Goal: Task Accomplishment & Management: Use online tool/utility

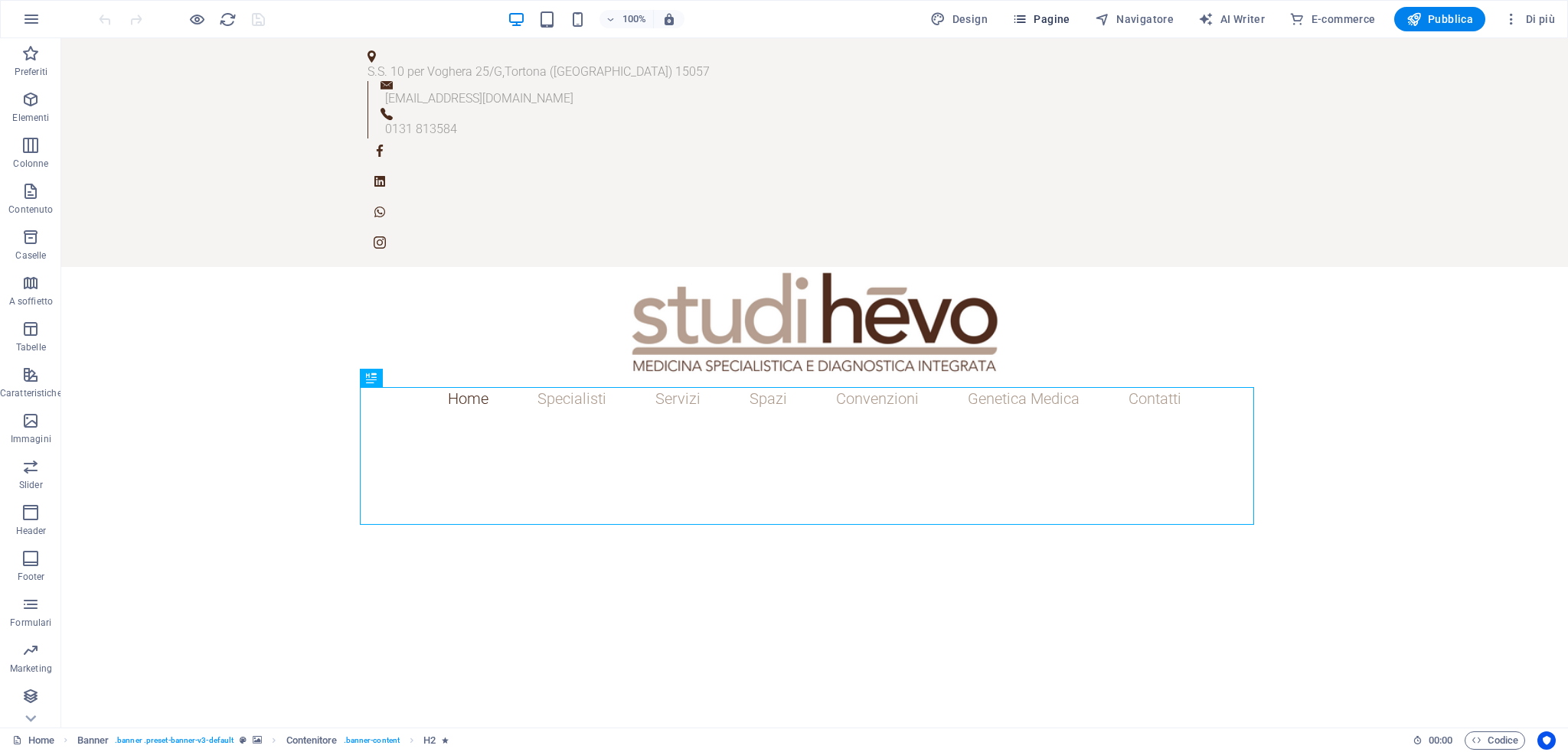
click at [1038, 6] on button "Pagine" at bounding box center [1041, 19] width 71 height 24
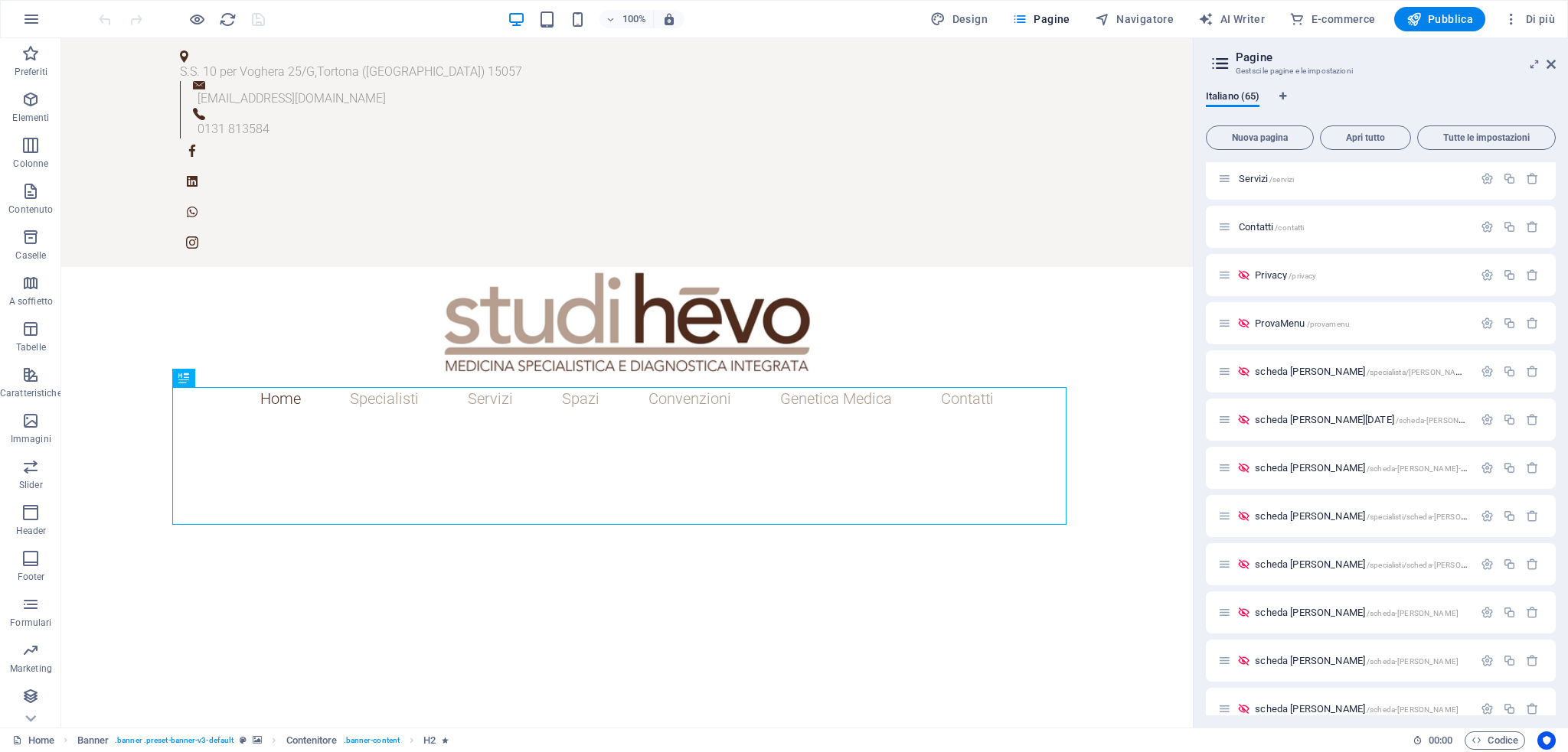
scroll to position [2579, 0]
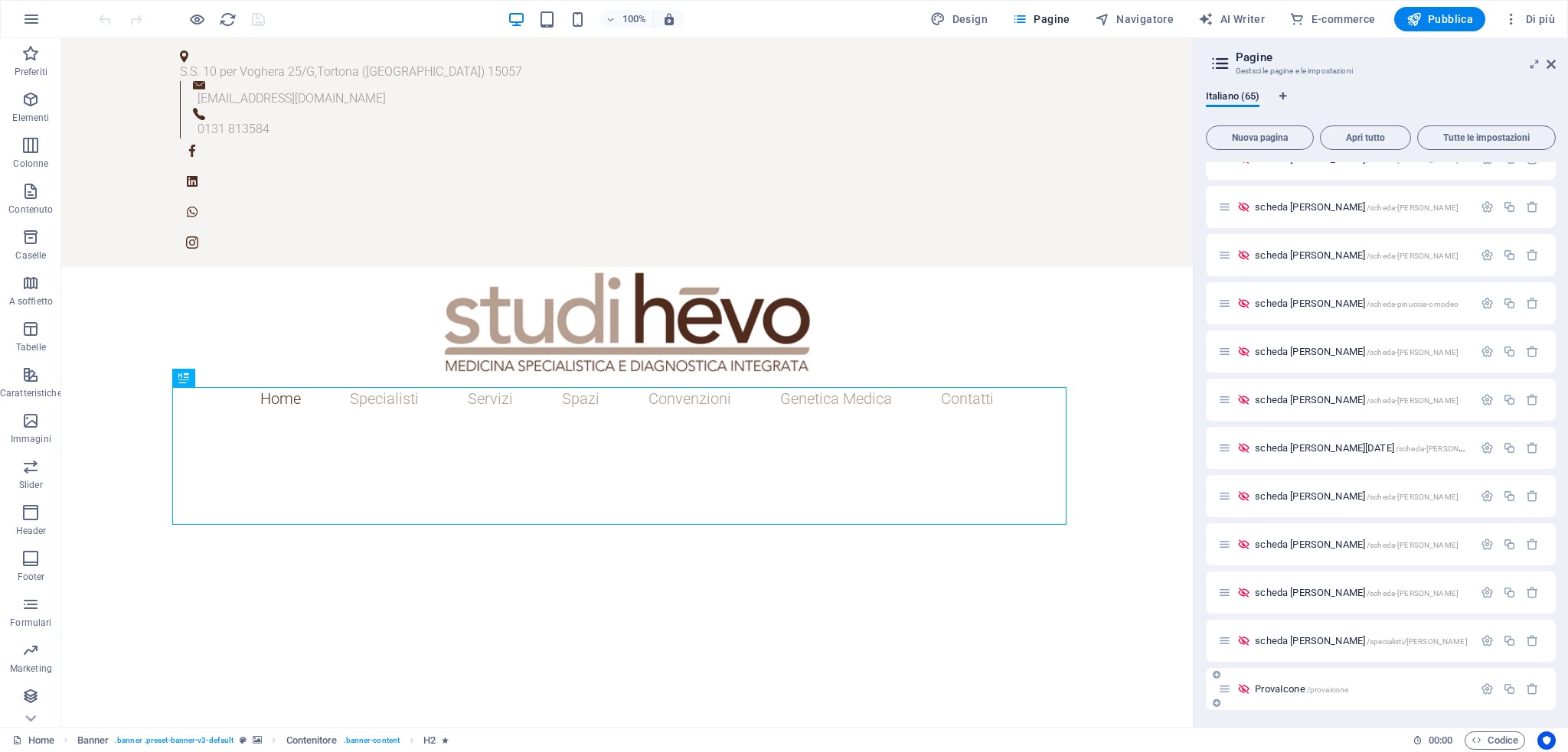
click at [1271, 689] on span "ProvaIcone /provaicone" at bounding box center [1301, 689] width 93 height 11
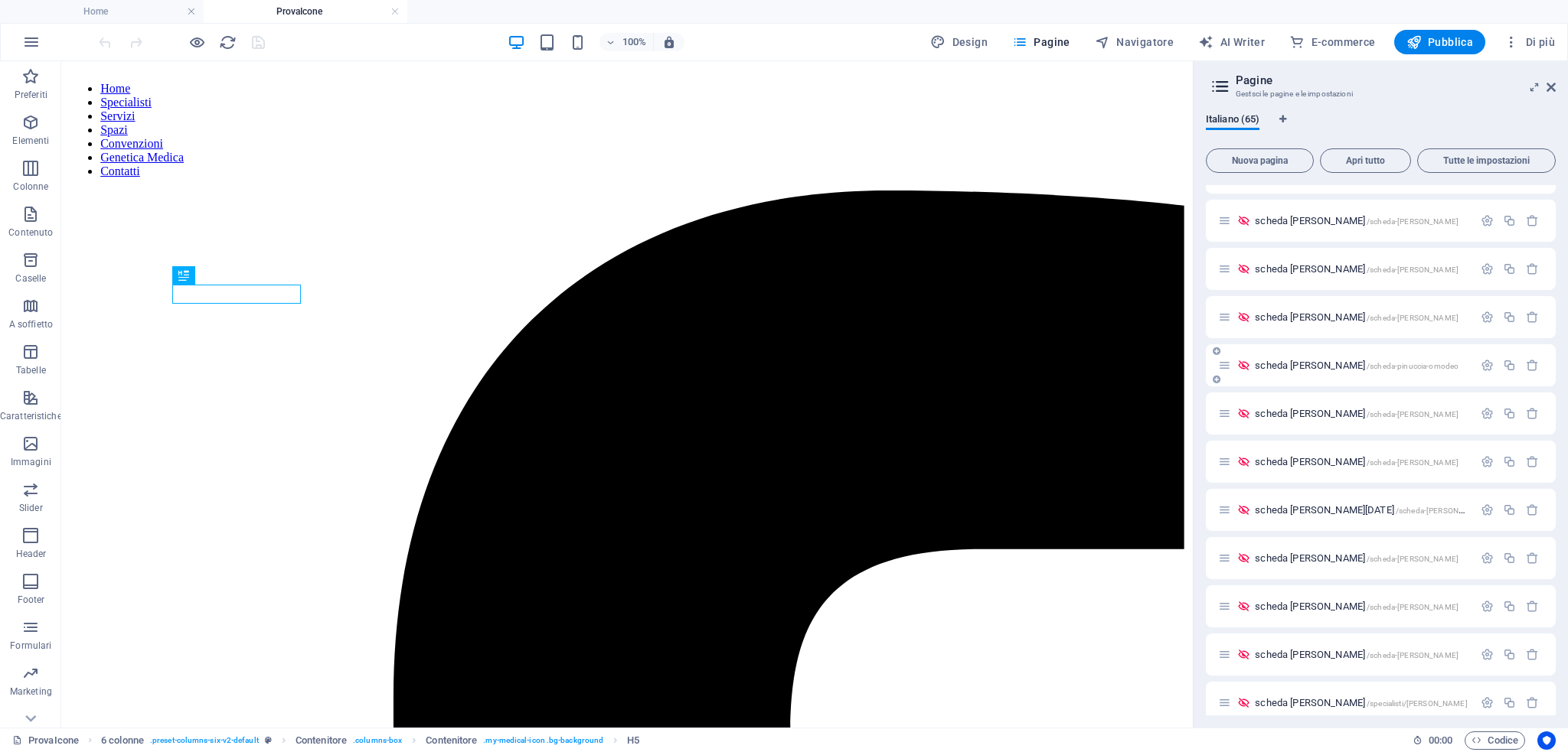
scroll to position [0, 0]
drag, startPoint x: 1549, startPoint y: 90, endPoint x: 1480, endPoint y: 26, distance: 94.1
click at [1549, 90] on icon at bounding box center [1550, 87] width 9 height 12
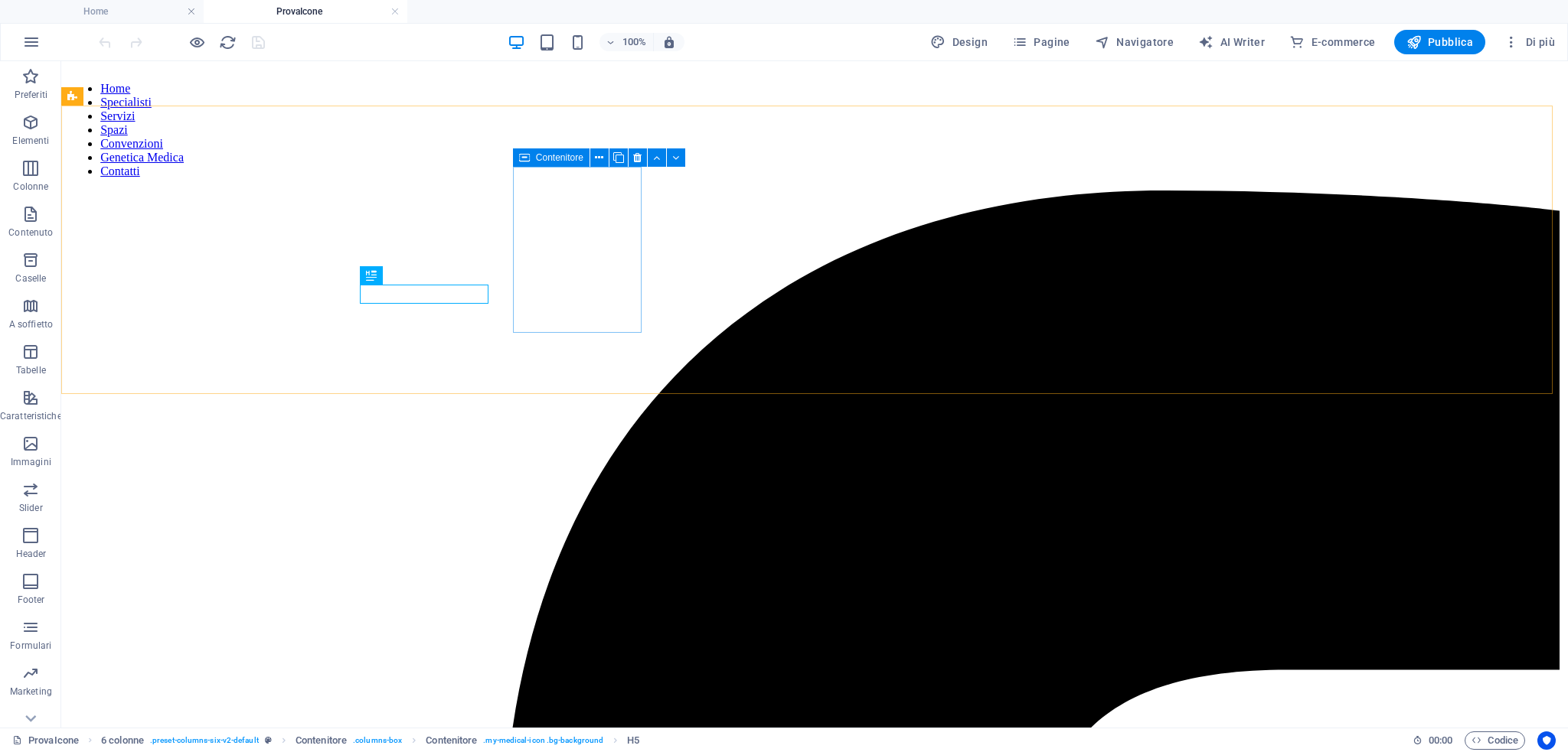
click at [523, 158] on icon at bounding box center [524, 158] width 11 height 19
click at [525, 157] on icon at bounding box center [524, 158] width 11 height 19
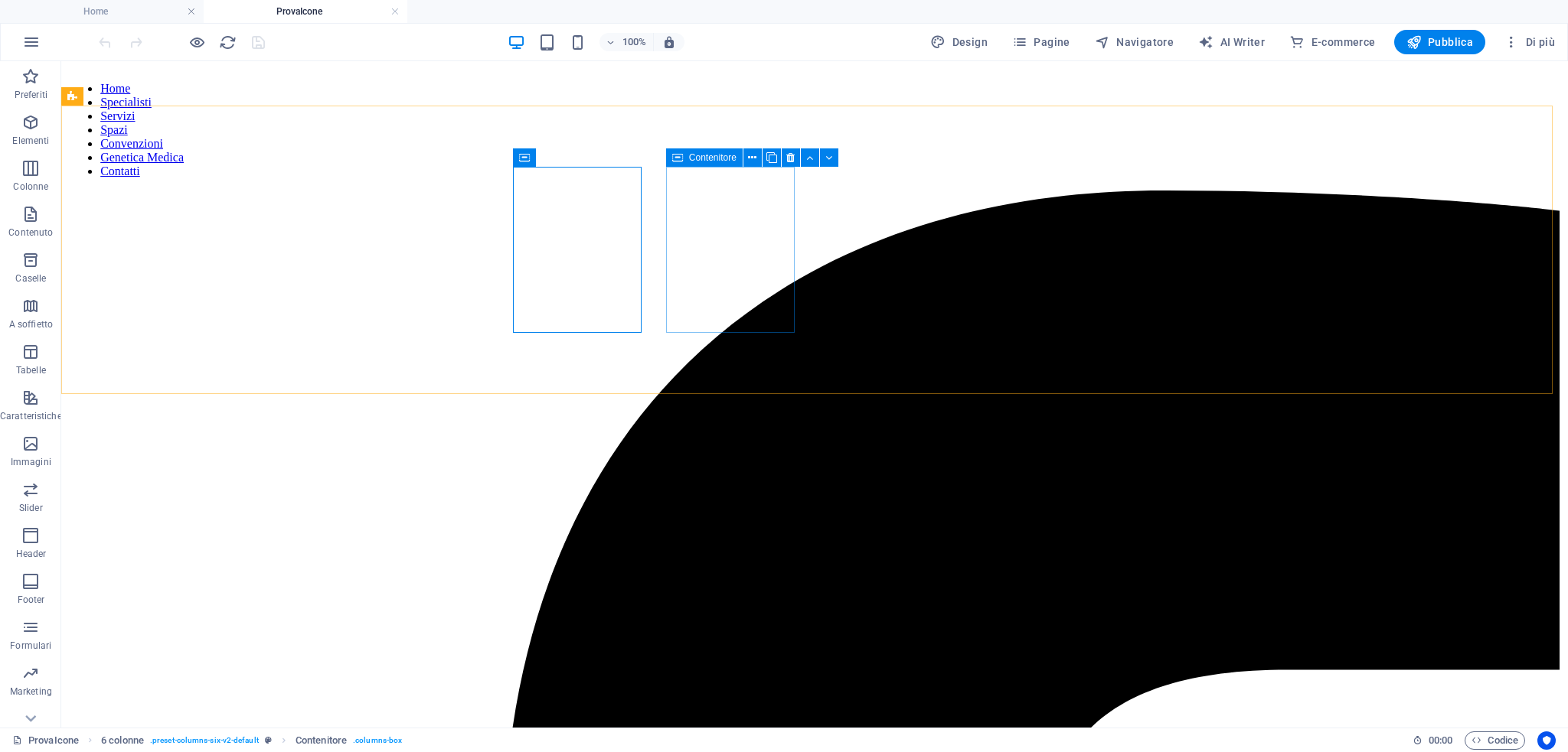
click at [682, 162] on icon at bounding box center [677, 158] width 11 height 19
click at [522, 158] on icon at bounding box center [524, 158] width 11 height 19
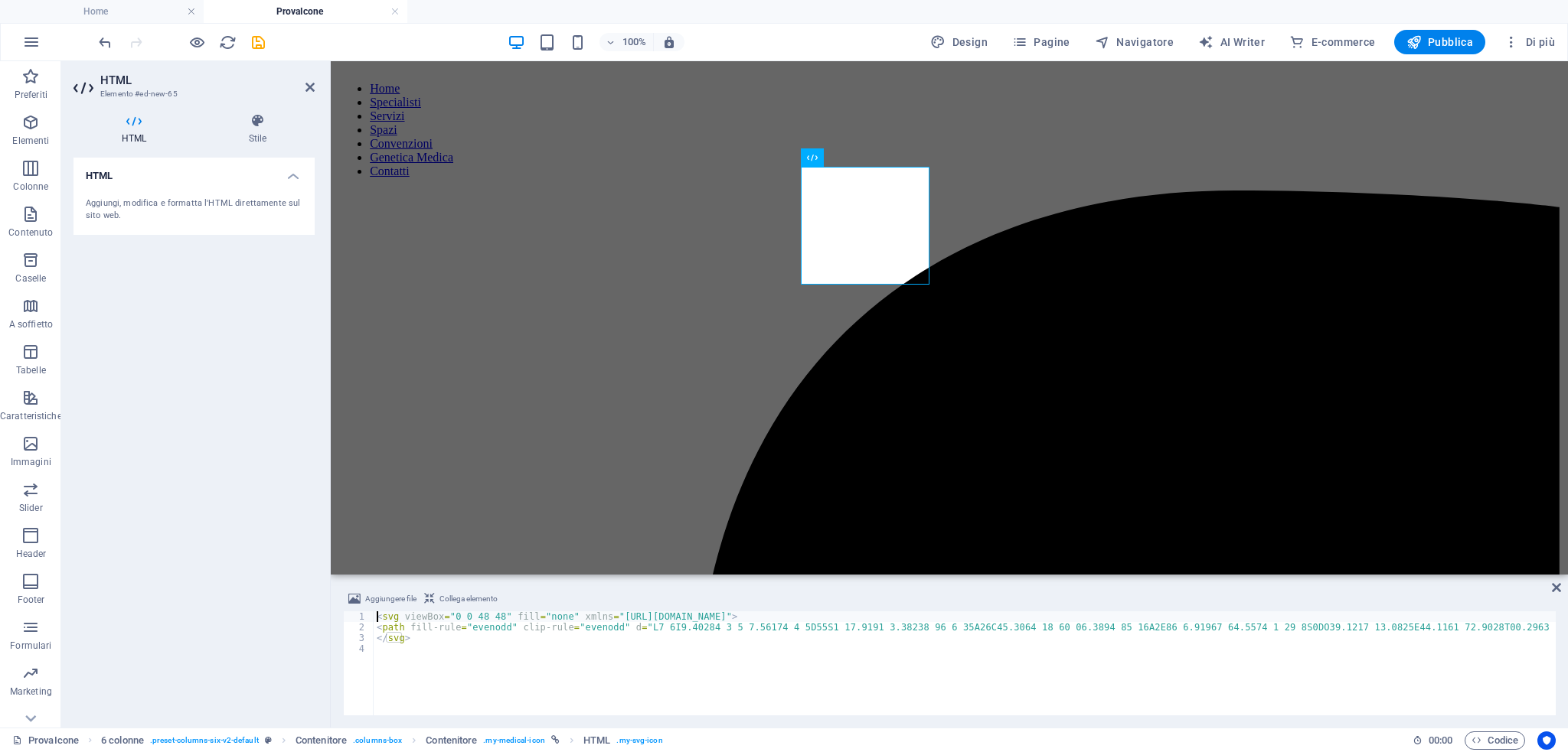
type textarea "</svg>"
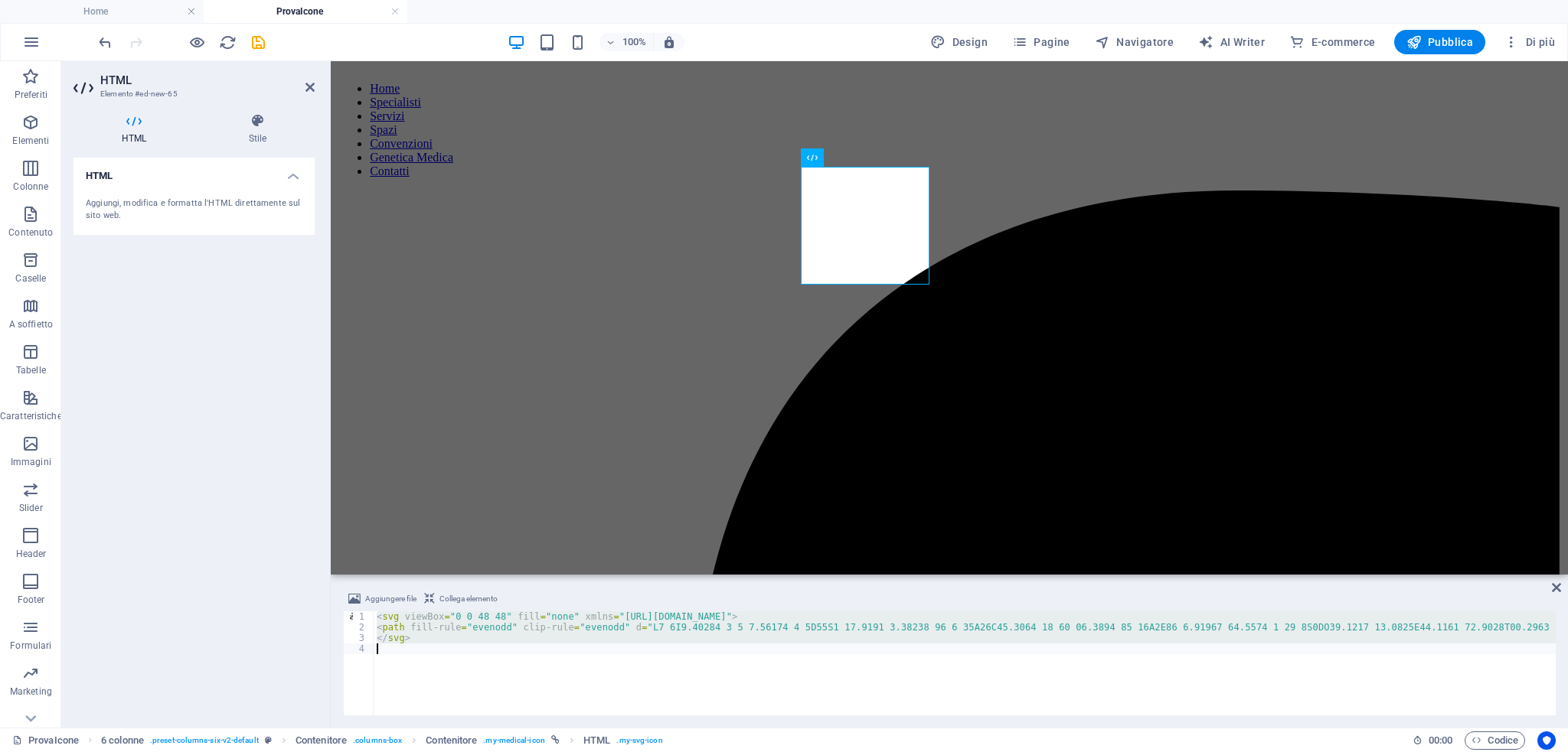
paste textarea
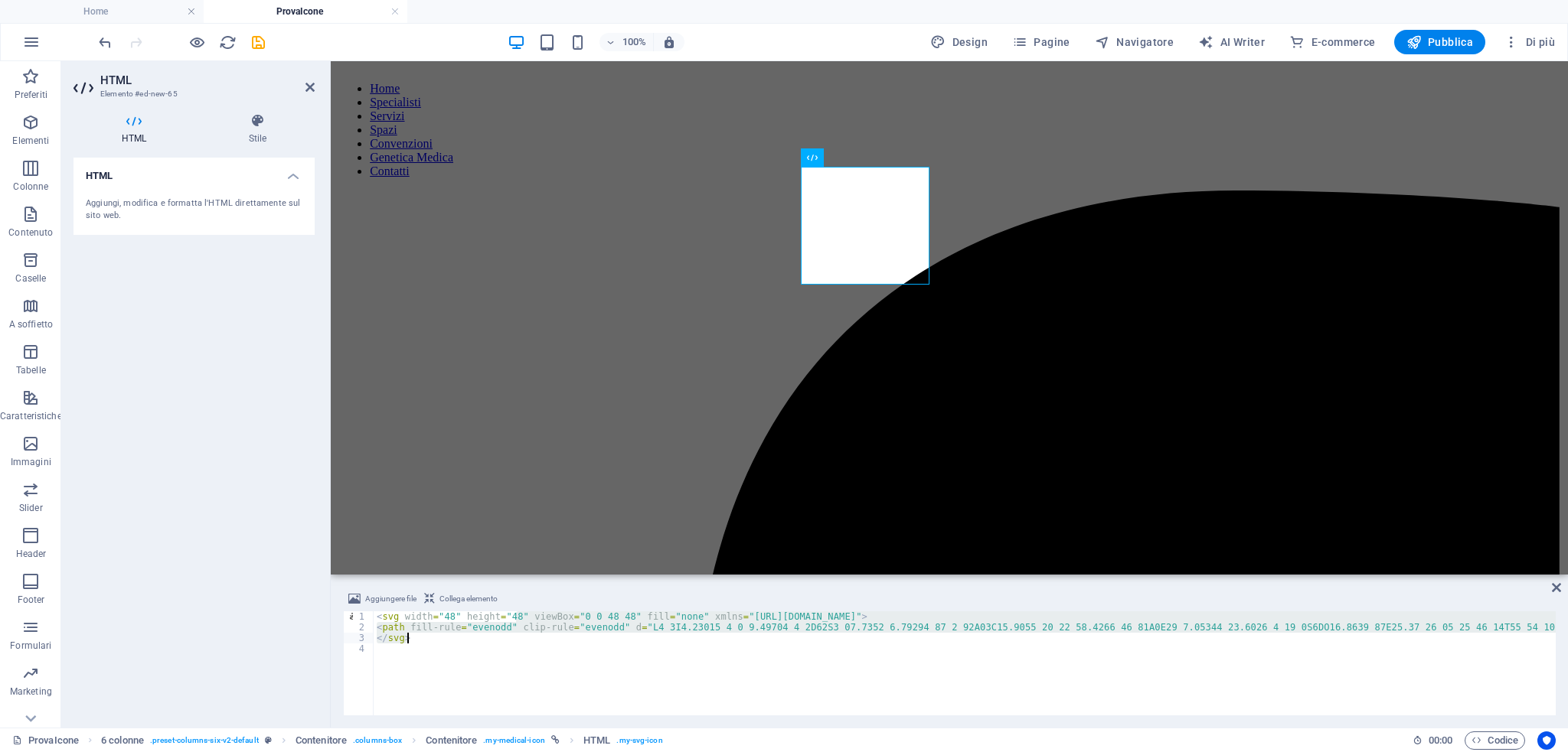
drag, startPoint x: 514, startPoint y: 619, endPoint x: 383, endPoint y: 642, distance: 133.0
click at [539, 624] on div "< svg width = "48" height = "48" viewBox = "0 0 48 48" fill = "none" xmlns = "[…" at bounding box center [964, 663] width 1182 height 104
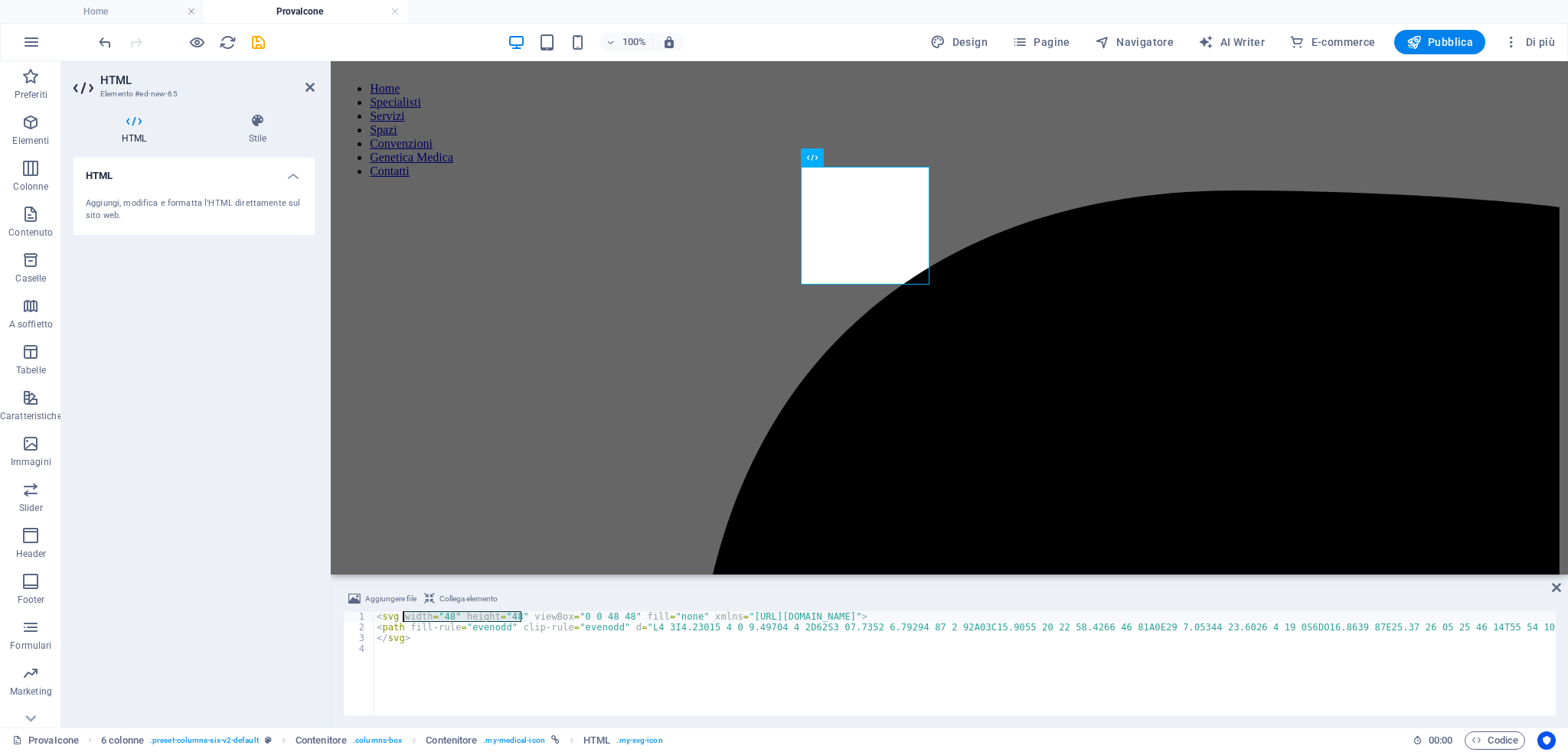
drag, startPoint x: 519, startPoint y: 615, endPoint x: 400, endPoint y: 614, distance: 119.0
type textarea "<svg viewBox="0 0 48 48" fill="none" xmlns="[URL][DOMAIN_NAME]">"
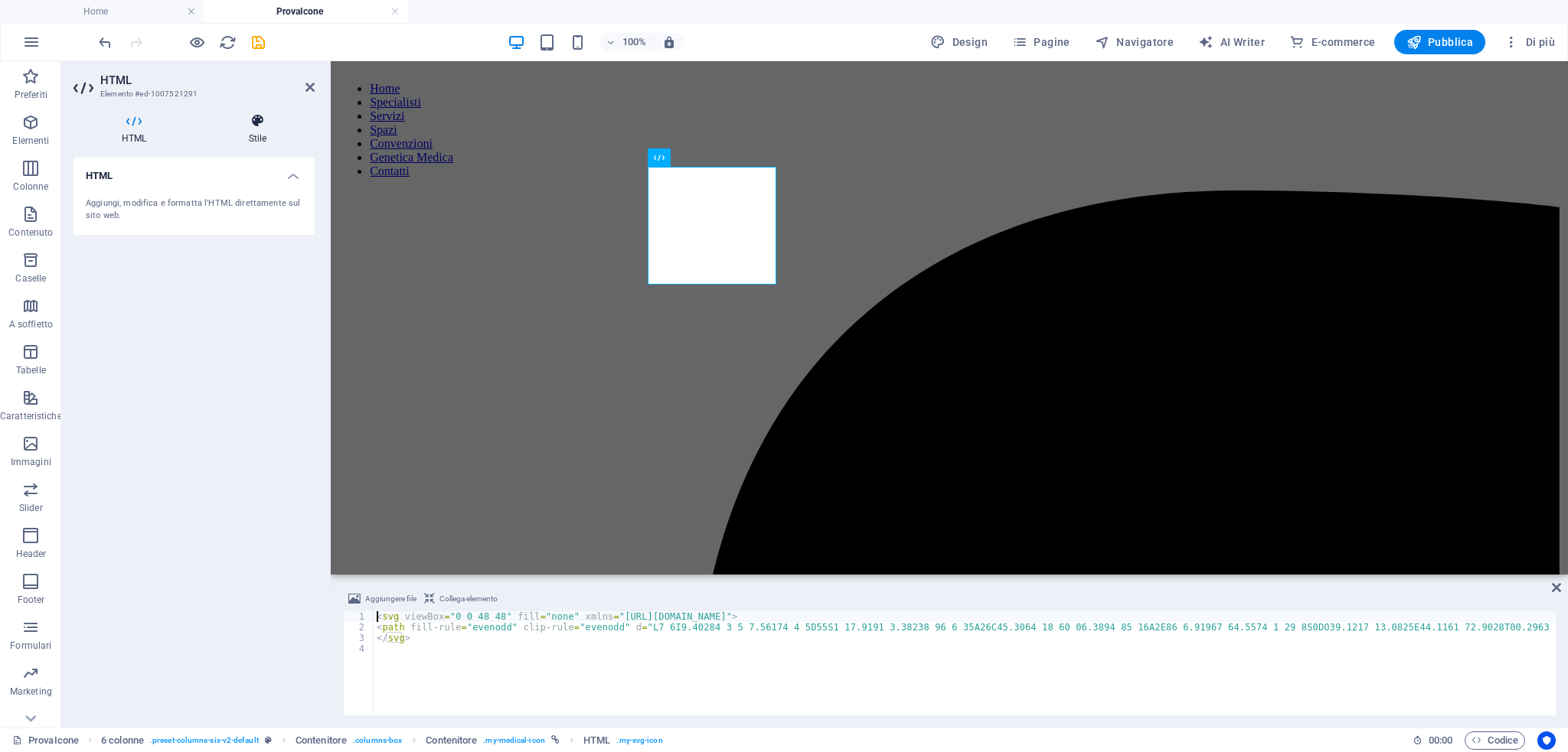
click at [240, 140] on h4 "Stile" at bounding box center [258, 129] width 114 height 32
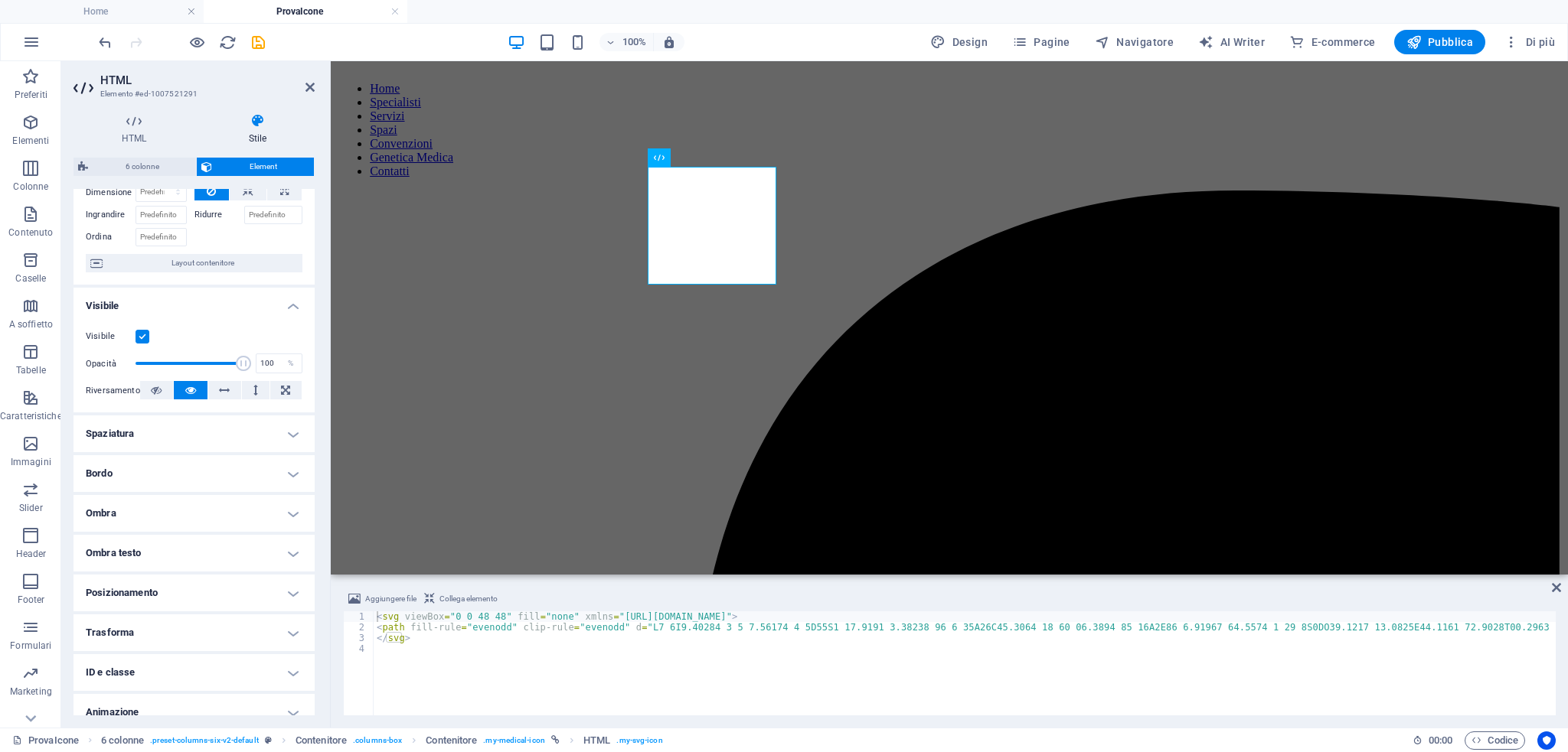
scroll to position [119, 0]
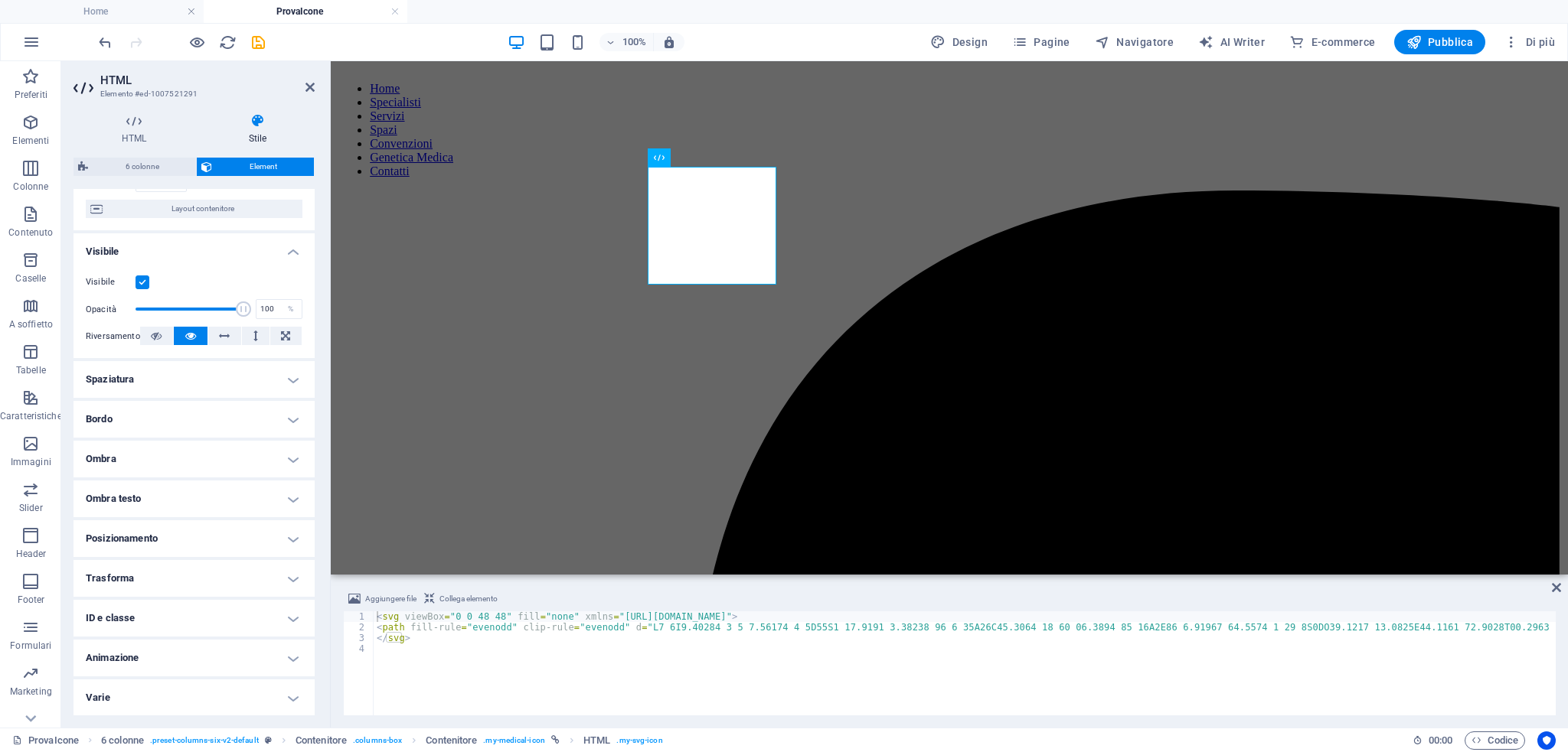
click at [176, 612] on h4 "ID e classe" at bounding box center [193, 618] width 241 height 37
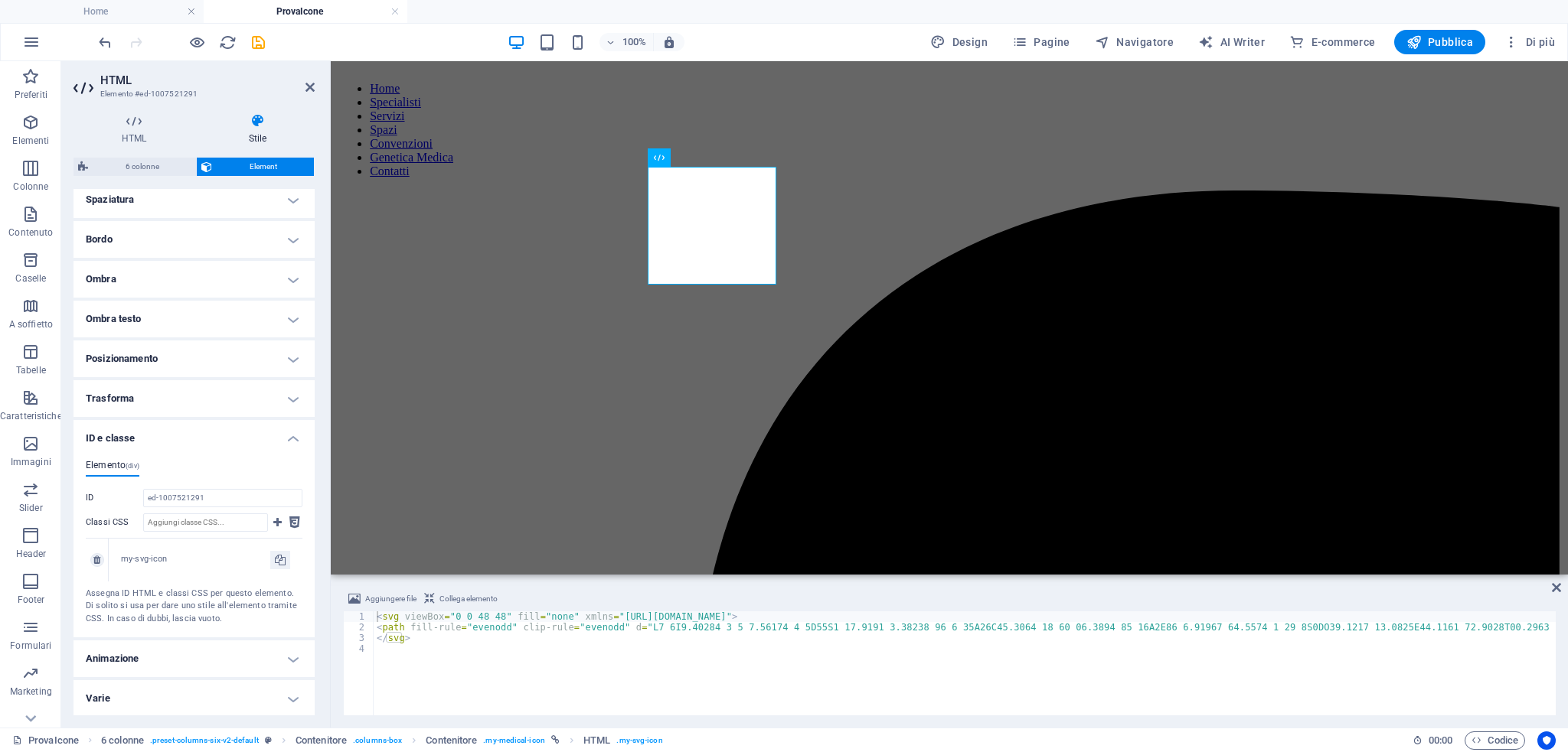
click at [141, 557] on div "my-svg-icon" at bounding box center [196, 560] width 149 height 13
click at [289, 521] on icon at bounding box center [294, 522] width 11 height 19
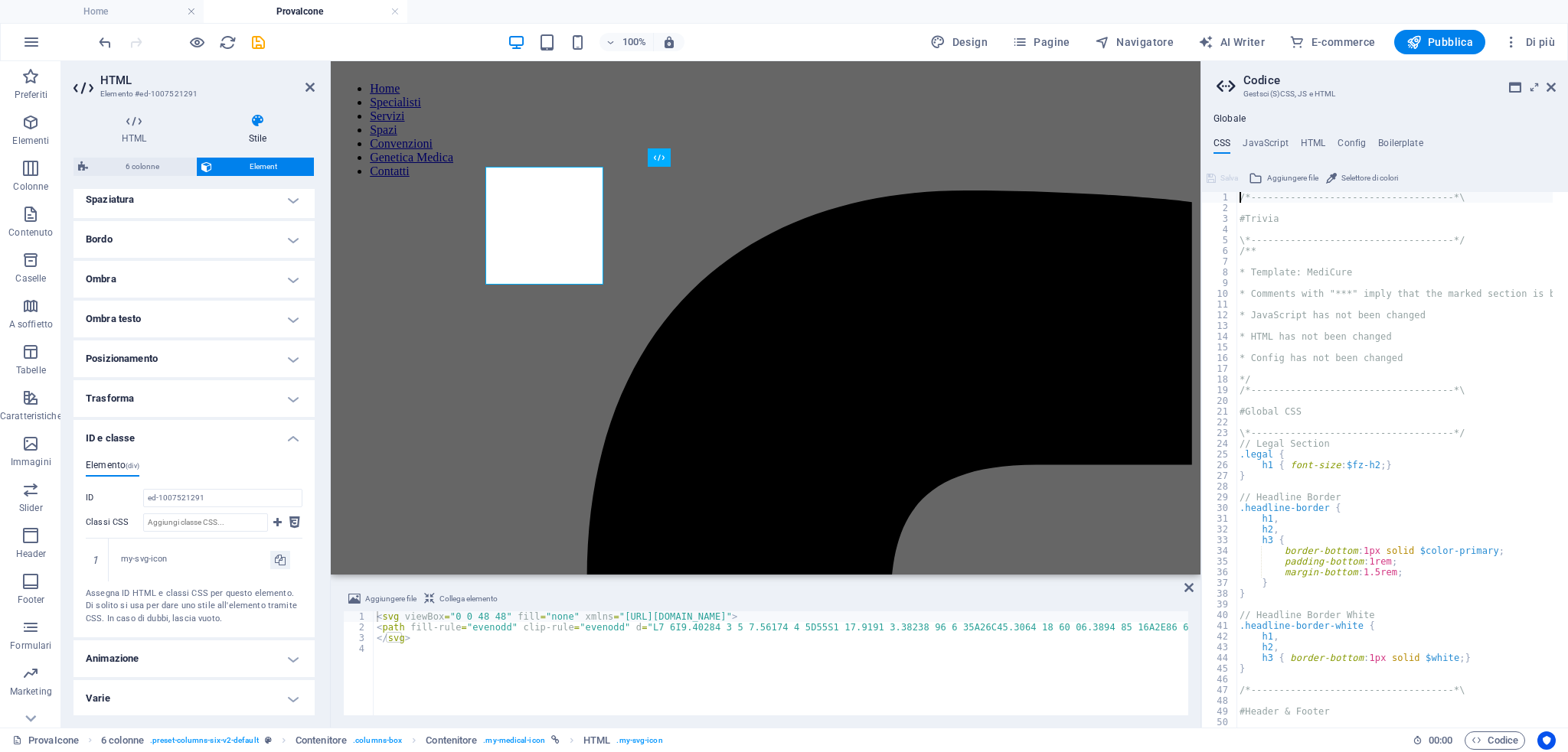
scroll to position [978, 0]
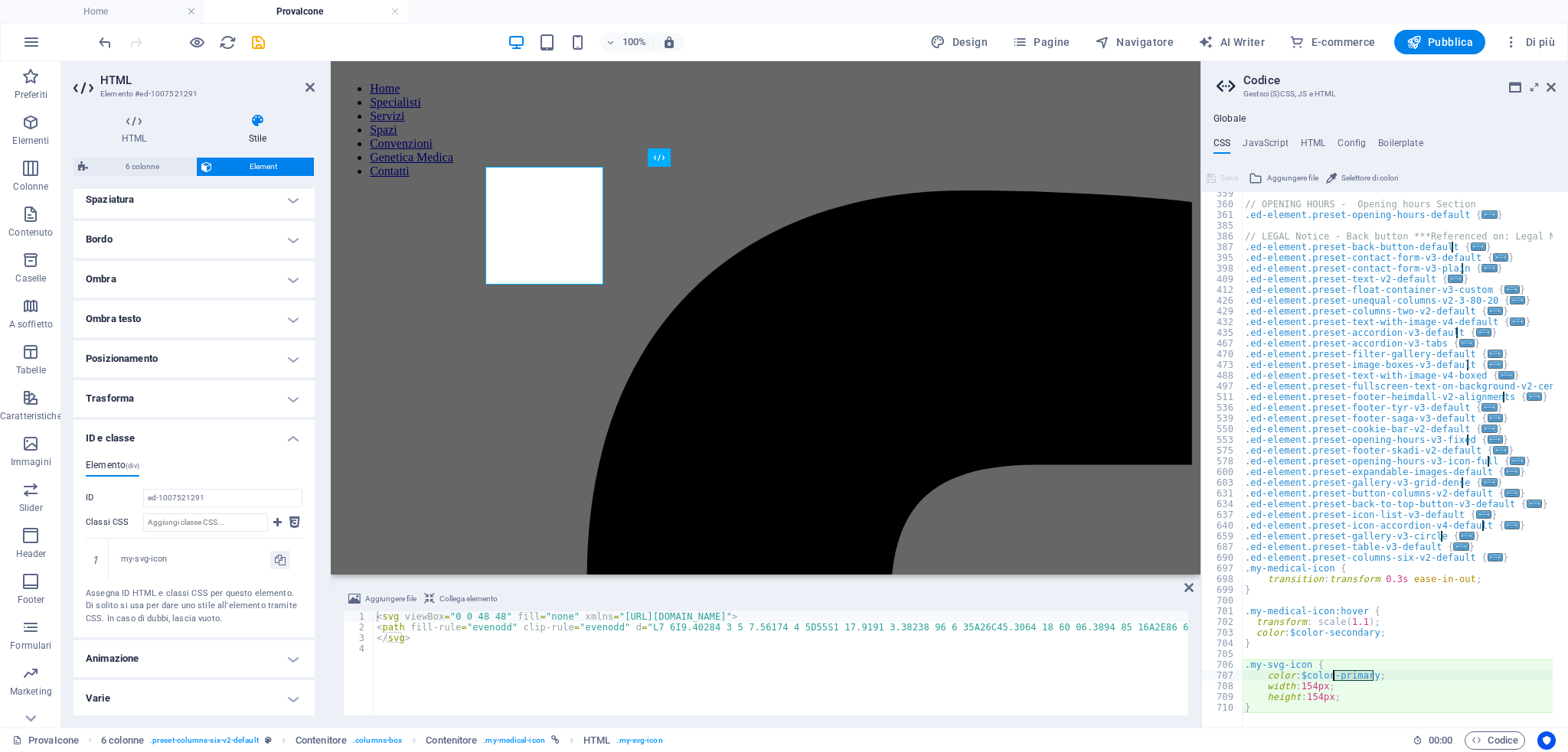
drag, startPoint x: 1372, startPoint y: 679, endPoint x: 1333, endPoint y: 678, distance: 39.0
click at [1333, 678] on div "// OPENING HOURS - Opening hours Section .ed-element.preset-opening-hours-defau…" at bounding box center [1471, 460] width 460 height 542
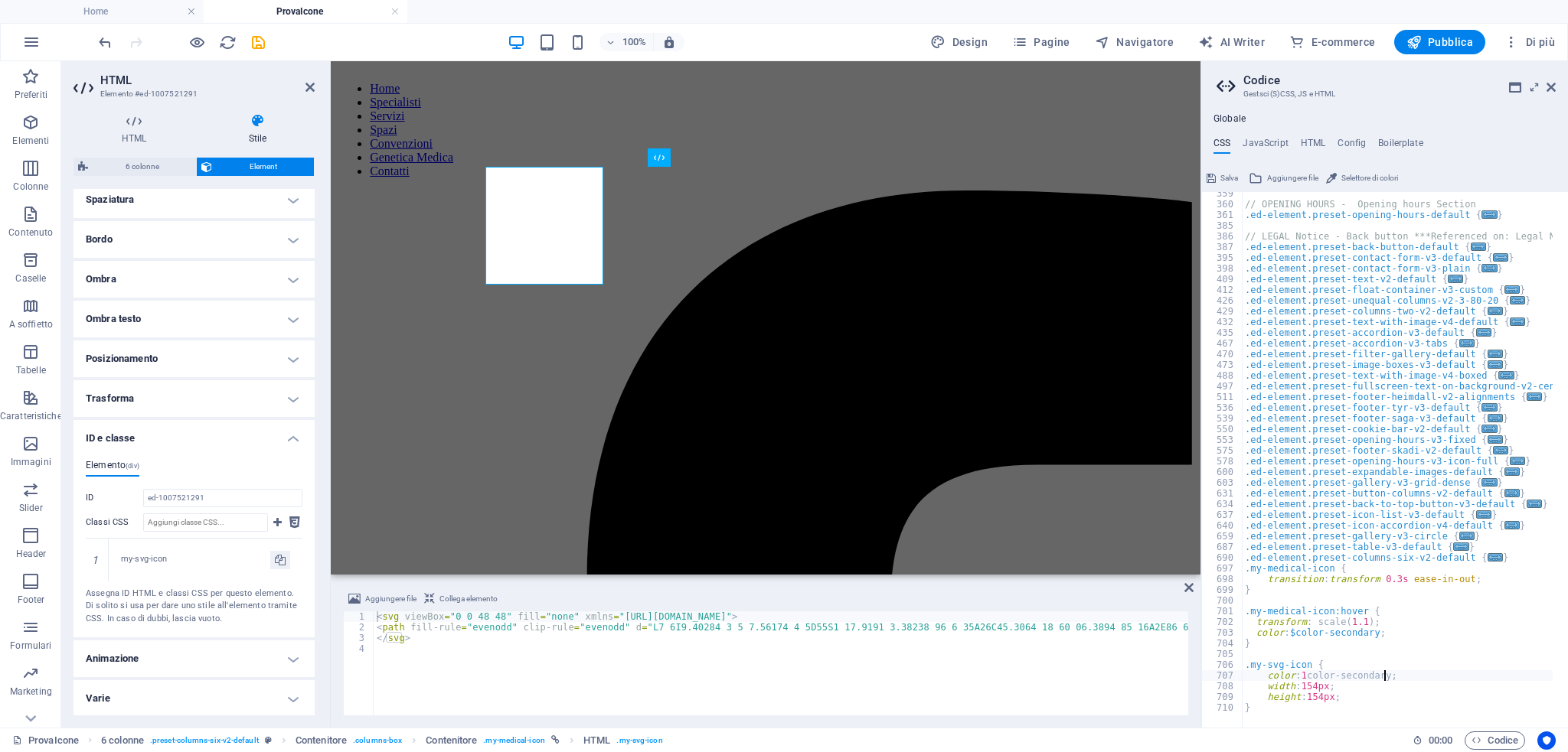
scroll to position [0, 10]
click at [1306, 676] on div "// OPENING HOURS - Opening hours Section .ed-element.preset-opening-hours-defau…" at bounding box center [1471, 460] width 460 height 542
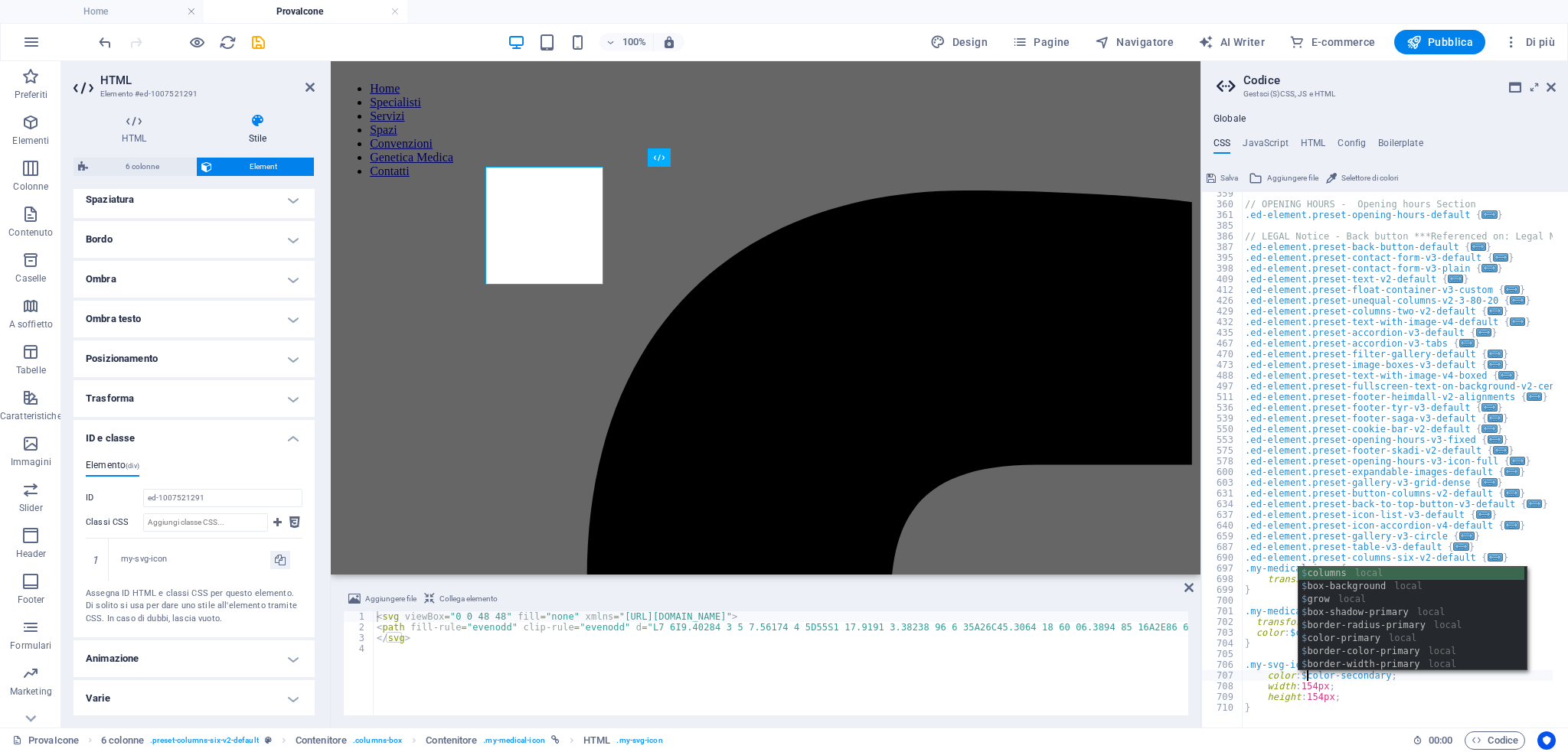
click at [1354, 692] on div "// OPENING HOURS - Opening hours Section .ed-element.preset-opening-hours-defau…" at bounding box center [1471, 460] width 460 height 542
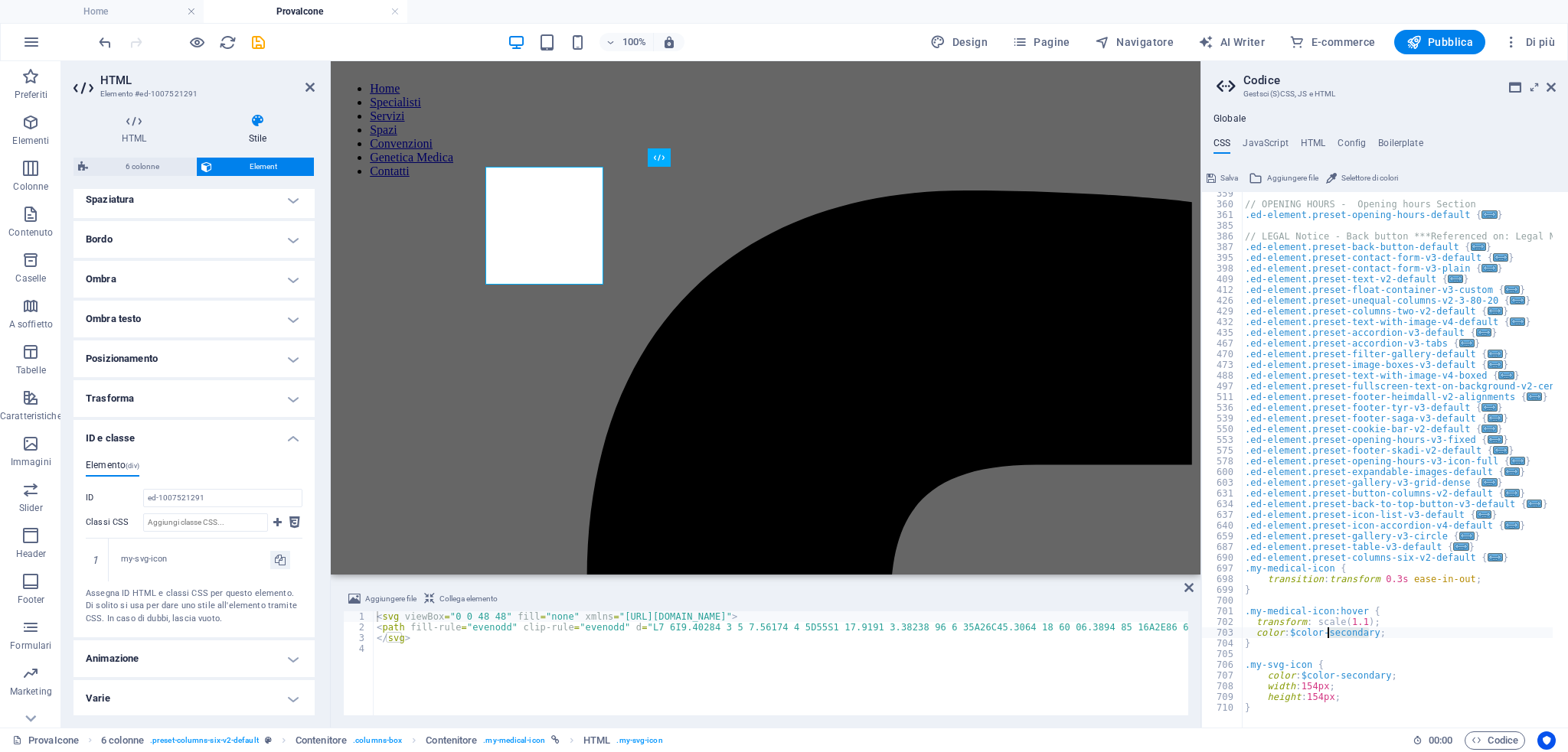
drag, startPoint x: 1368, startPoint y: 634, endPoint x: 1330, endPoint y: 634, distance: 38.0
click at [1330, 634] on div "// OPENING HOURS - Opening hours Section .ed-element.preset-opening-hours-defau…" at bounding box center [1471, 460] width 460 height 542
click at [1318, 607] on div "$color-primar y local $ border- color-primar y local" at bounding box center [1402, 629] width 228 height 52
type textarea "color: $color-primary;"
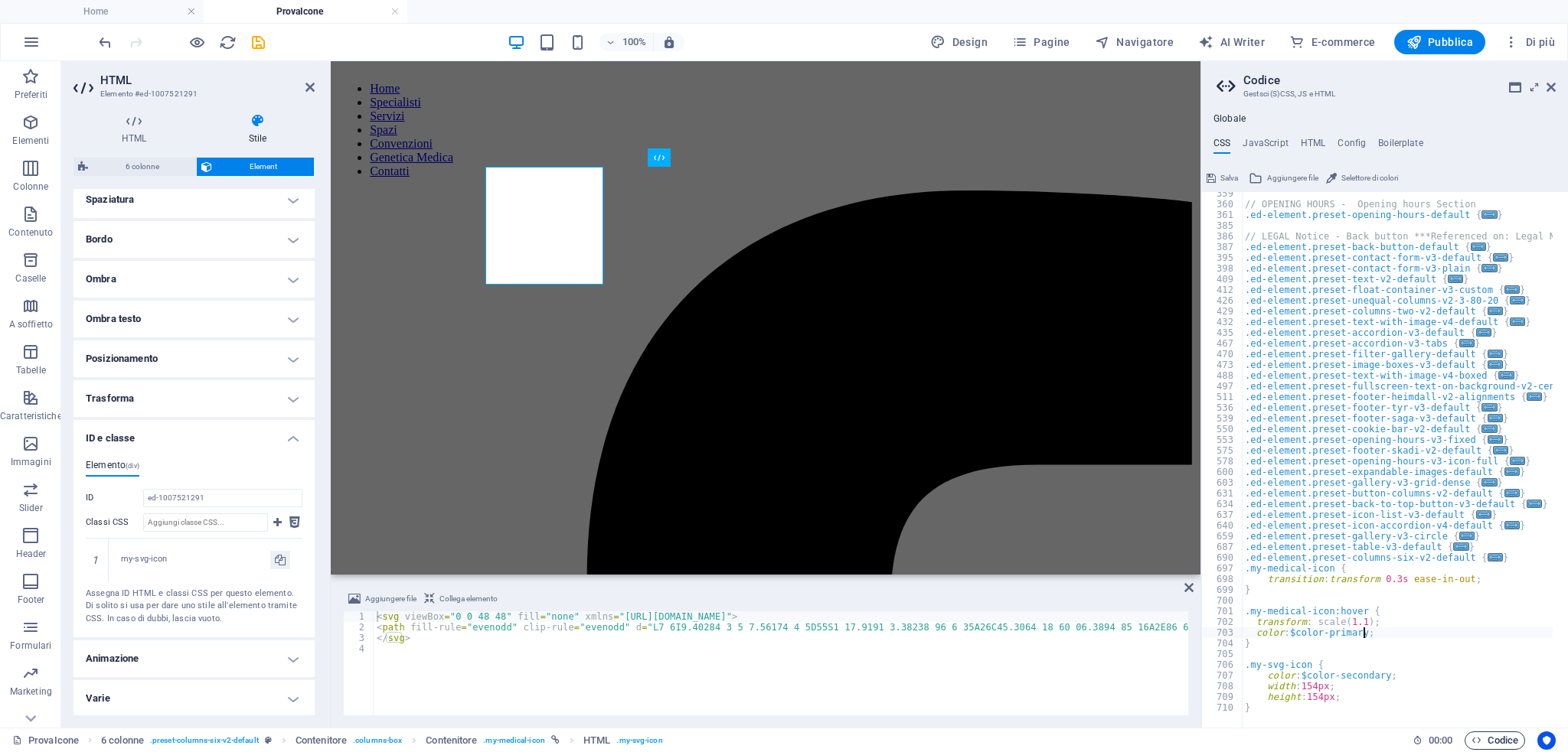
click at [1492, 741] on span "Codice" at bounding box center [1494, 741] width 46 height 19
click at [254, 46] on icon "save" at bounding box center [258, 42] width 18 height 18
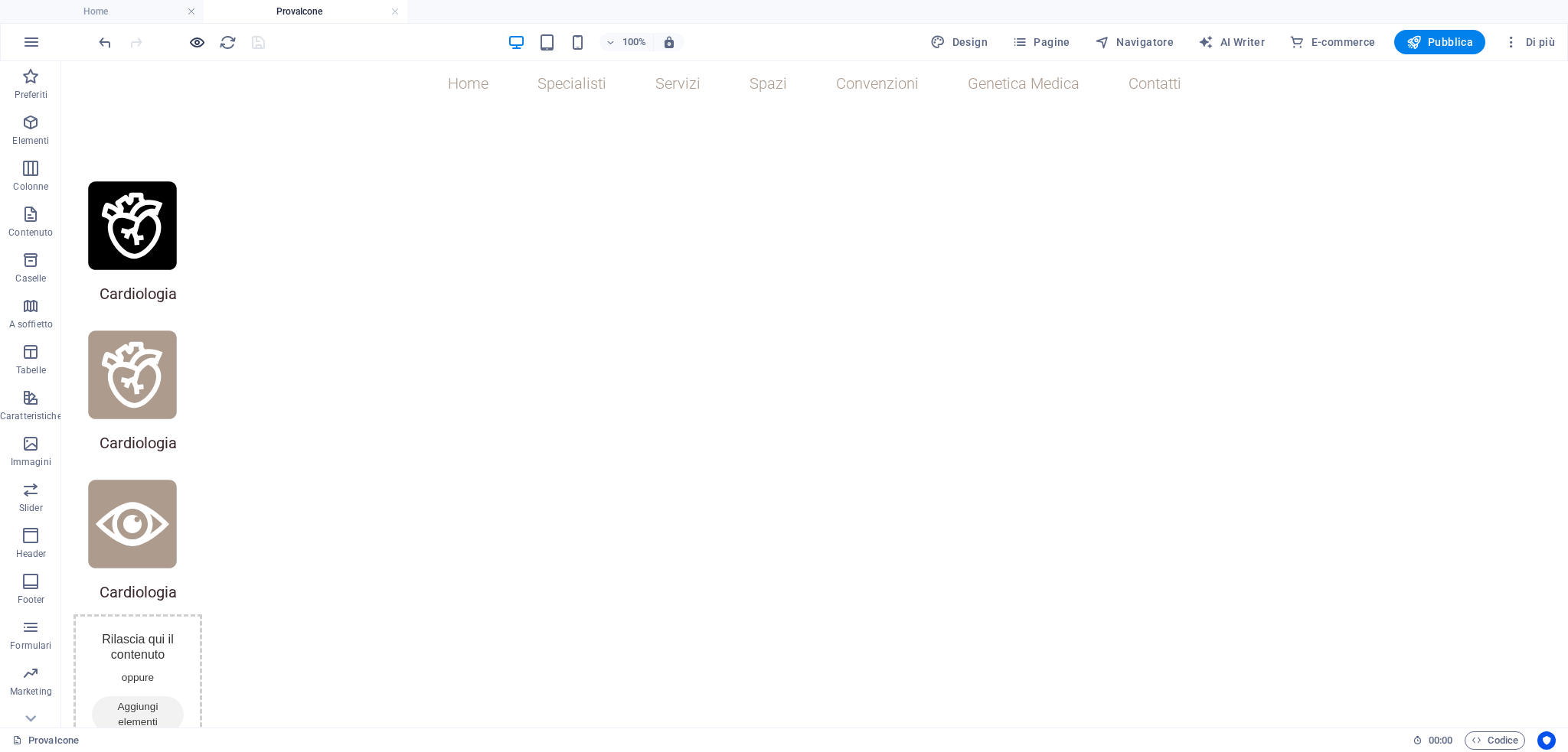
click at [200, 41] on icon "button" at bounding box center [197, 42] width 18 height 18
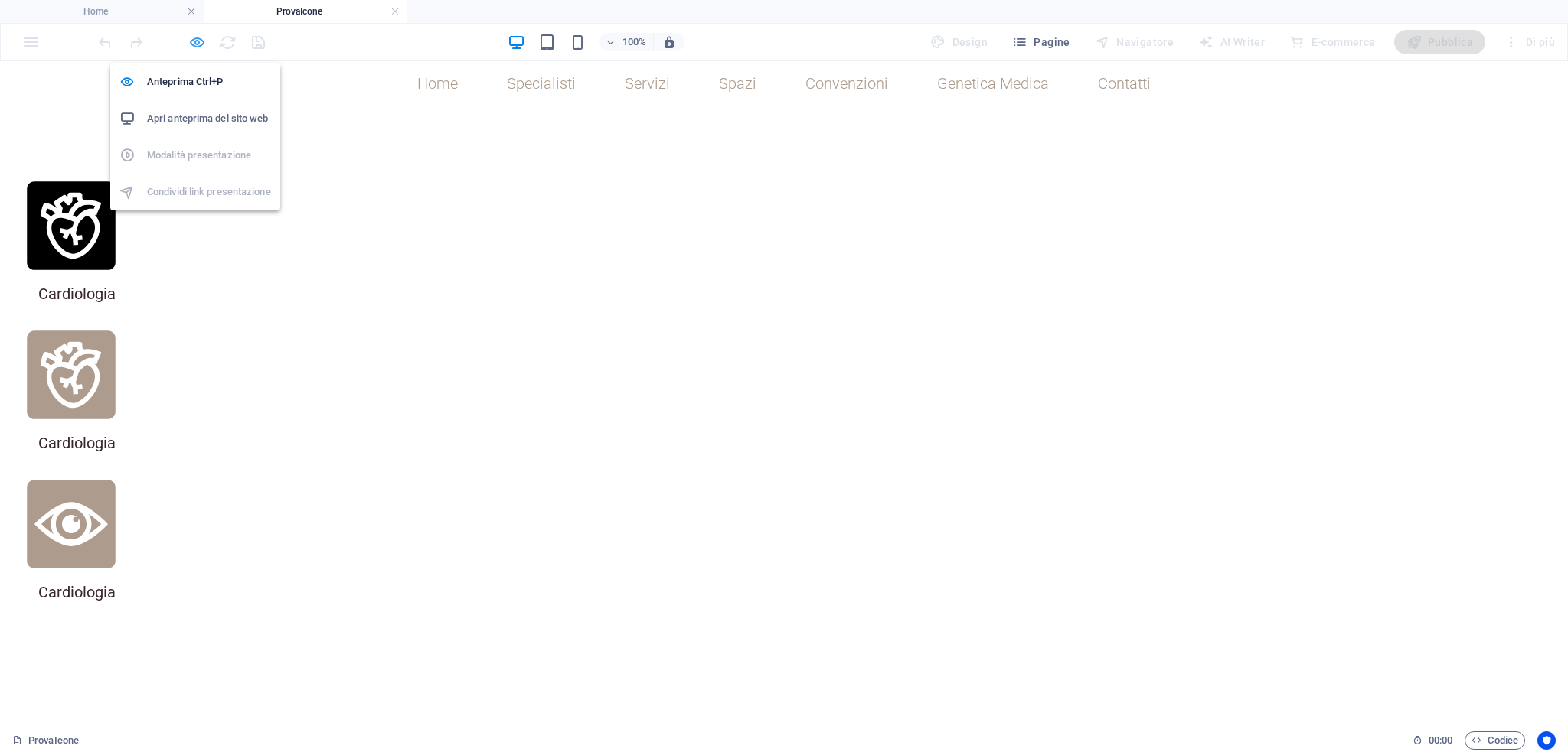
click at [198, 46] on icon "button" at bounding box center [197, 42] width 18 height 18
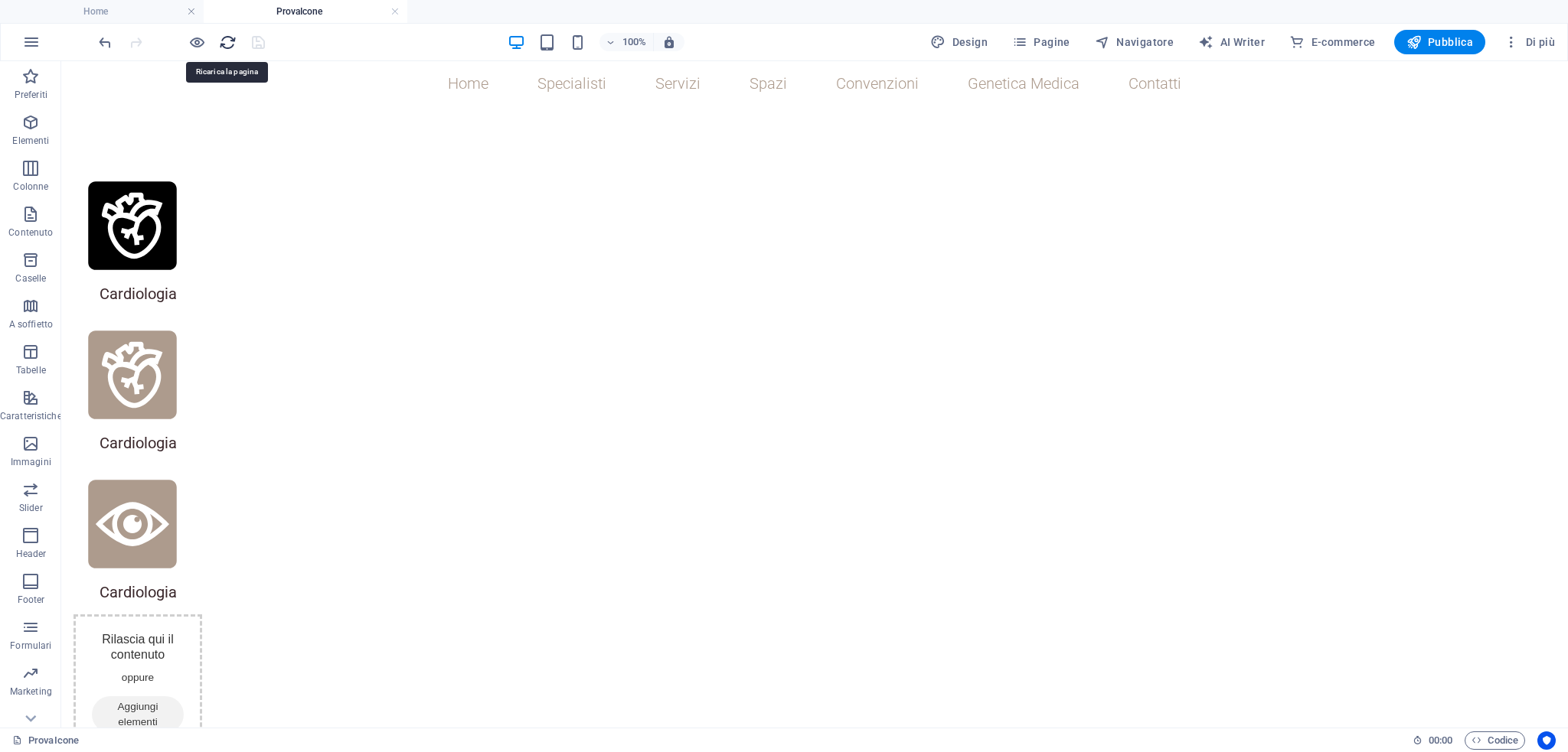
click at [232, 37] on icon "reload" at bounding box center [227, 42] width 18 height 18
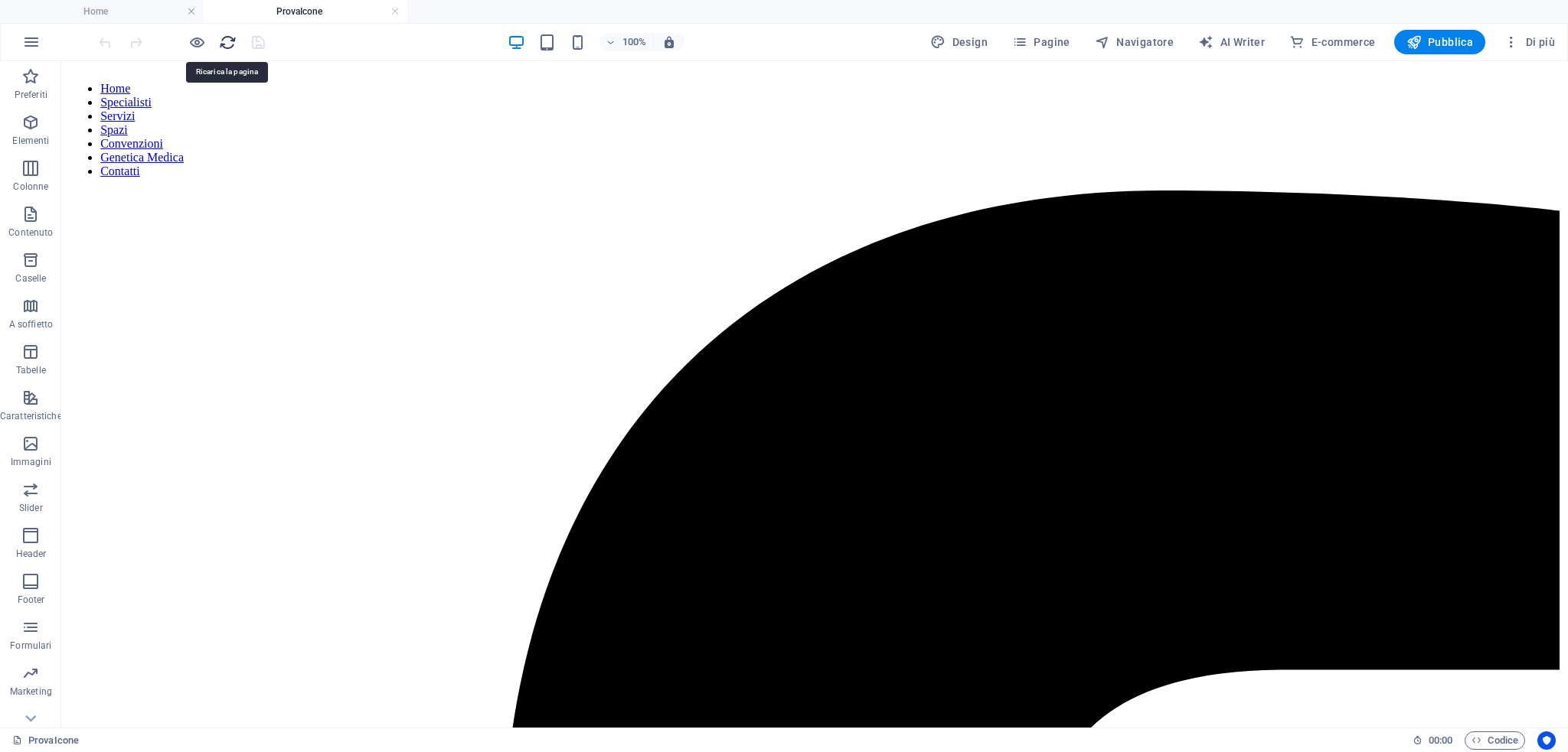
scroll to position [0, 0]
click at [547, 158] on icon at bounding box center [552, 158] width 11 height 19
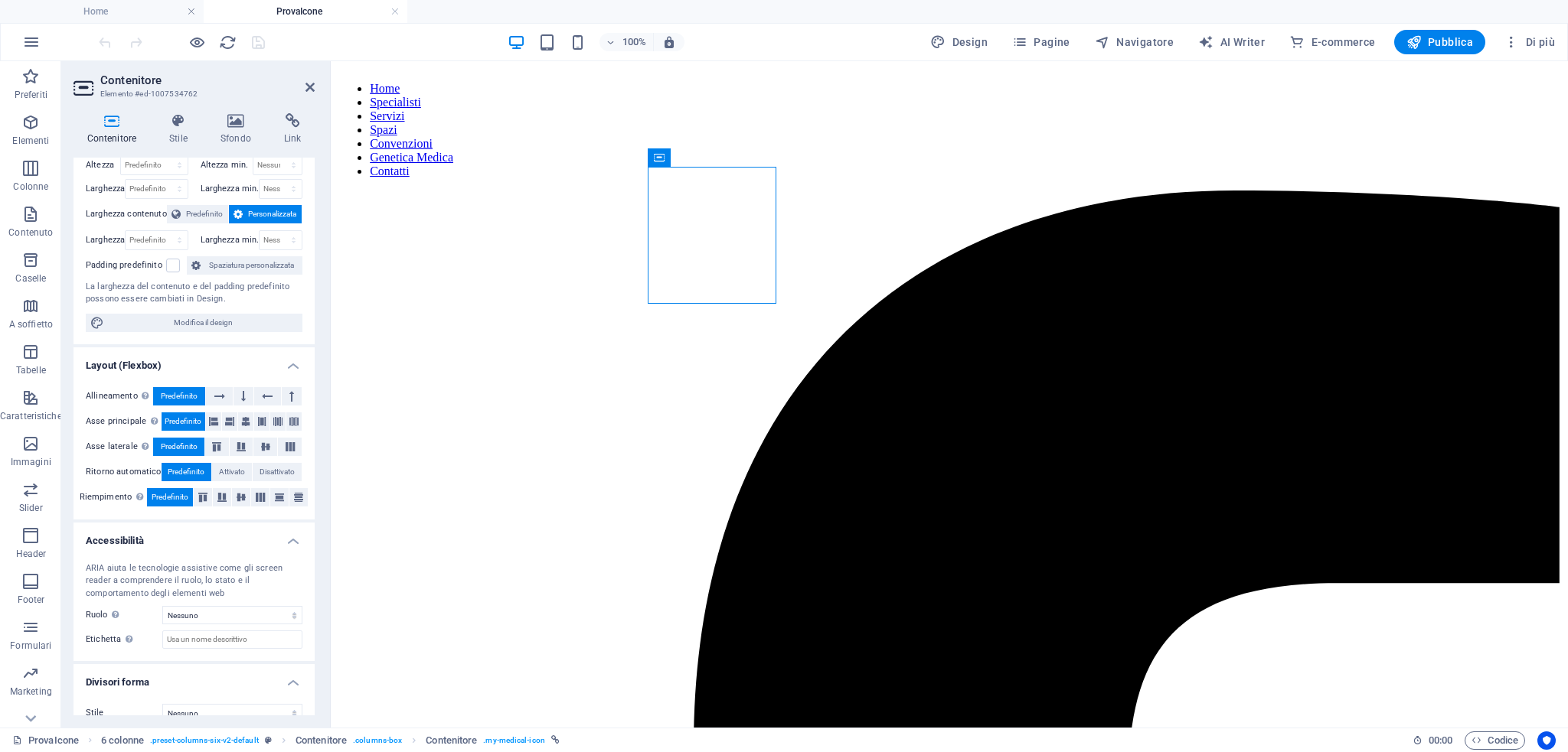
scroll to position [61, 0]
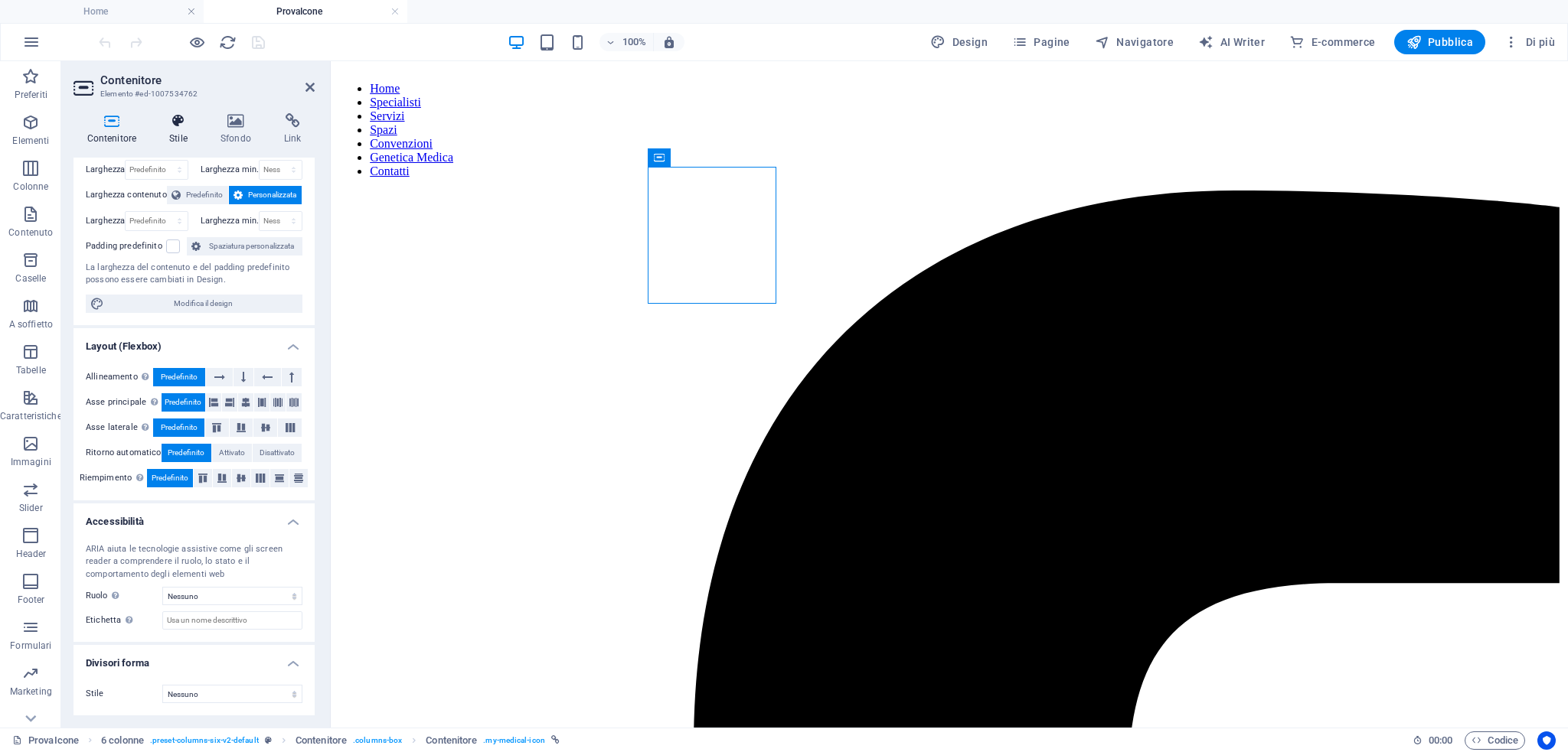
click at [167, 141] on h4 "Stile" at bounding box center [181, 129] width 51 height 32
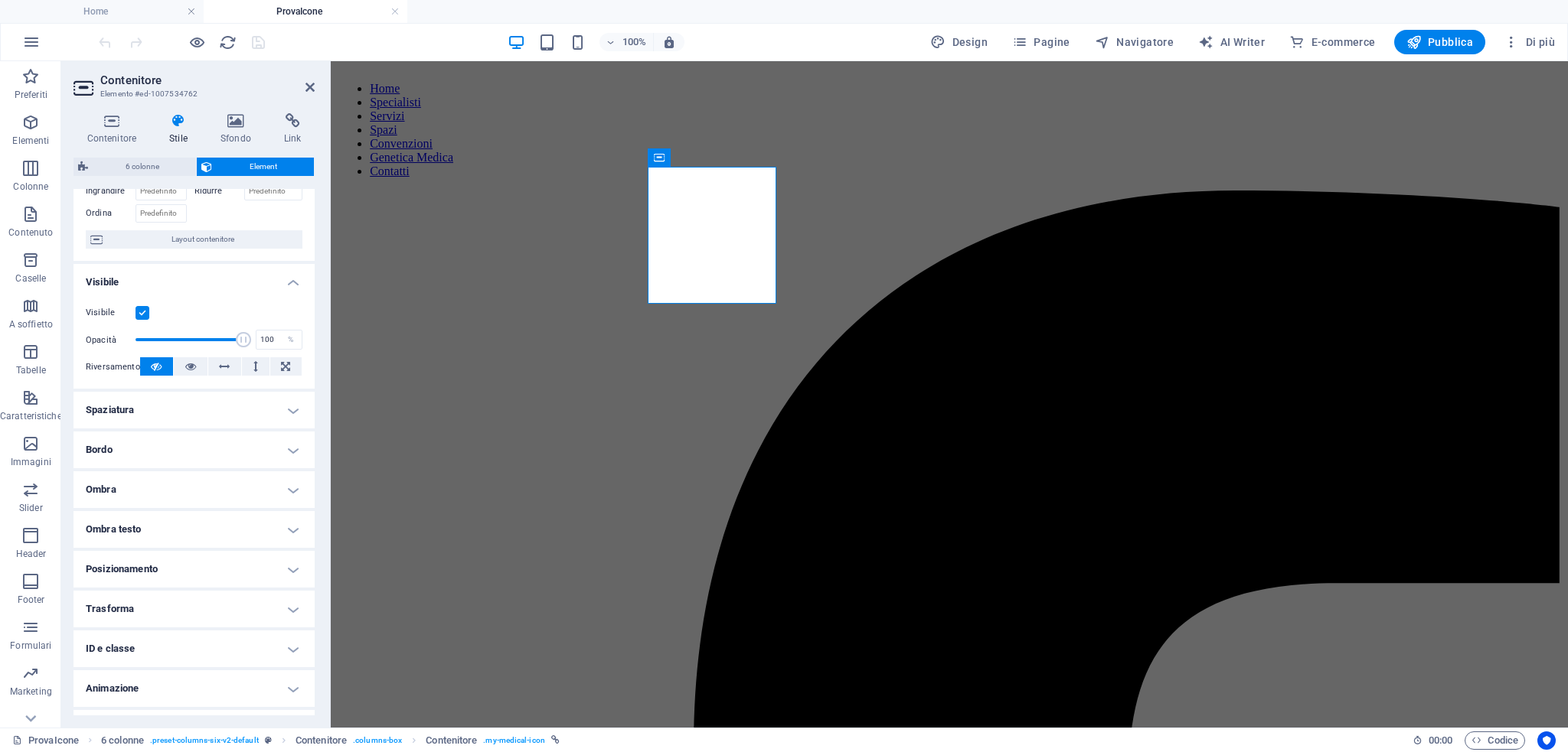
scroll to position [119, 0]
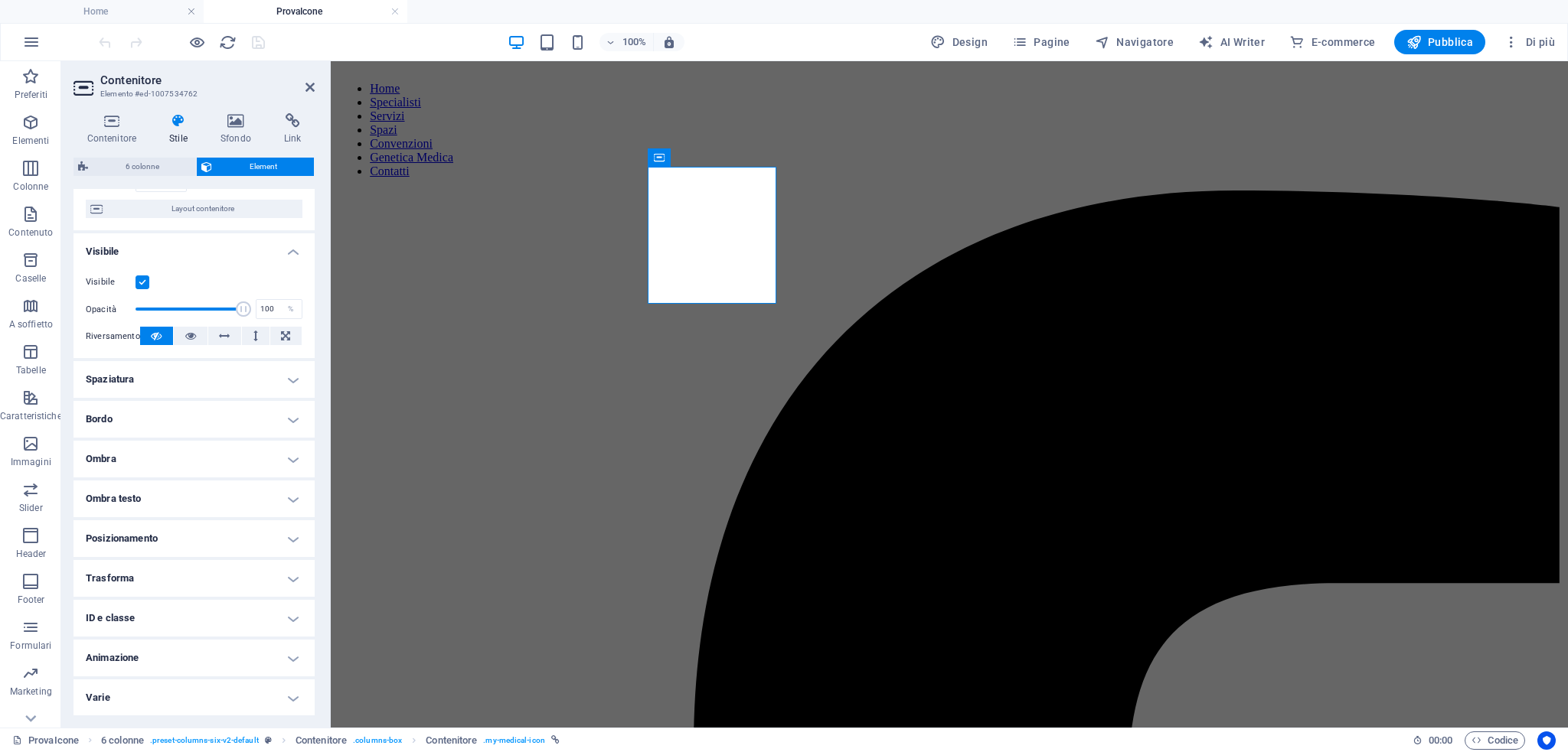
click at [143, 612] on h4 "ID e classe" at bounding box center [193, 618] width 241 height 37
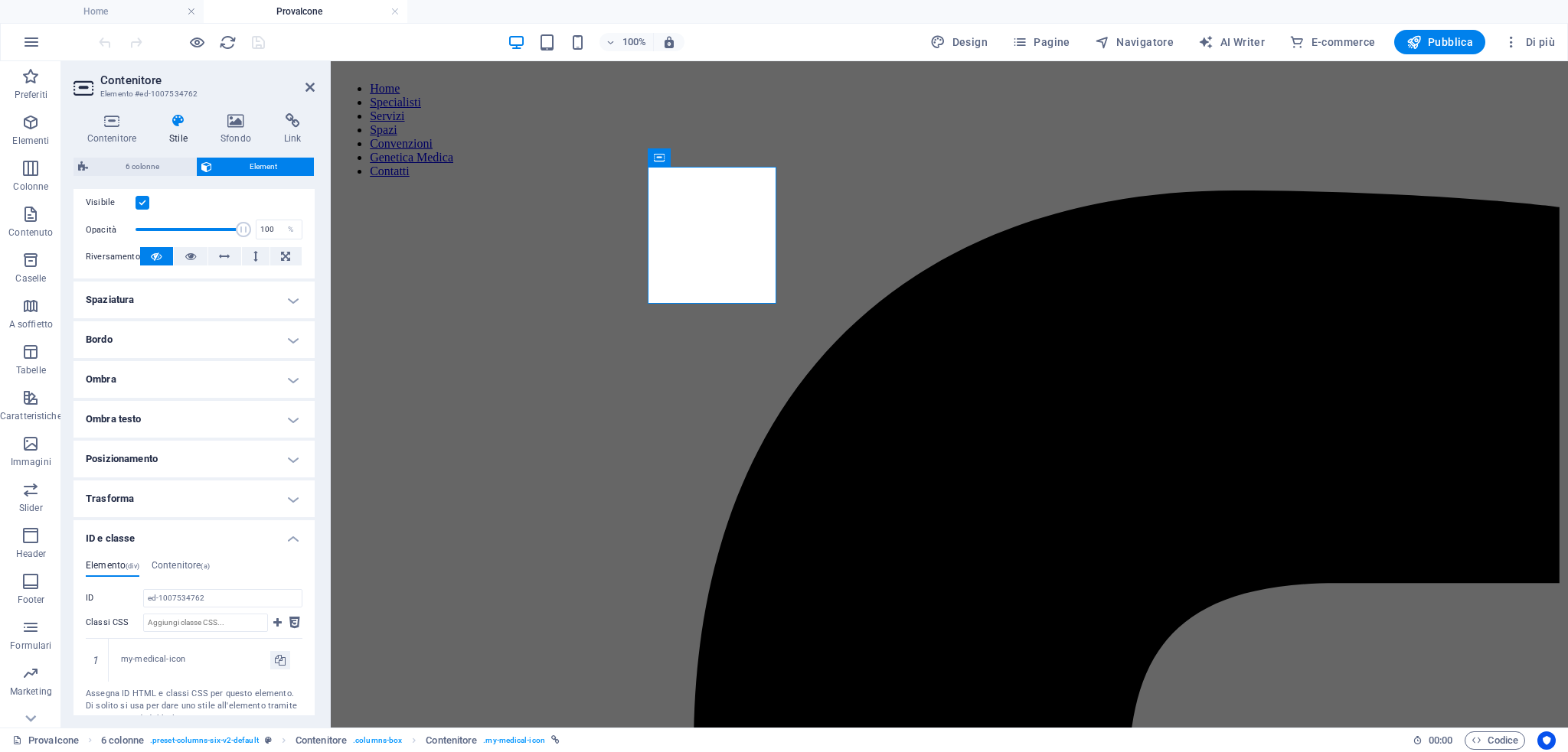
scroll to position [299, 0]
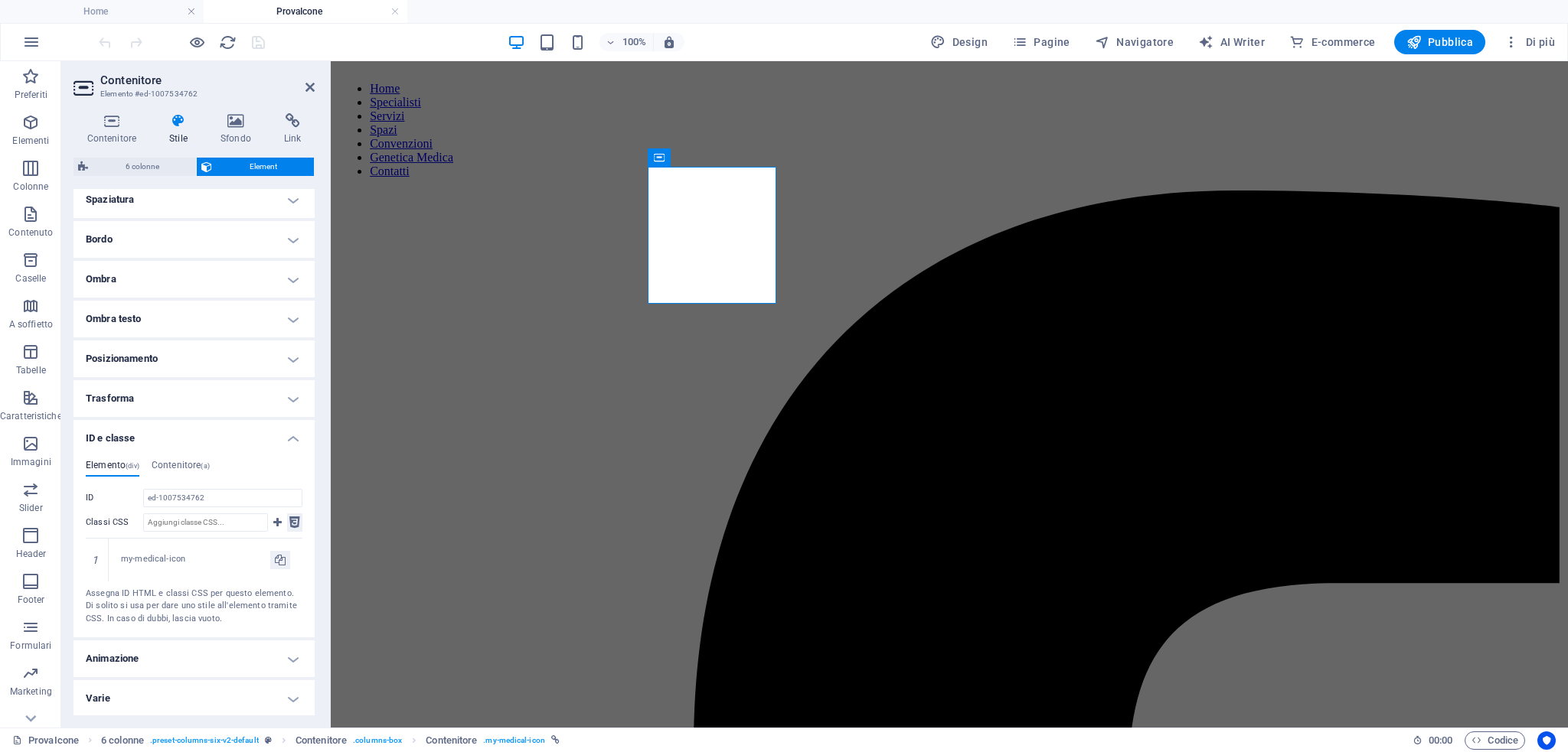
click at [292, 523] on icon at bounding box center [294, 522] width 11 height 19
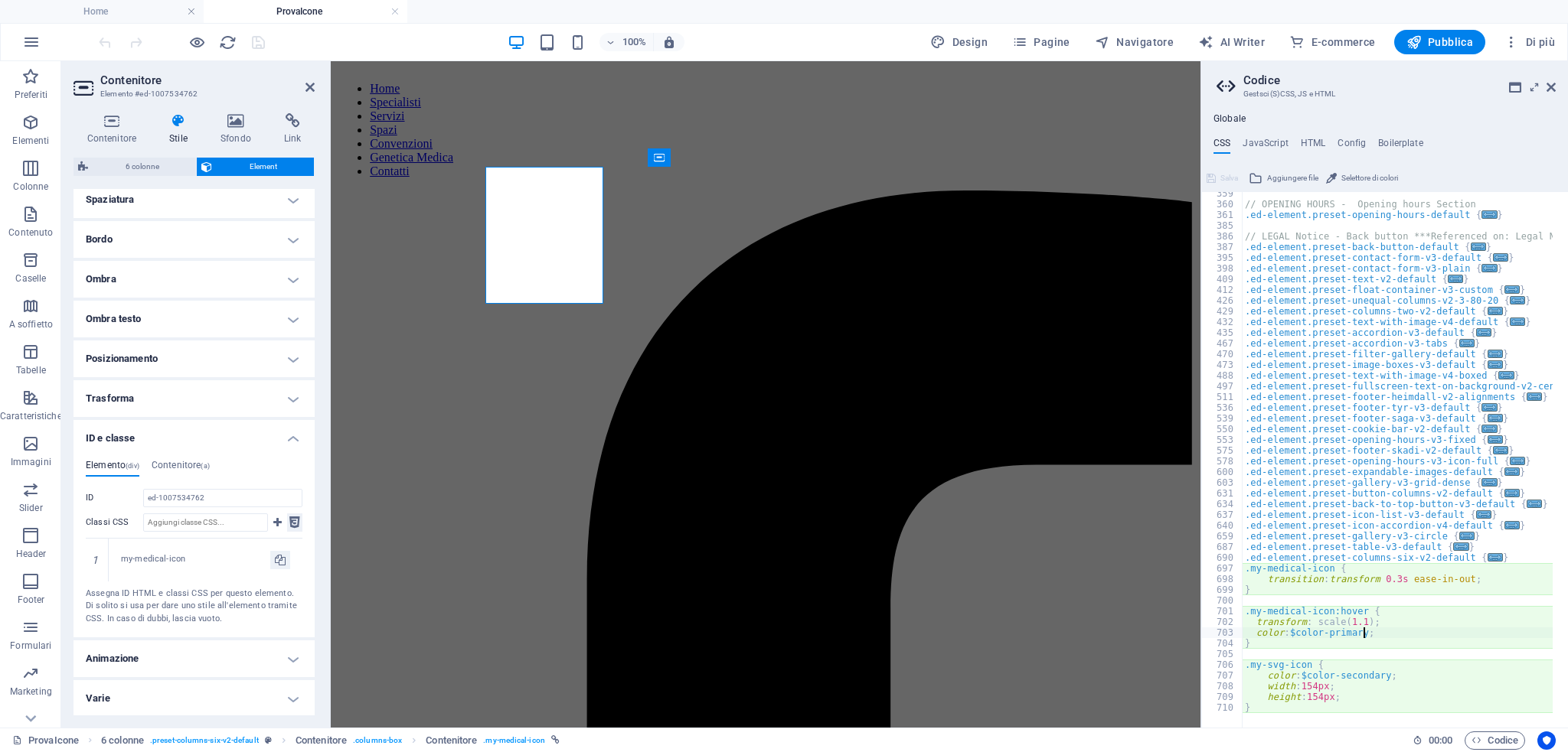
scroll to position [978, 0]
drag, startPoint x: 1349, startPoint y: 567, endPoint x: 1376, endPoint y: 560, distance: 27.9
drag, startPoint x: 1376, startPoint y: 560, endPoint x: 1369, endPoint y: 566, distance: 9.2
click at [1369, 566] on div "// OPENING HOURS - Opening hours Section .ed-element.preset-opening-hours-defau…" at bounding box center [1471, 460] width 460 height 542
type textarea ".my-medical-icon {"
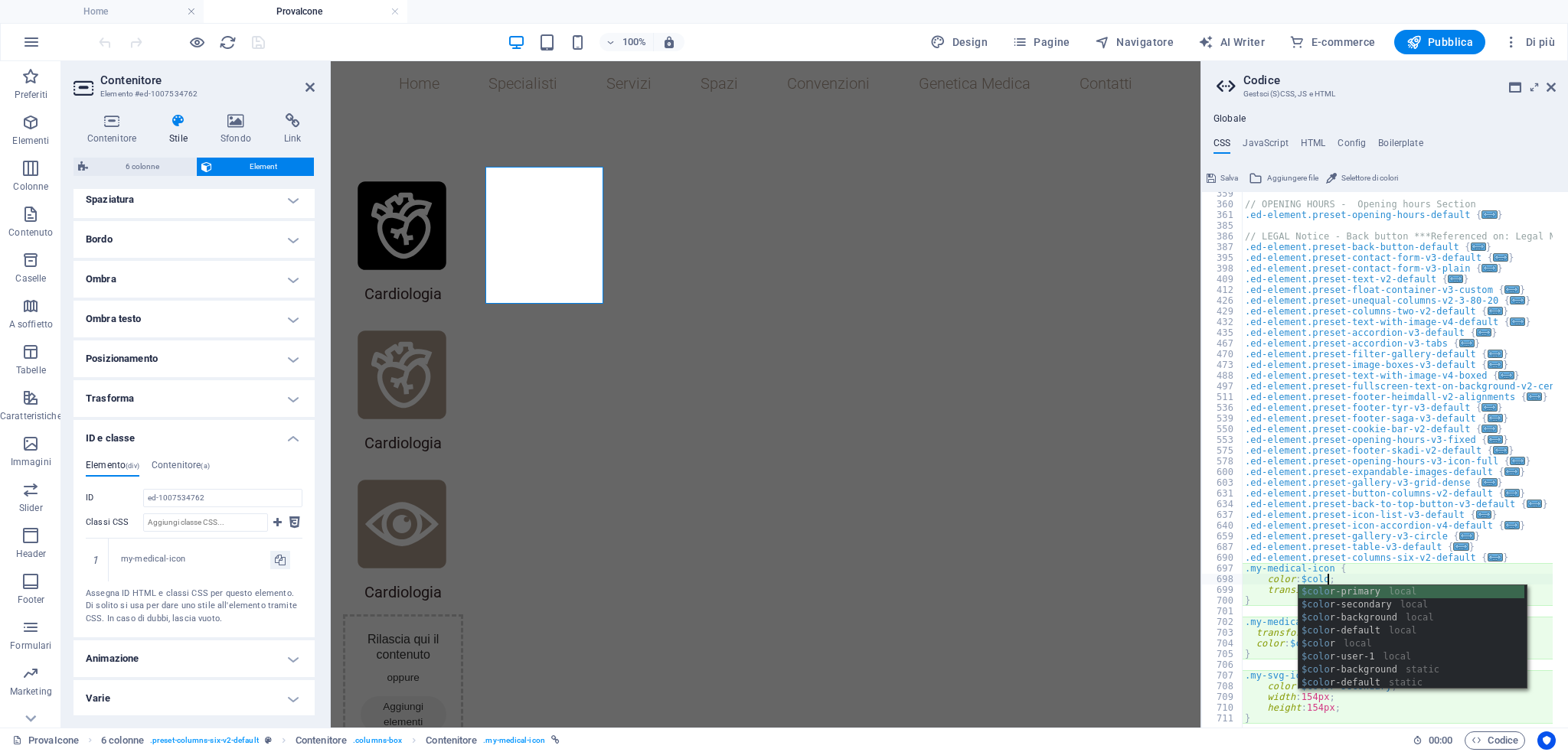
scroll to position [0, 6]
click at [1360, 604] on div "$colo r-primary local $colo r-secondary local $colo r-background local $colo r-…" at bounding box center [1411, 650] width 226 height 130
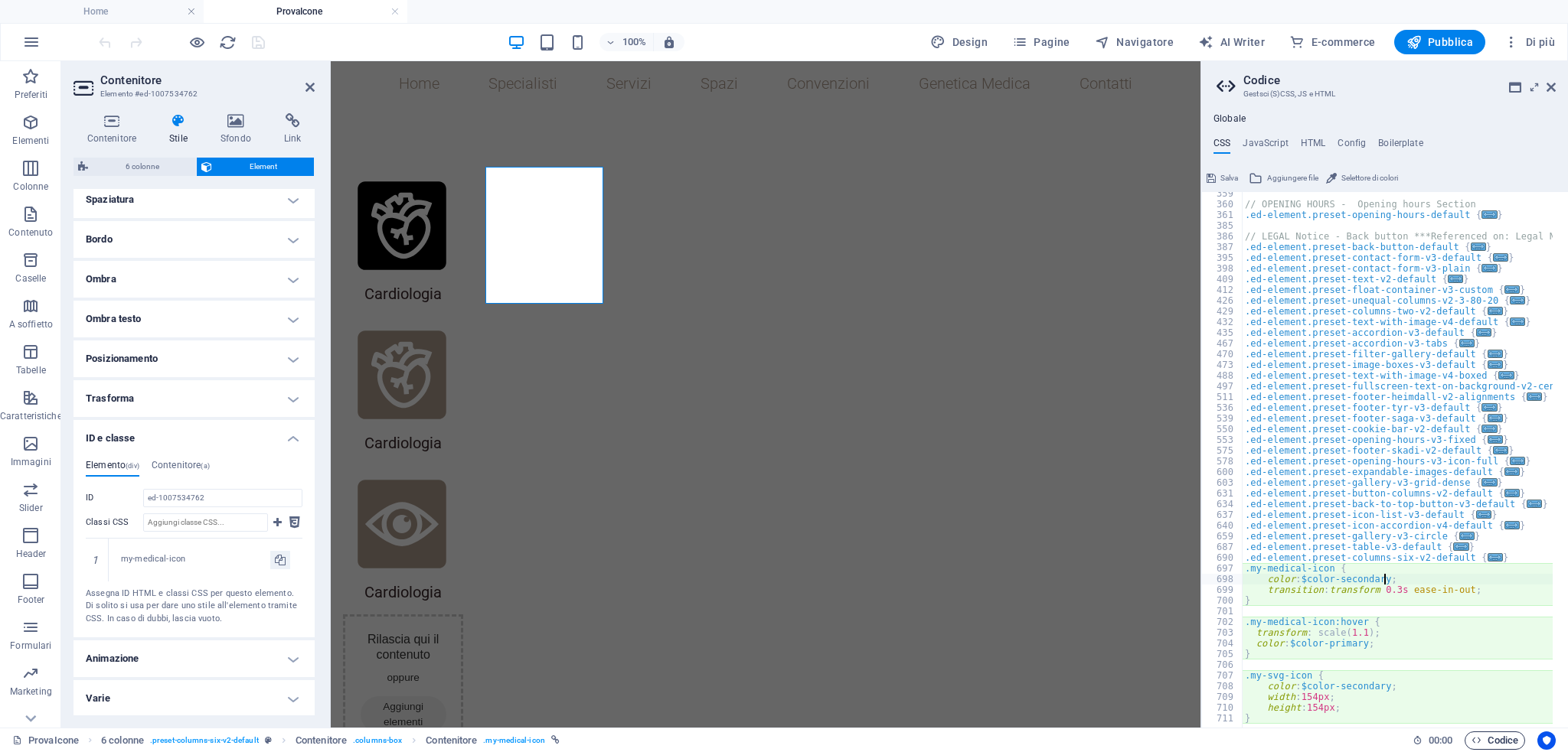
type textarea "color: $color-secondary;"
click at [1497, 739] on span "Codice" at bounding box center [1494, 741] width 46 height 19
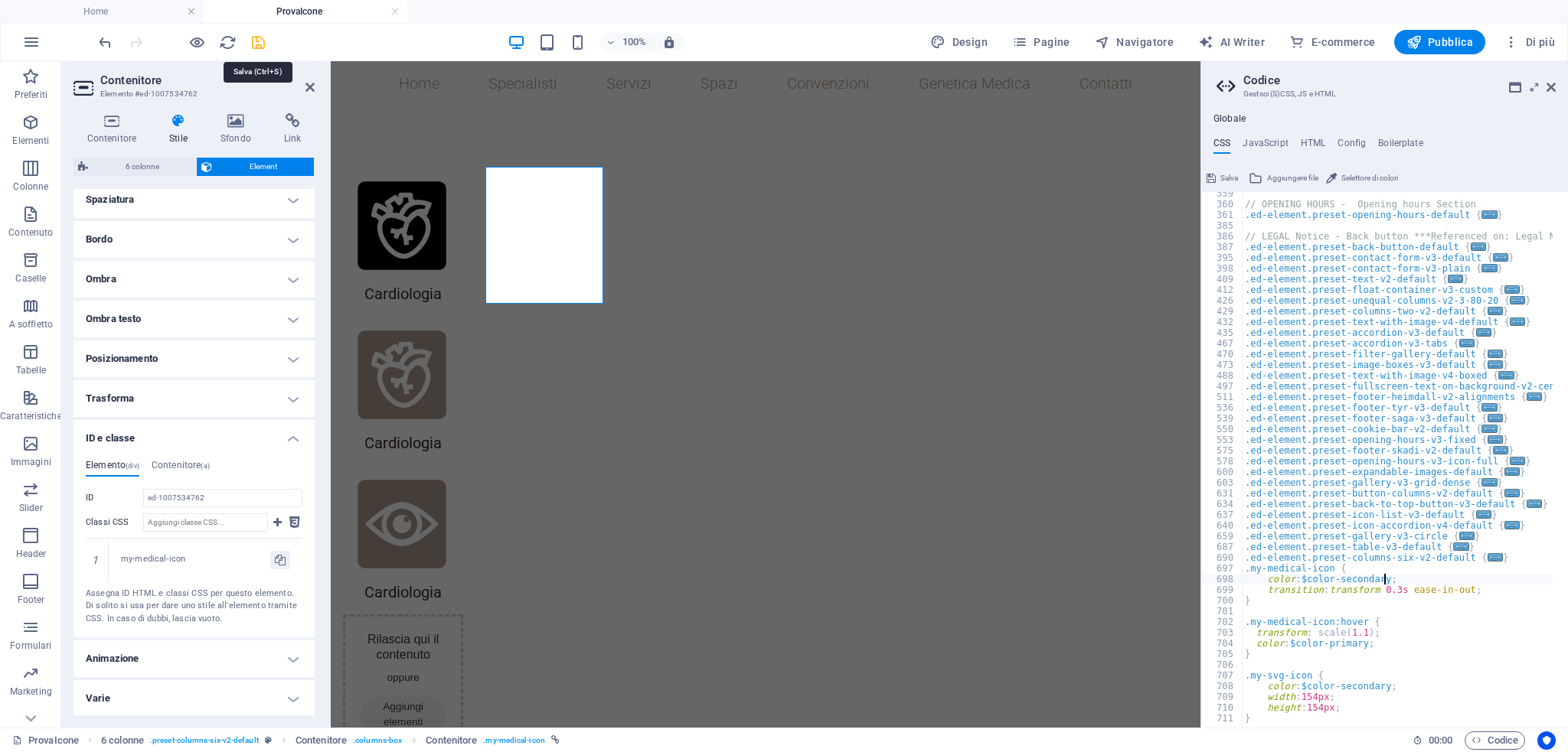
click at [258, 43] on icon "save" at bounding box center [258, 42] width 18 height 18
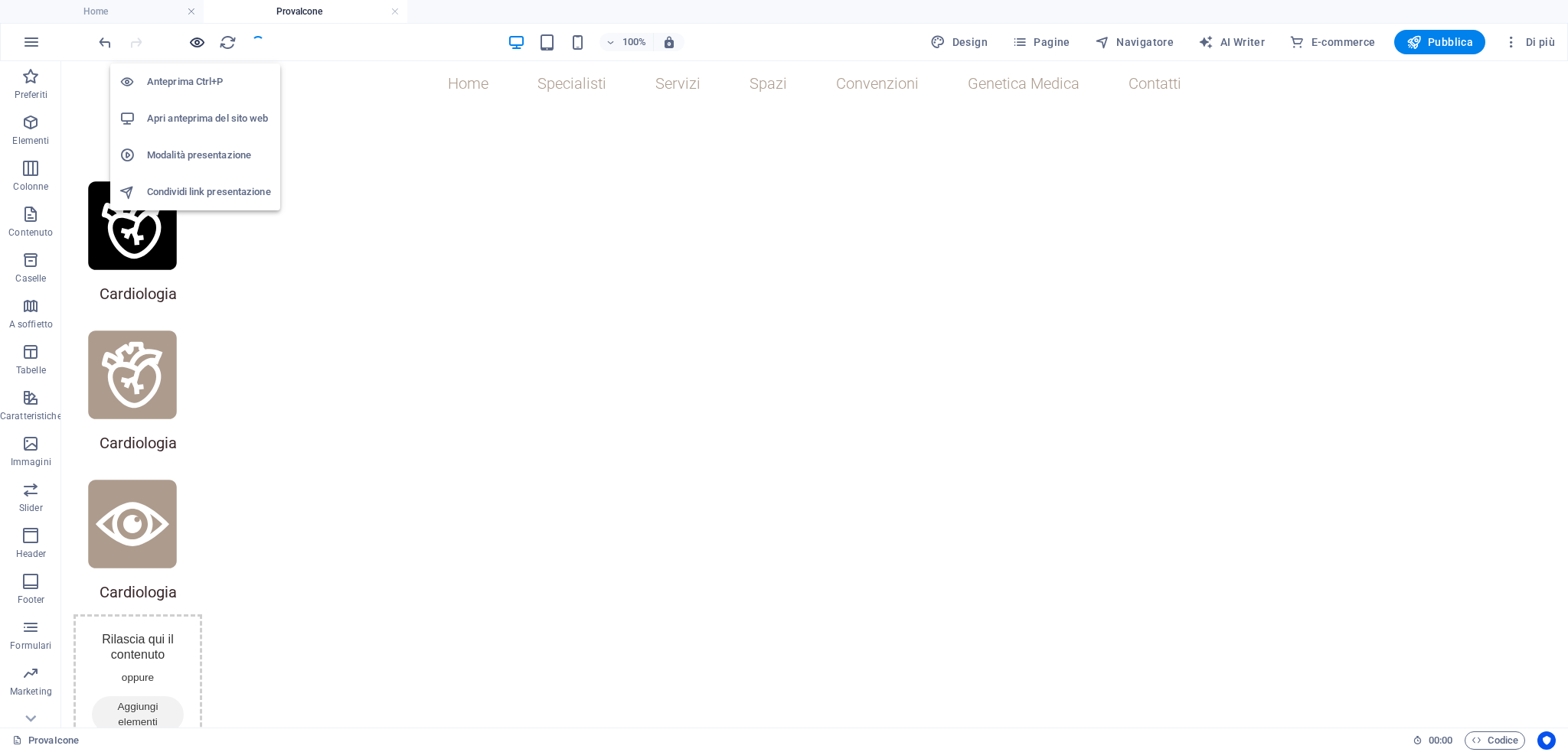
click at [193, 38] on icon "button" at bounding box center [197, 42] width 18 height 18
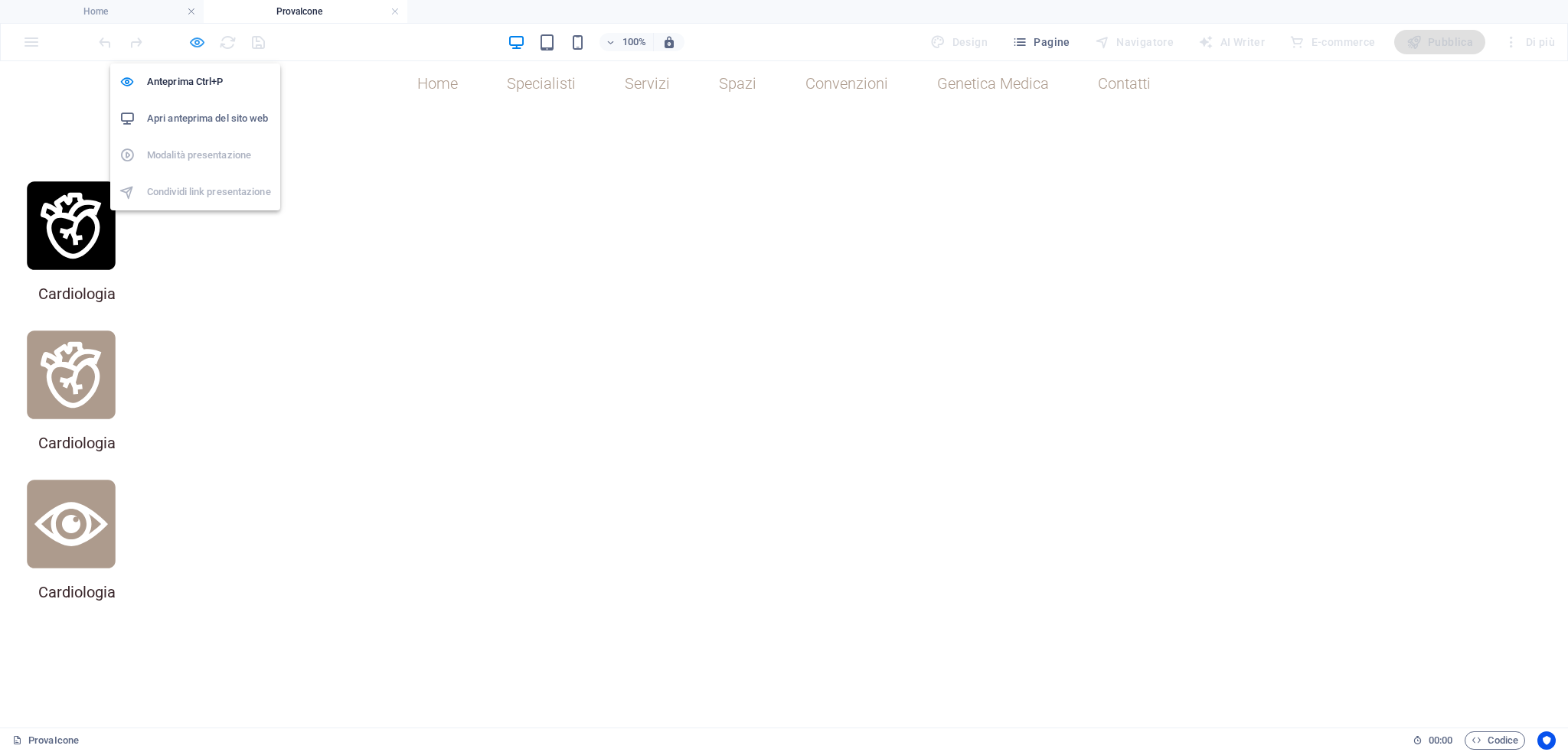
click at [188, 36] on icon "button" at bounding box center [197, 42] width 18 height 18
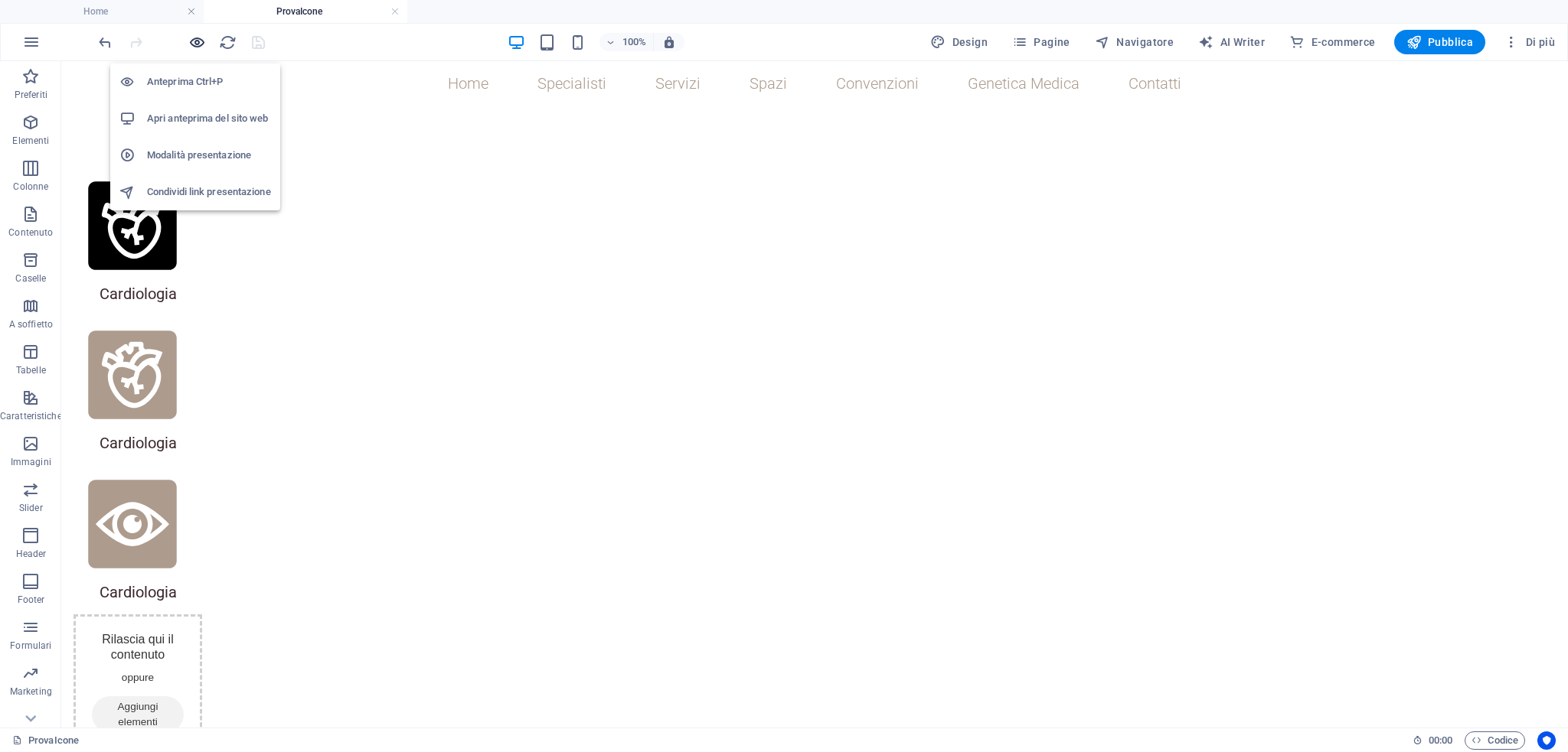
click at [196, 49] on icon "button" at bounding box center [197, 42] width 18 height 18
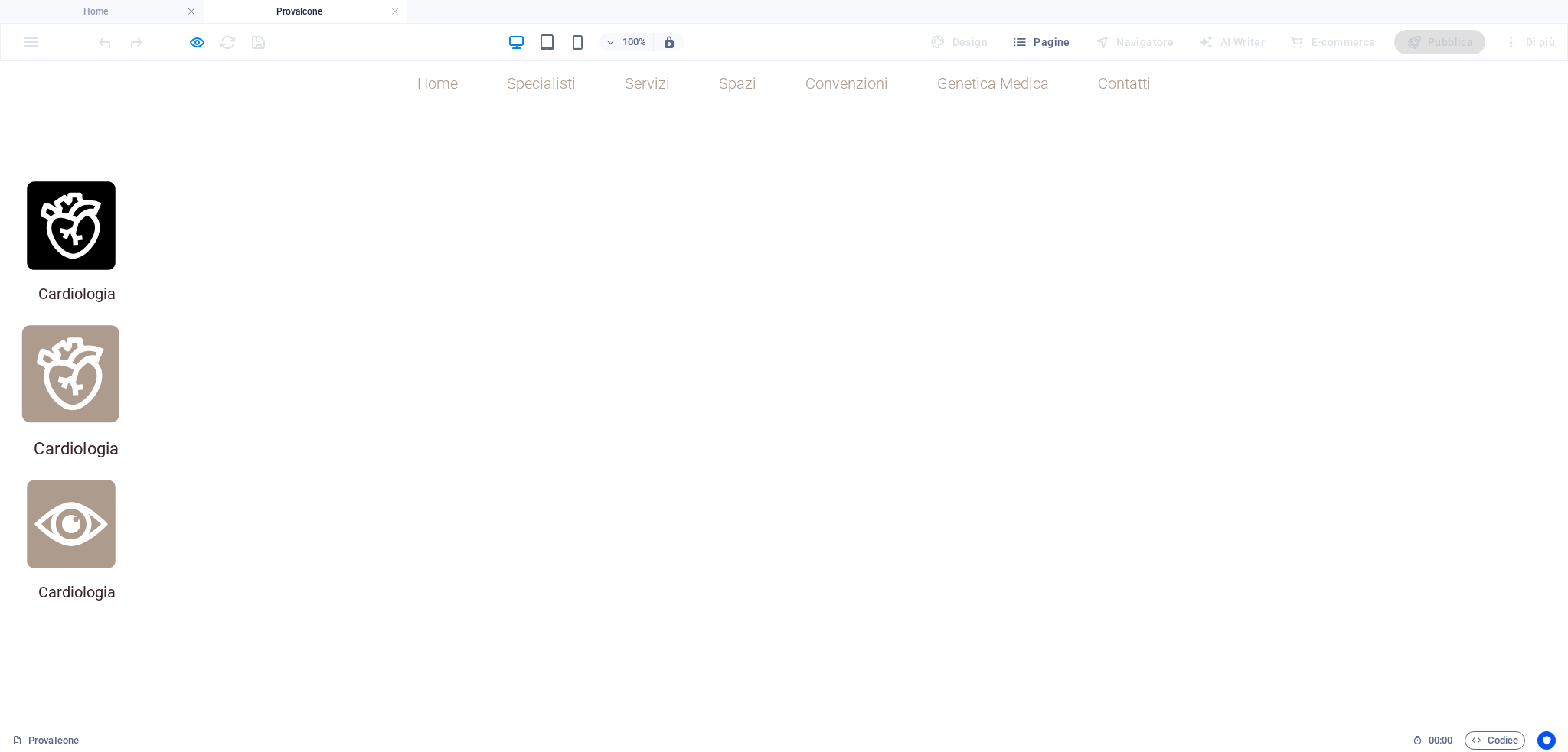
click at [119, 326] on icon at bounding box center [71, 374] width 97 height 97
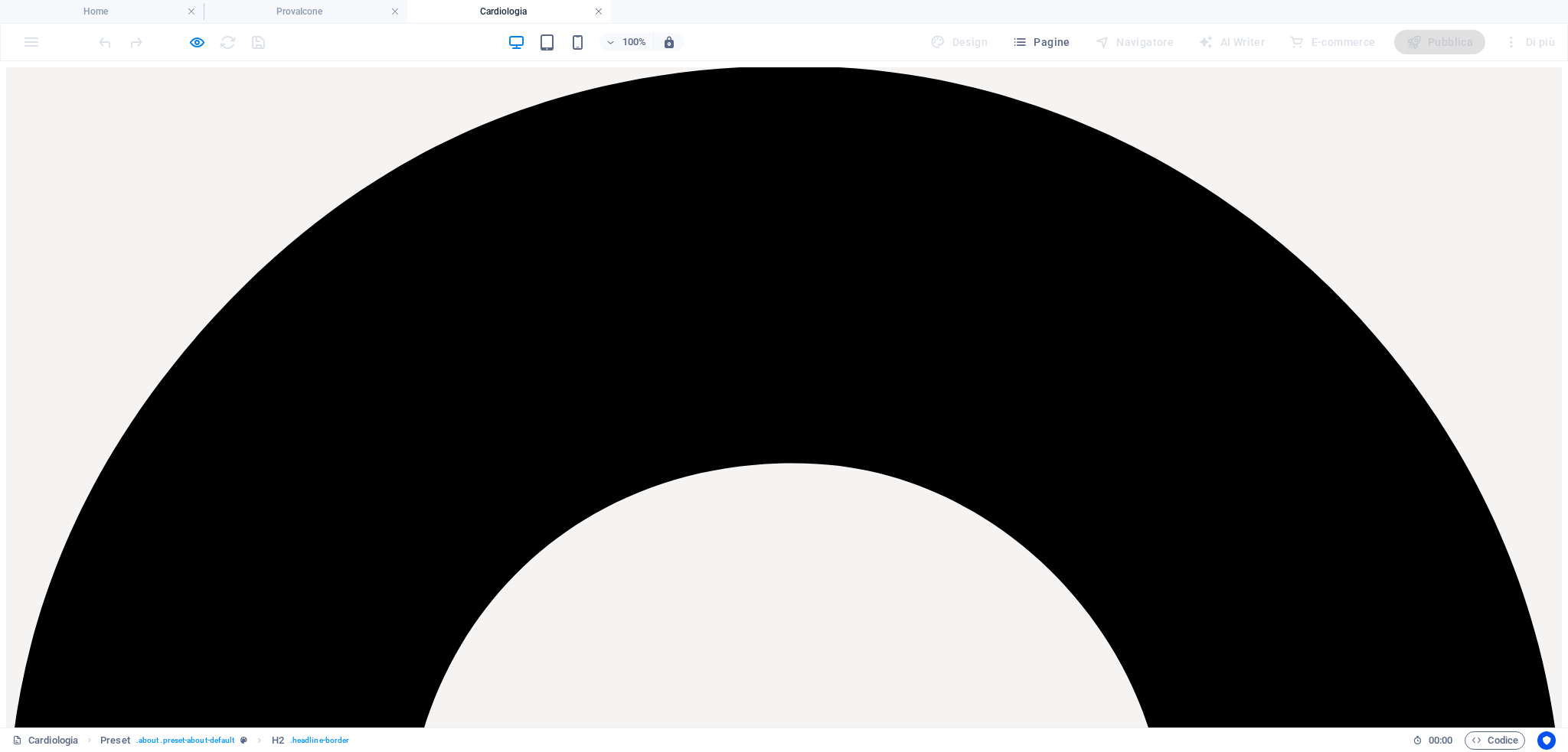
scroll to position [0, 0]
click at [597, 10] on link at bounding box center [598, 12] width 9 height 15
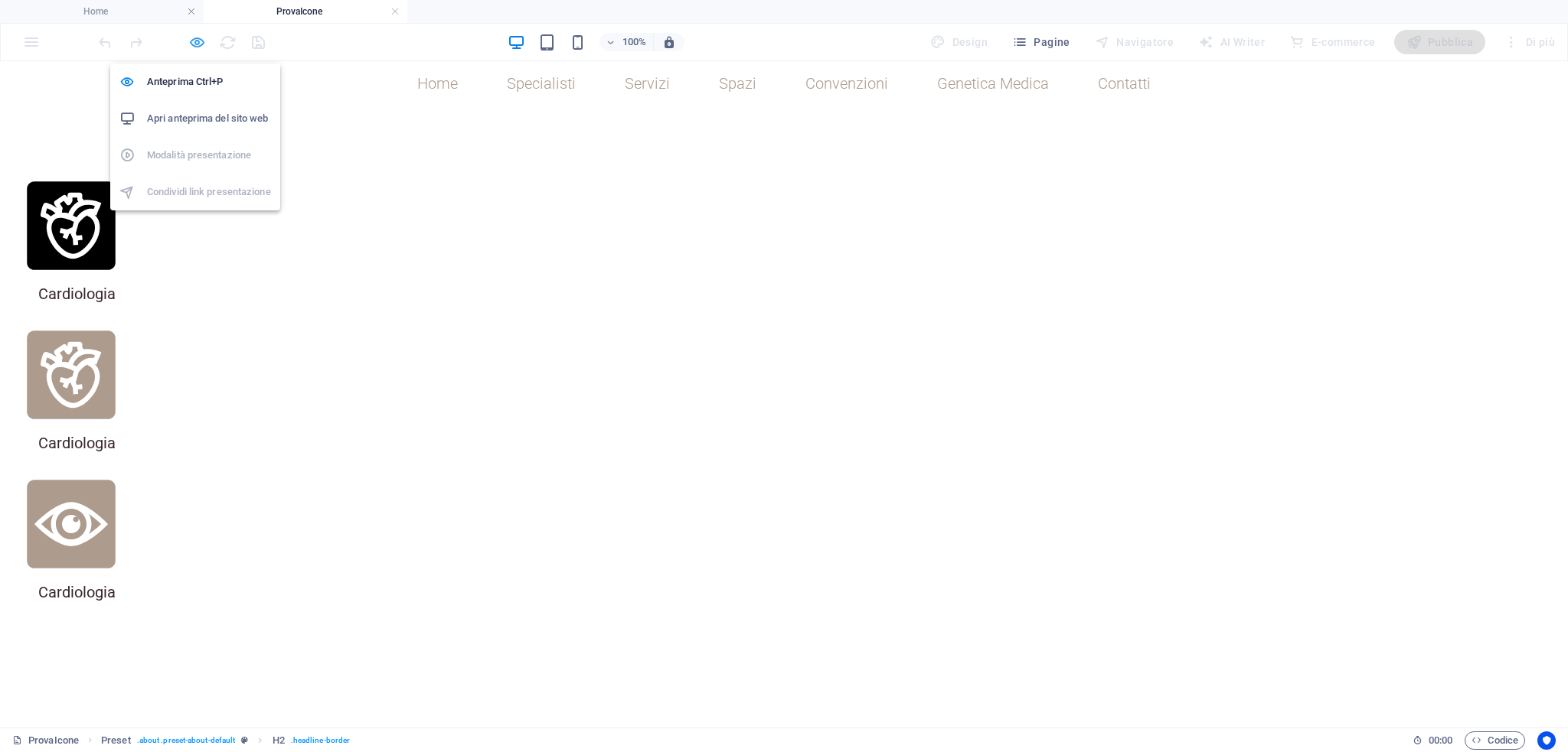
click at [198, 47] on icon "button" at bounding box center [197, 42] width 18 height 18
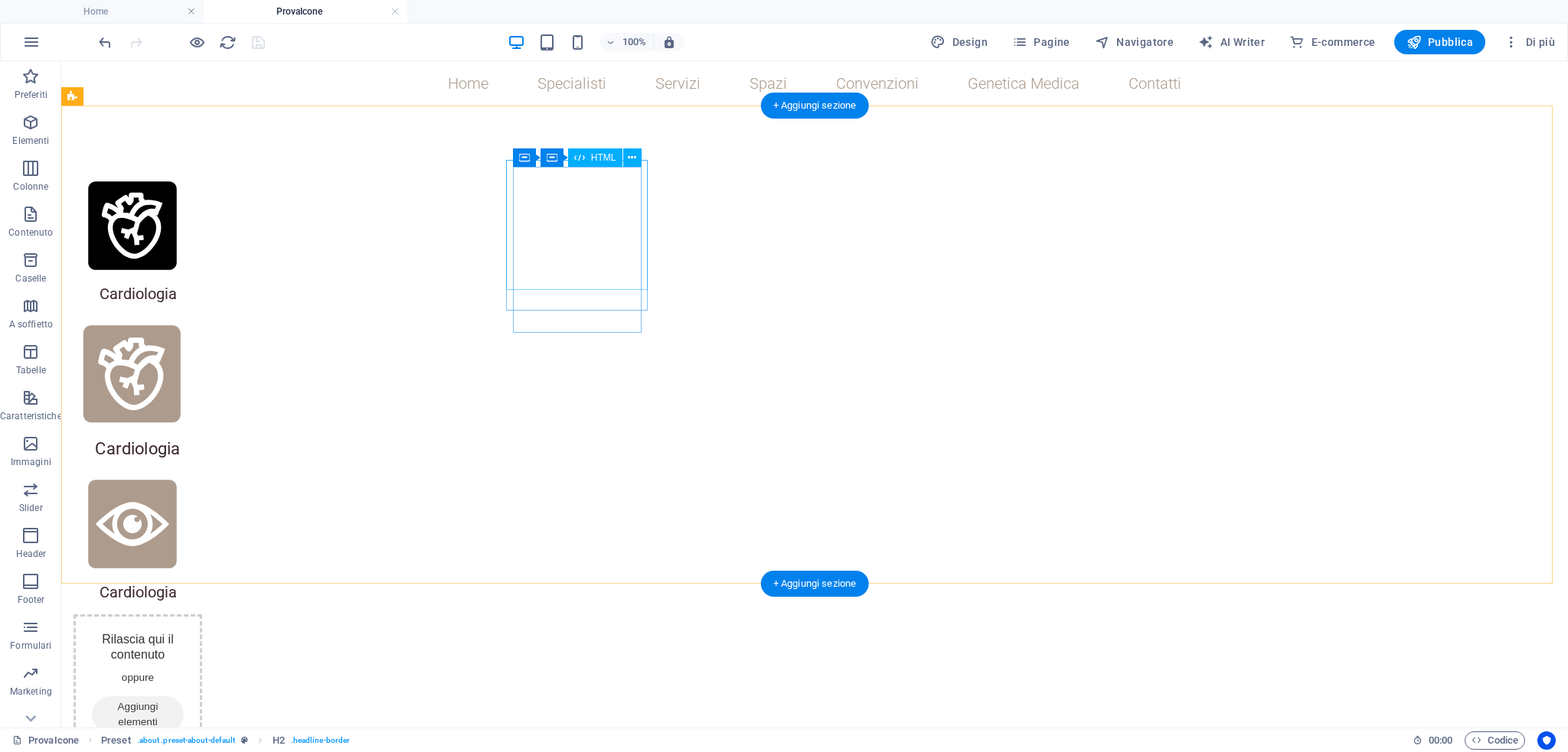
click at [197, 309] on div at bounding box center [132, 374] width 129 height 129
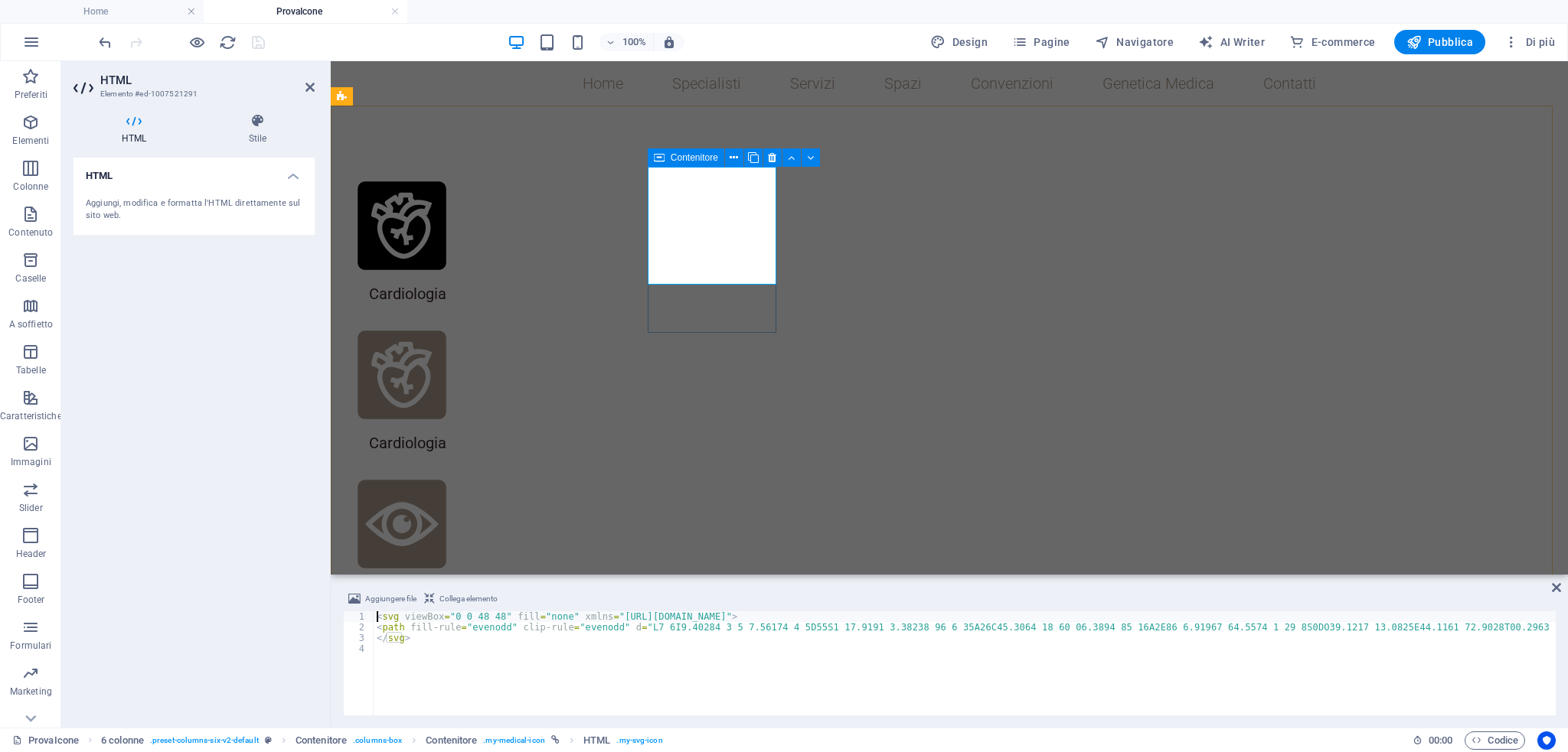
click at [682, 166] on div "Contenitore" at bounding box center [686, 158] width 76 height 19
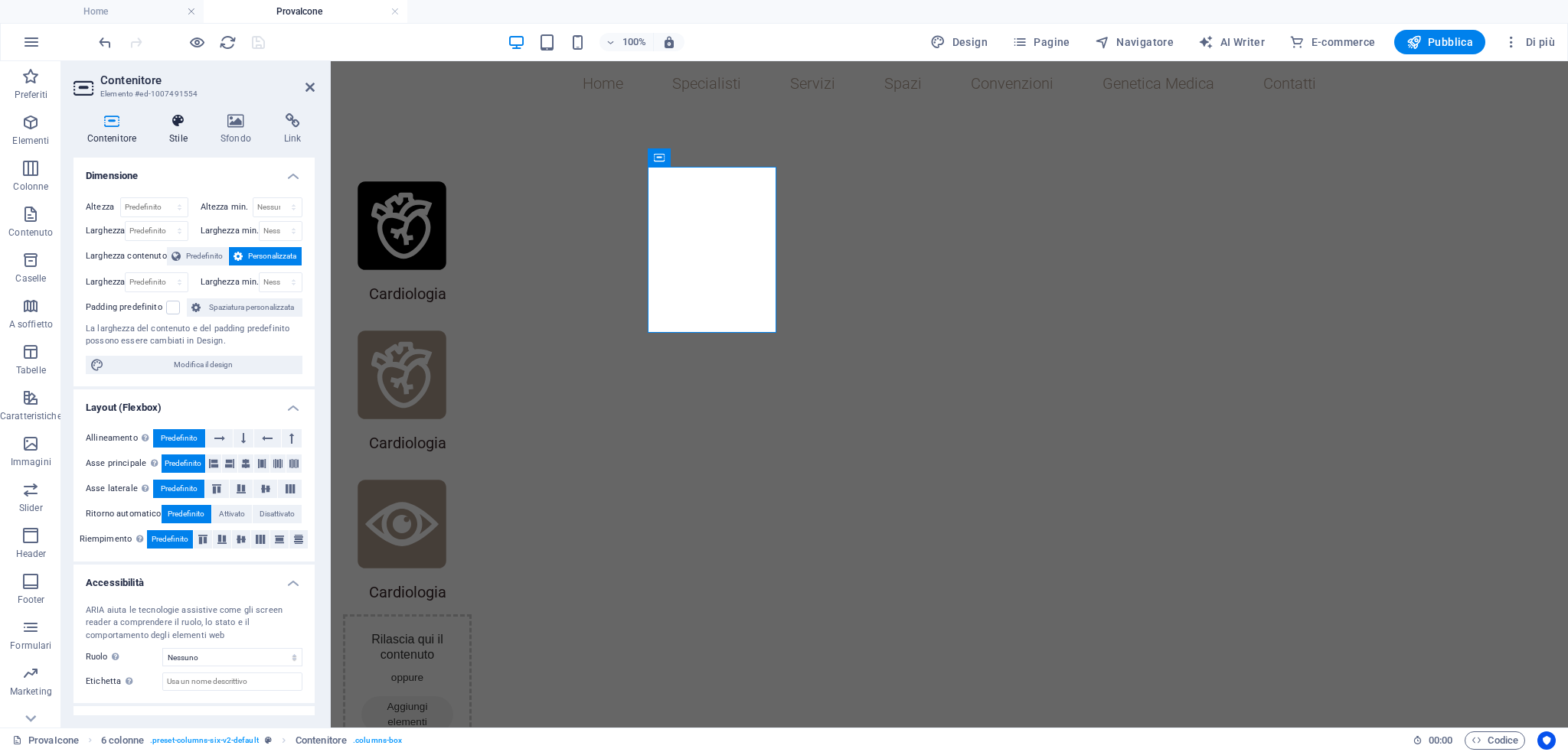
click at [168, 140] on h4 "Stile" at bounding box center [181, 129] width 51 height 32
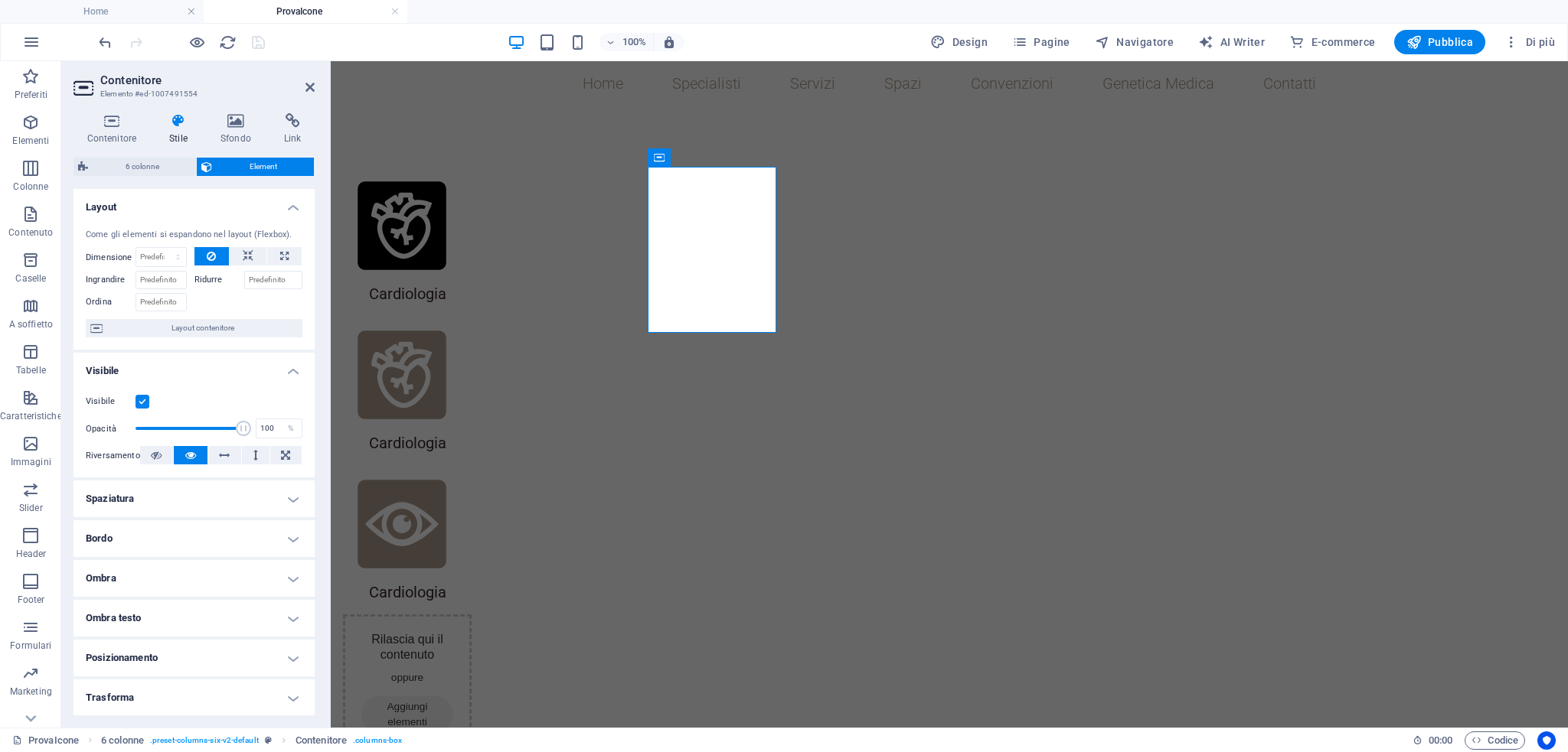
scroll to position [119, 0]
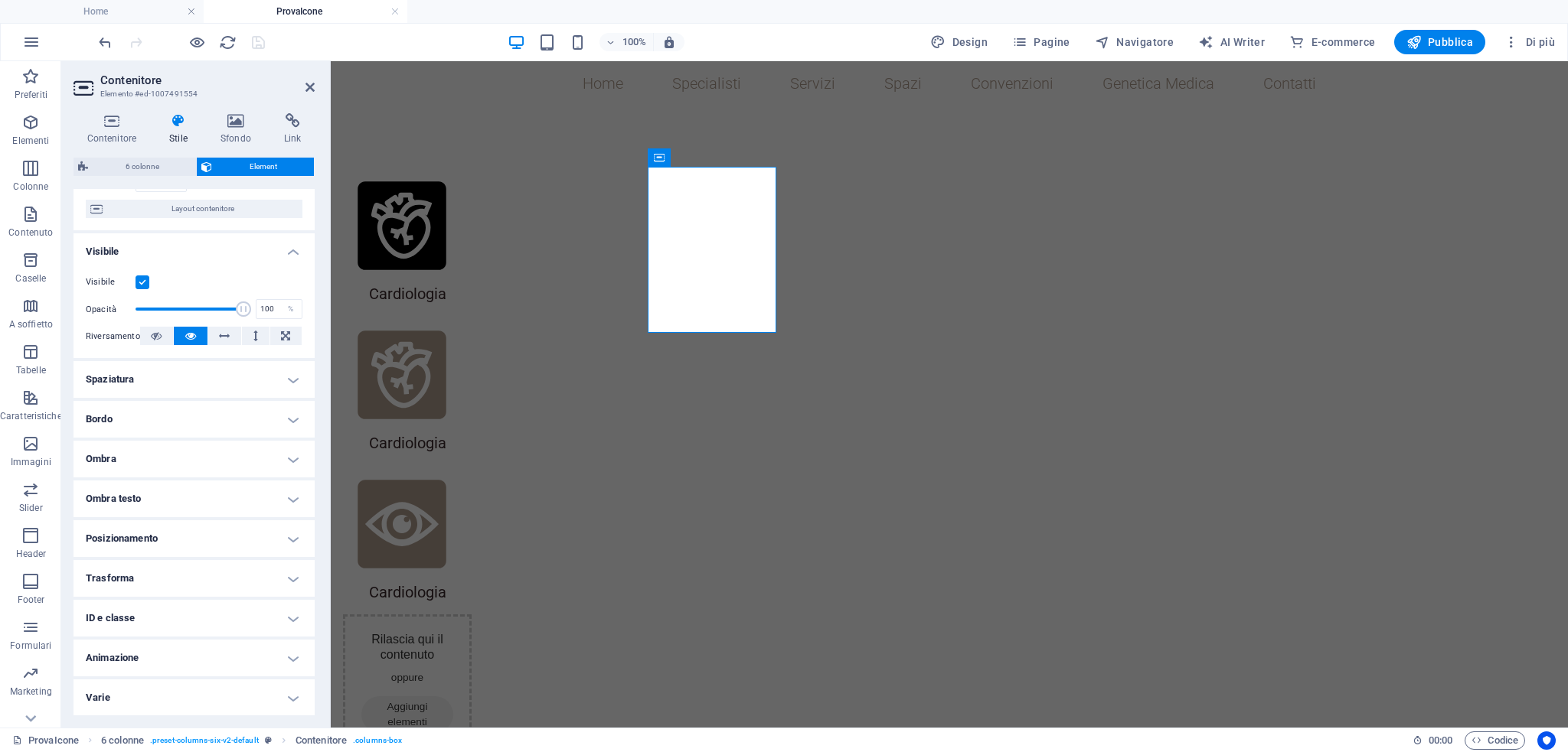
click at [142, 626] on h4 "ID e classe" at bounding box center [193, 618] width 241 height 37
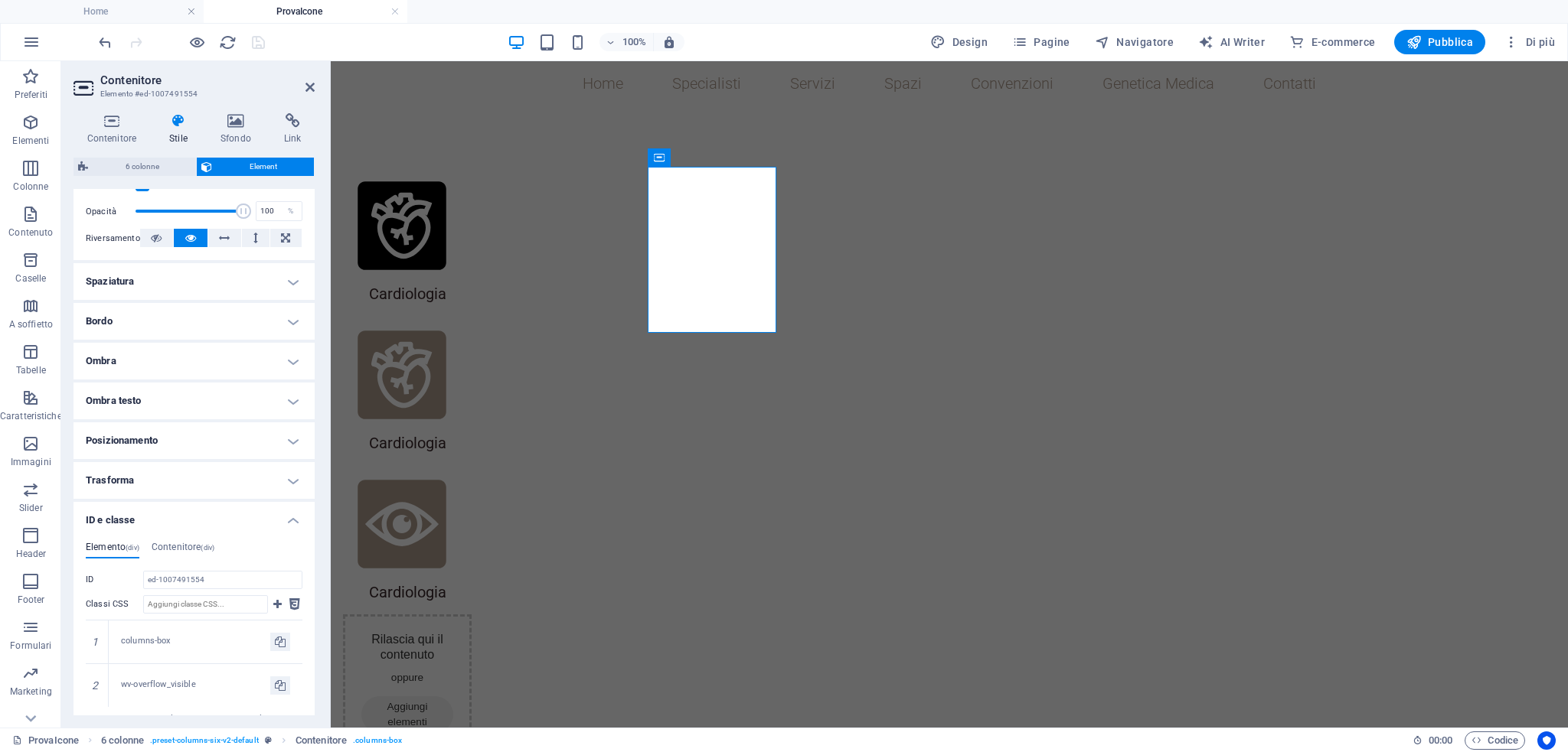
scroll to position [344, 0]
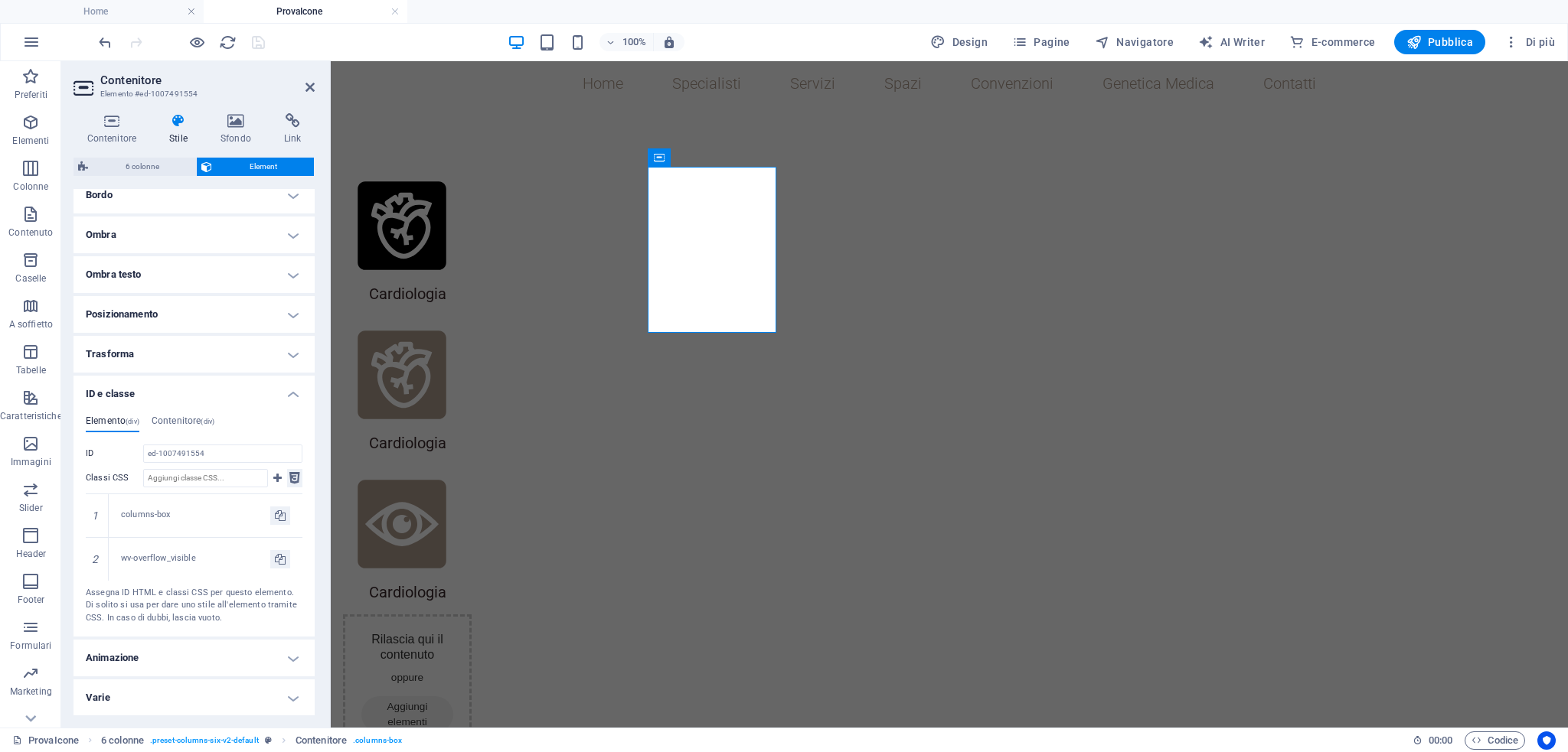
click at [292, 475] on icon at bounding box center [294, 478] width 11 height 19
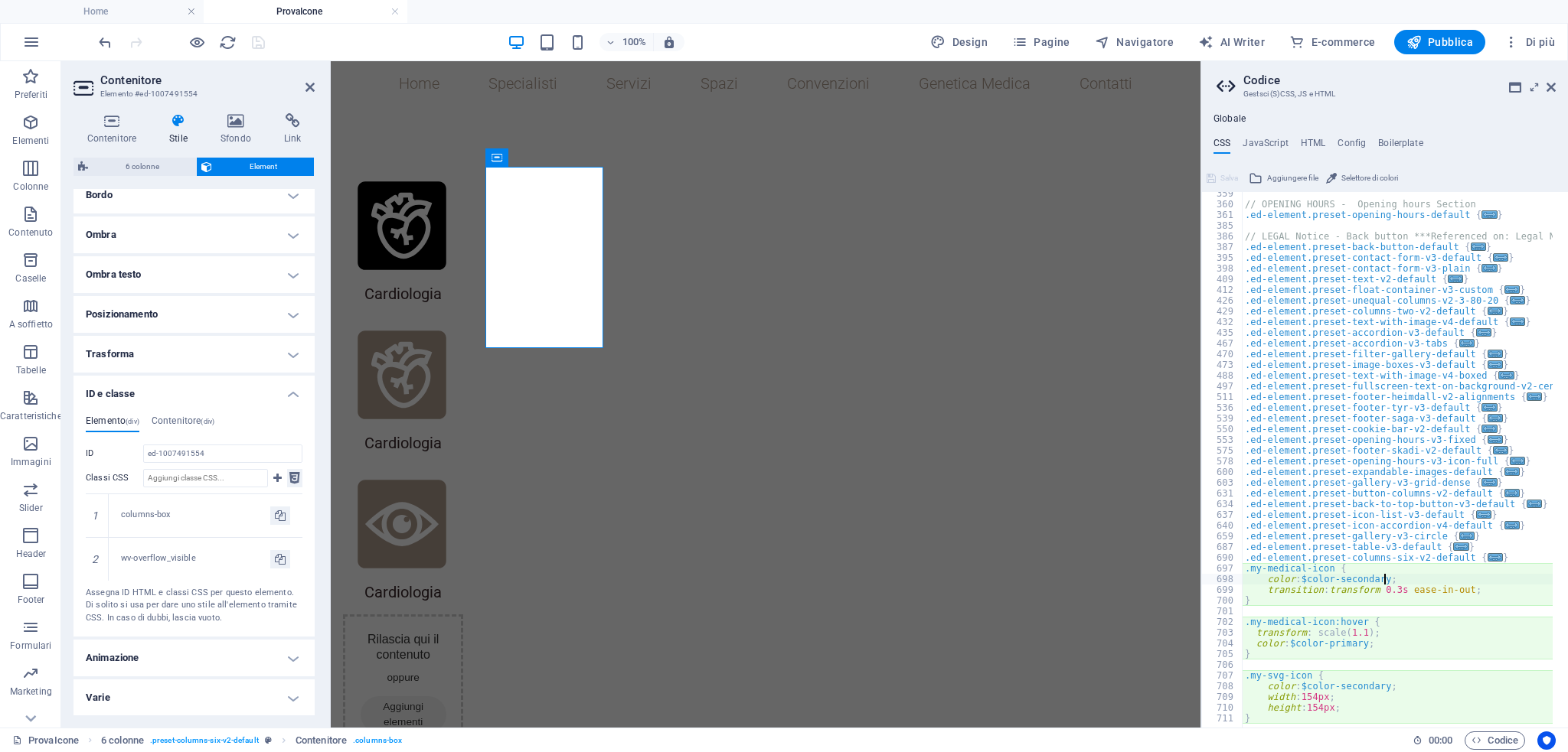
scroll to position [988, 0]
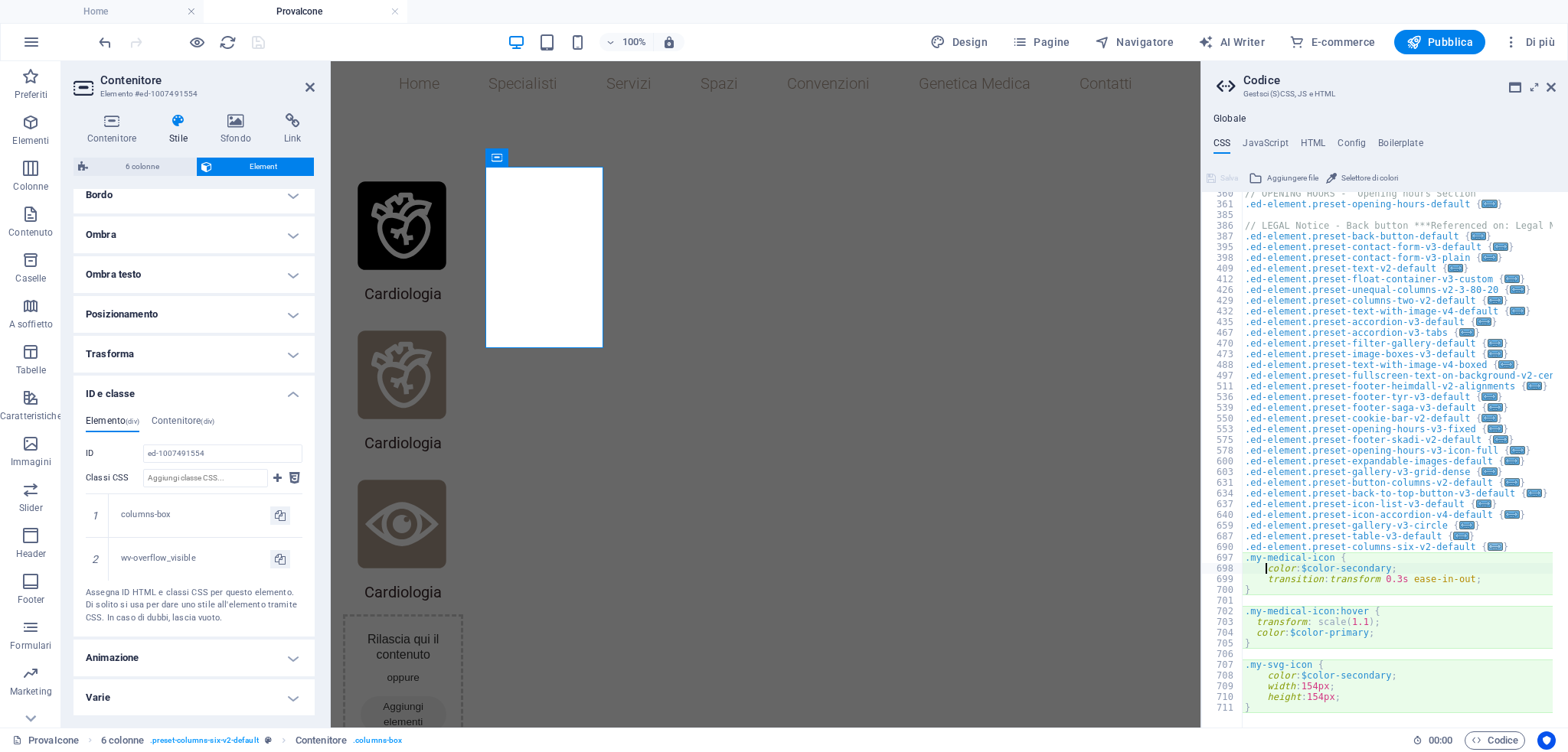
click at [1488, 545] on span "..." at bounding box center [1495, 547] width 15 height 8
type textarea ".ed-element.preset-columns-six-v2-default {"
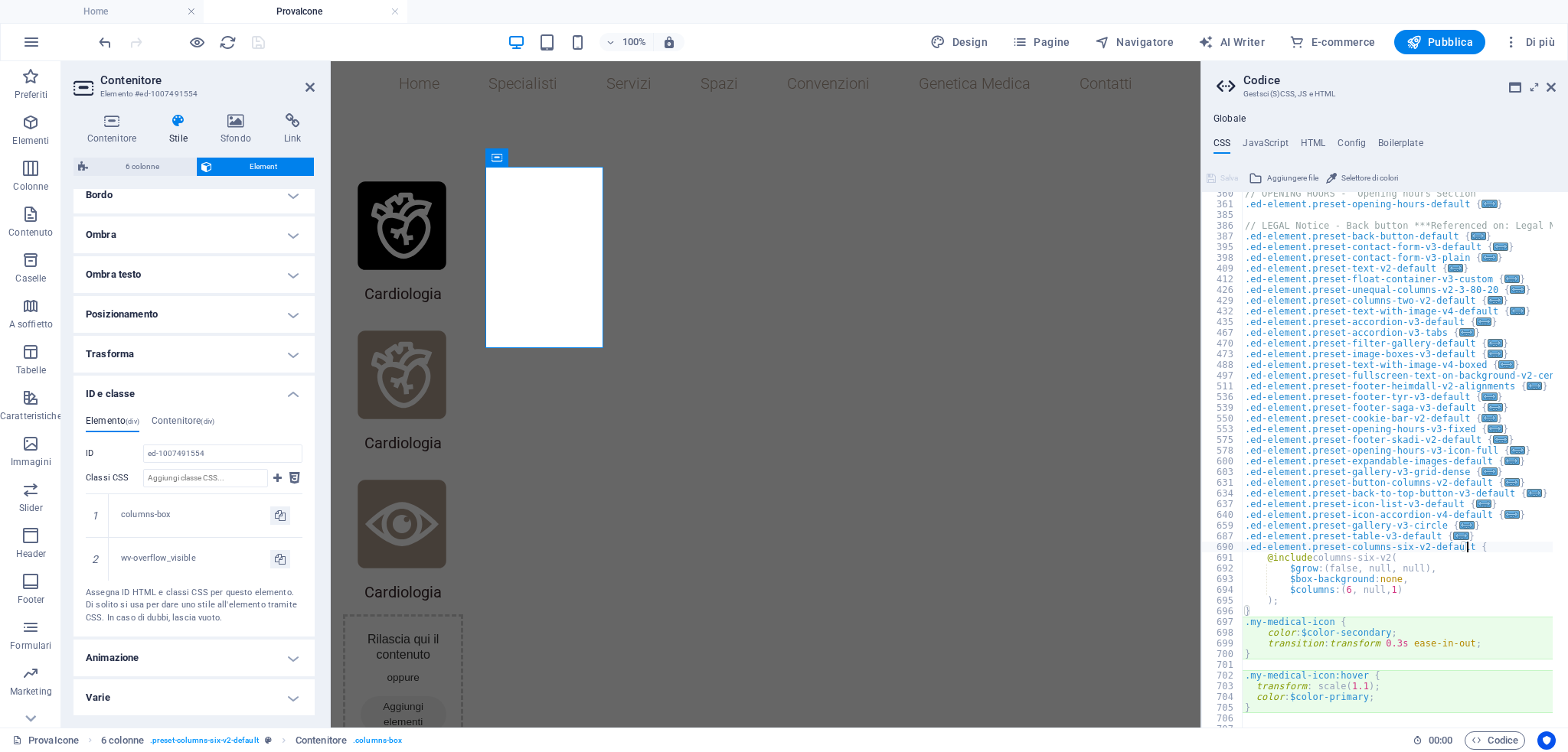
click at [1360, 665] on div "// OPENING HOURS - Opening hours Section .ed-element.preset-opening-hours-defau…" at bounding box center [1471, 460] width 460 height 542
type textarea "}"
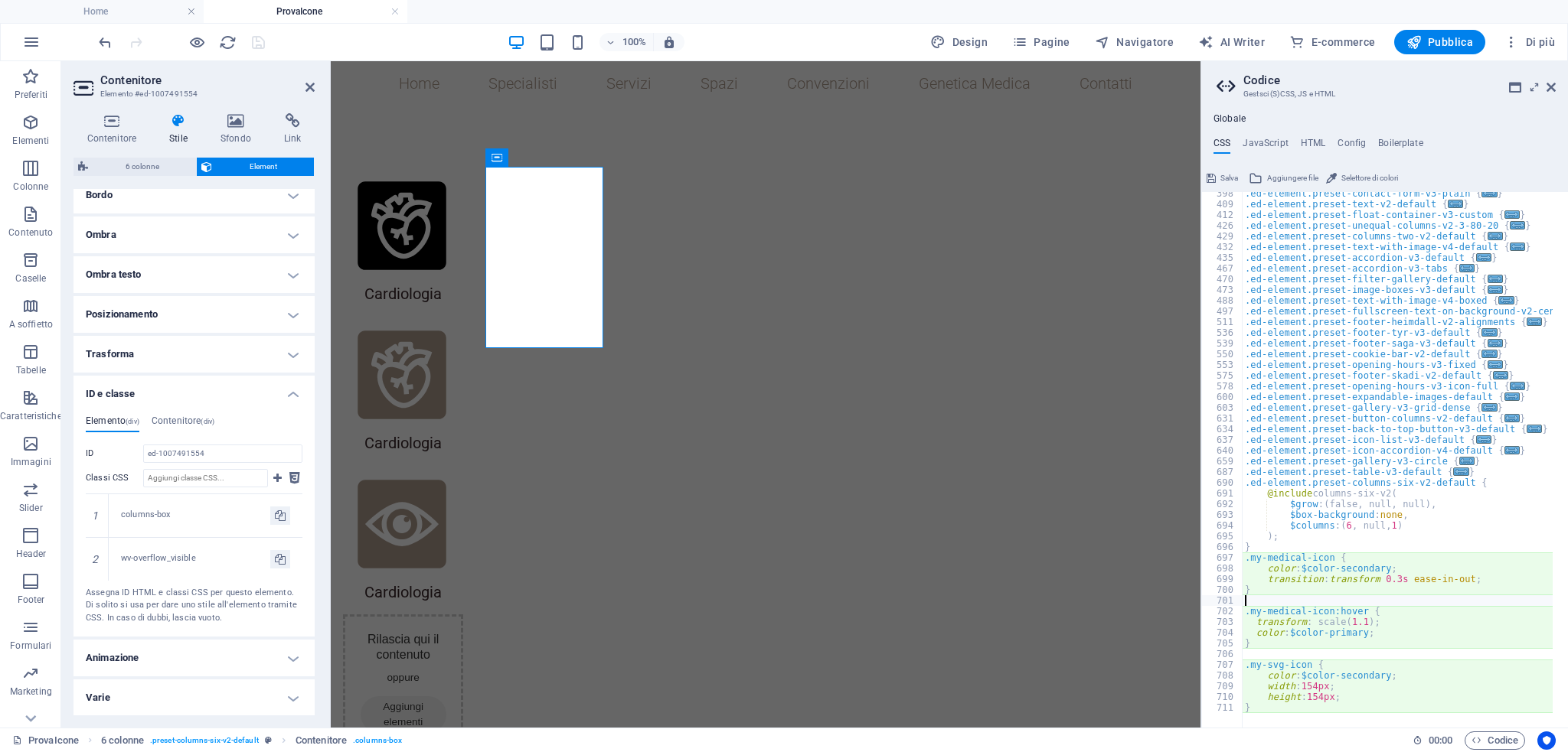
click at [1387, 586] on div ".ed-element.preset-contact-form-v3-plain { ... } .ed-element.preset-text-v2-def…" at bounding box center [1471, 460] width 460 height 542
click at [1527, 426] on span "..." at bounding box center [1534, 429] width 15 height 8
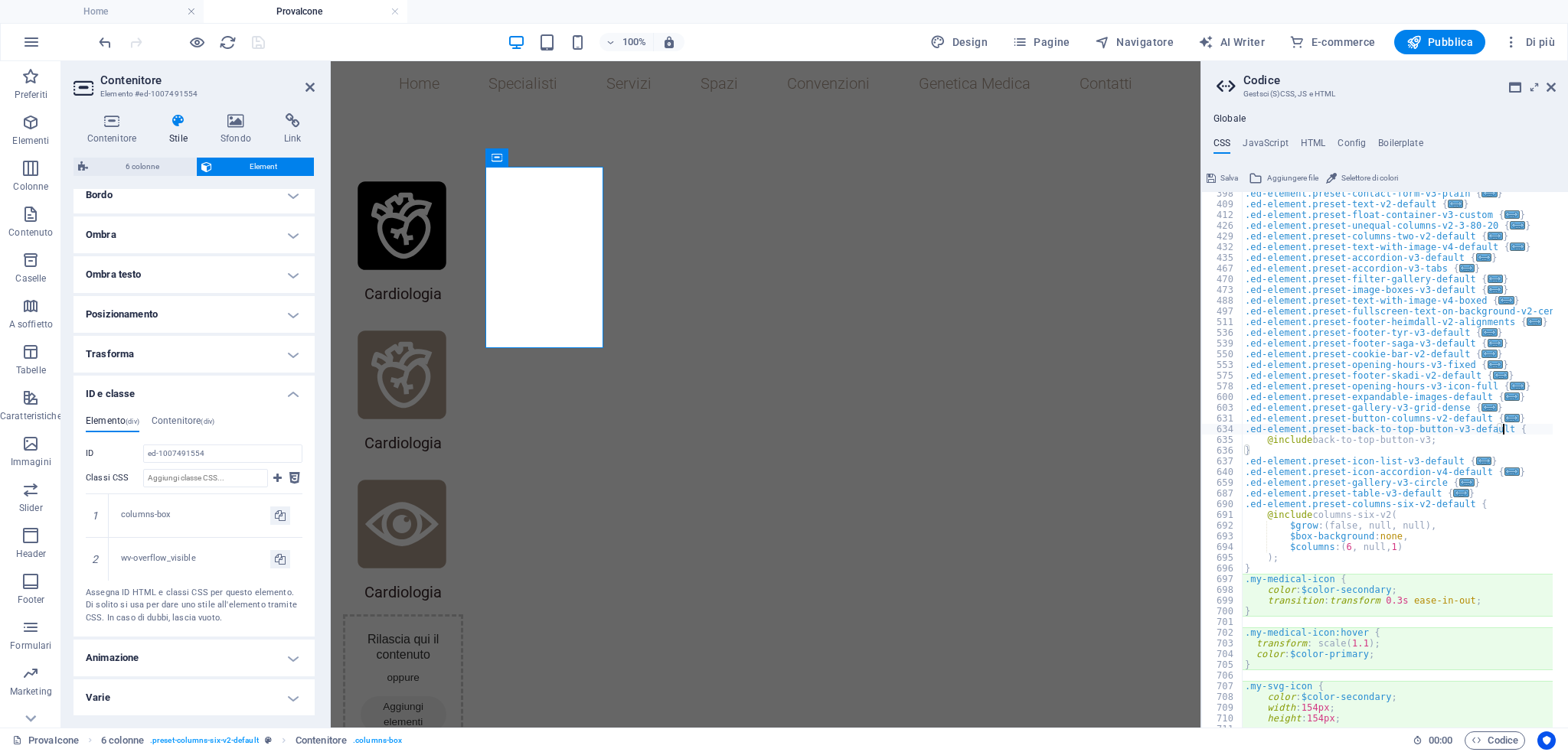
click at [1514, 426] on div ".ed-element.preset-contact-form-v3-plain { ... } .ed-element.preset-text-v2-def…" at bounding box center [1471, 460] width 460 height 542
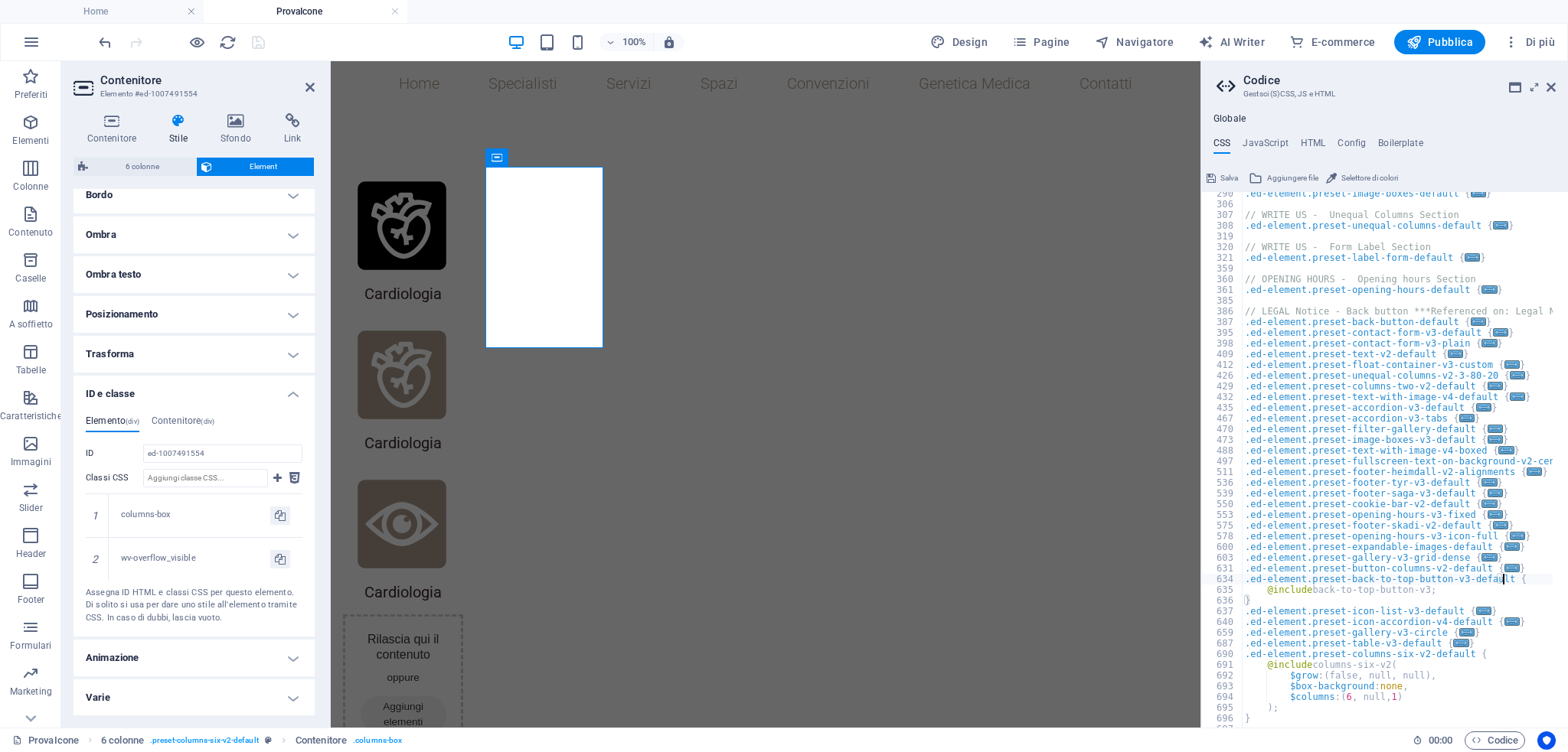
scroll to position [904, 0]
click at [1492, 331] on span "..." at bounding box center [1500, 332] width 15 height 8
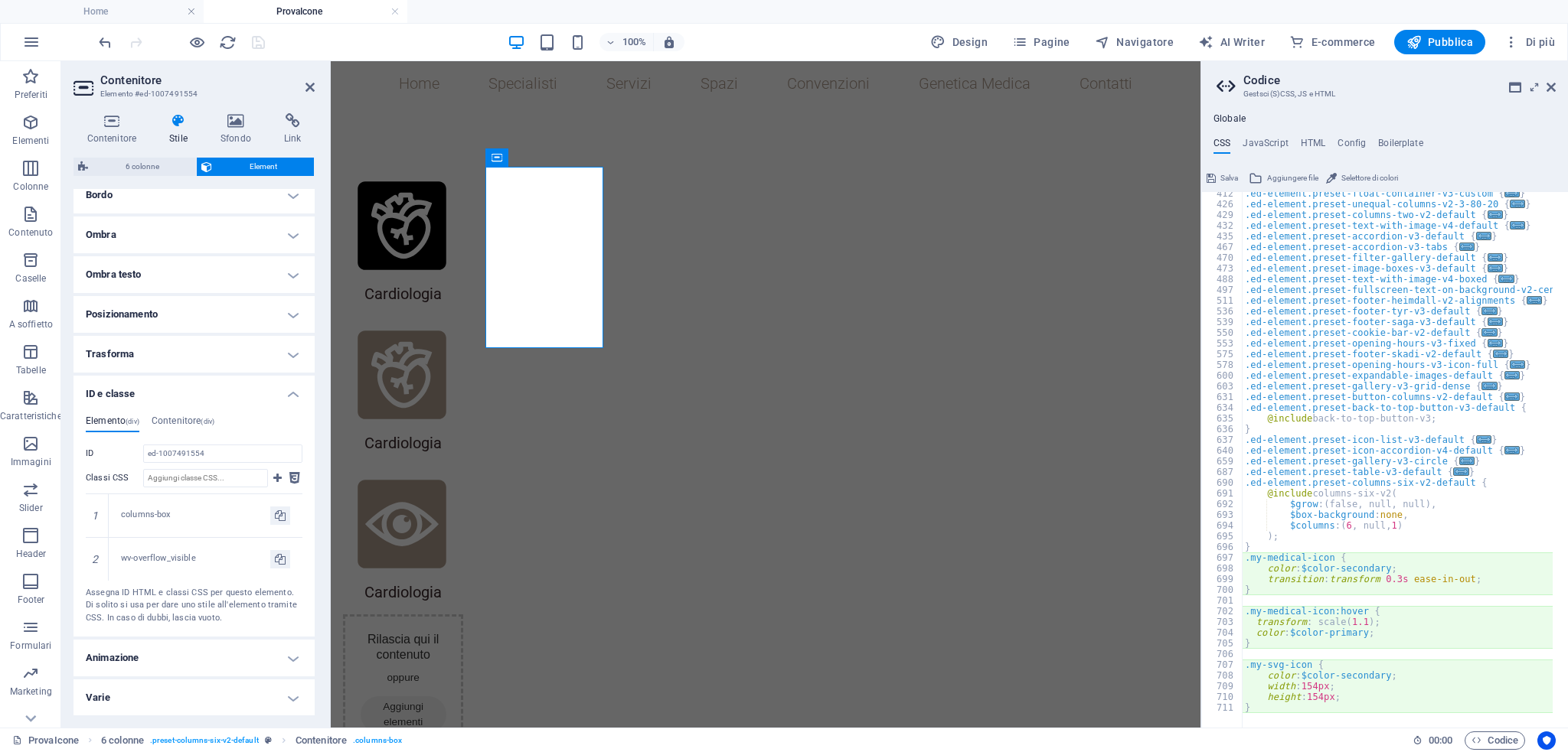
scroll to position [1096, 0]
click at [1358, 625] on div ".ed-element.preset-float-container-v3-custom { ... } .ed-element.preset-unequal…" at bounding box center [1471, 460] width 460 height 542
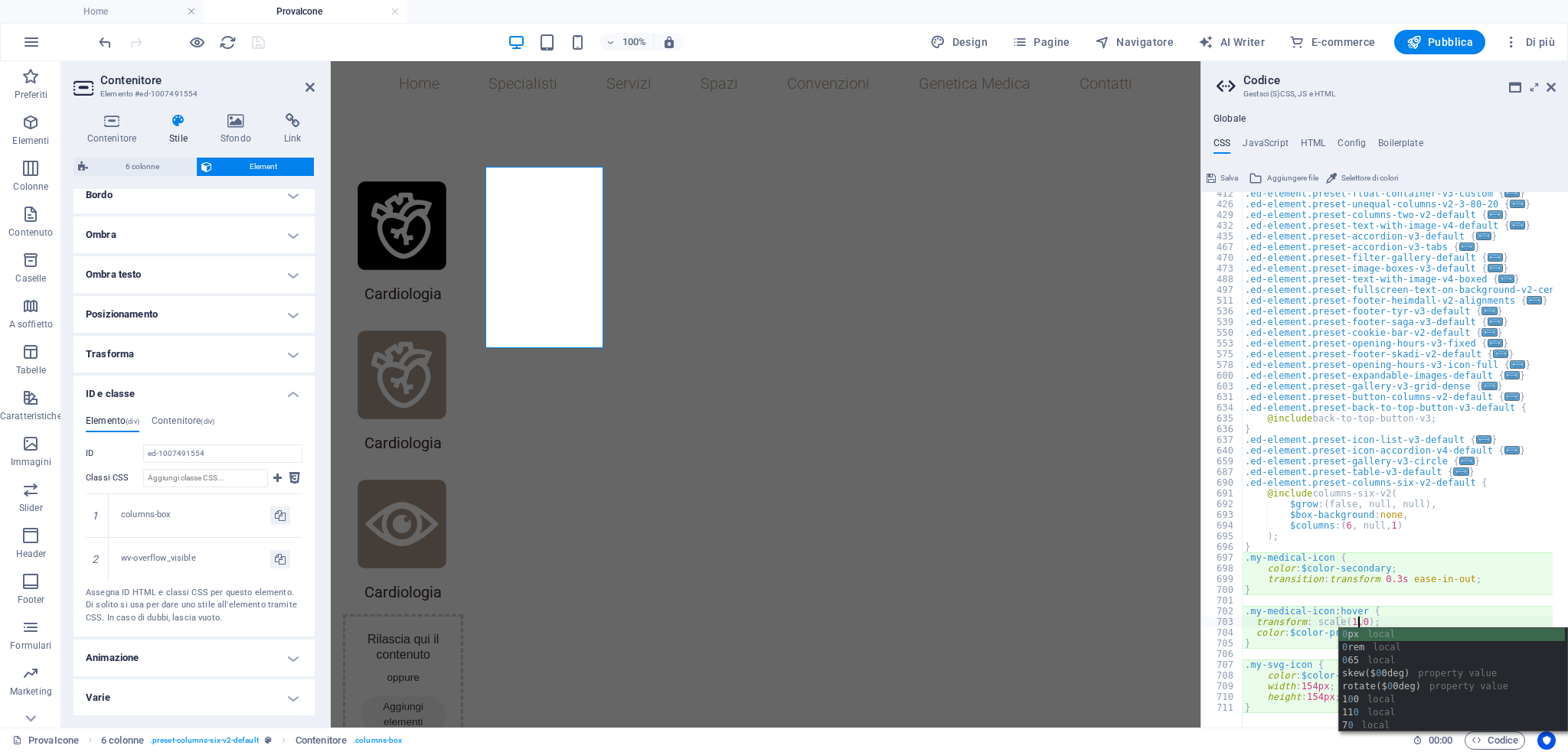
scroll to position [0, 9]
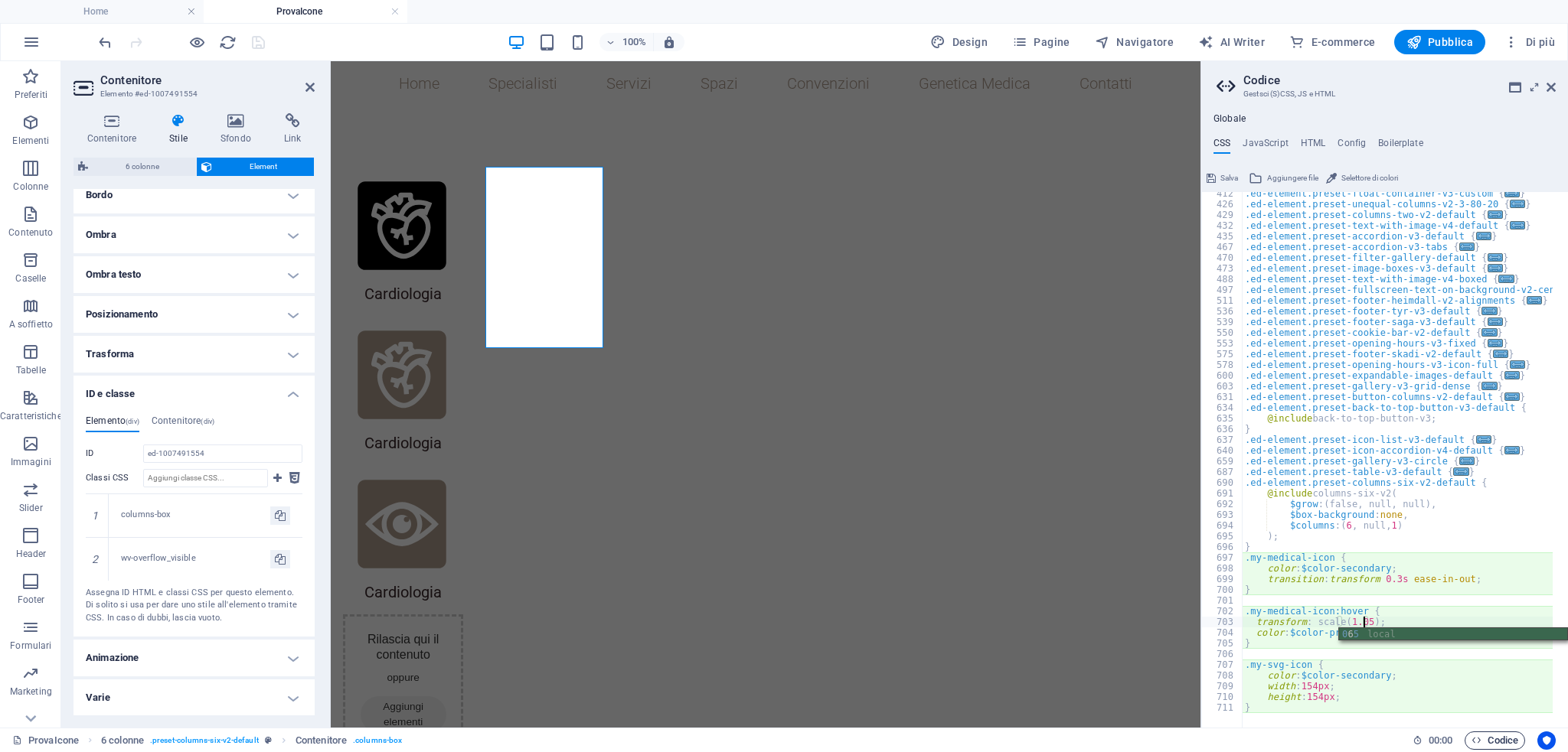
type textarea "transform: scale(1.05);"
click at [1476, 742] on icon "button" at bounding box center [1476, 740] width 10 height 10
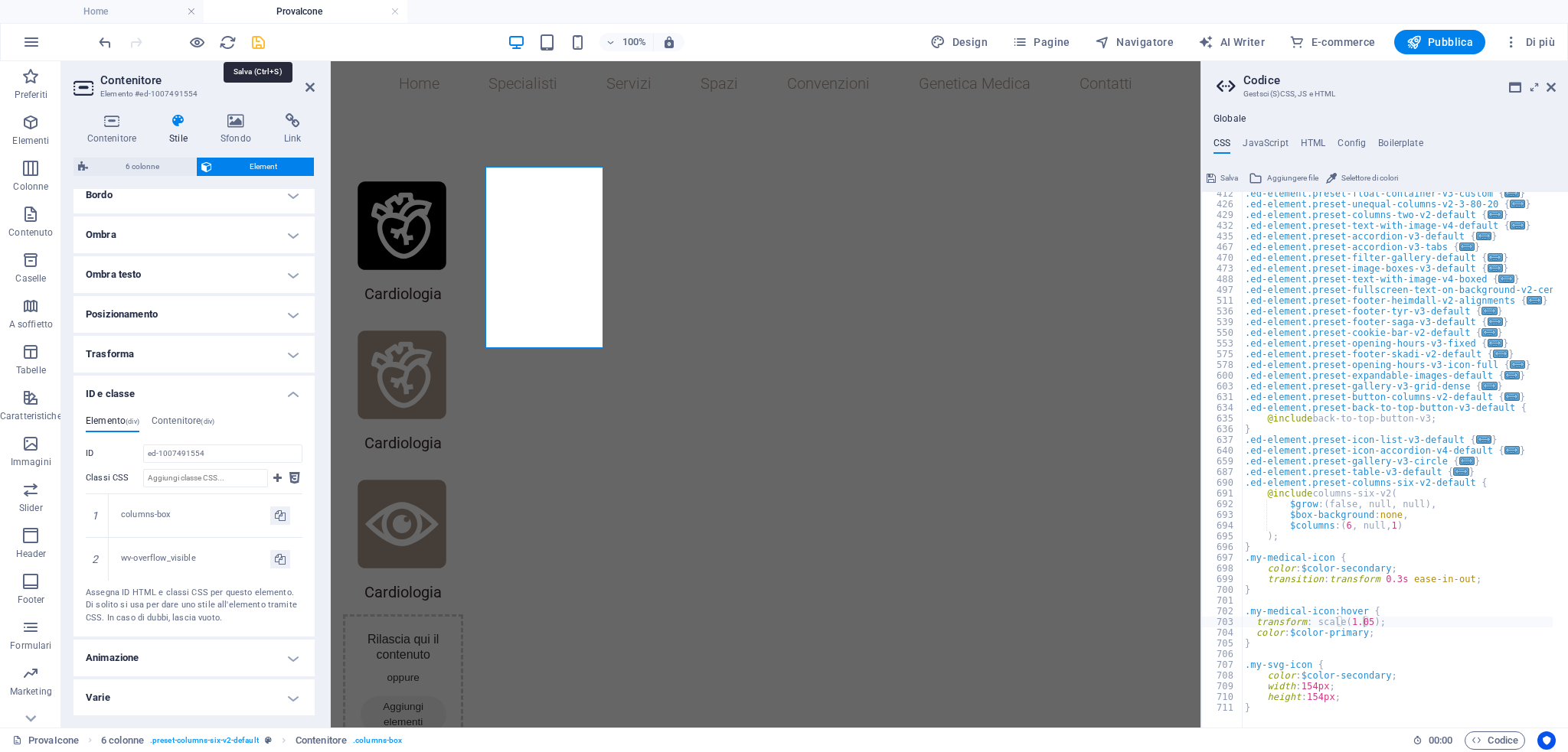
click at [253, 41] on icon "save" at bounding box center [258, 42] width 18 height 18
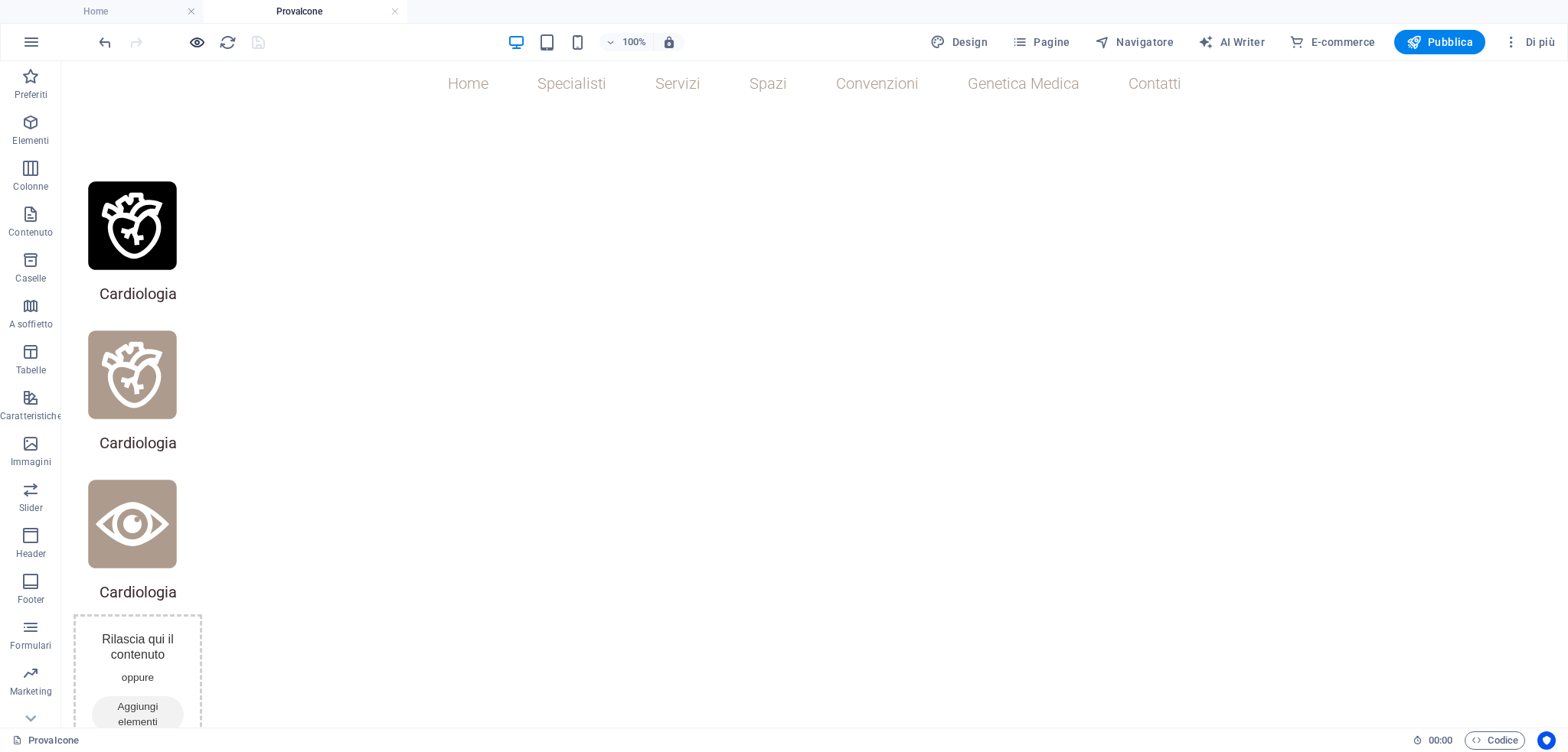
click at [197, 49] on icon "button" at bounding box center [197, 42] width 18 height 18
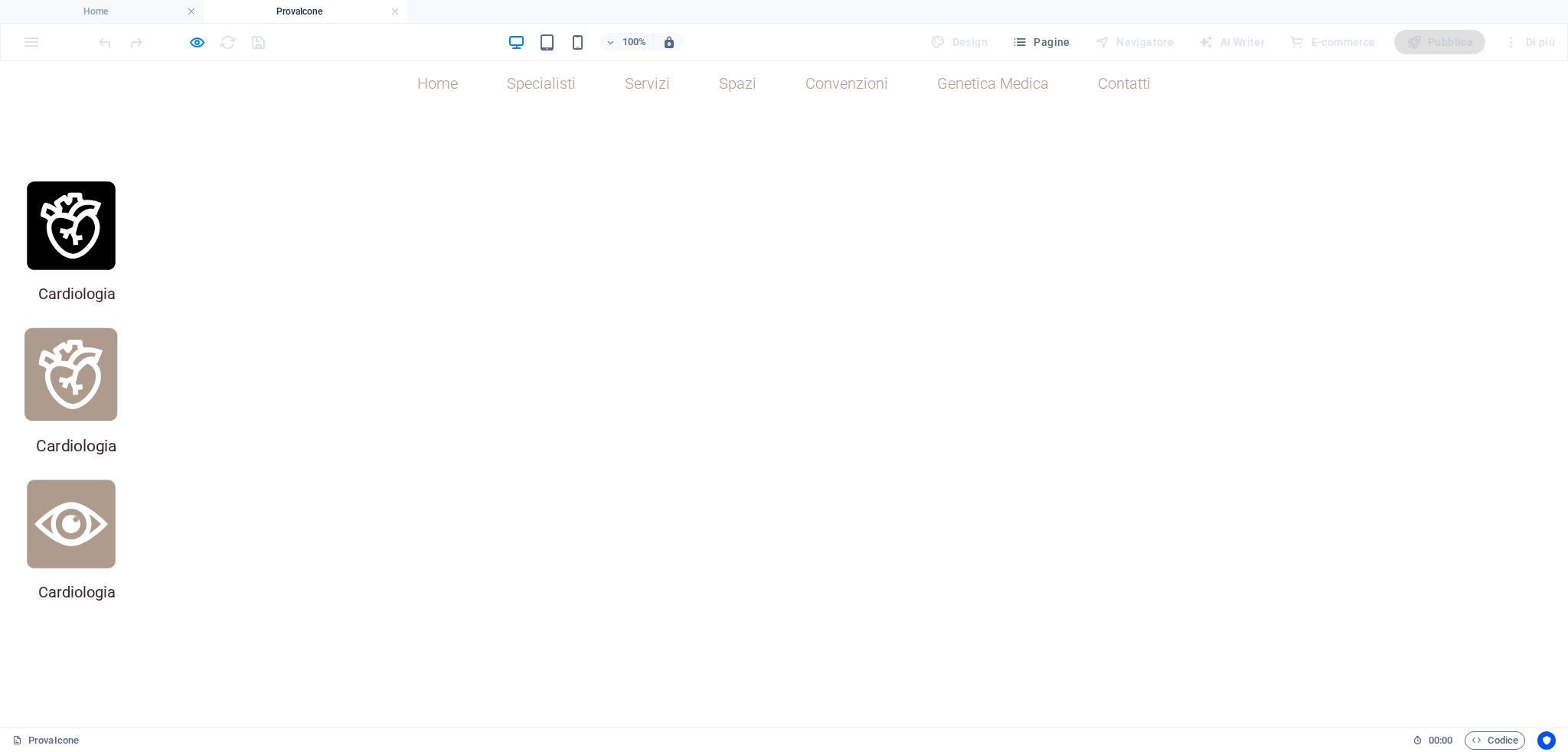
click at [133, 313] on icon at bounding box center [71, 374] width 124 height 124
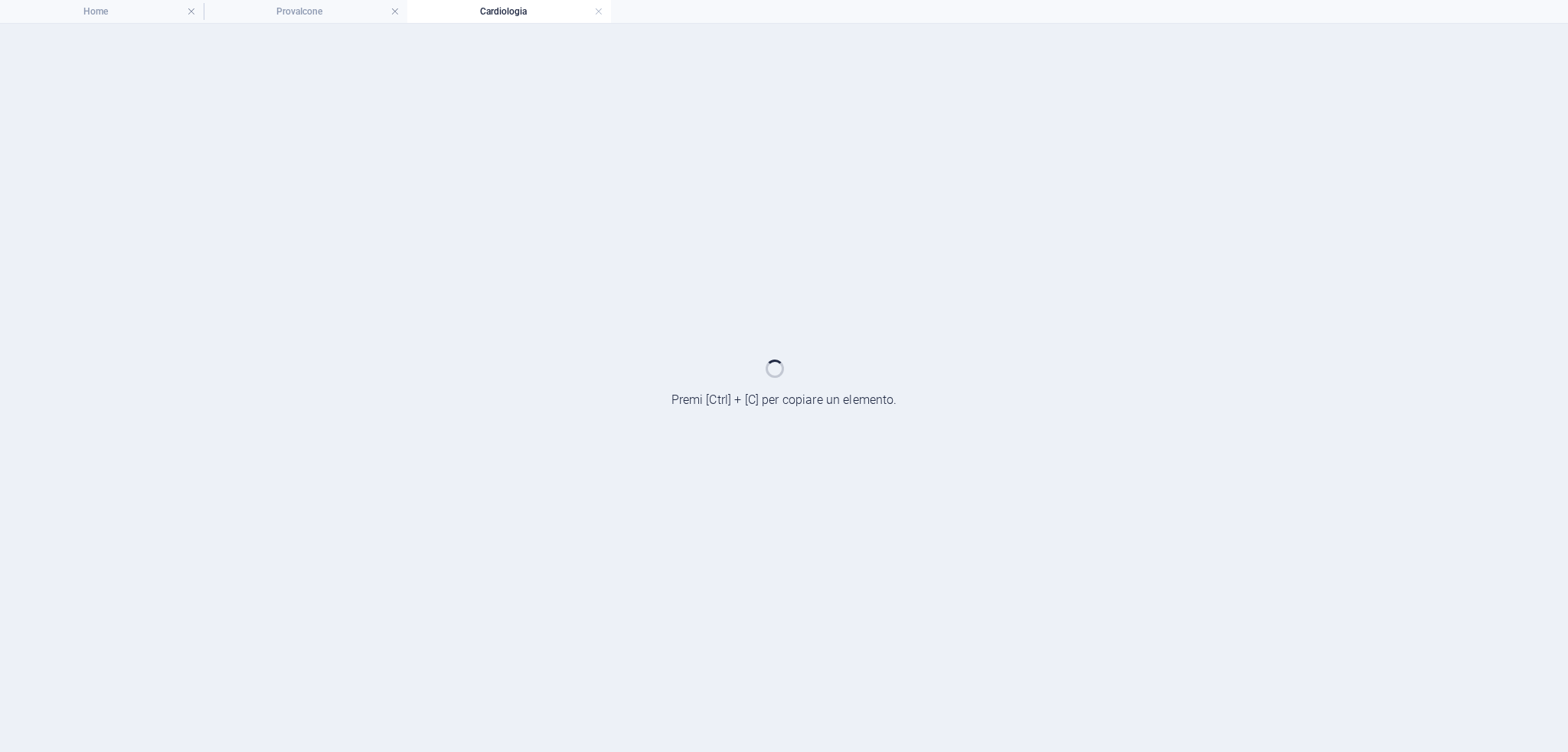
click at [571, 252] on div at bounding box center [784, 387] width 1568 height 728
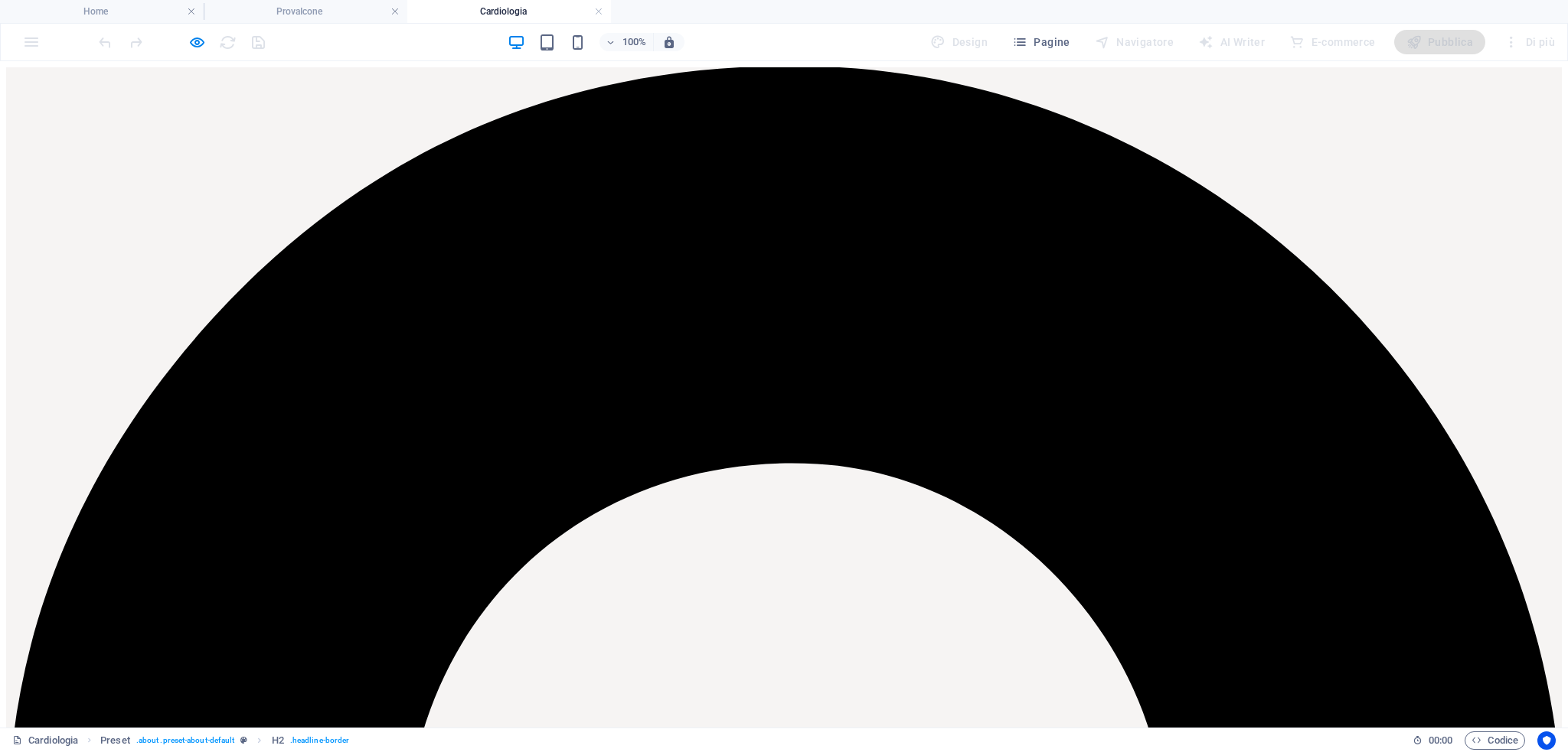
scroll to position [0, 0]
click at [316, 17] on h4 "ProvaIcone" at bounding box center [305, 11] width 204 height 17
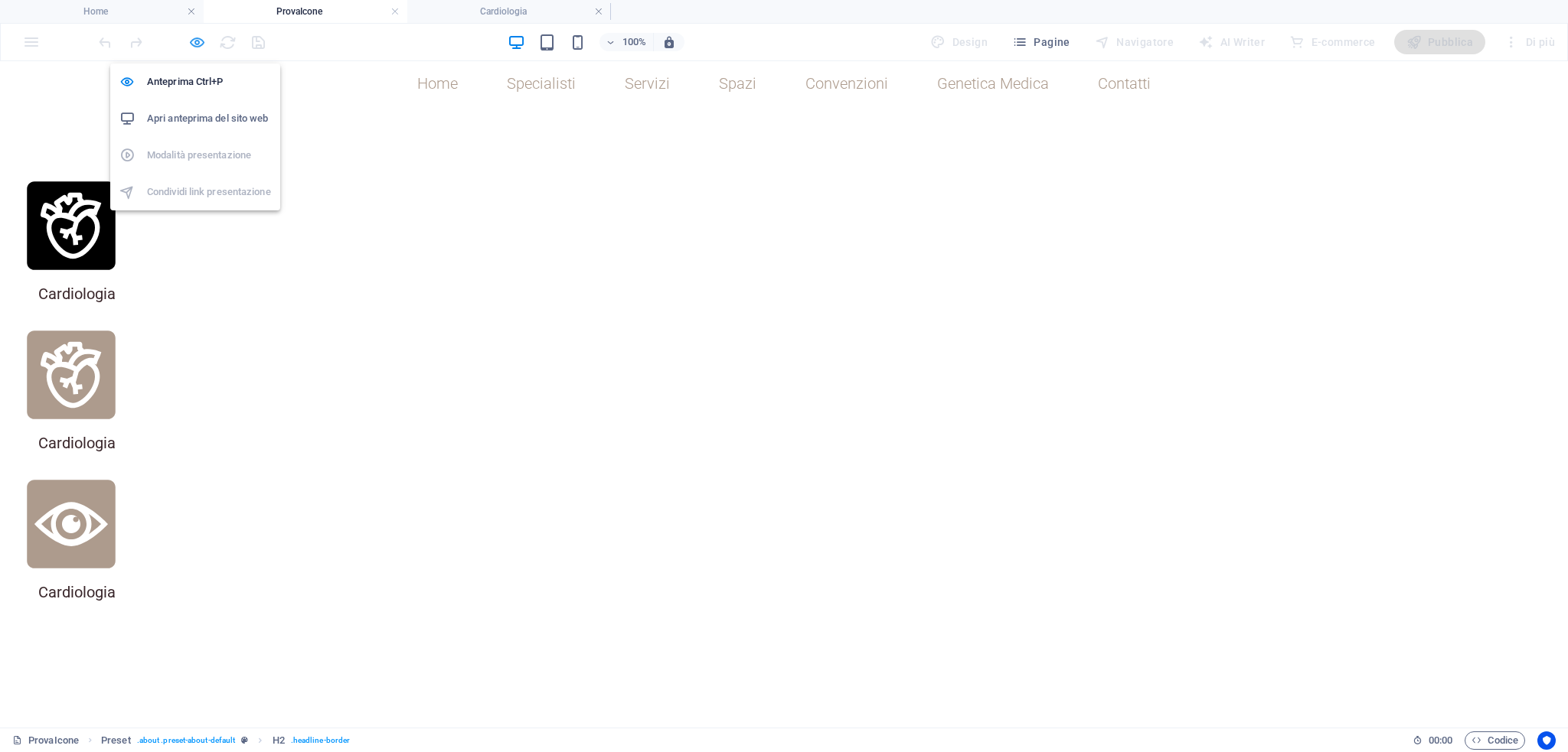
click at [201, 40] on icon "button" at bounding box center [197, 42] width 18 height 18
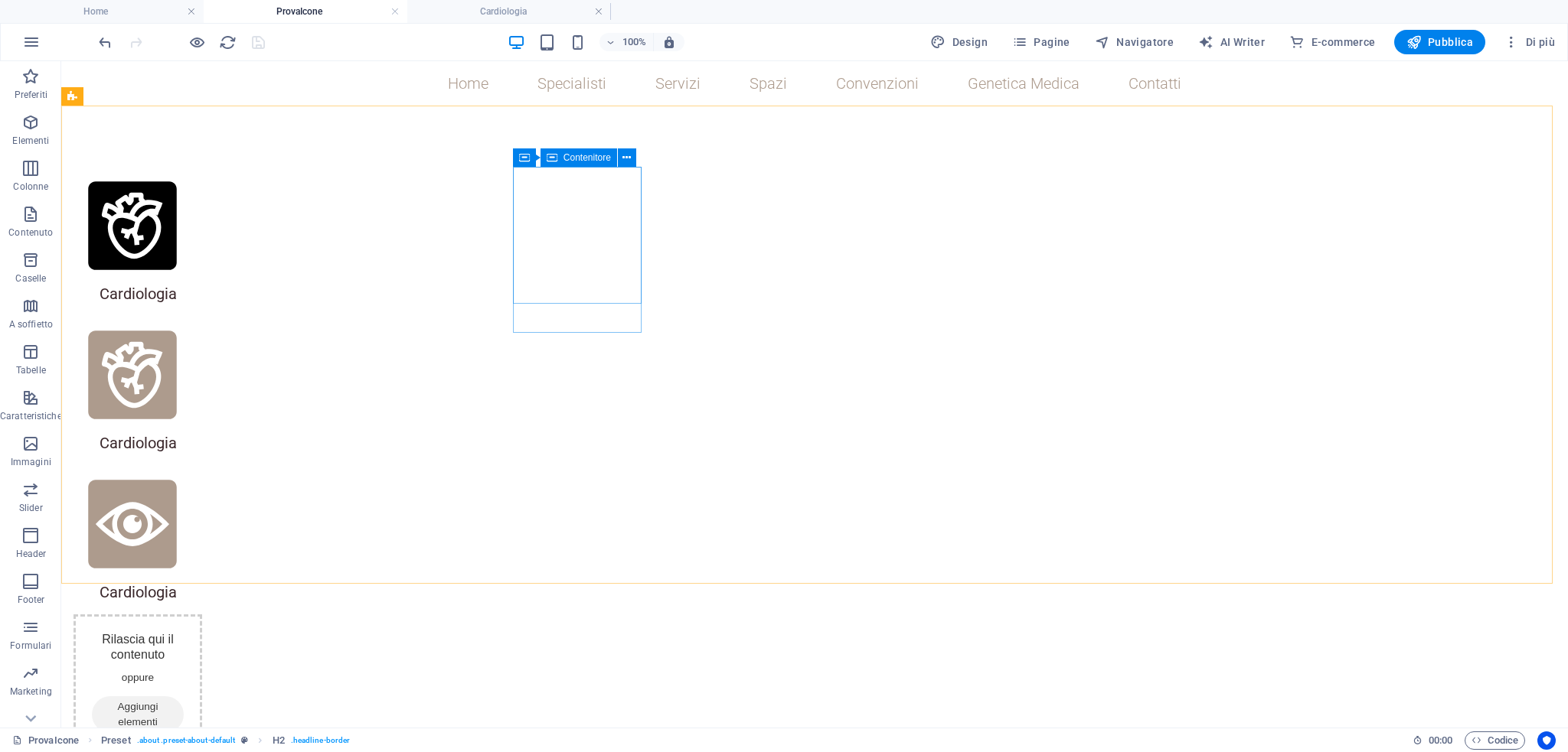
click at [552, 156] on icon at bounding box center [552, 158] width 11 height 19
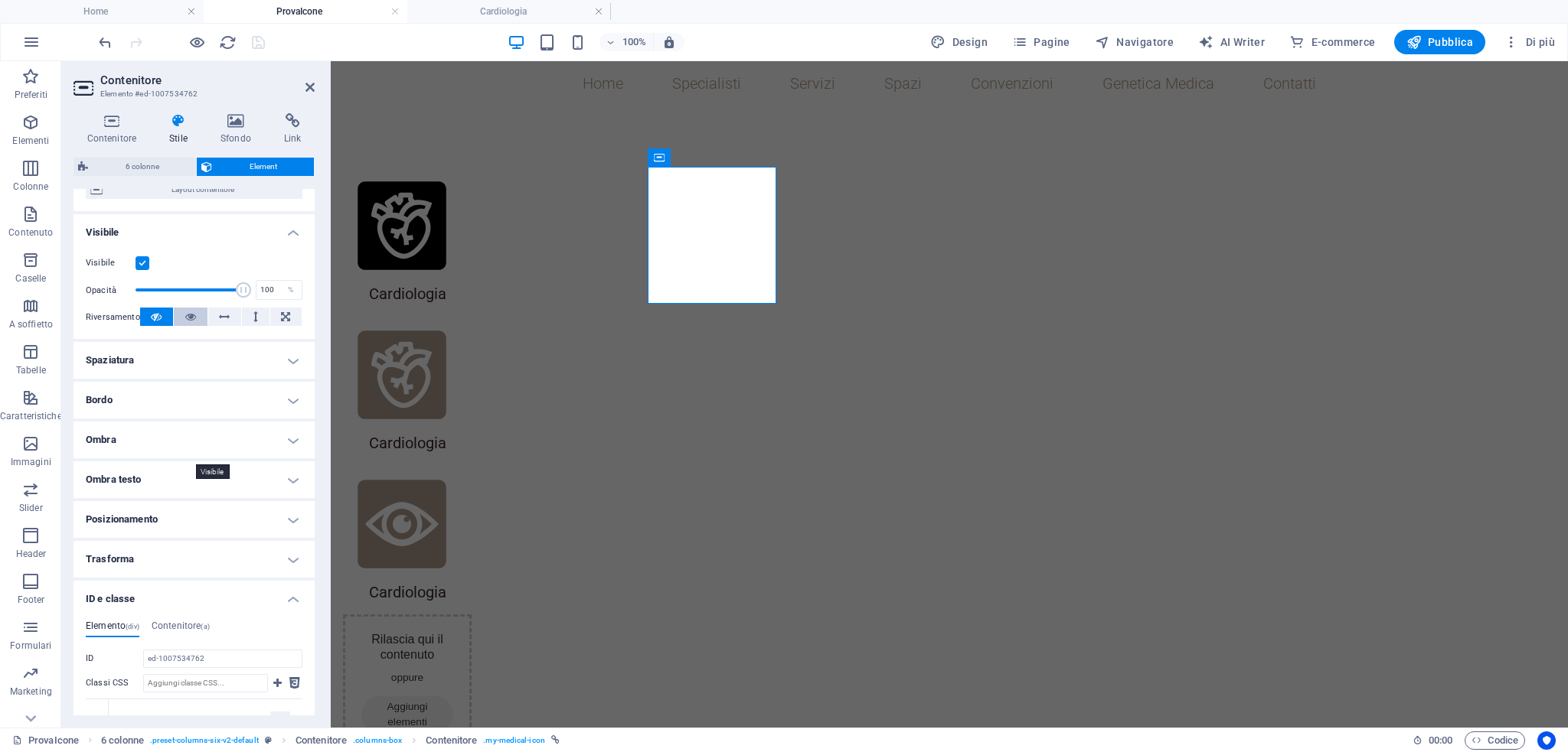
scroll to position [299, 0]
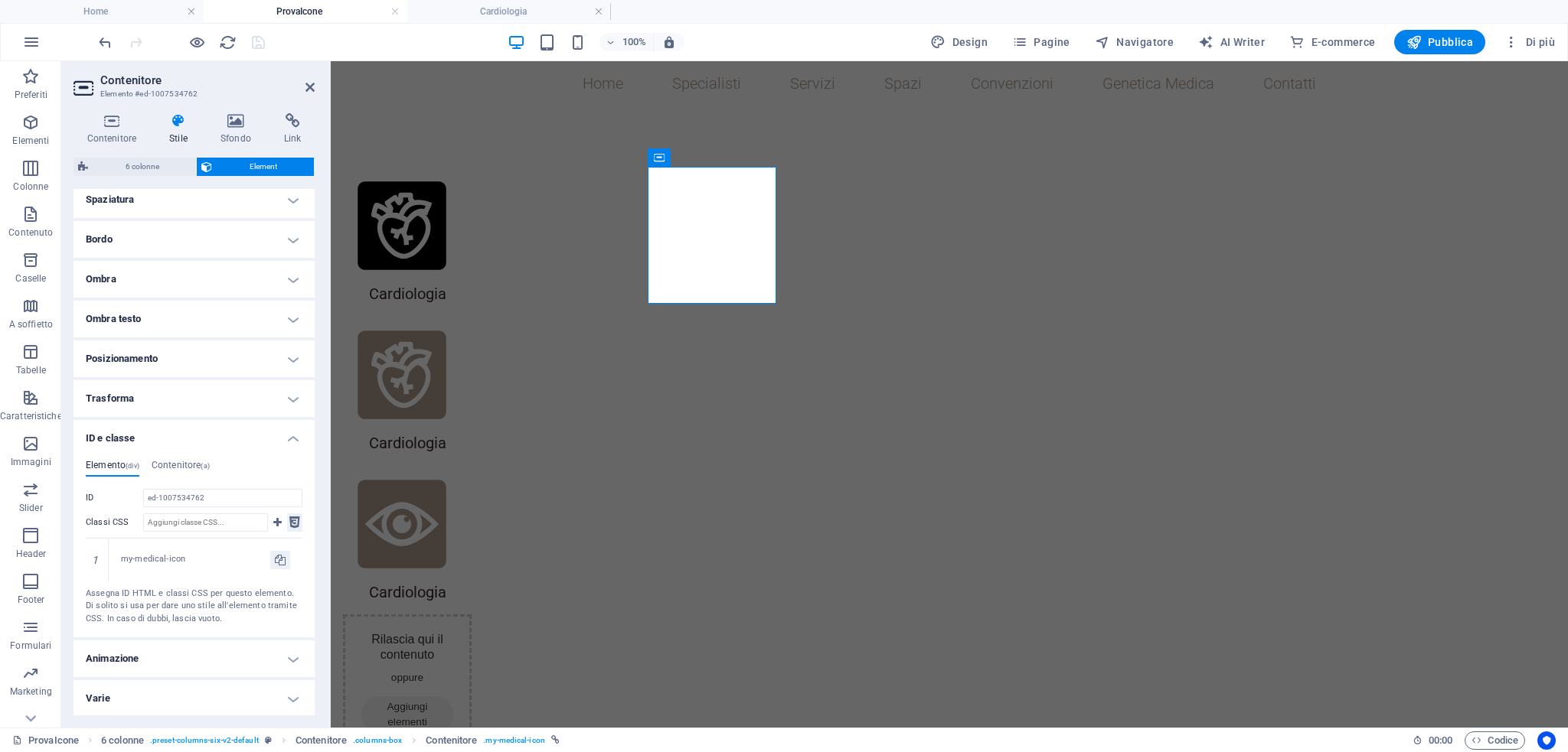
click at [294, 525] on icon at bounding box center [294, 522] width 11 height 19
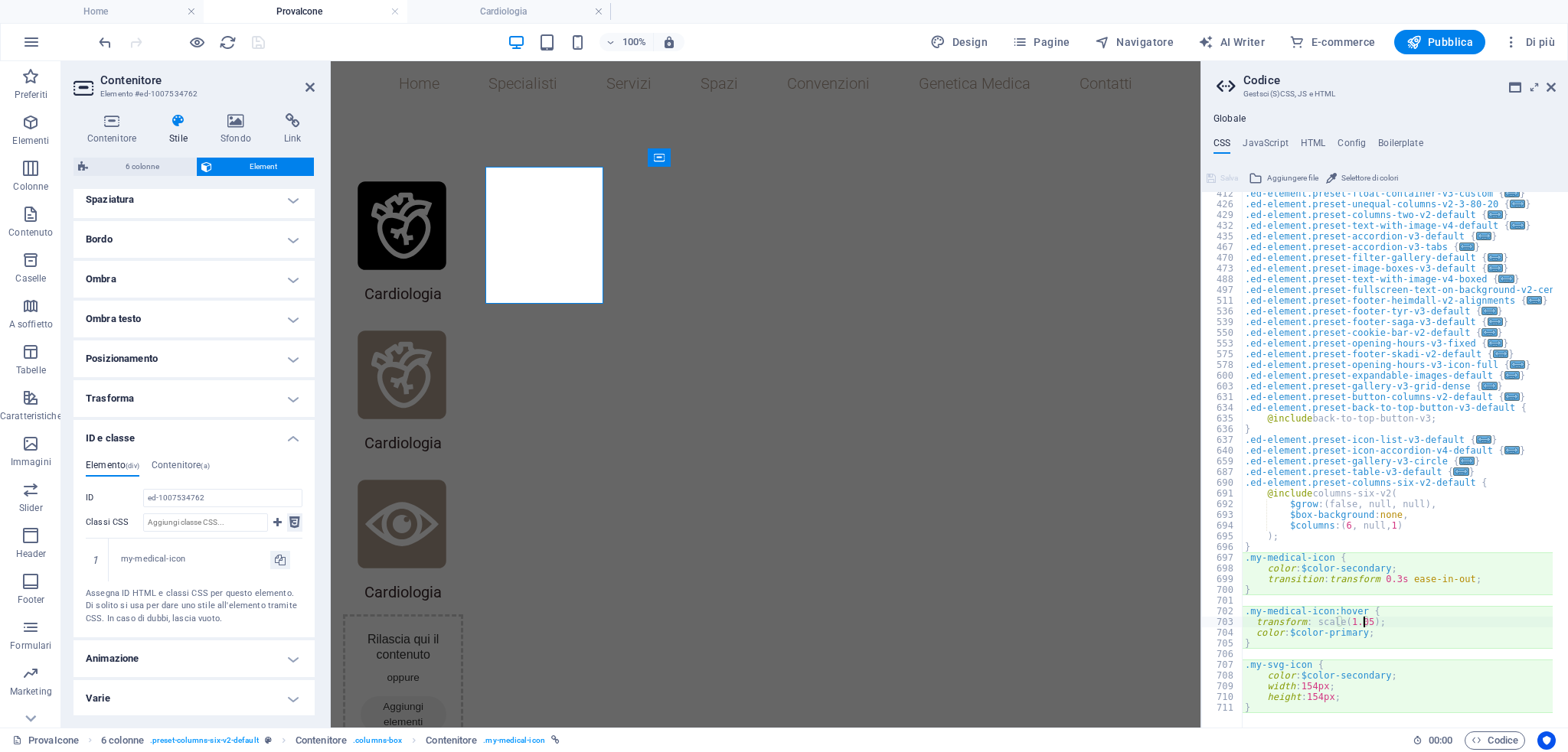
scroll to position [1096, 0]
drag, startPoint x: 1381, startPoint y: 674, endPoint x: 1304, endPoint y: 673, distance: 77.0
click at [1304, 673] on div ".ed-element.preset-float-container-v3-custom { ... } .ed-element.preset-unequal…" at bounding box center [1471, 460] width 460 height 542
type textarea "c"
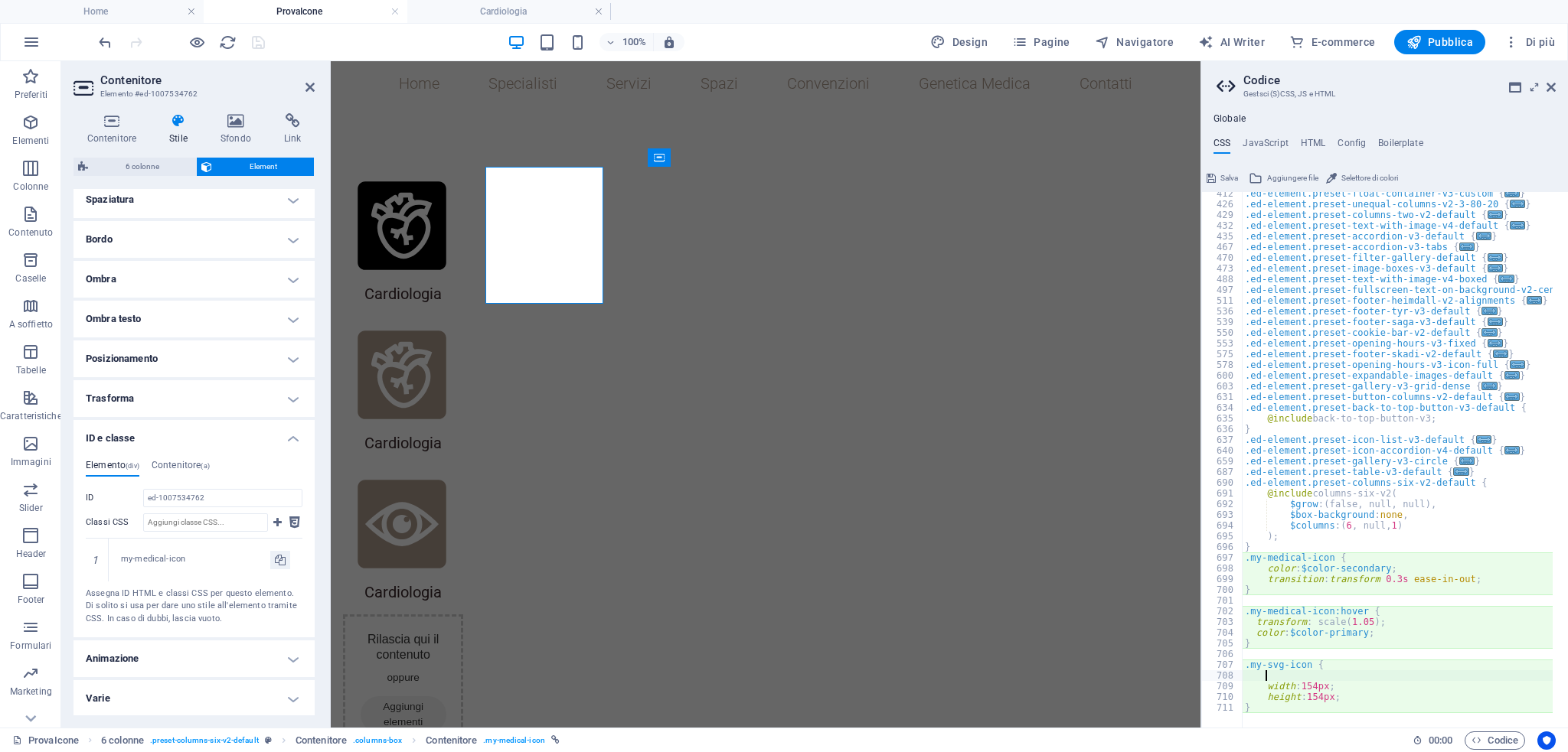
type textarea ".my-svg-icon {"
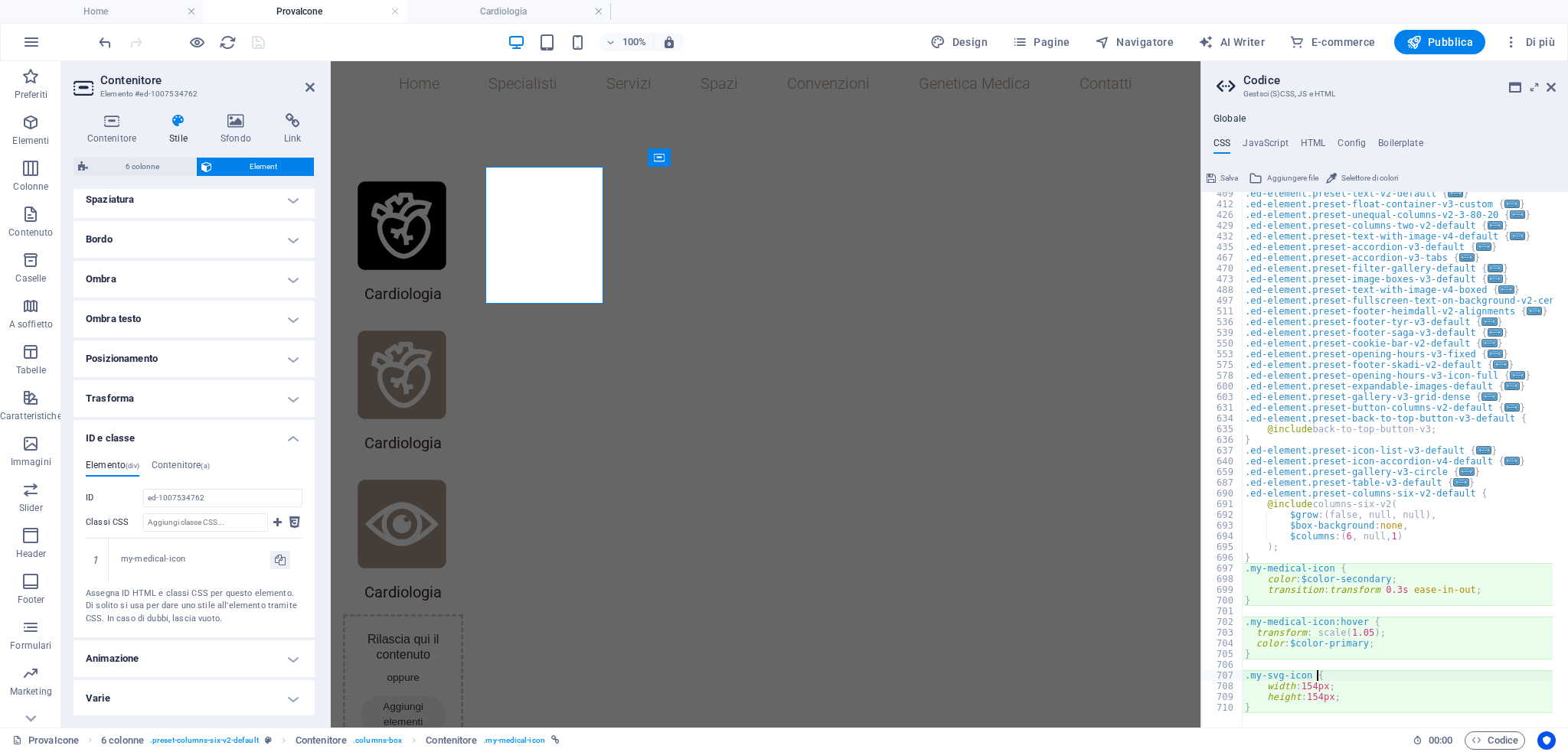
scroll to position [1085, 0]
click at [1488, 738] on span "Codice" at bounding box center [1494, 741] width 46 height 19
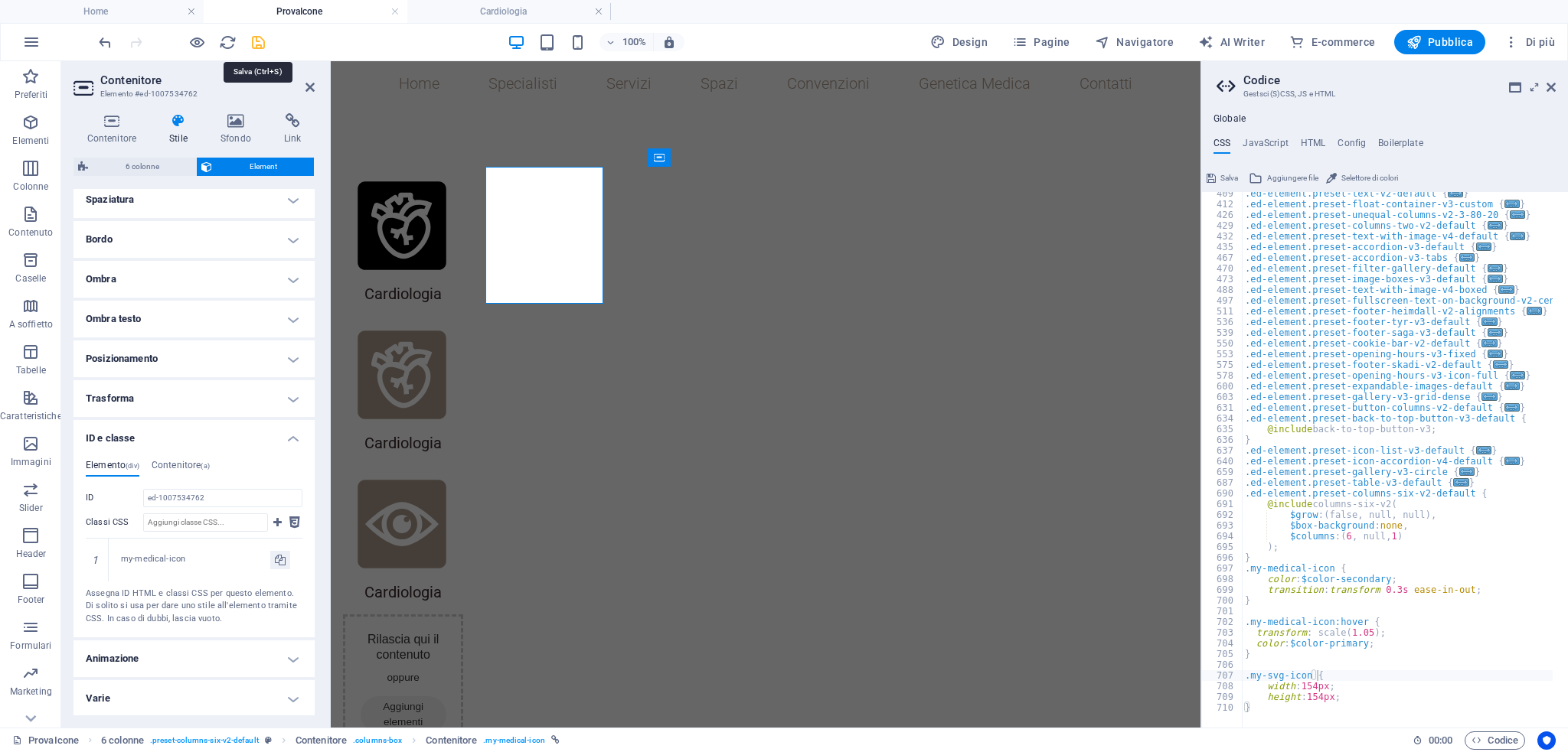
click at [258, 37] on icon "save" at bounding box center [258, 42] width 18 height 18
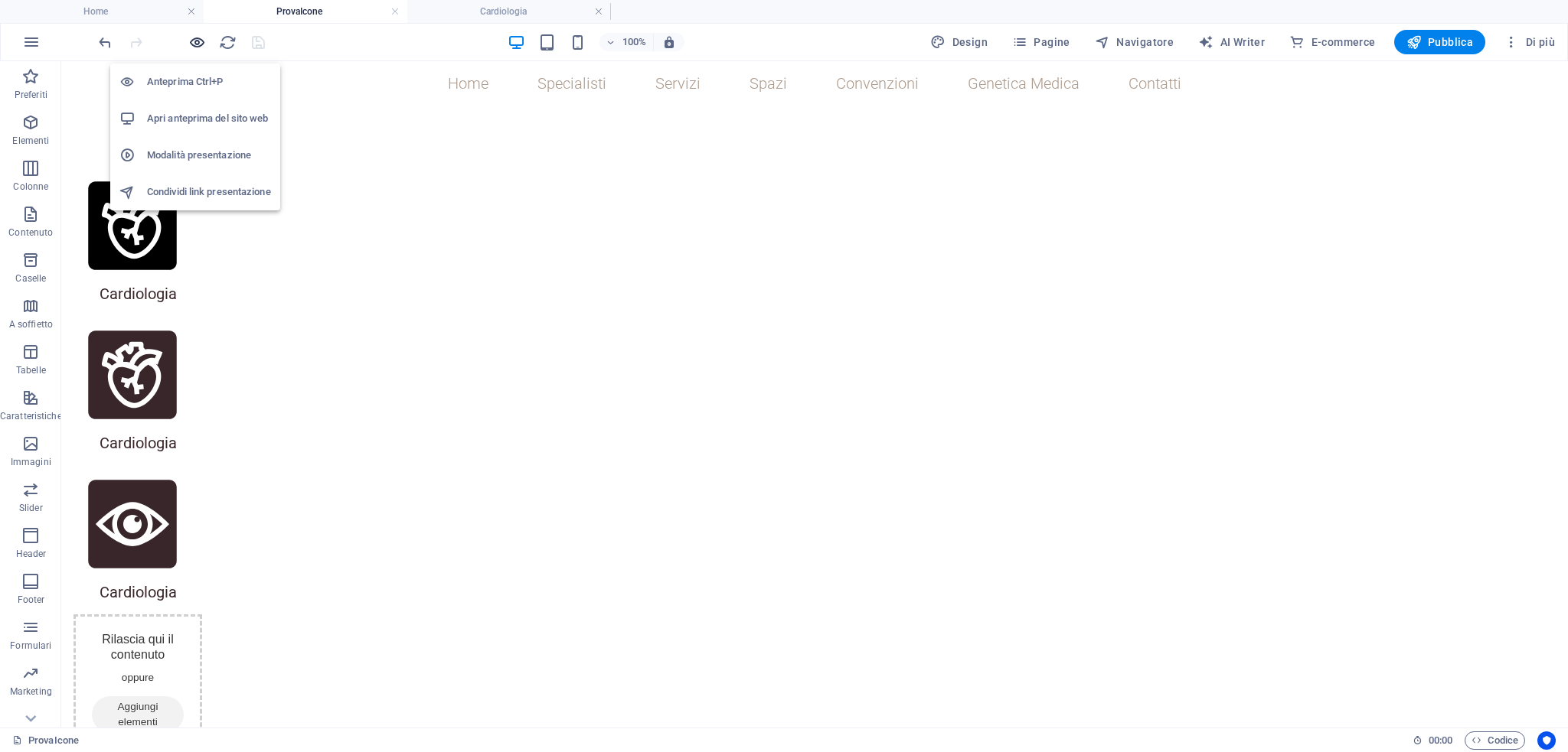
click at [188, 40] on span "button" at bounding box center [197, 42] width 19 height 18
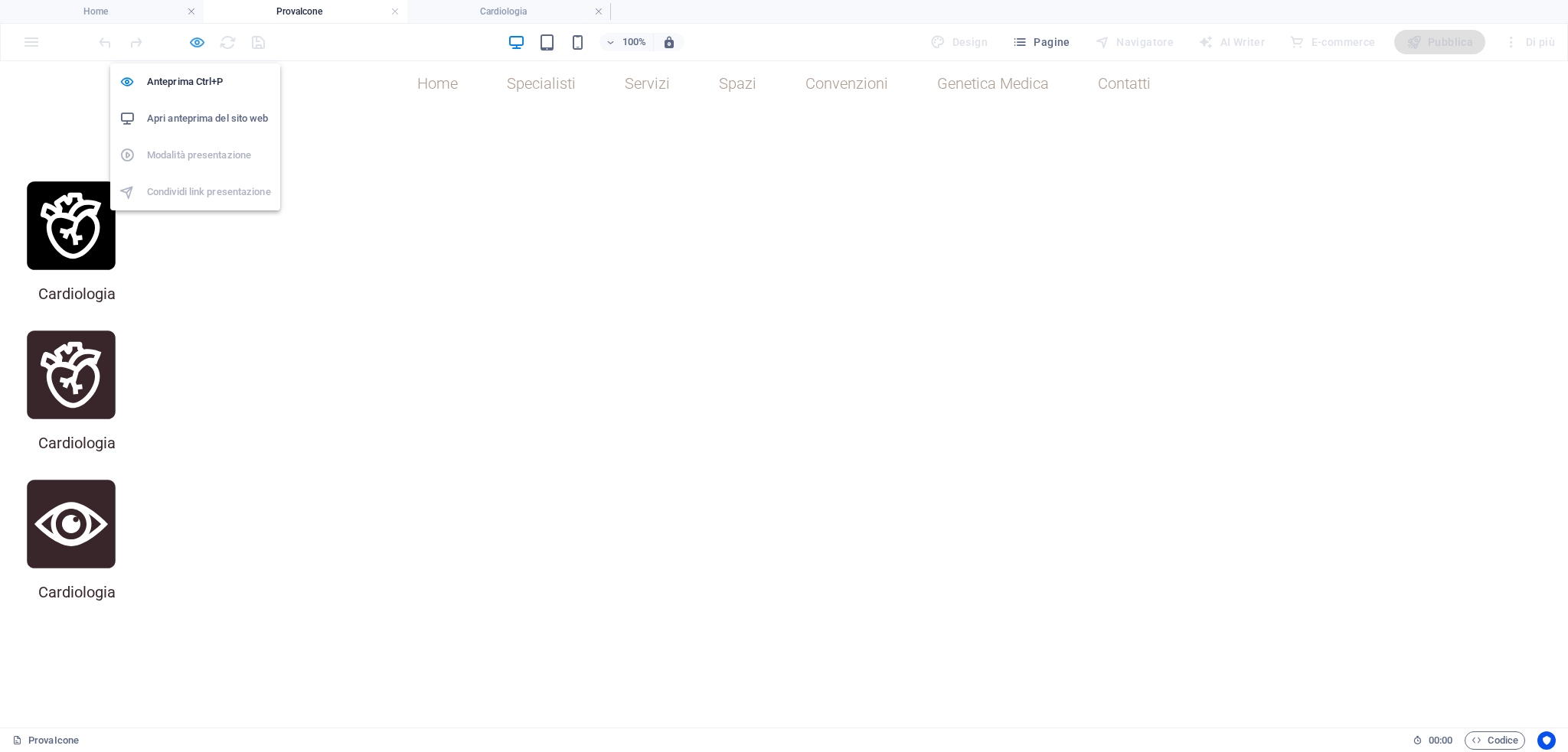
click at [194, 49] on icon "button" at bounding box center [197, 42] width 18 height 18
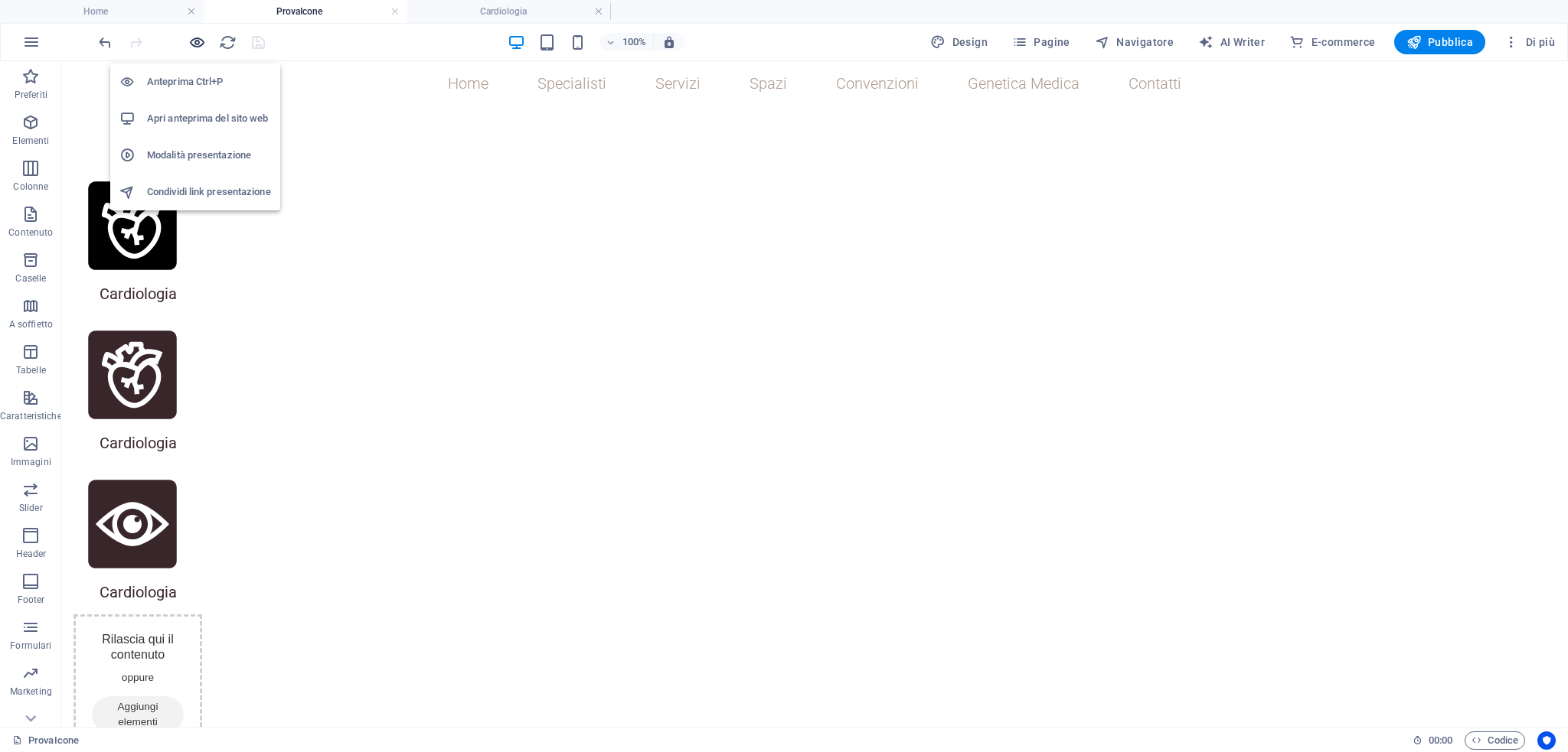
click at [197, 49] on icon "button" at bounding box center [197, 42] width 18 height 18
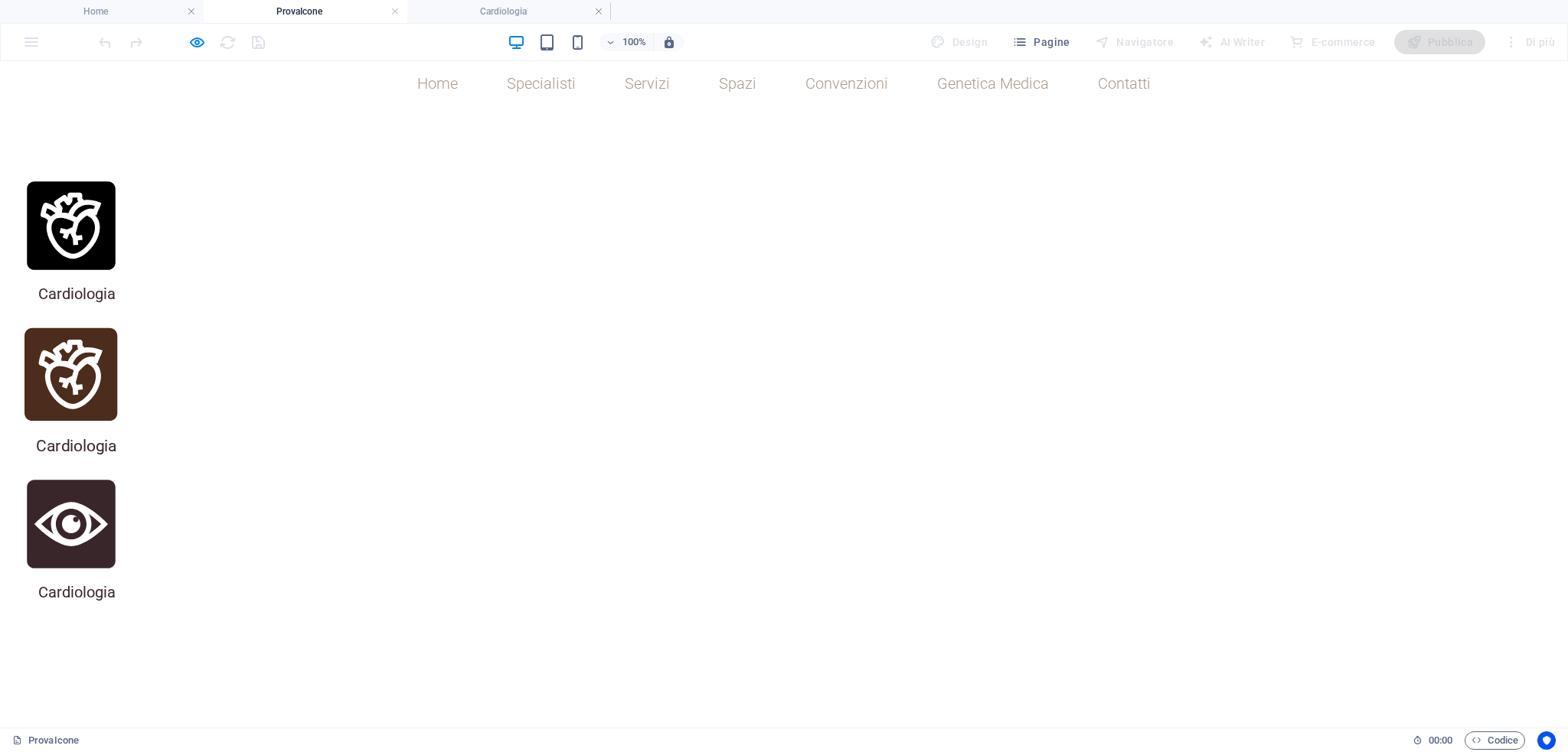
click at [117, 328] on icon at bounding box center [71, 374] width 93 height 93
click at [0, 0] on h2 "Cardiologia" at bounding box center [0, 0] width 0 height 0
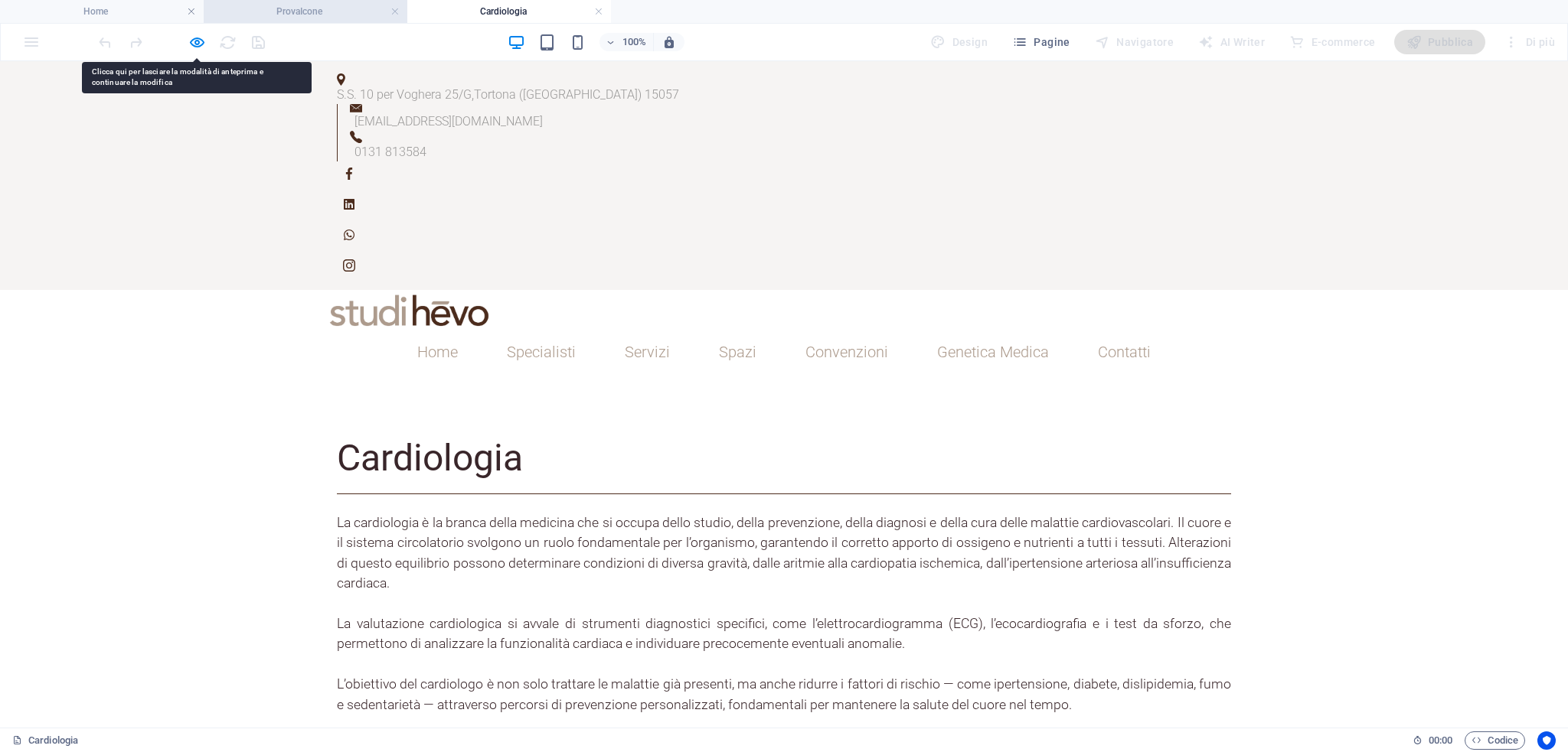
click at [311, 19] on li "ProvaIcone" at bounding box center [305, 11] width 204 height 23
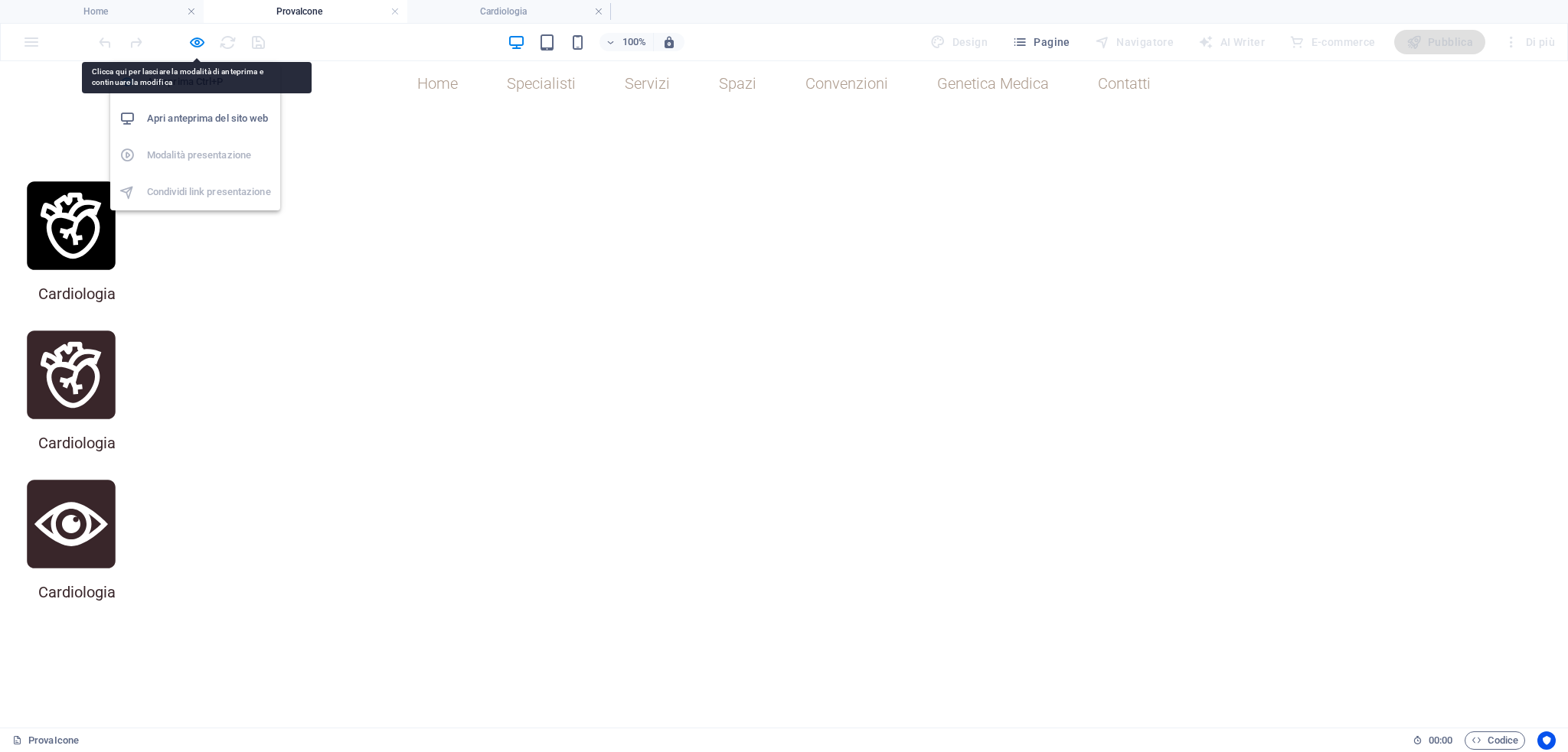
click at [212, 46] on div at bounding box center [181, 42] width 171 height 24
click at [200, 43] on icon "button" at bounding box center [197, 42] width 18 height 18
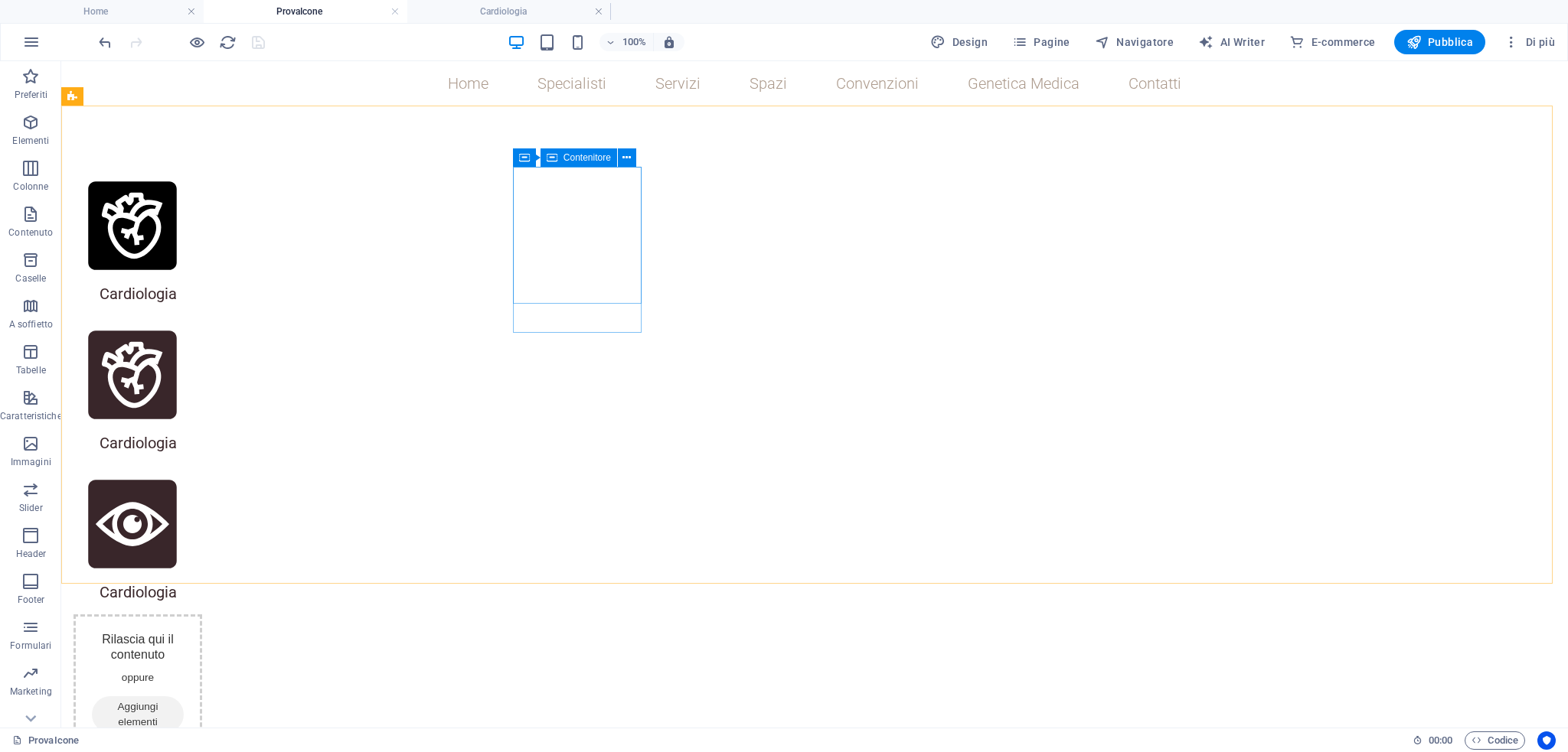
click at [556, 163] on icon at bounding box center [552, 158] width 11 height 19
click at [551, 158] on icon at bounding box center [552, 158] width 11 height 19
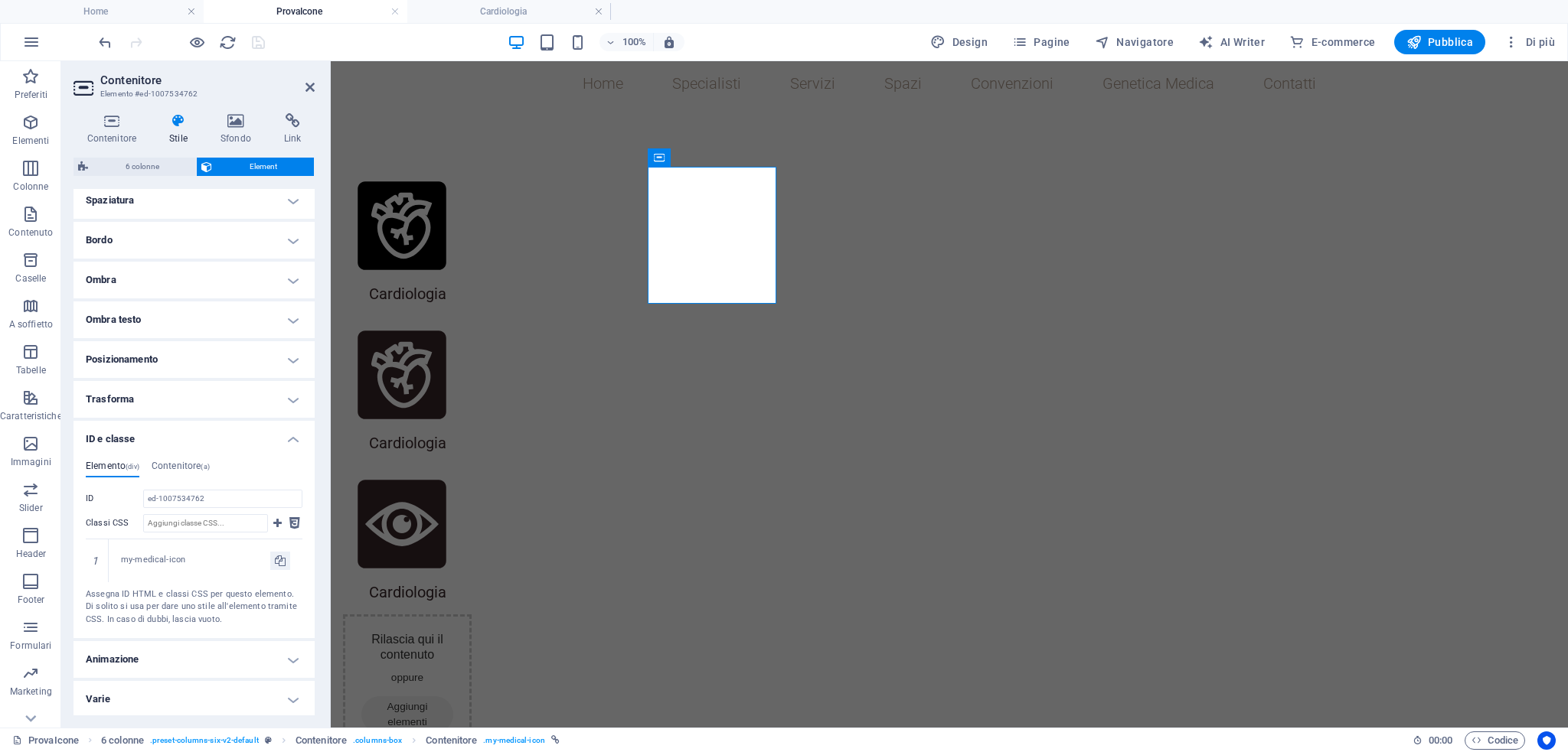
scroll to position [299, 0]
click at [296, 520] on icon at bounding box center [294, 522] width 11 height 19
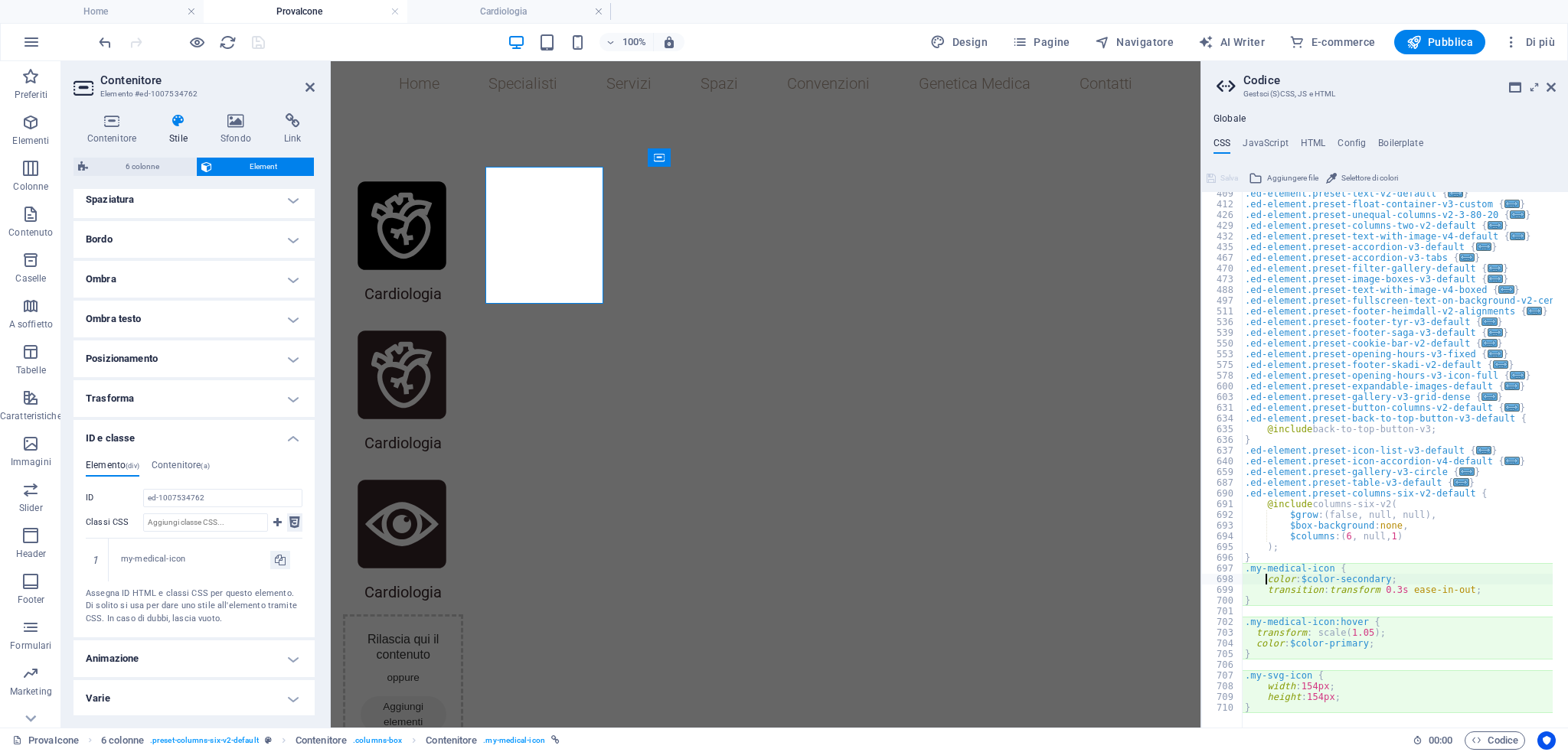
scroll to position [1085, 0]
click at [1383, 579] on div ".ed-element.preset-text-v2-default { ... } .ed-element.preset-float-container-v…" at bounding box center [1471, 460] width 460 height 542
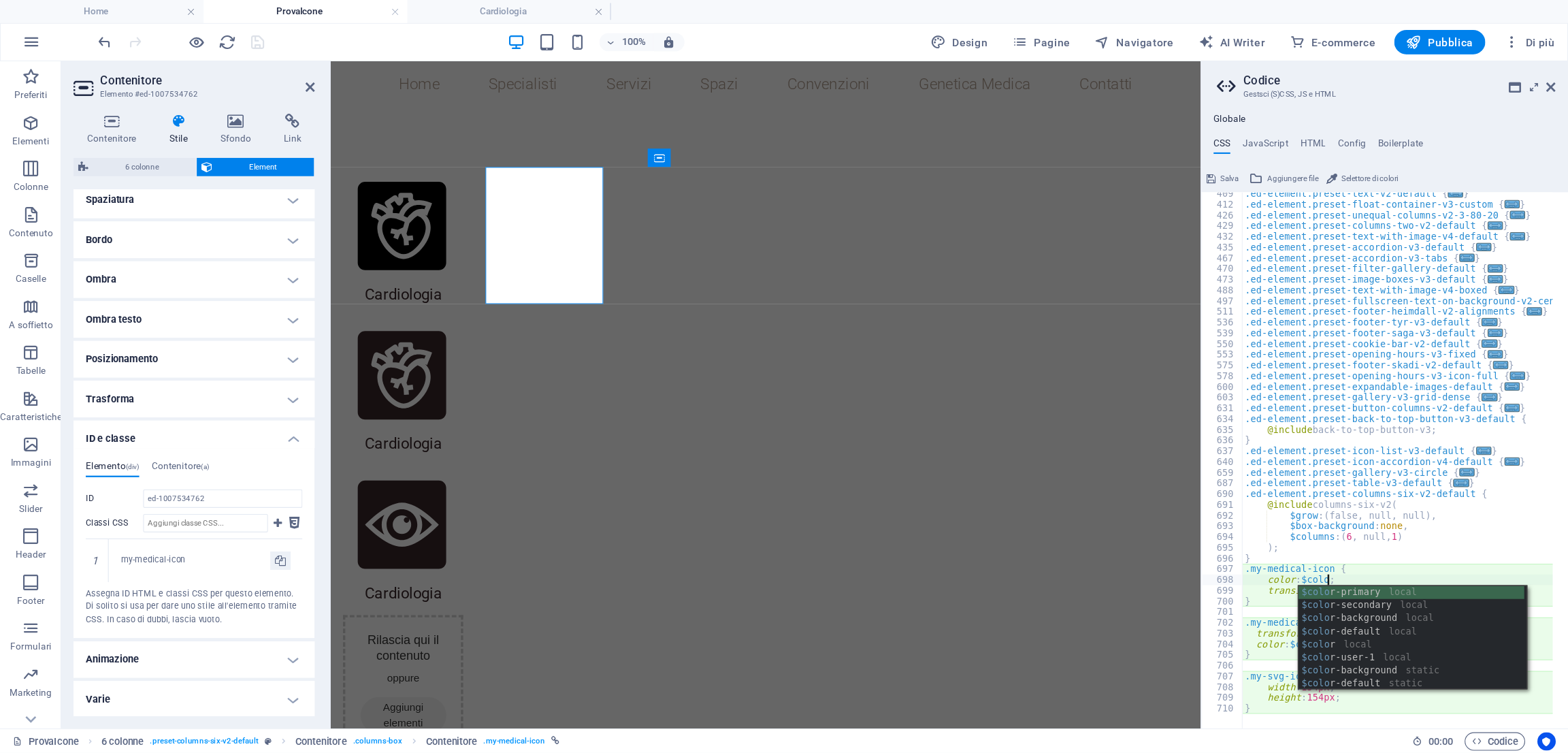
scroll to position [0, 5]
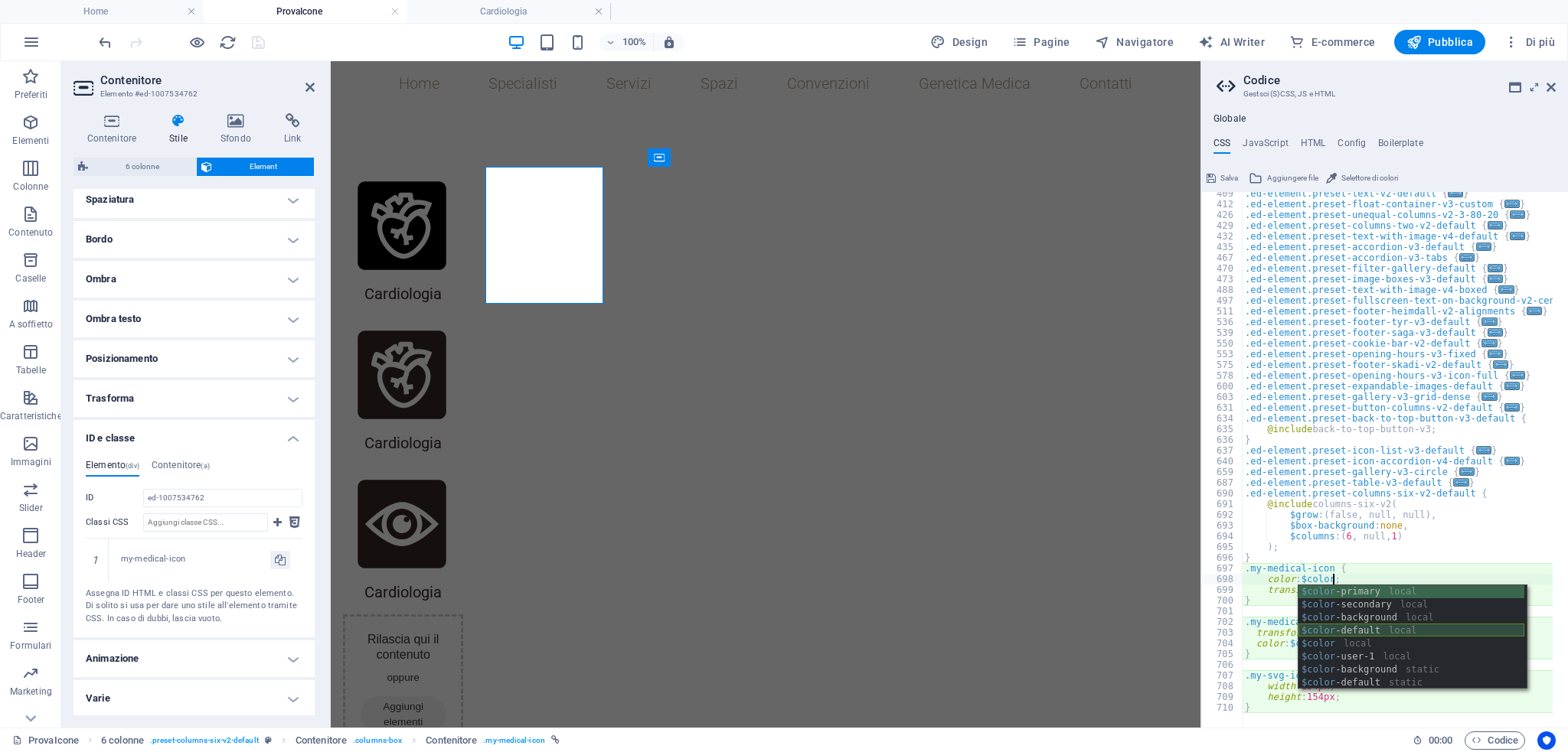
click at [1379, 630] on div "$color -primary local $color -secondary local $color -background local $color -…" at bounding box center [1411, 650] width 226 height 130
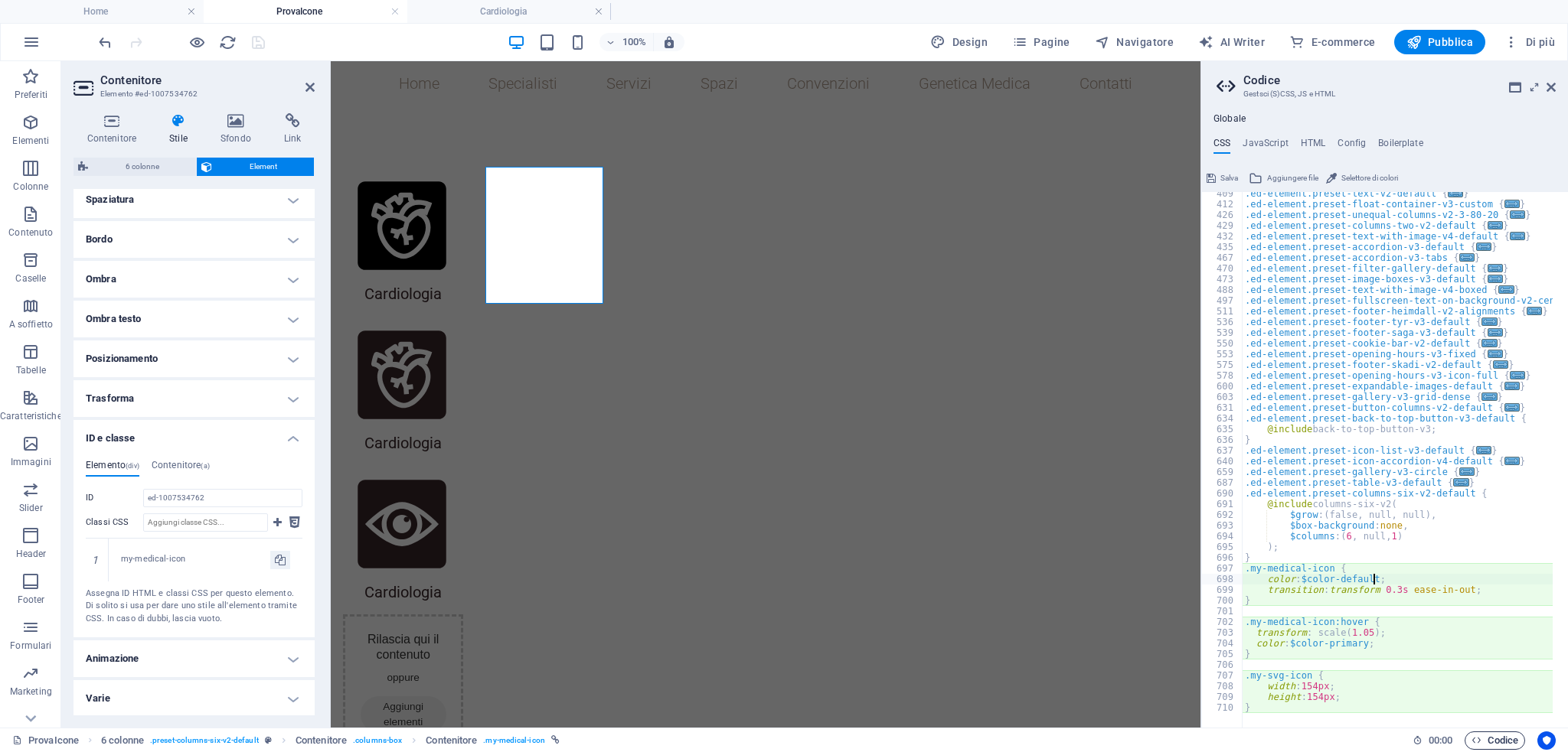
type textarea "color: $color-default;"
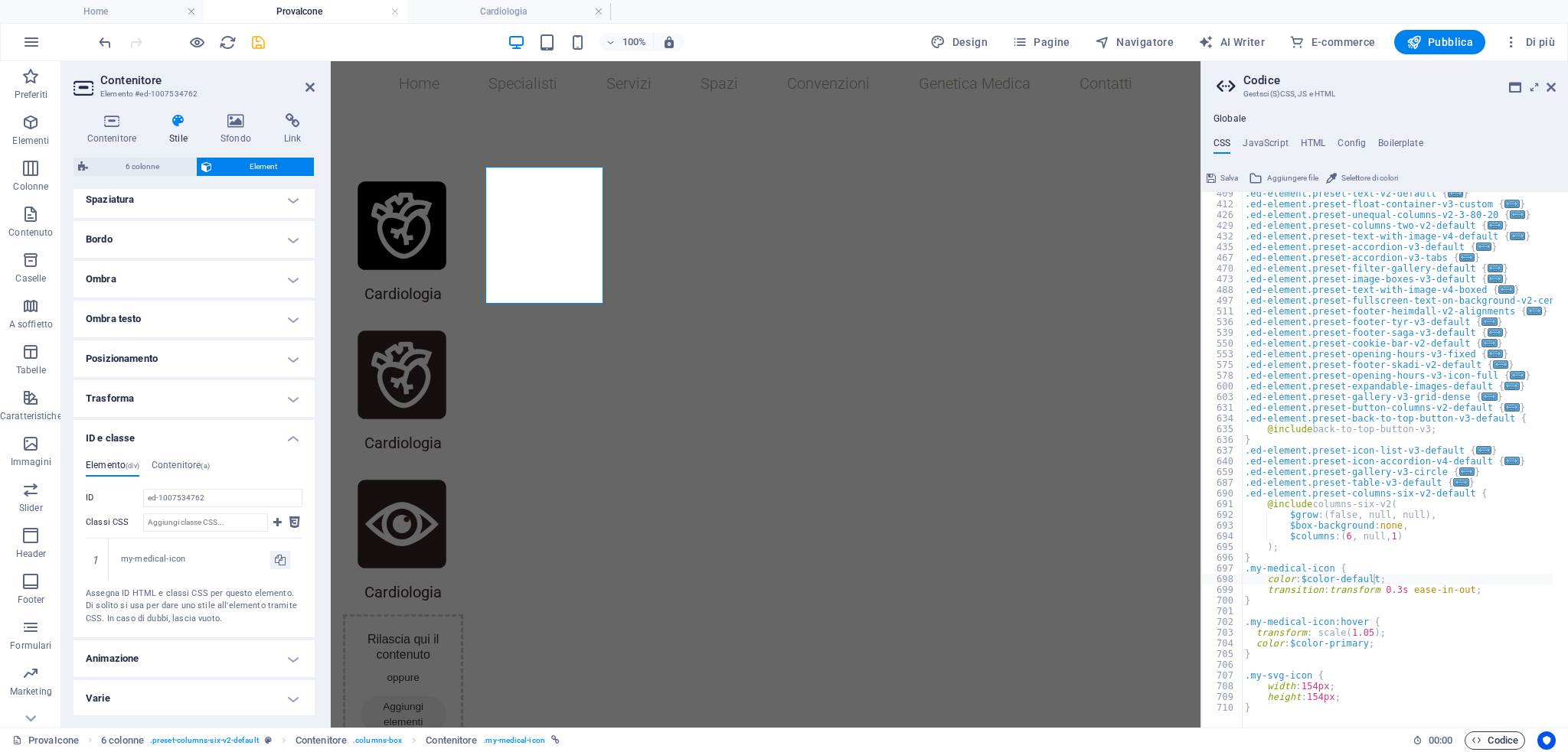
click at [1489, 737] on span "Codice" at bounding box center [1494, 741] width 46 height 19
click at [261, 43] on icon "save" at bounding box center [258, 42] width 18 height 18
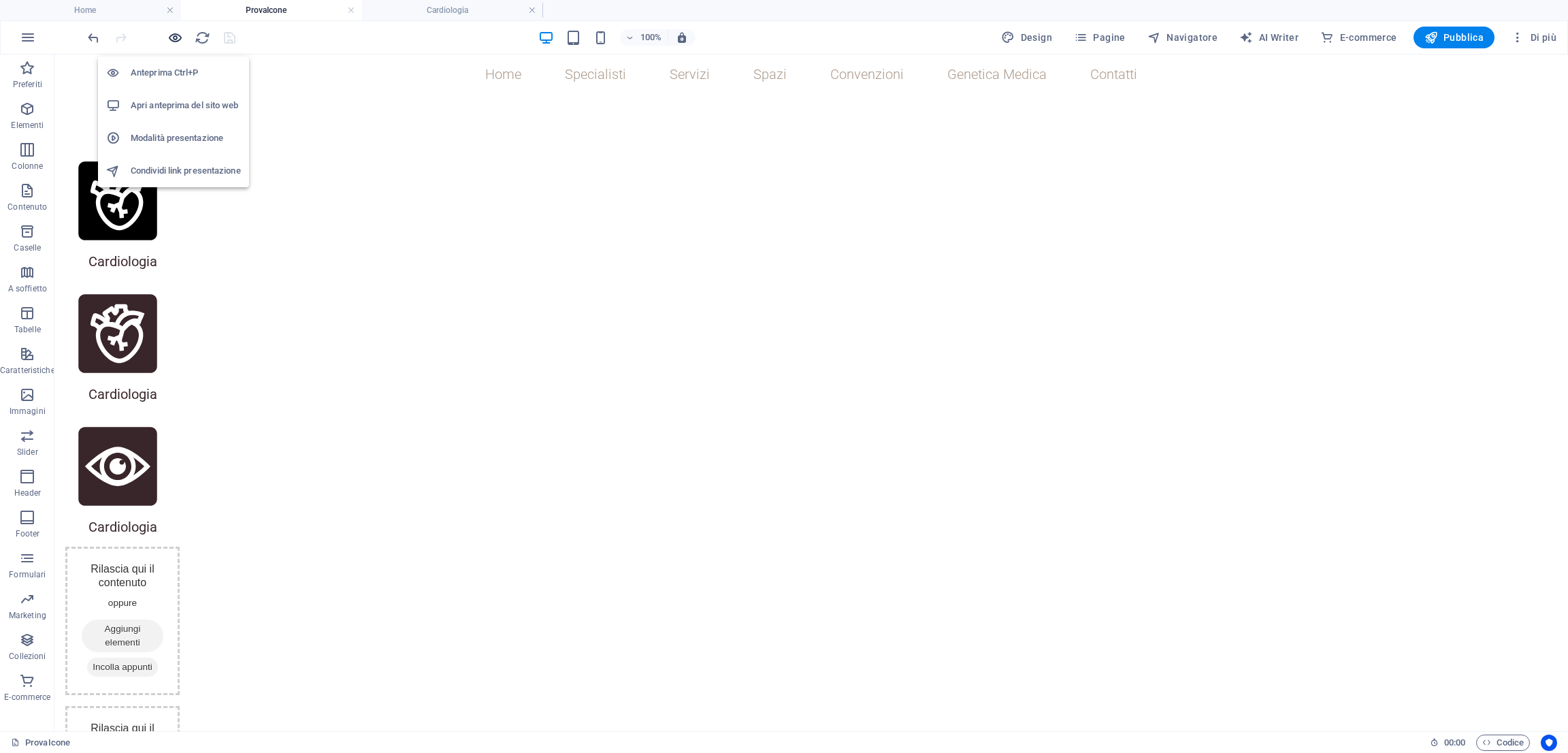
click at [173, 33] on icon "button" at bounding box center [176, 38] width 16 height 16
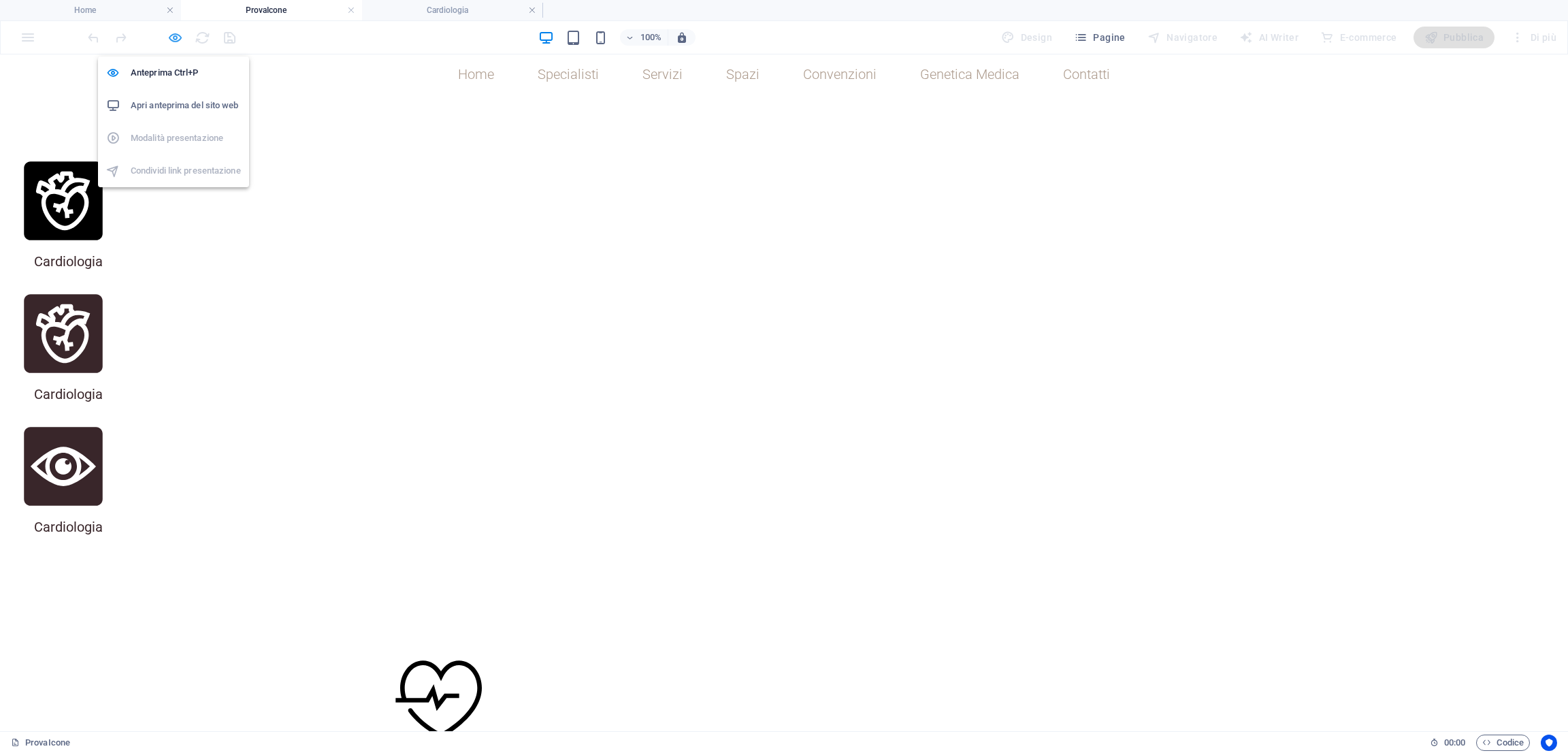
click at [172, 41] on icon "button" at bounding box center [176, 38] width 16 height 16
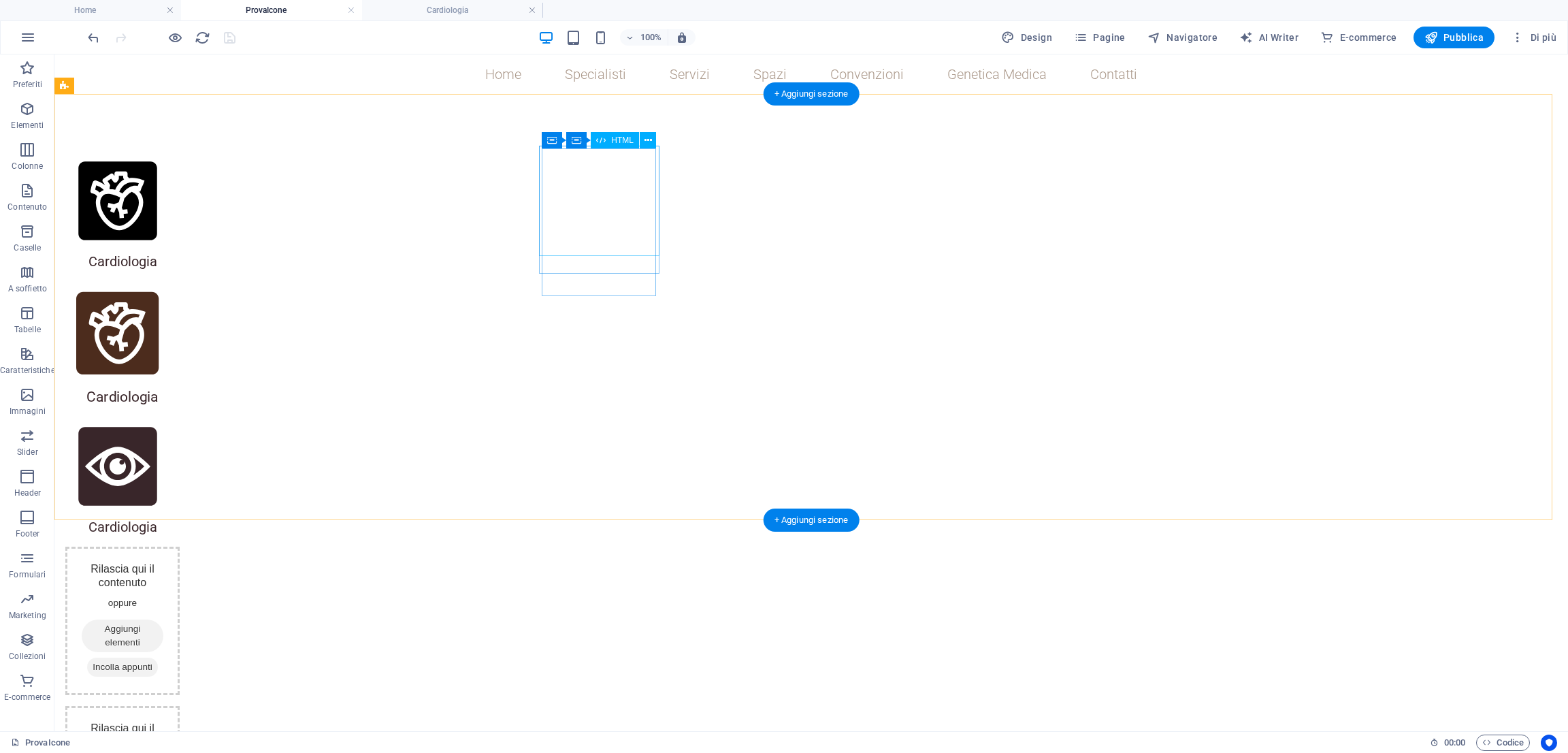
click at [173, 278] on div at bounding box center [118, 333] width 111 height 111
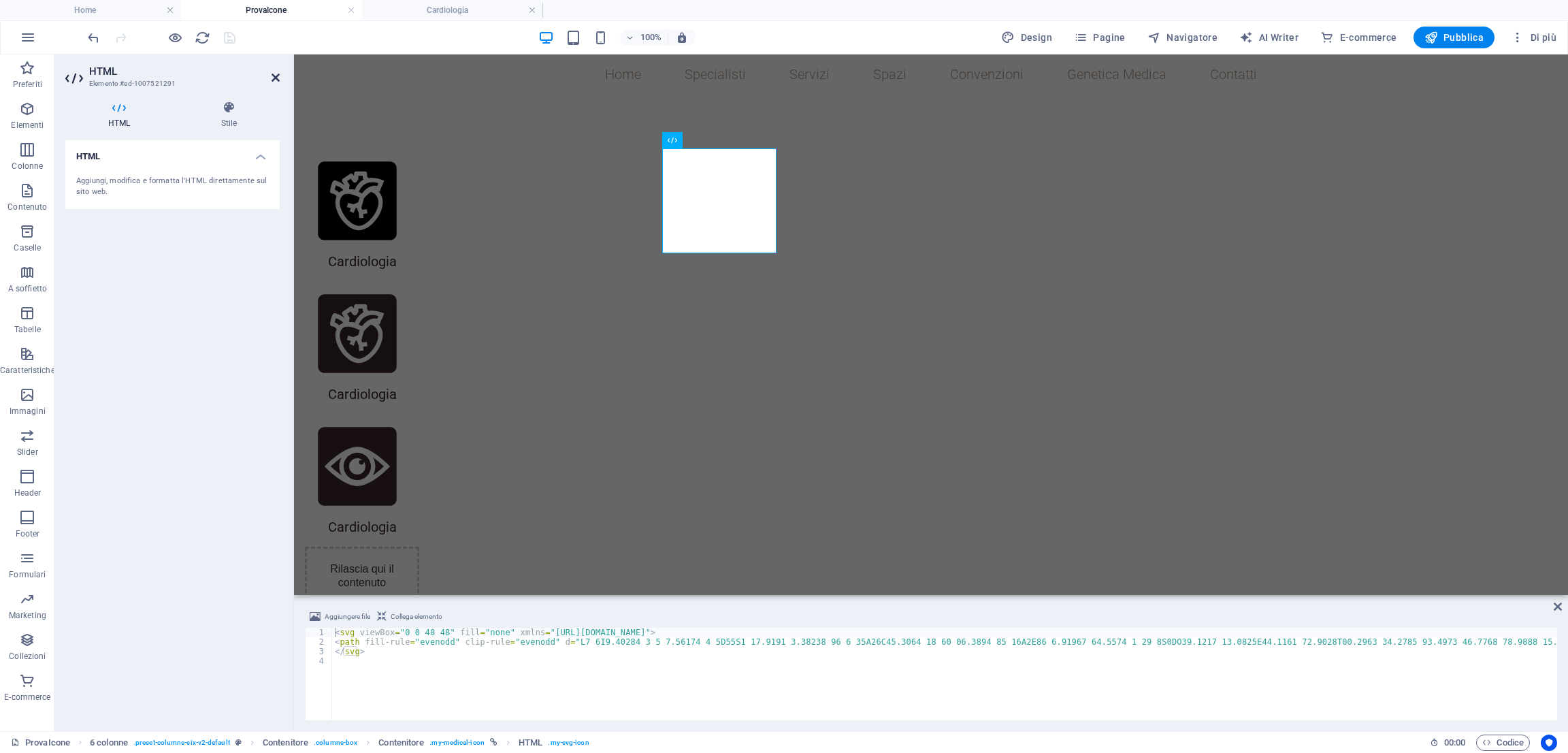
click at [277, 81] on icon at bounding box center [275, 77] width 8 height 11
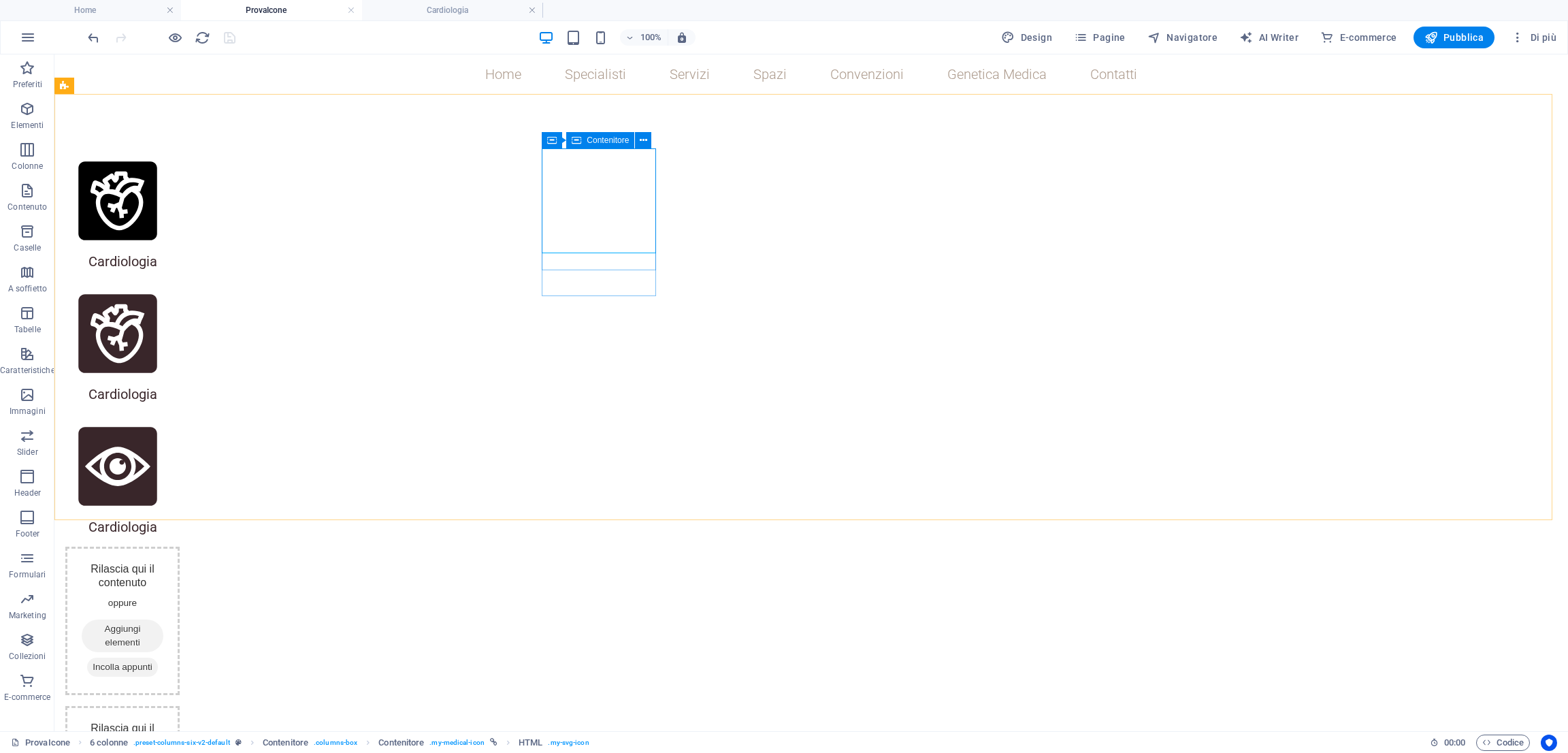
click at [576, 139] on icon at bounding box center [576, 140] width 9 height 17
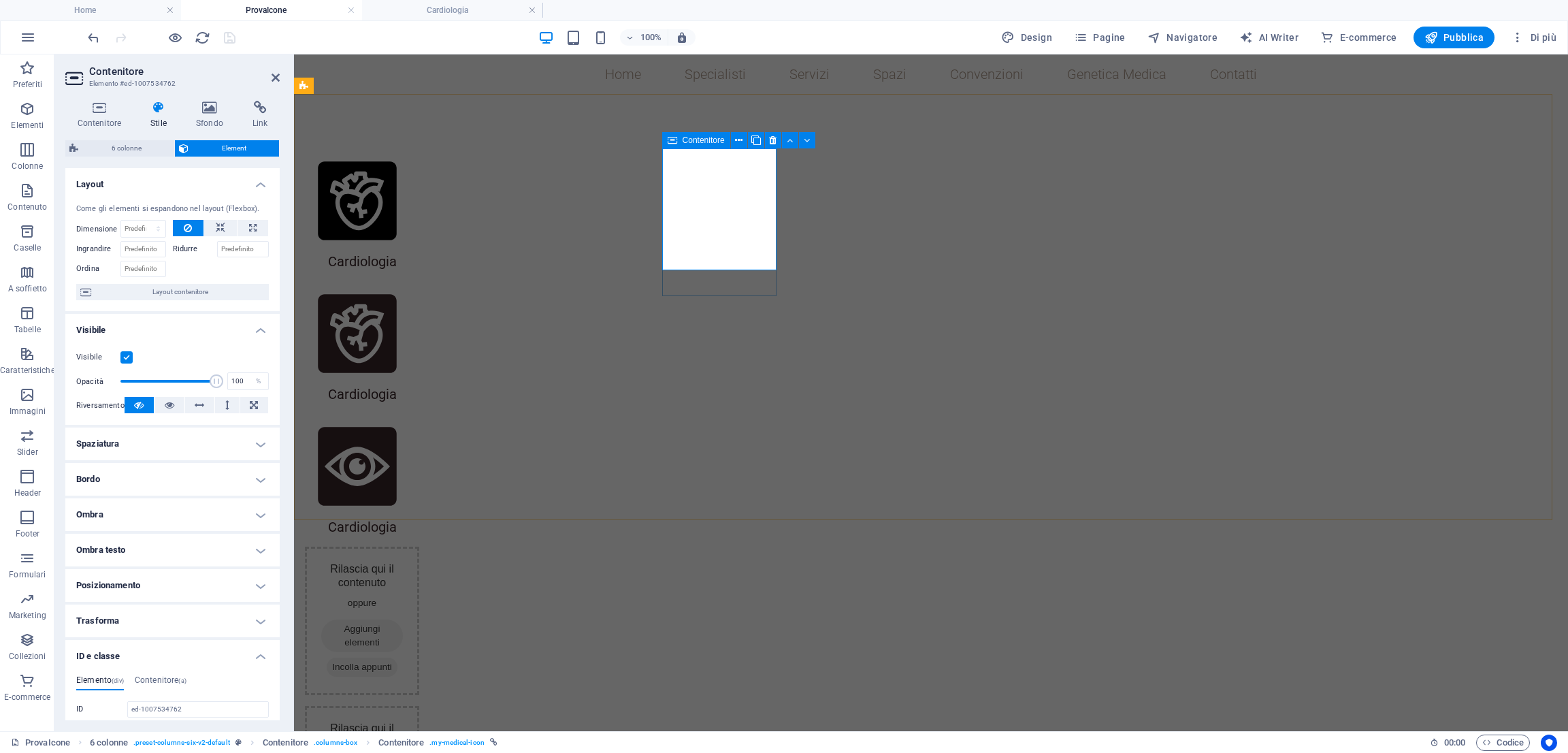
click at [712, 139] on span "Contenitore" at bounding box center [703, 139] width 42 height 8
click at [696, 143] on icon at bounding box center [696, 140] width 9 height 17
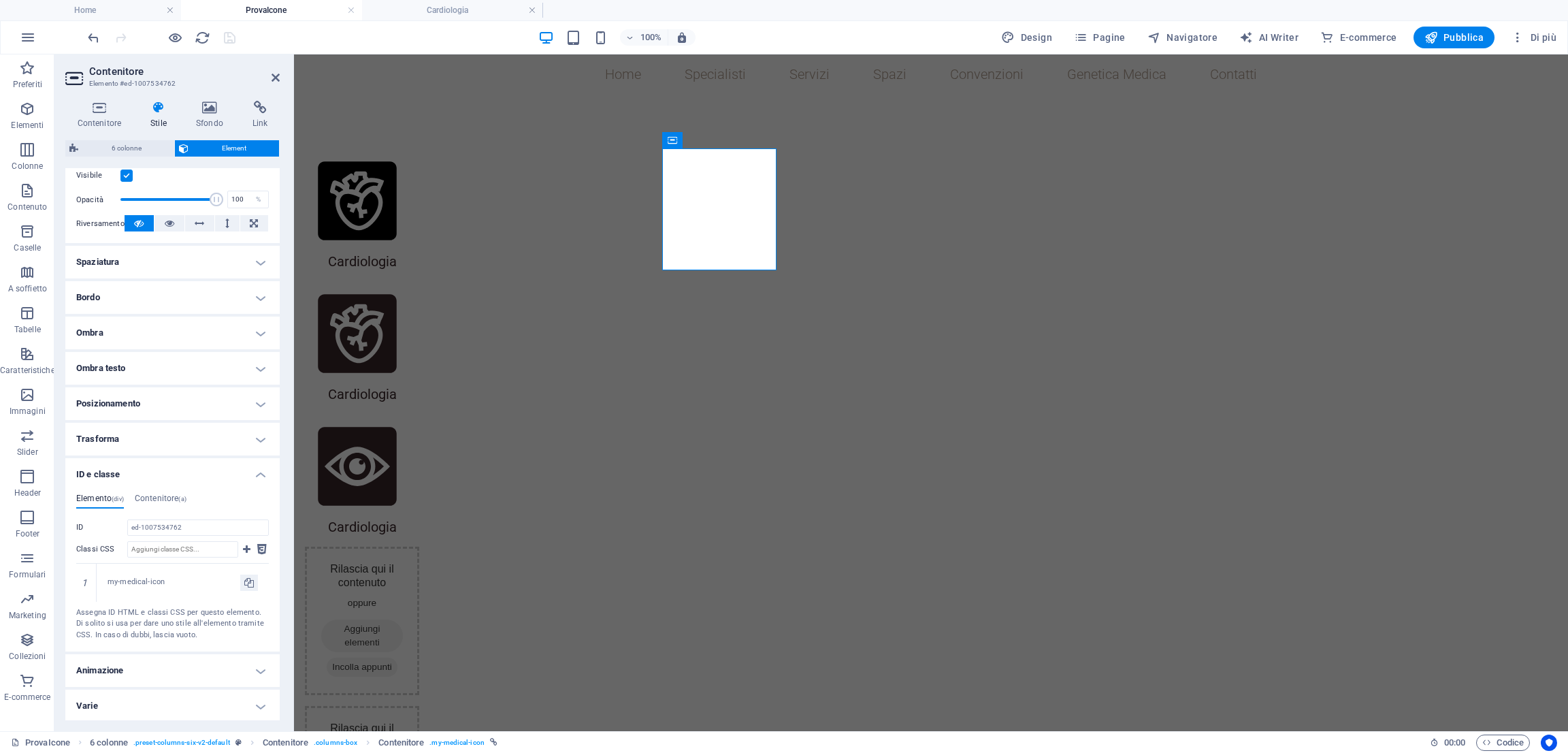
scroll to position [183, 0]
click at [259, 551] on icon at bounding box center [261, 548] width 9 height 17
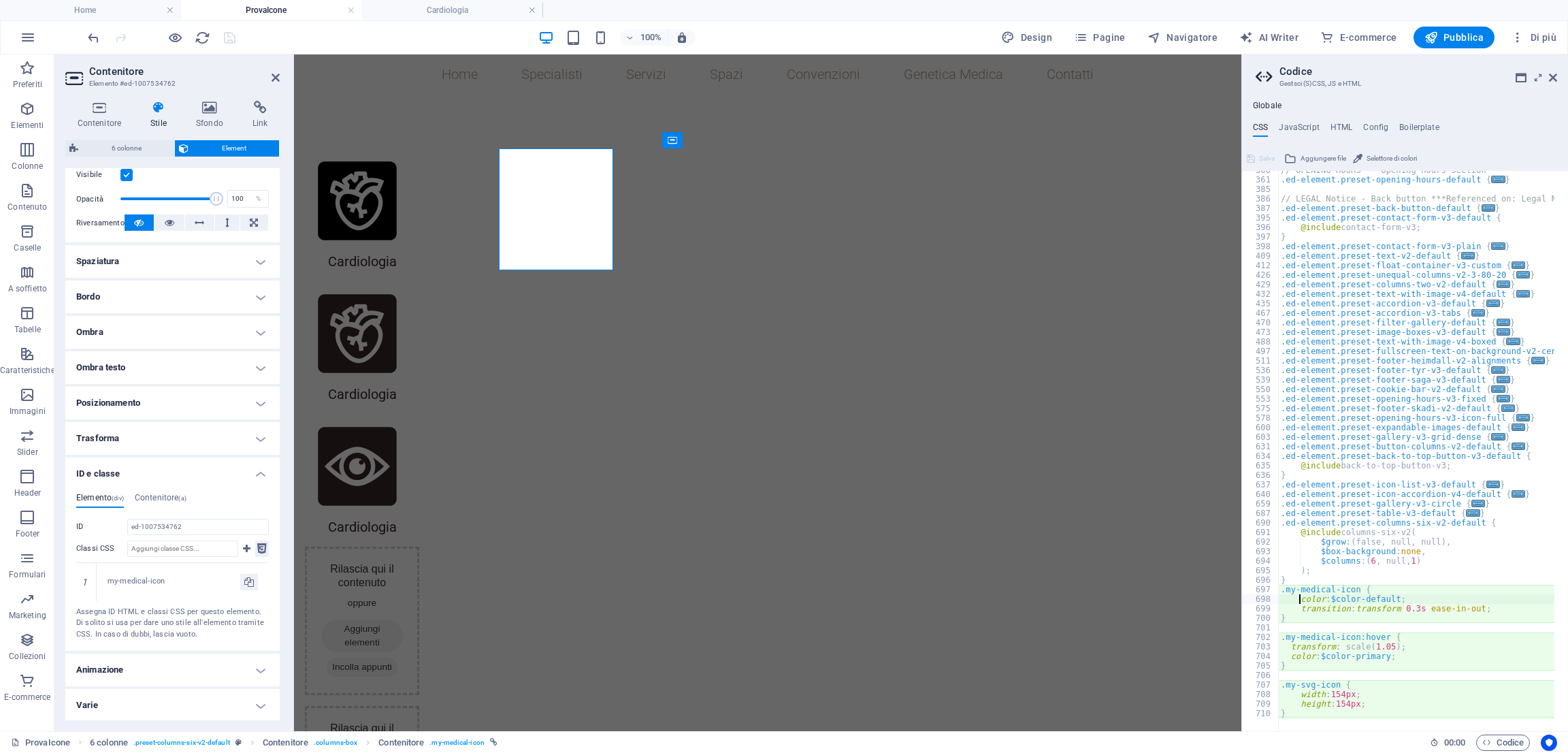
scroll to position [882, 0]
click at [1391, 598] on div "// OPENING HOURS - Opening hours Section .ed-element.preset-opening-hours-defau…" at bounding box center [1482, 449] width 409 height 567
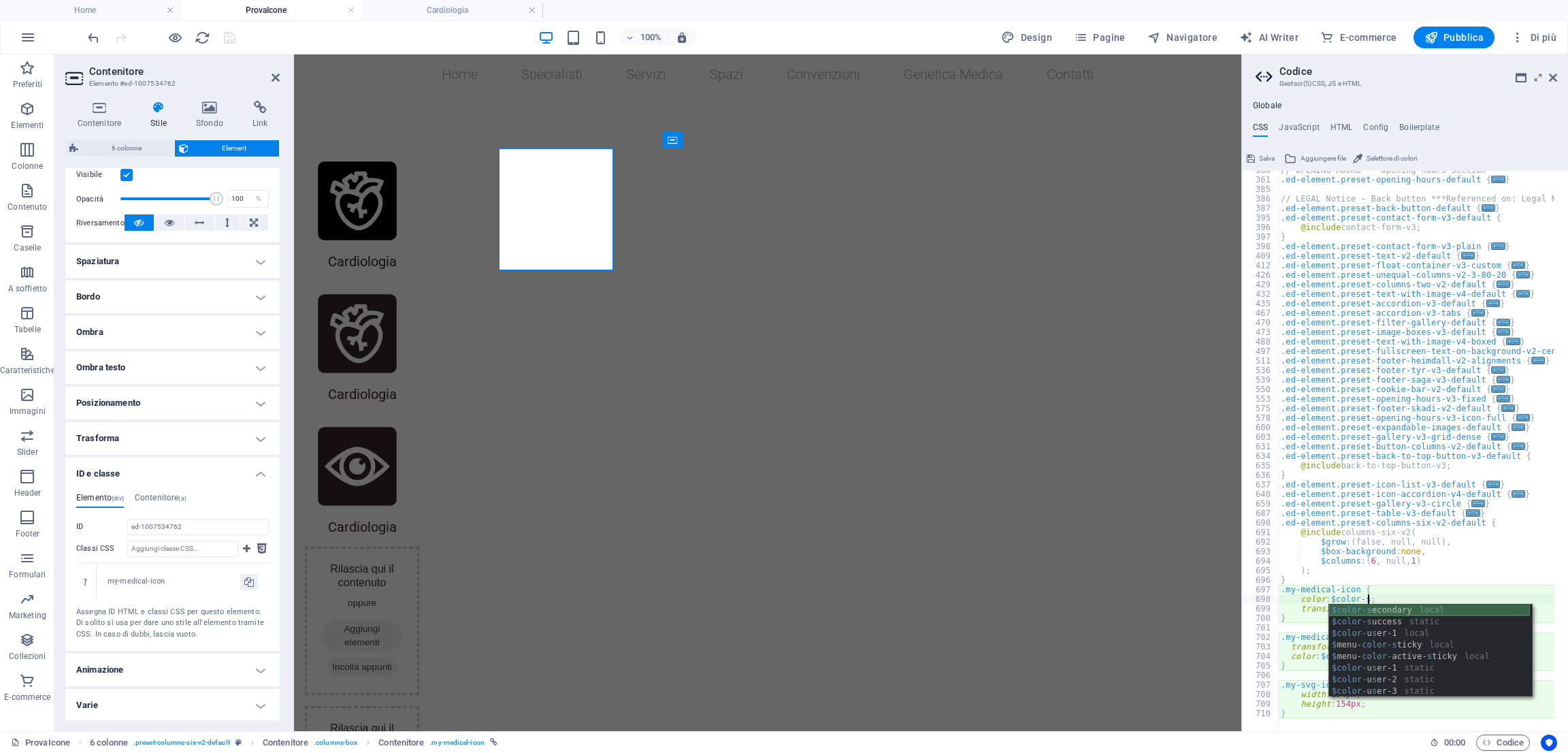
click at [1372, 611] on div "$color-s econdary local $color-s uccess static $color- u s er-1 local $ menu- c…" at bounding box center [1429, 663] width 201 height 116
type textarea "color: $color-secondary;"
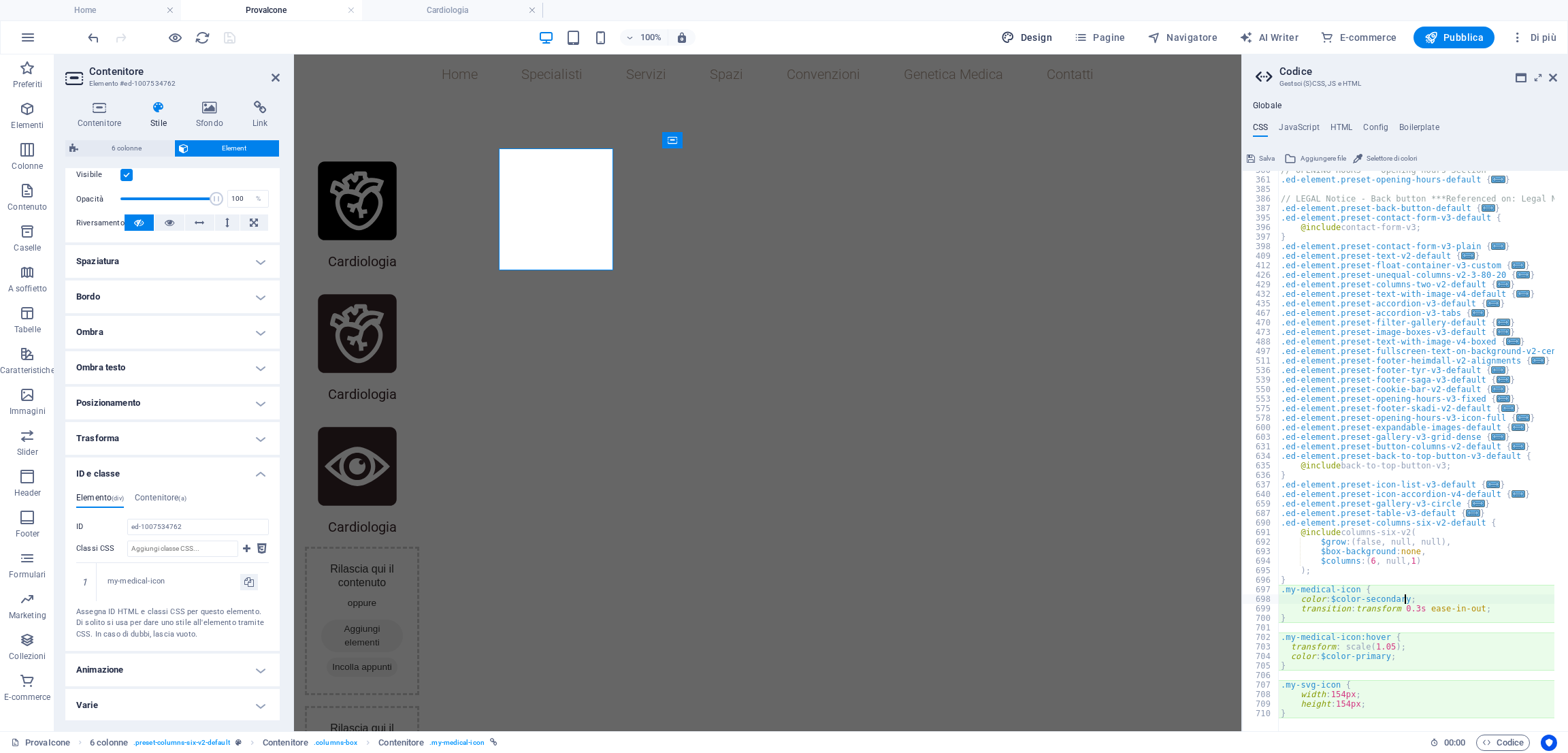
click at [1013, 37] on icon "button" at bounding box center [1008, 37] width 14 height 14
select select "rem"
select select "300"
select select "px"
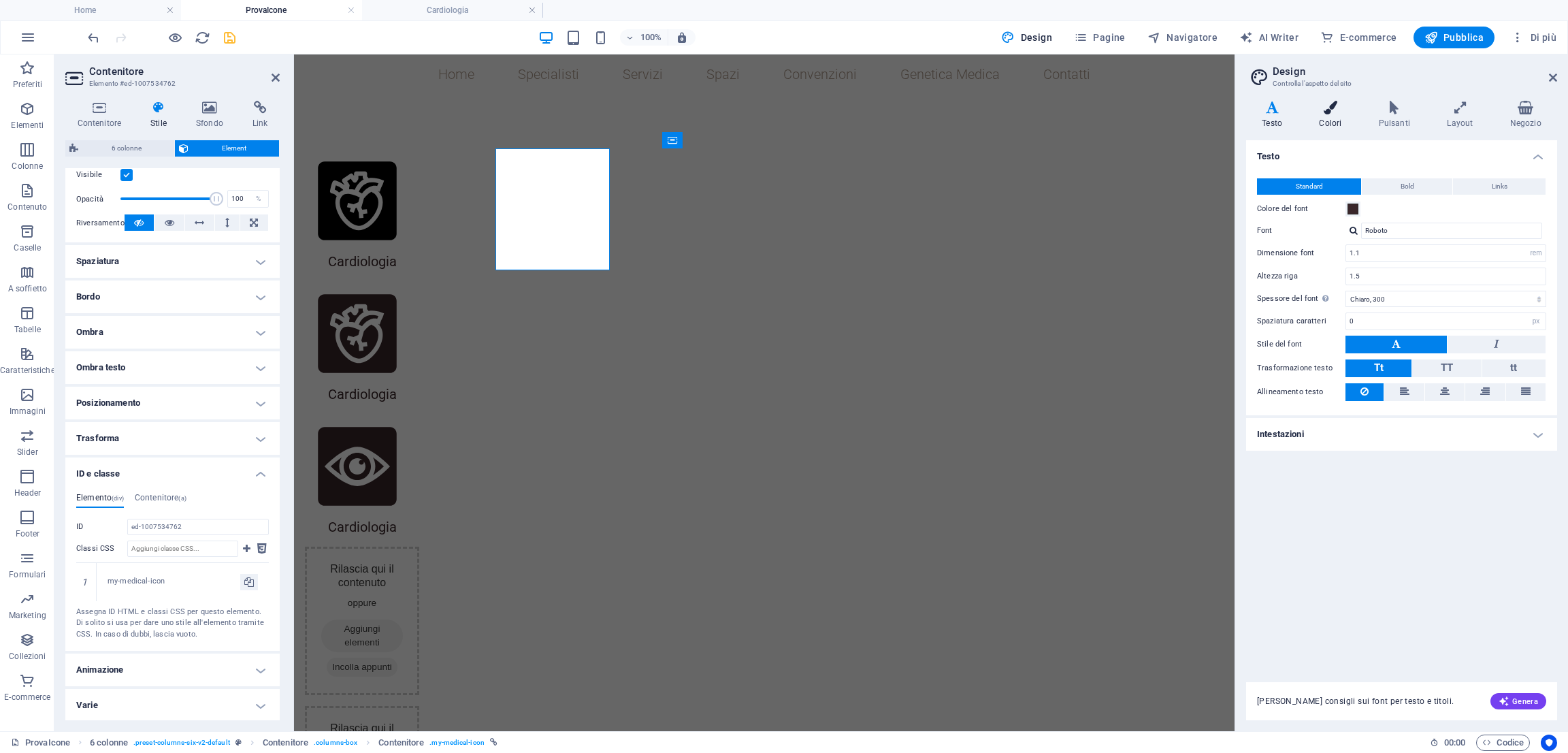
click at [1334, 115] on h4 "Colori" at bounding box center [1333, 115] width 59 height 29
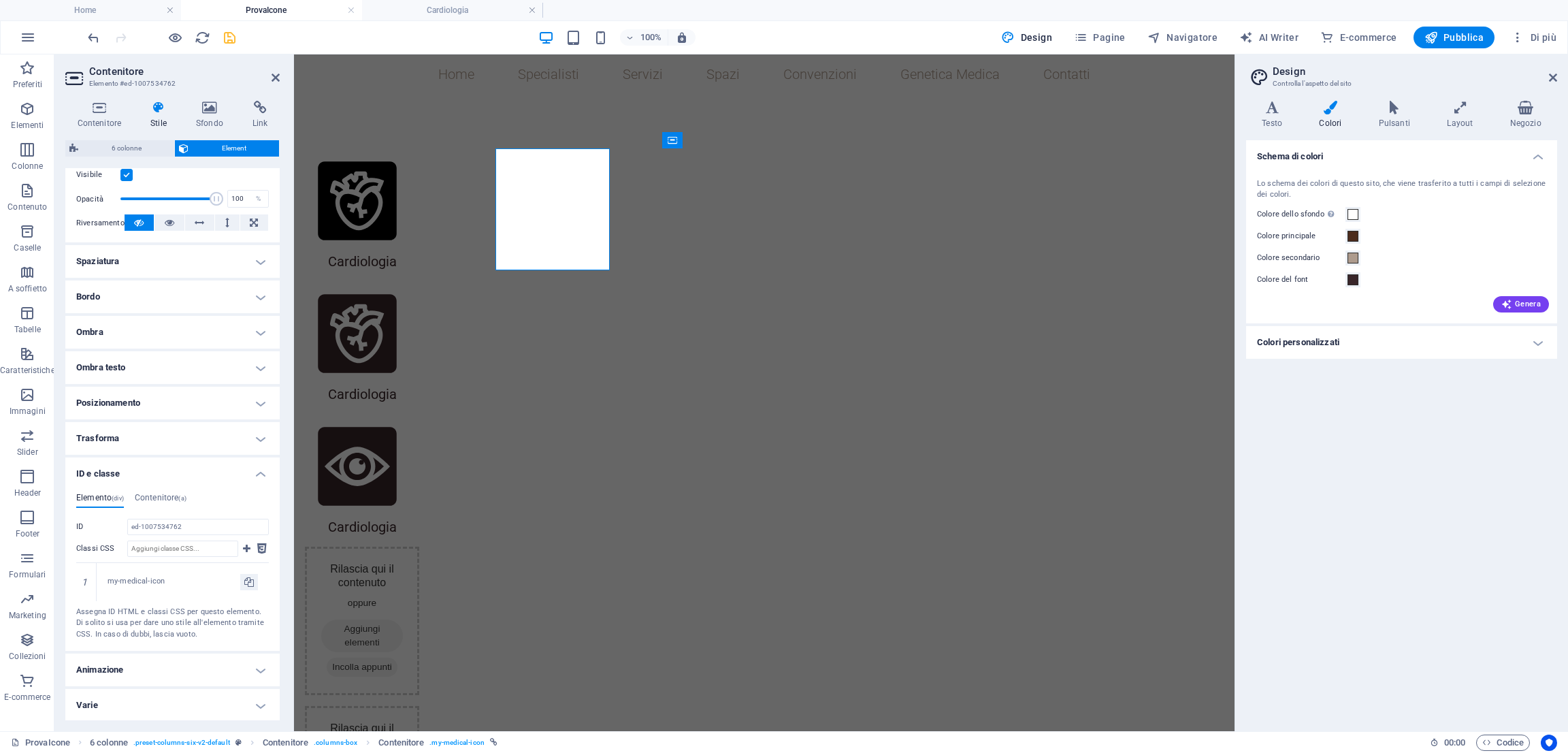
click at [1310, 333] on h4 "Colori personalizzati" at bounding box center [1401, 342] width 311 height 33
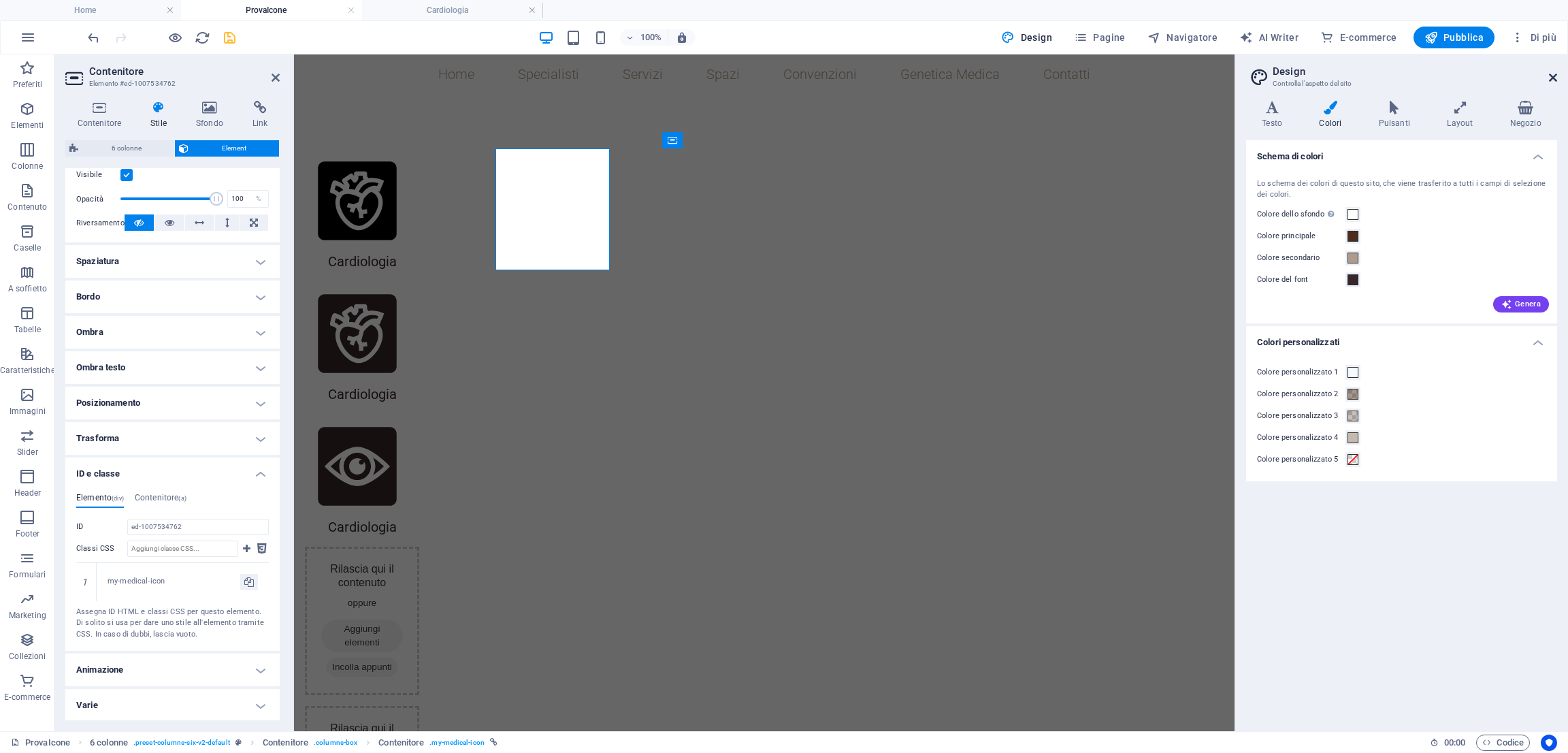
click at [1393, 75] on icon at bounding box center [1552, 77] width 8 height 11
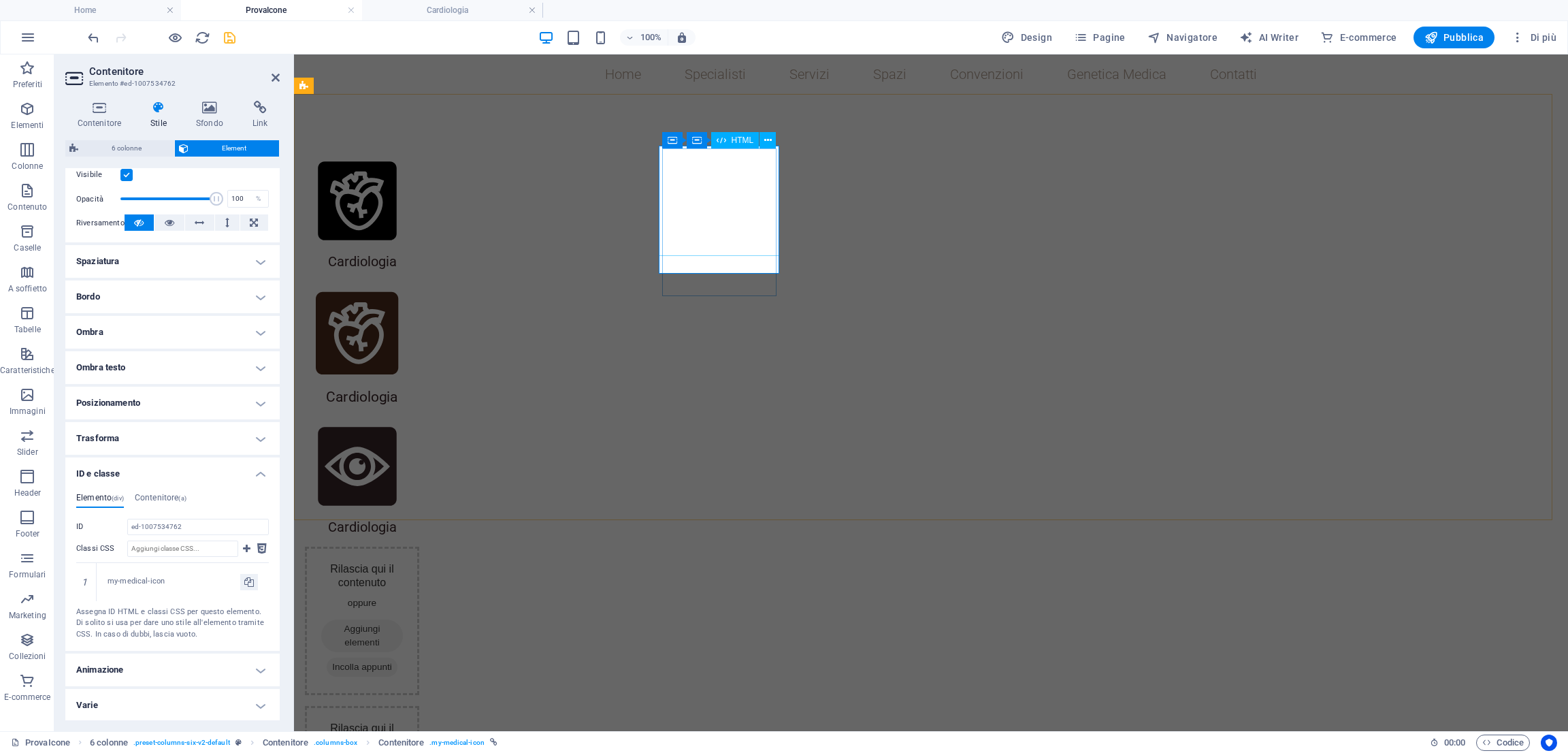
click at [412, 278] on div at bounding box center [357, 333] width 111 height 111
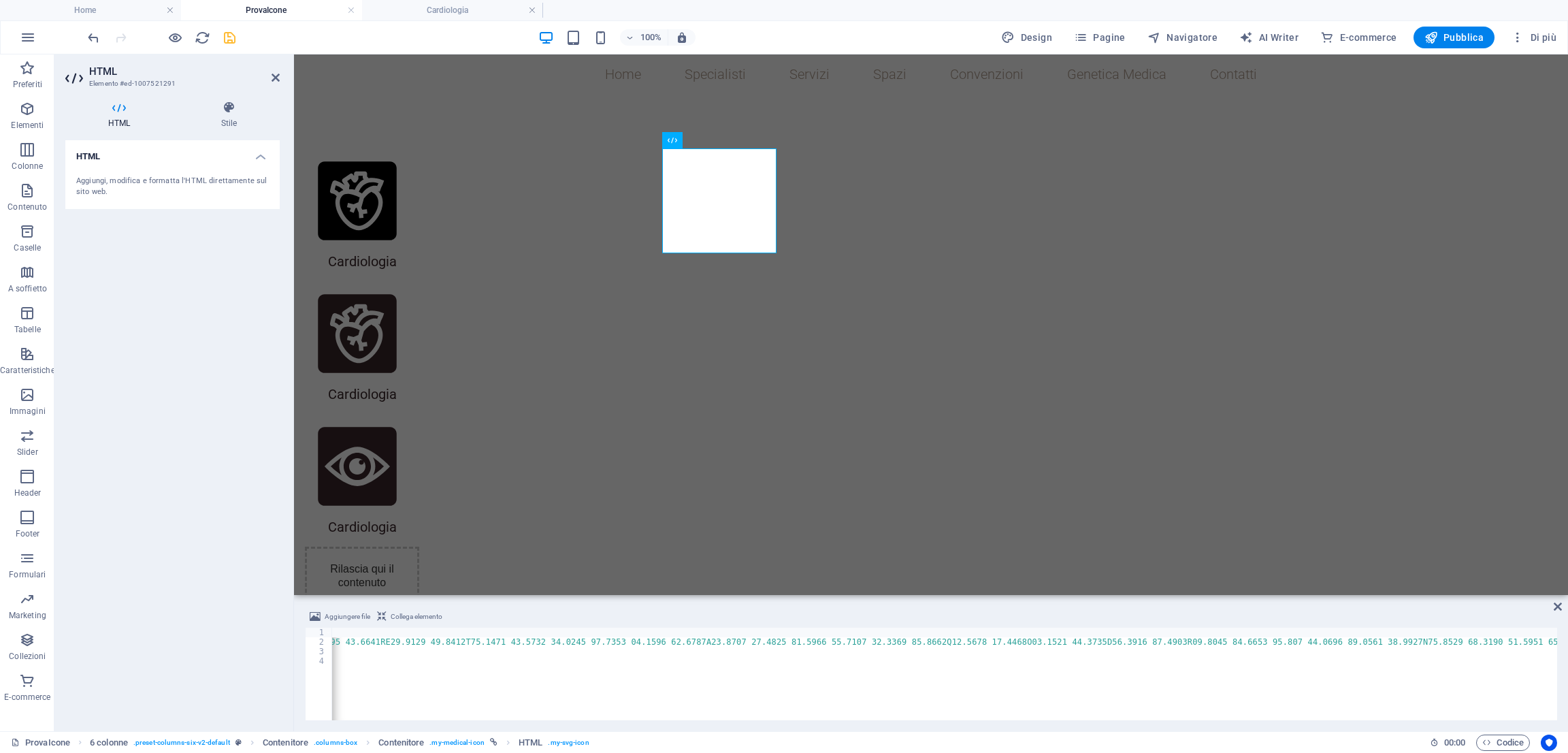
scroll to position [0, 21276]
drag, startPoint x: 1507, startPoint y: 643, endPoint x: 1447, endPoint y: 646, distance: 60.1
click at [1393, 646] on div "< svg viewBox = "0 0 48 48" fill = "none" xmlns = "[URL][DOMAIN_NAME]" > < path…" at bounding box center [945, 674] width 1225 height 92
click at [412, 278] on div at bounding box center [357, 333] width 111 height 111
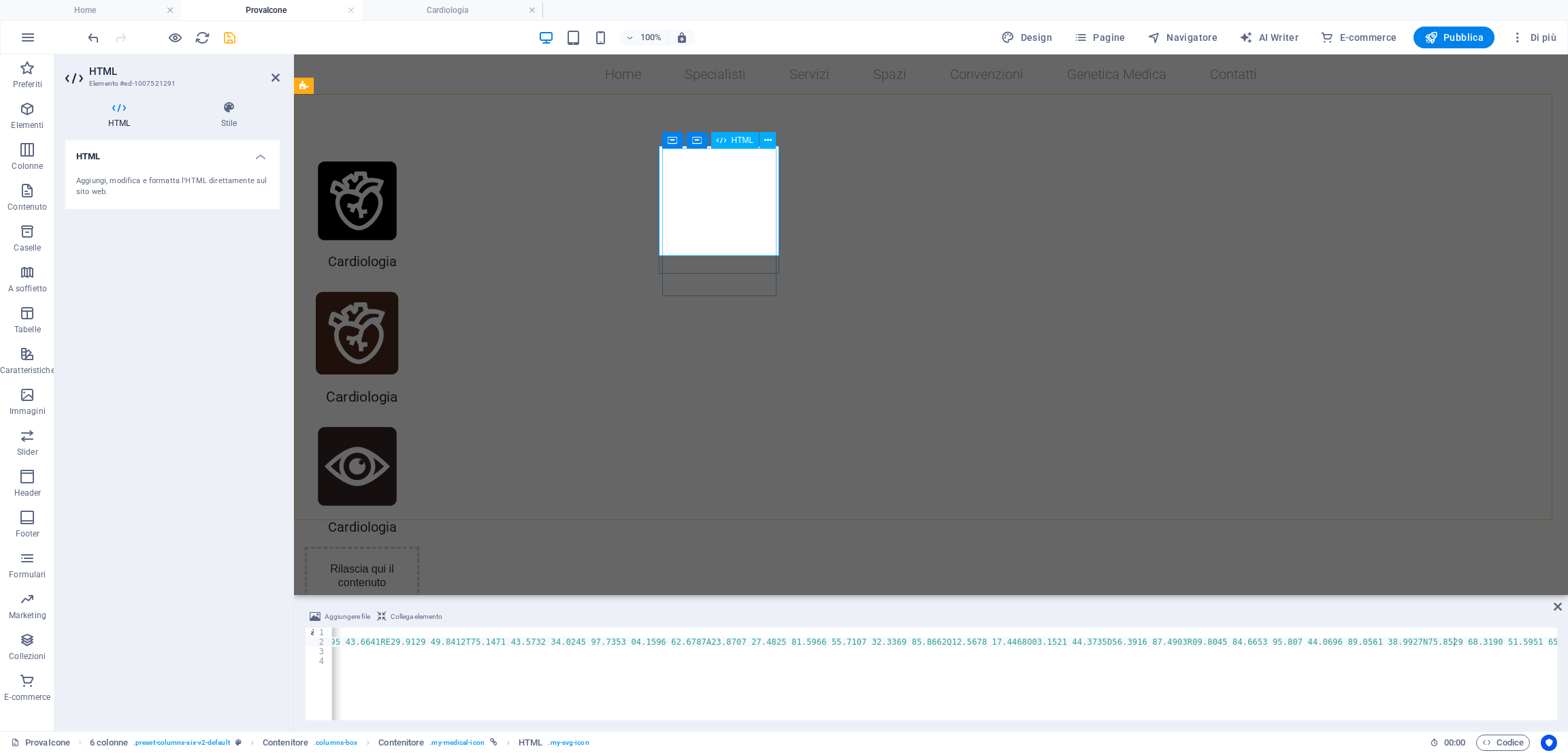
click at [412, 278] on div at bounding box center [357, 333] width 111 height 111
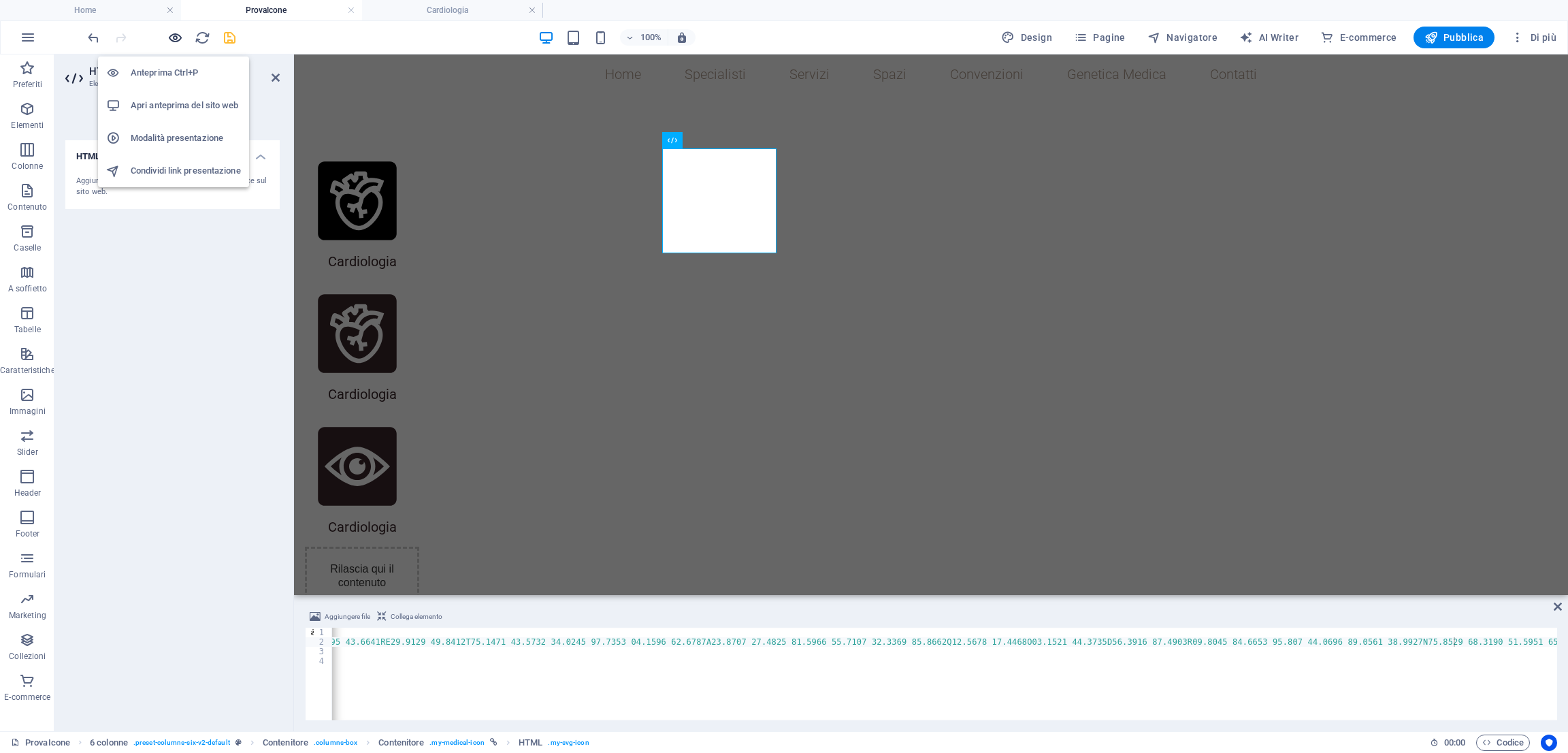
click at [168, 35] on icon "button" at bounding box center [176, 38] width 16 height 16
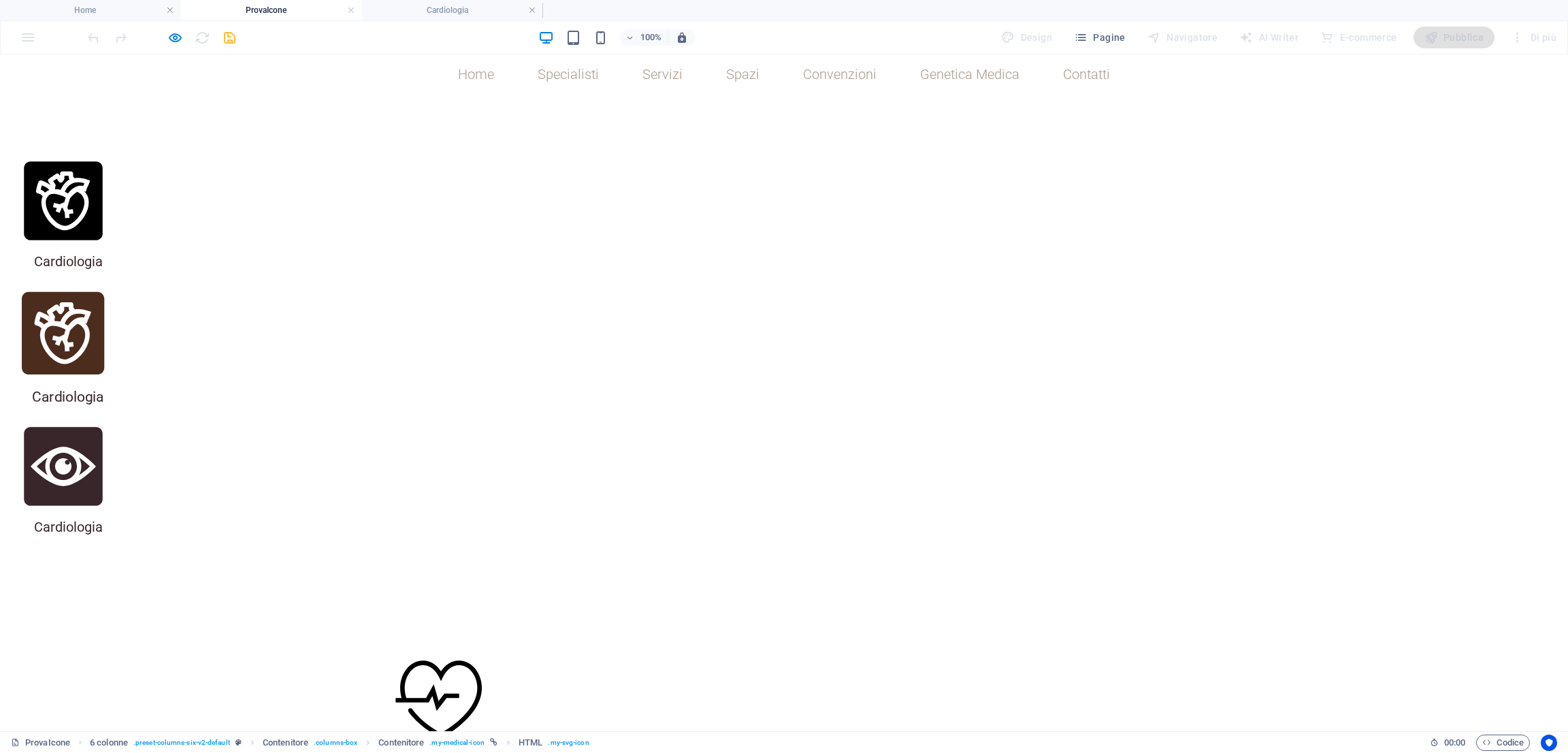
click at [118, 278] on icon at bounding box center [63, 333] width 111 height 111
click at [0, 0] on h2 "Cardiologia" at bounding box center [0, 0] width 0 height 0
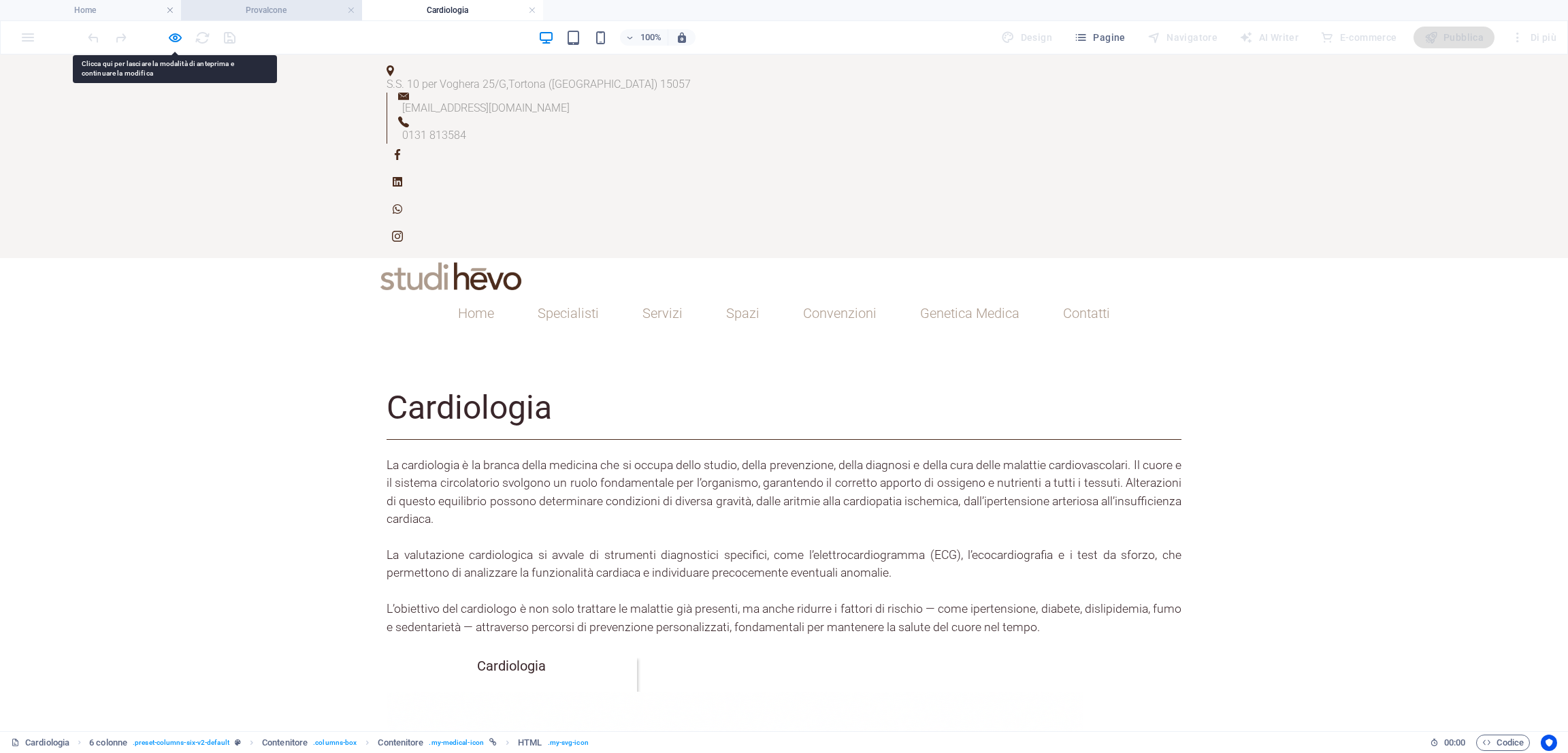
click at [255, 6] on h4 "ProvaIcone" at bounding box center [272, 10] width 181 height 15
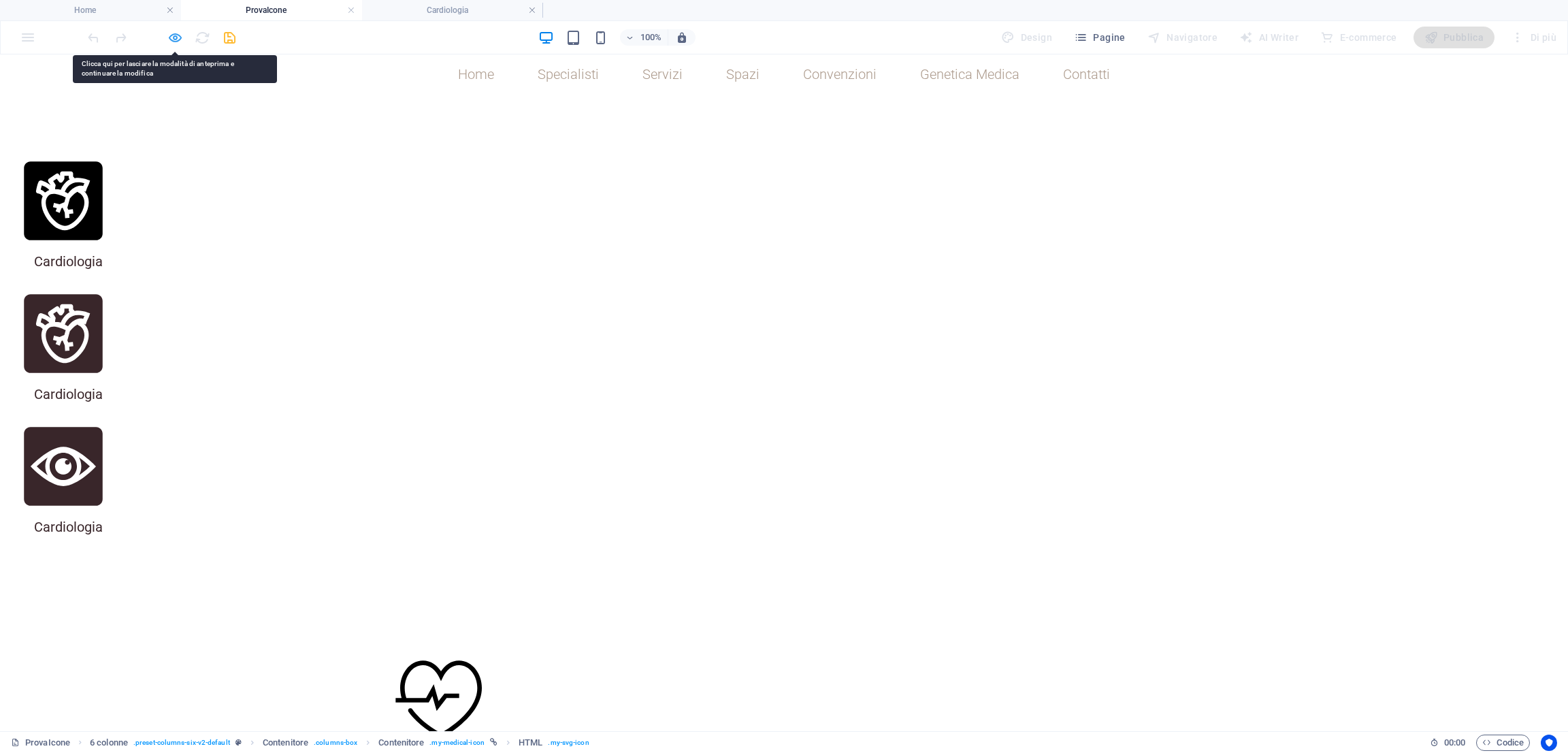
click at [178, 32] on icon "button" at bounding box center [176, 38] width 16 height 16
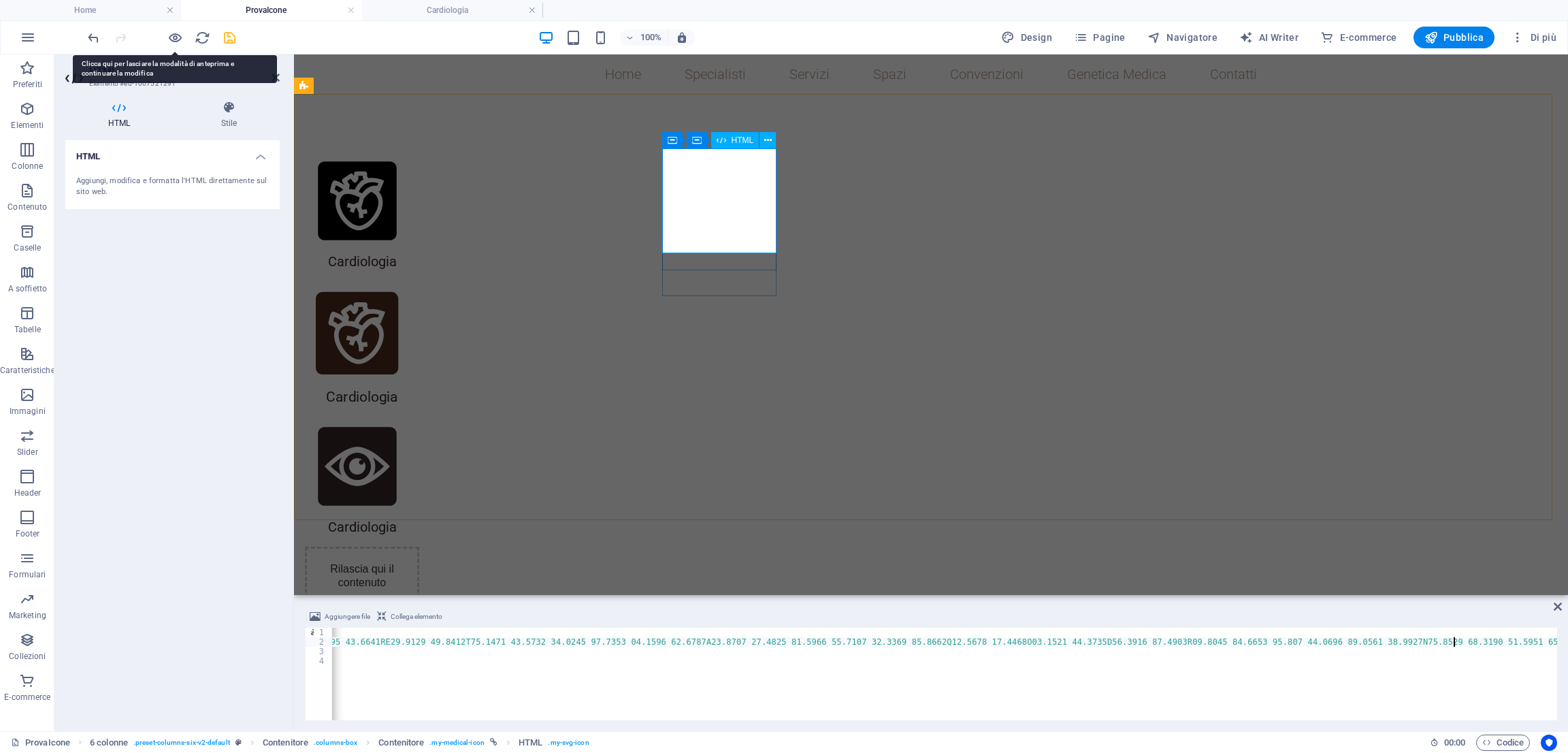
click at [412, 278] on div at bounding box center [357, 333] width 111 height 111
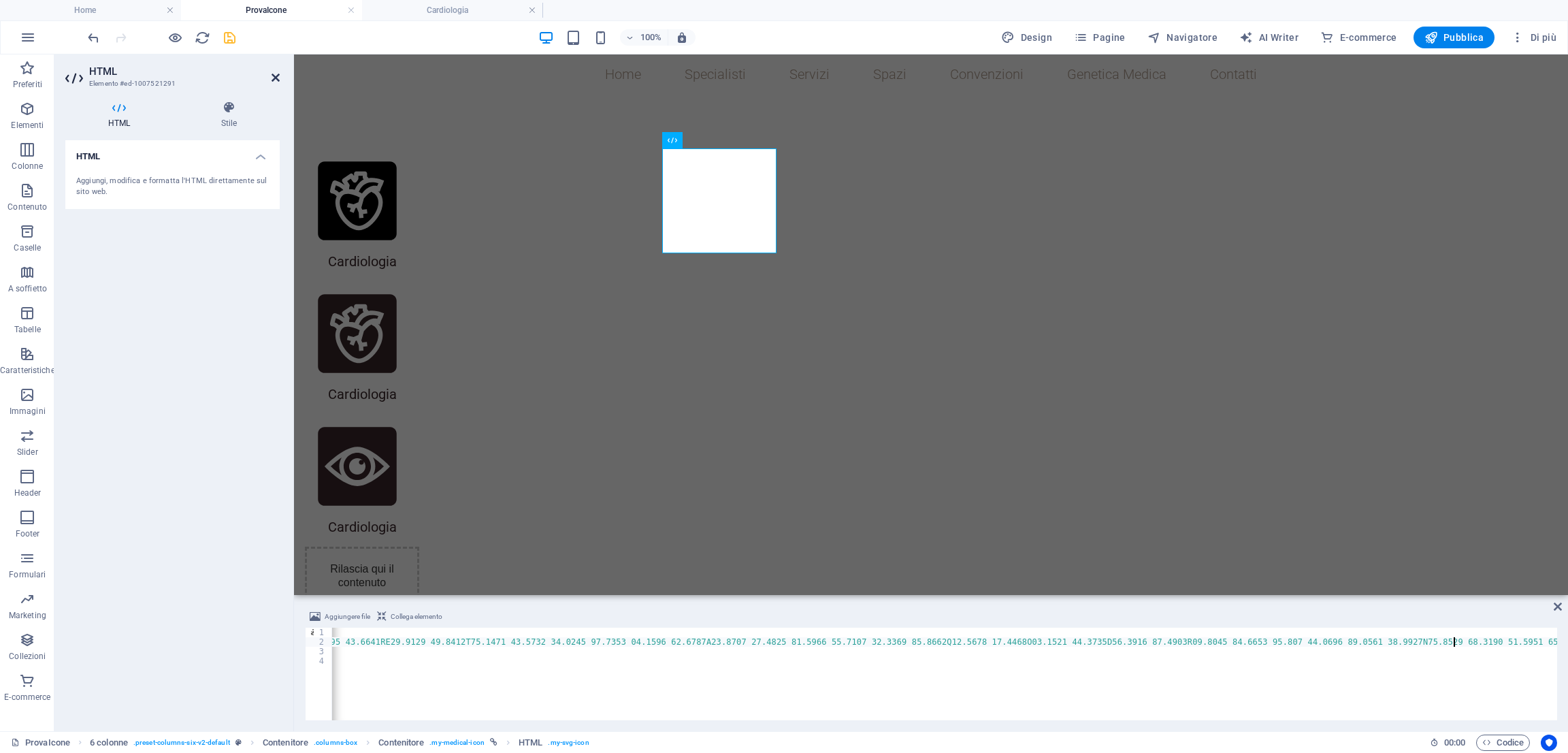
click at [277, 82] on icon at bounding box center [275, 77] width 8 height 11
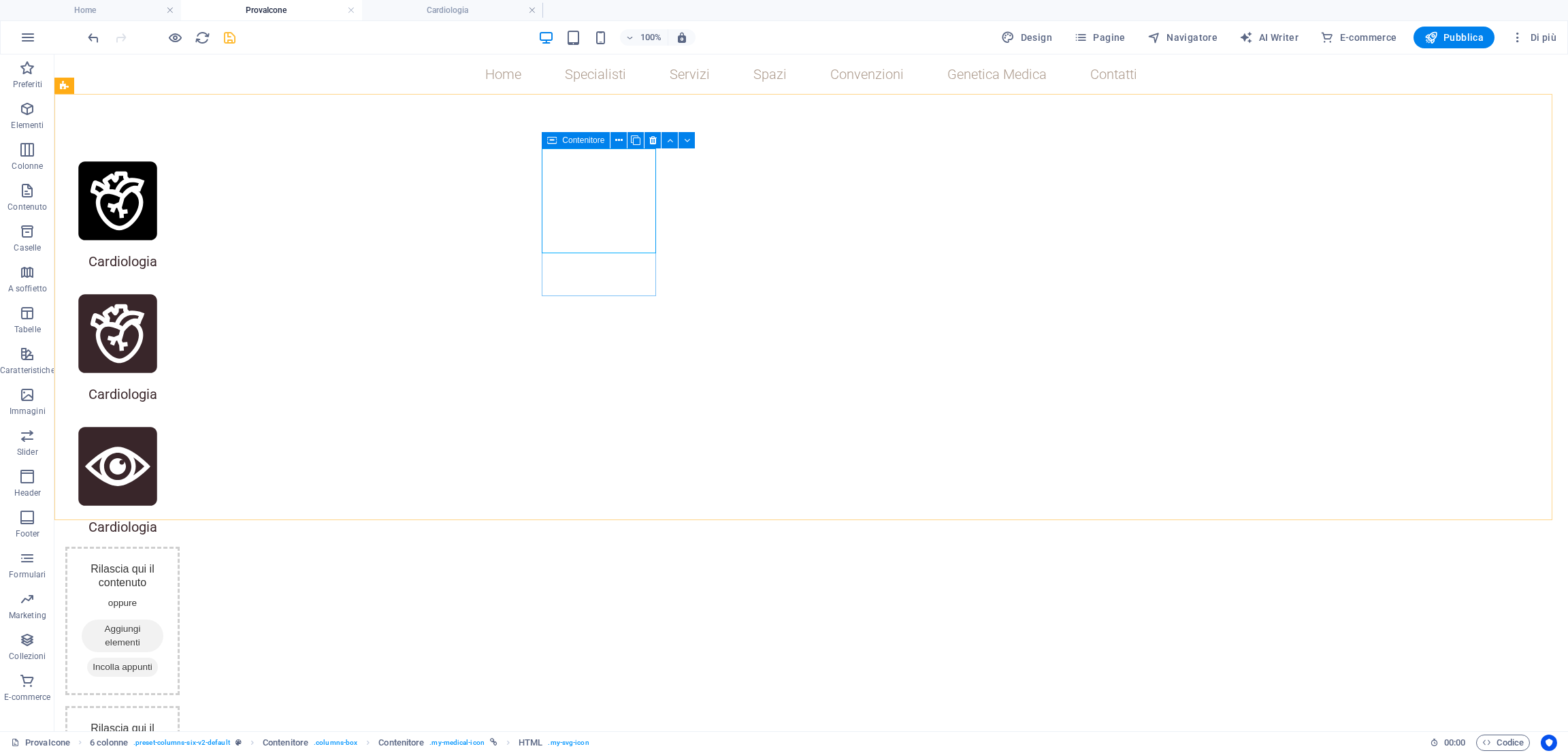
click at [566, 138] on span "Contenitore" at bounding box center [583, 139] width 42 height 8
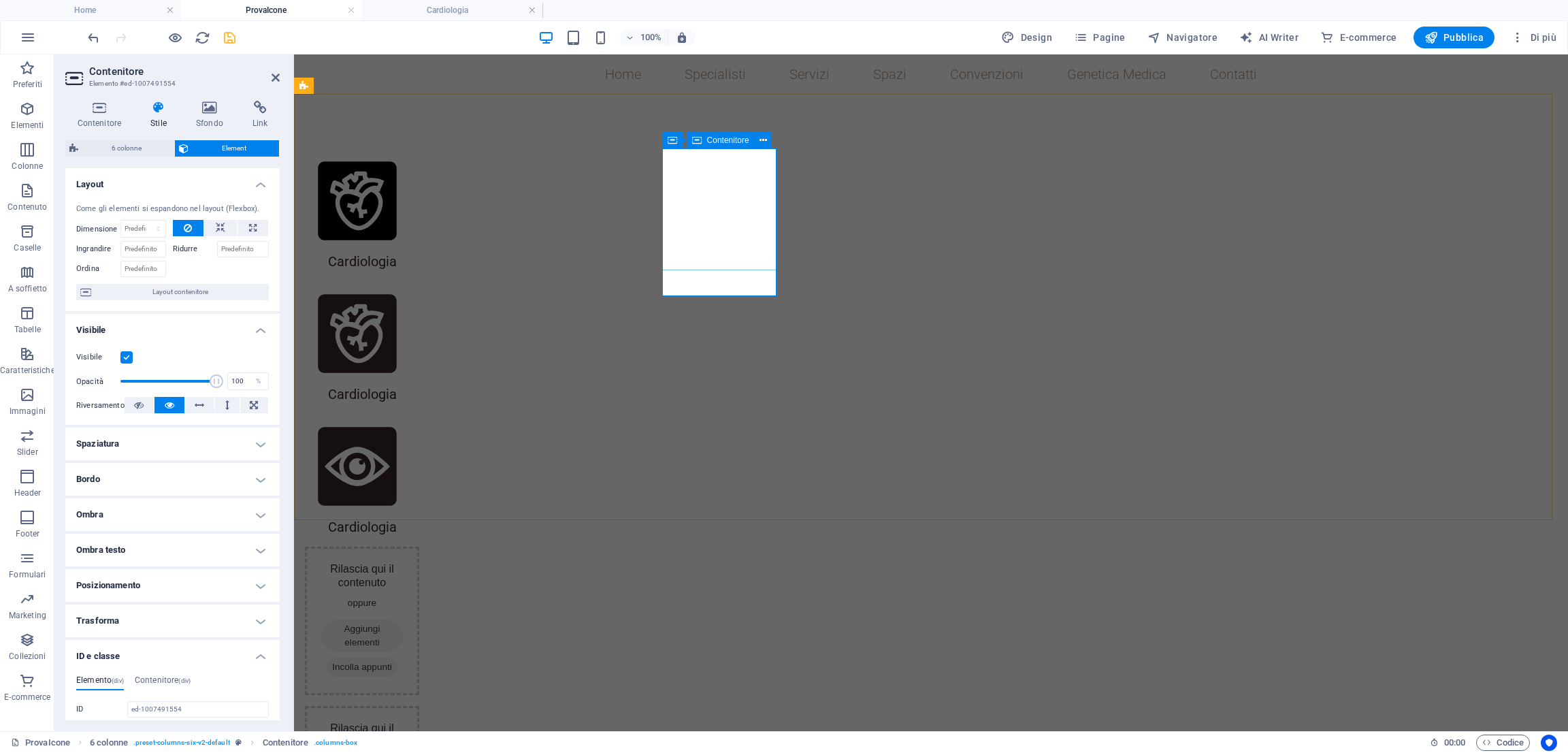
click at [696, 143] on icon at bounding box center [696, 140] width 9 height 17
click at [165, 403] on icon at bounding box center [169, 405] width 9 height 17
click at [136, 405] on icon at bounding box center [139, 405] width 9 height 17
click at [161, 403] on button at bounding box center [169, 405] width 30 height 17
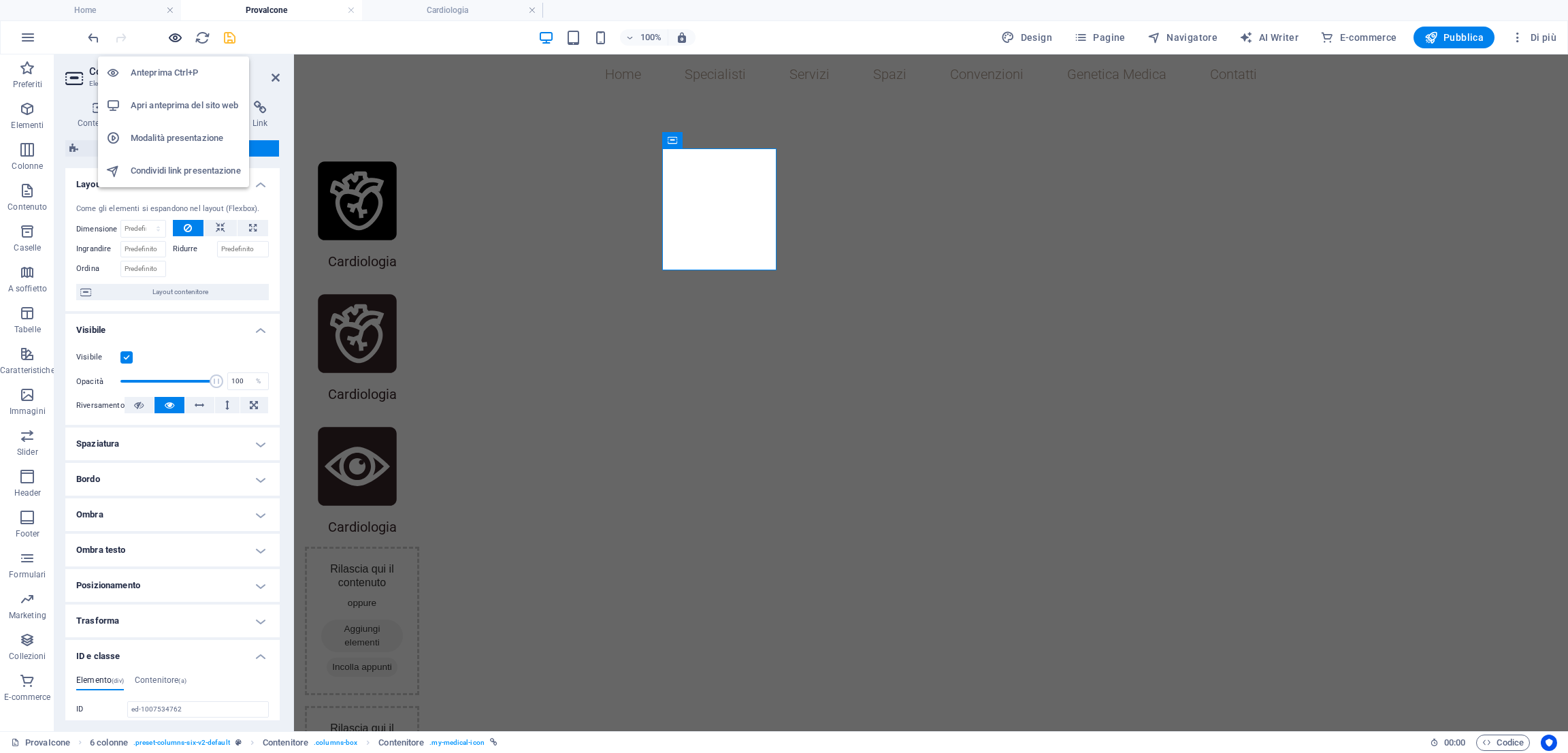
click at [174, 33] on icon "button" at bounding box center [176, 38] width 16 height 16
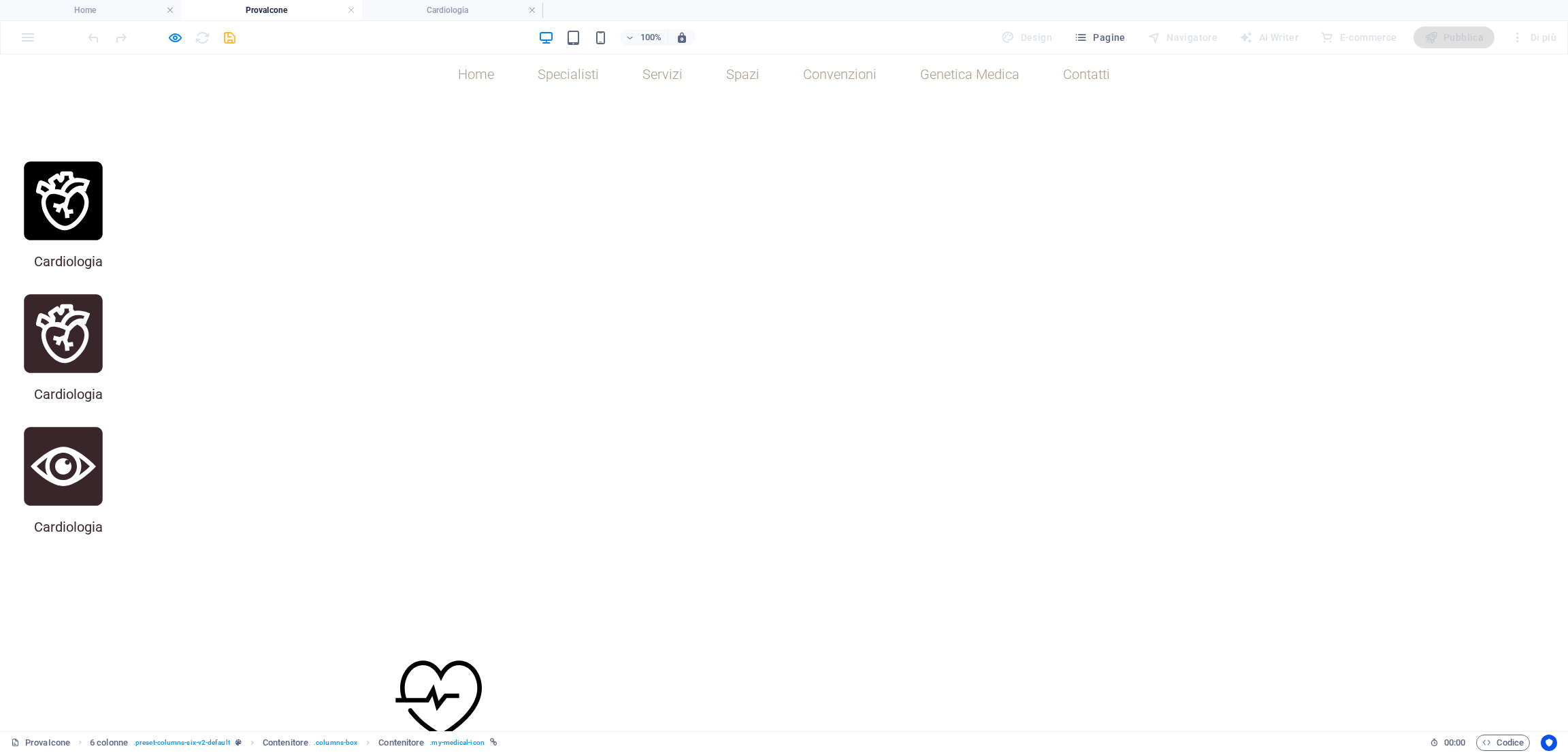
click at [178, 46] on div at bounding box center [161, 38] width 152 height 22
click at [175, 41] on icon "button" at bounding box center [176, 38] width 16 height 16
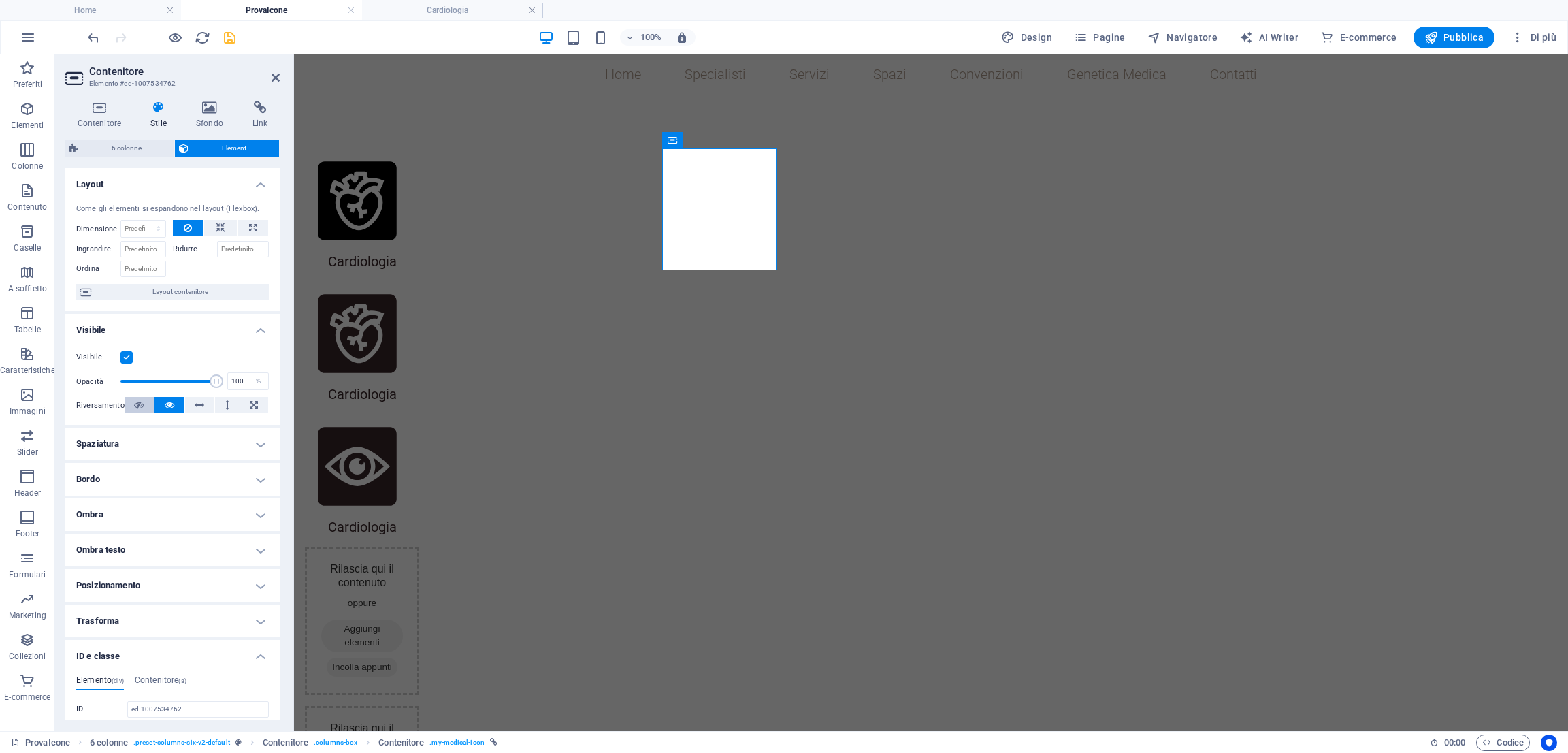
click at [139, 405] on icon at bounding box center [139, 405] width 9 height 17
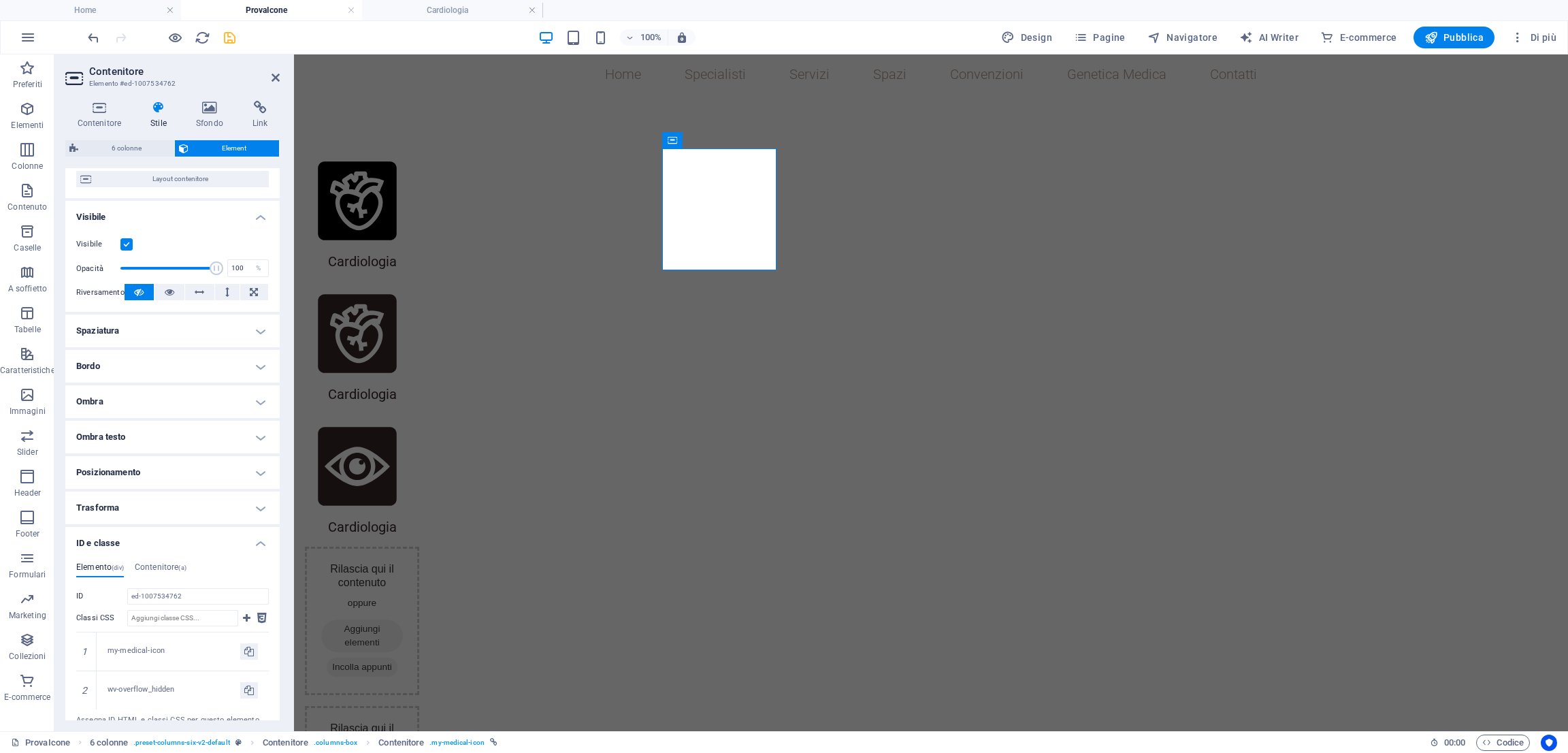
scroll to position [222, 0]
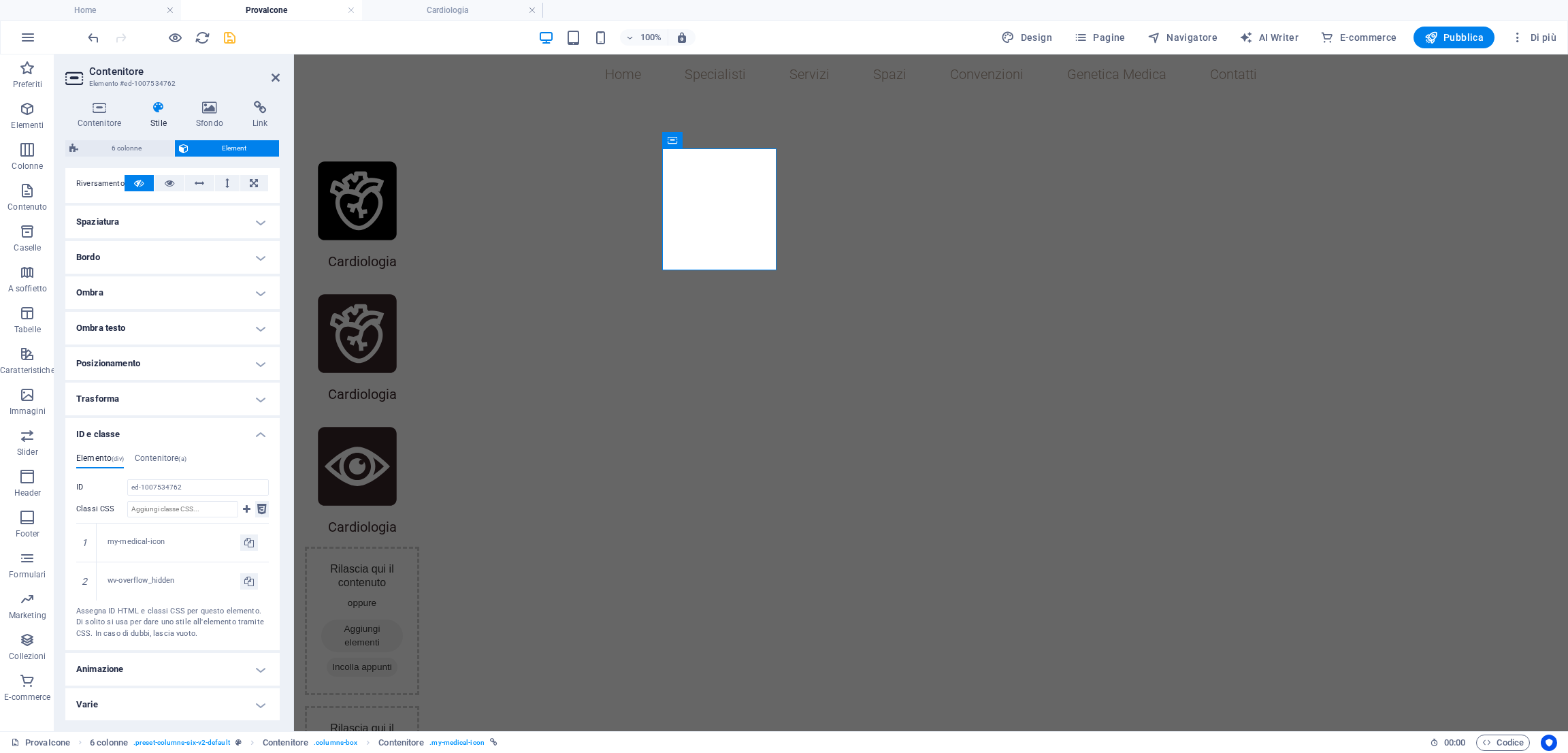
click at [257, 507] on icon at bounding box center [261, 509] width 9 height 17
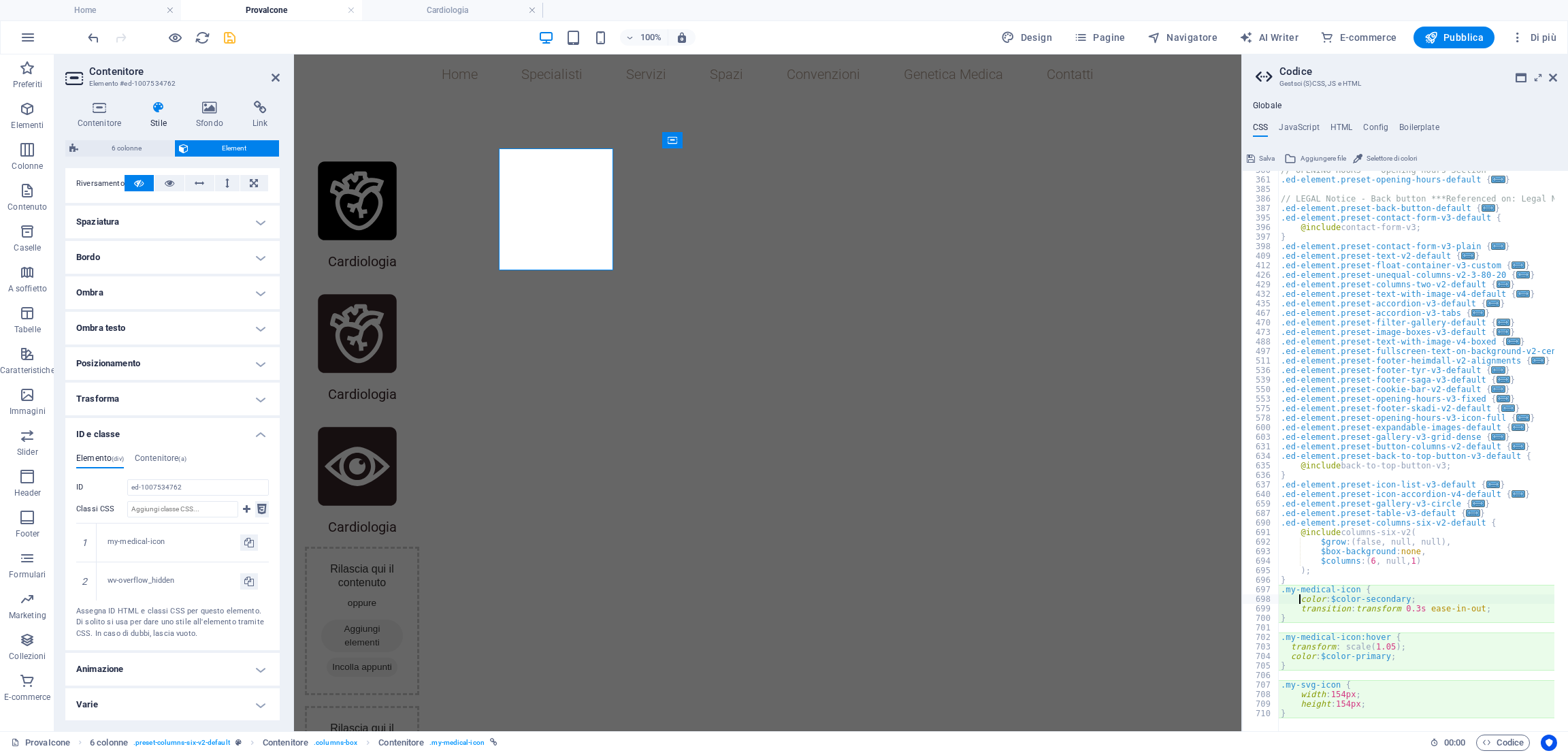
scroll to position [882, 0]
drag, startPoint x: 1408, startPoint y: 601, endPoint x: 1263, endPoint y: 597, distance: 145.1
drag, startPoint x: 1263, startPoint y: 597, endPoint x: 1530, endPoint y: 602, distance: 267.0
click at [1393, 602] on div "// OPENING HOURS - Opening hours Section .ed-element.preset-opening-hours-defau…" at bounding box center [1482, 449] width 409 height 567
drag, startPoint x: 1421, startPoint y: 596, endPoint x: 1300, endPoint y: 595, distance: 121.0
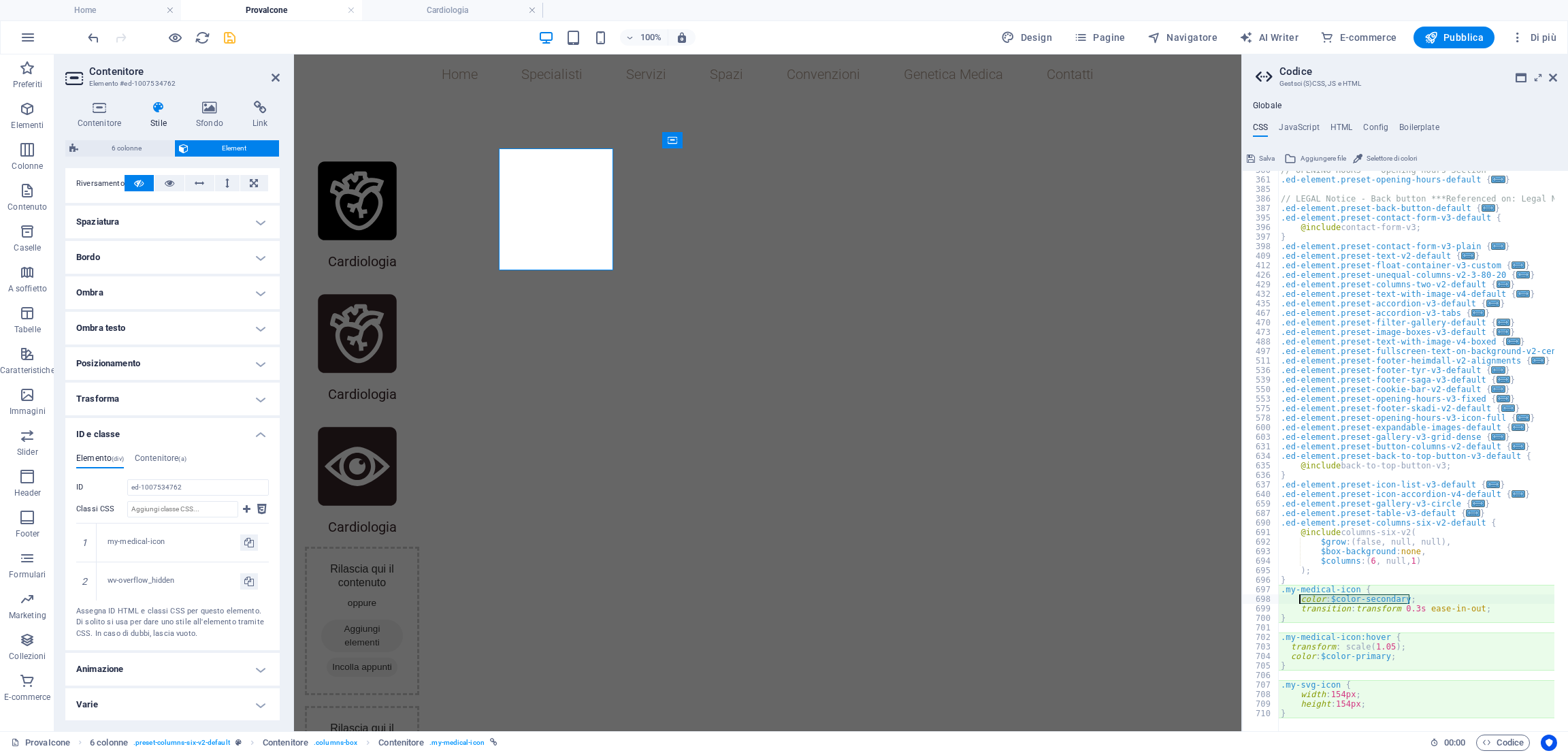
click at [1300, 595] on div "// OPENING HOURS - Opening hours Section .ed-element.preset-opening-hours-defau…" at bounding box center [1482, 449] width 409 height 567
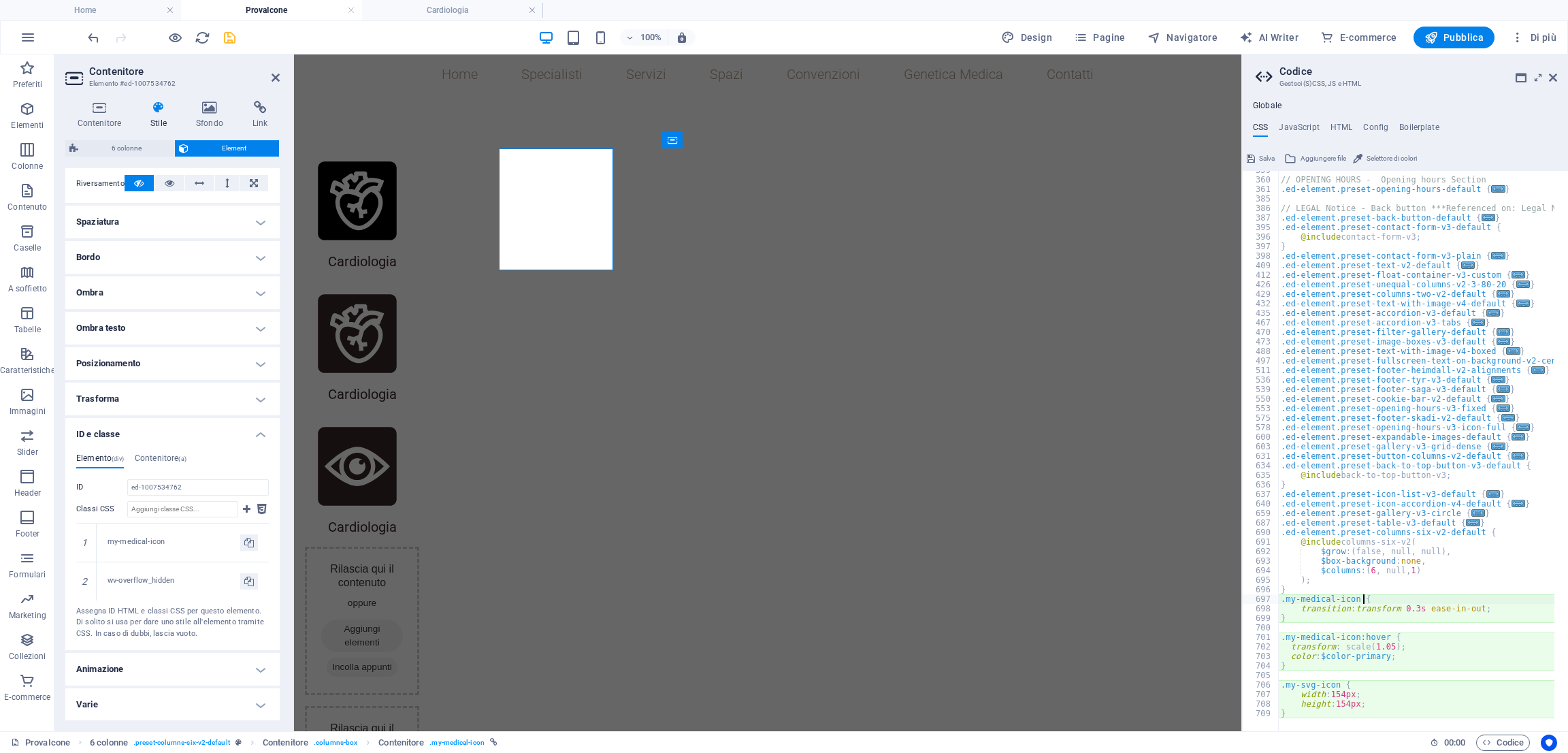
scroll to position [872, 0]
click at [1393, 606] on div "// OPENING HOURS - Opening hours Section .ed-element.preset-opening-hours-defau…" at bounding box center [1482, 449] width 409 height 567
type textarea "transition: transform 0.3s ease-in-out;"
click at [1393, 663] on div "// OPENING HOURS - Opening hours Section .ed-element.preset-opening-hours-defau…" at bounding box center [1482, 449] width 409 height 567
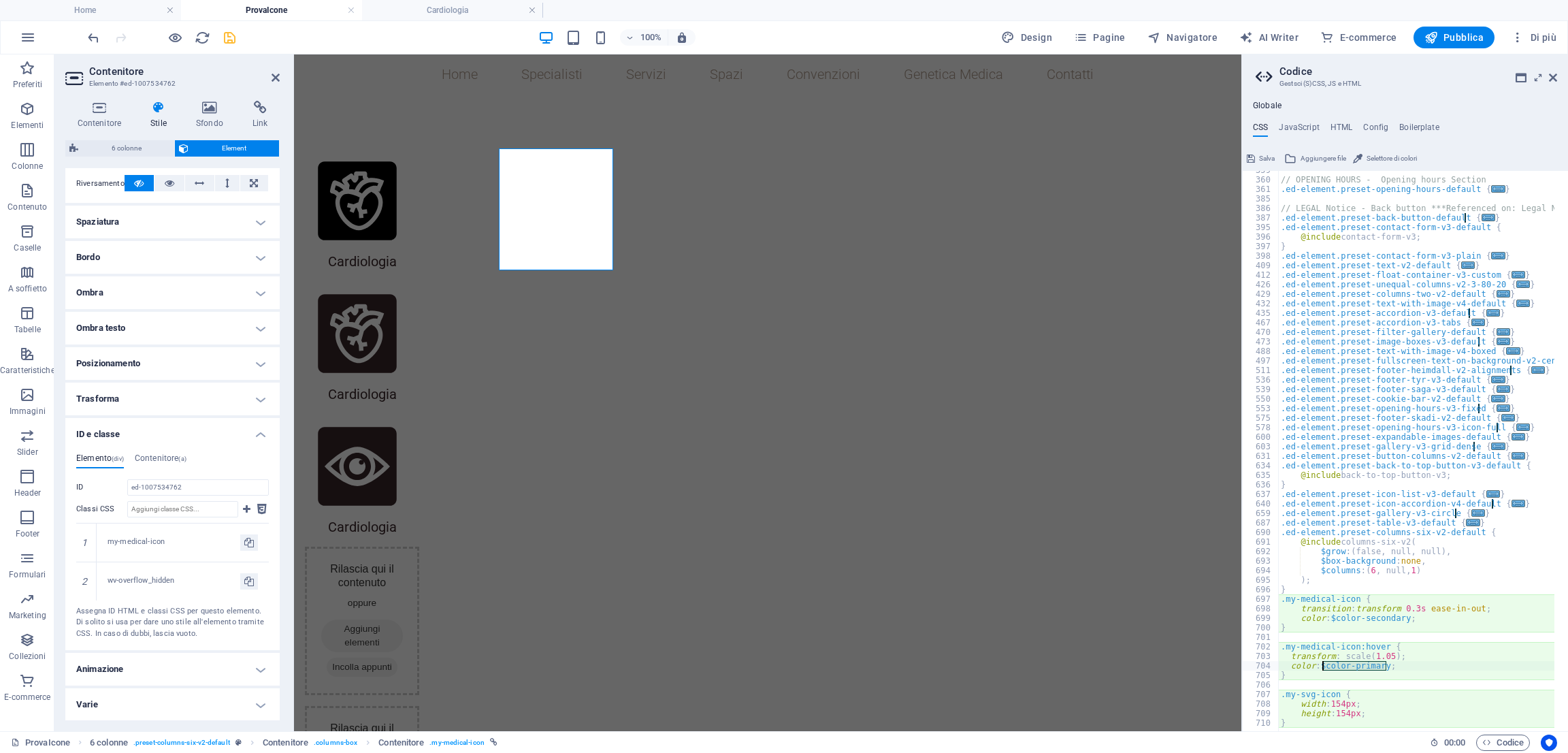
drag, startPoint x: 1385, startPoint y: 666, endPoint x: 1321, endPoint y: 664, distance: 64.0
click at [1321, 664] on div "// OPENING HOURS - Opening hours Section .ed-element.preset-opening-hours-defau…" at bounding box center [1482, 449] width 409 height 567
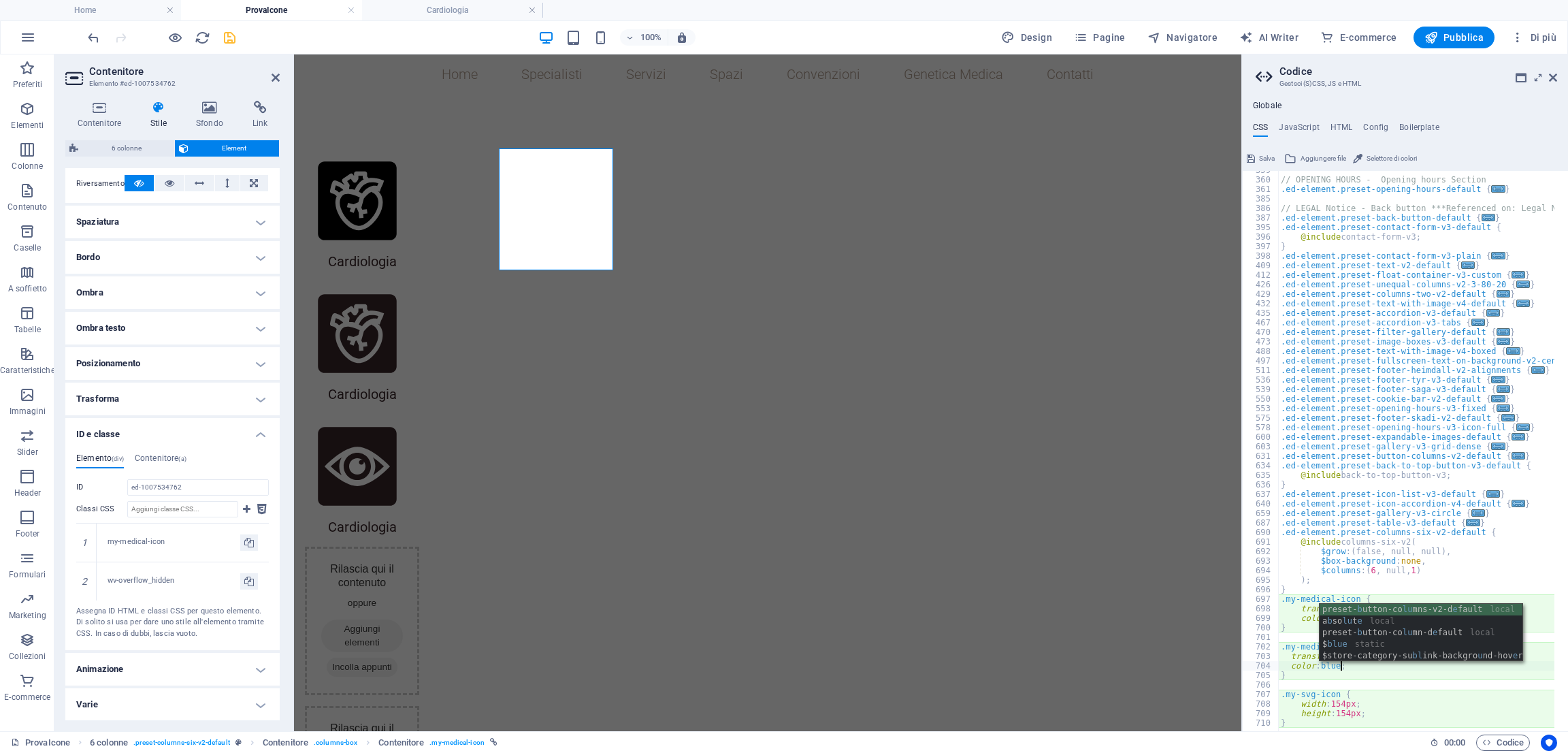
scroll to position [0, 4]
click at [1333, 646] on div "preset- b utton-co lu mns-v2-d e fault local a b so lu t e local preset- b utto…" at bounding box center [1421, 645] width 203 height 81
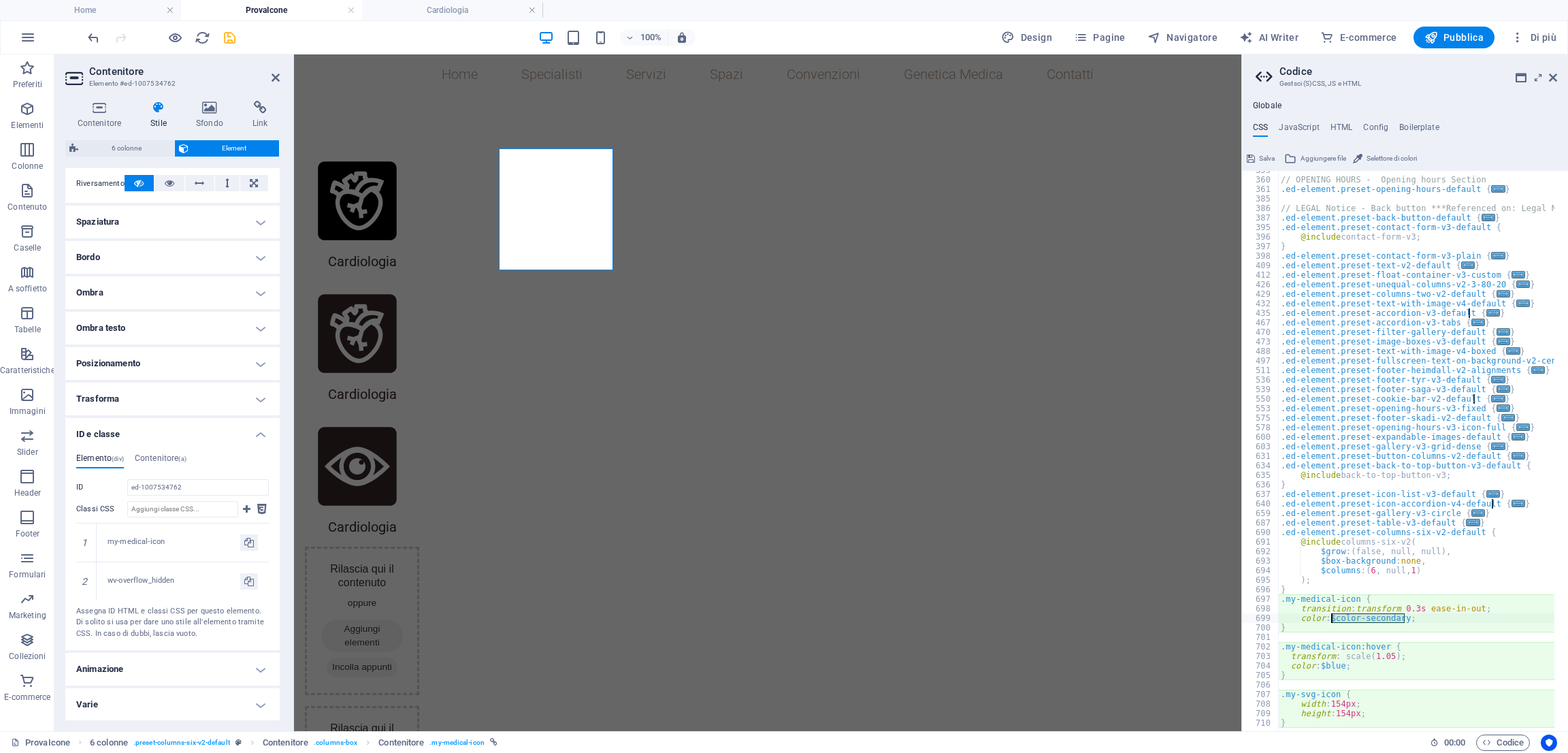
drag, startPoint x: 1405, startPoint y: 619, endPoint x: 1330, endPoint y: 620, distance: 75.0
click at [1330, 620] on div "// OPENING HOURS - Opening hours Section .ed-element.preset-opening-hours-defau…" at bounding box center [1482, 449] width 409 height 567
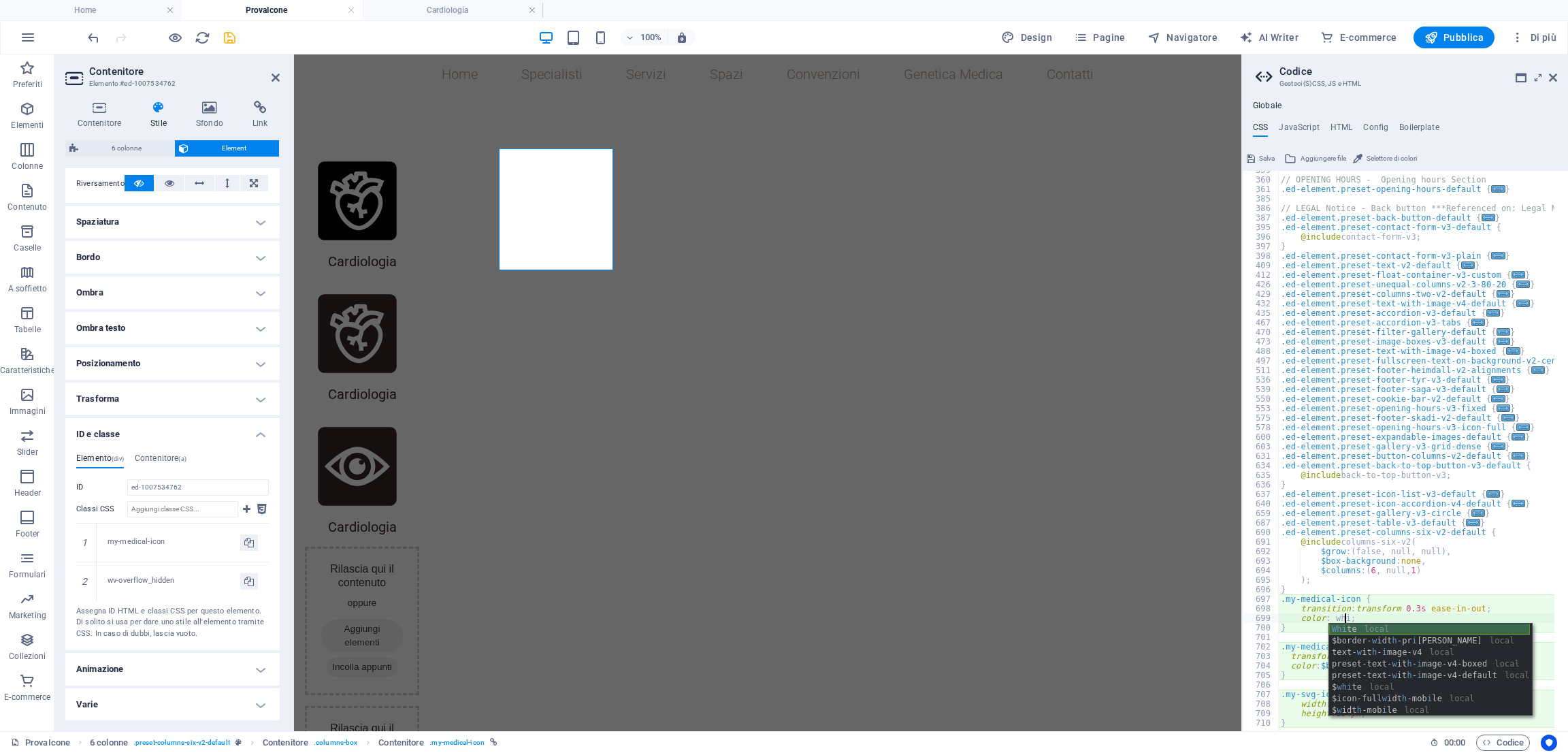
click at [1379, 629] on div "Whi te local $border- w idt h -pr i [PERSON_NAME] local text- w it h - i mage-v…" at bounding box center [1429, 681] width 201 height 116
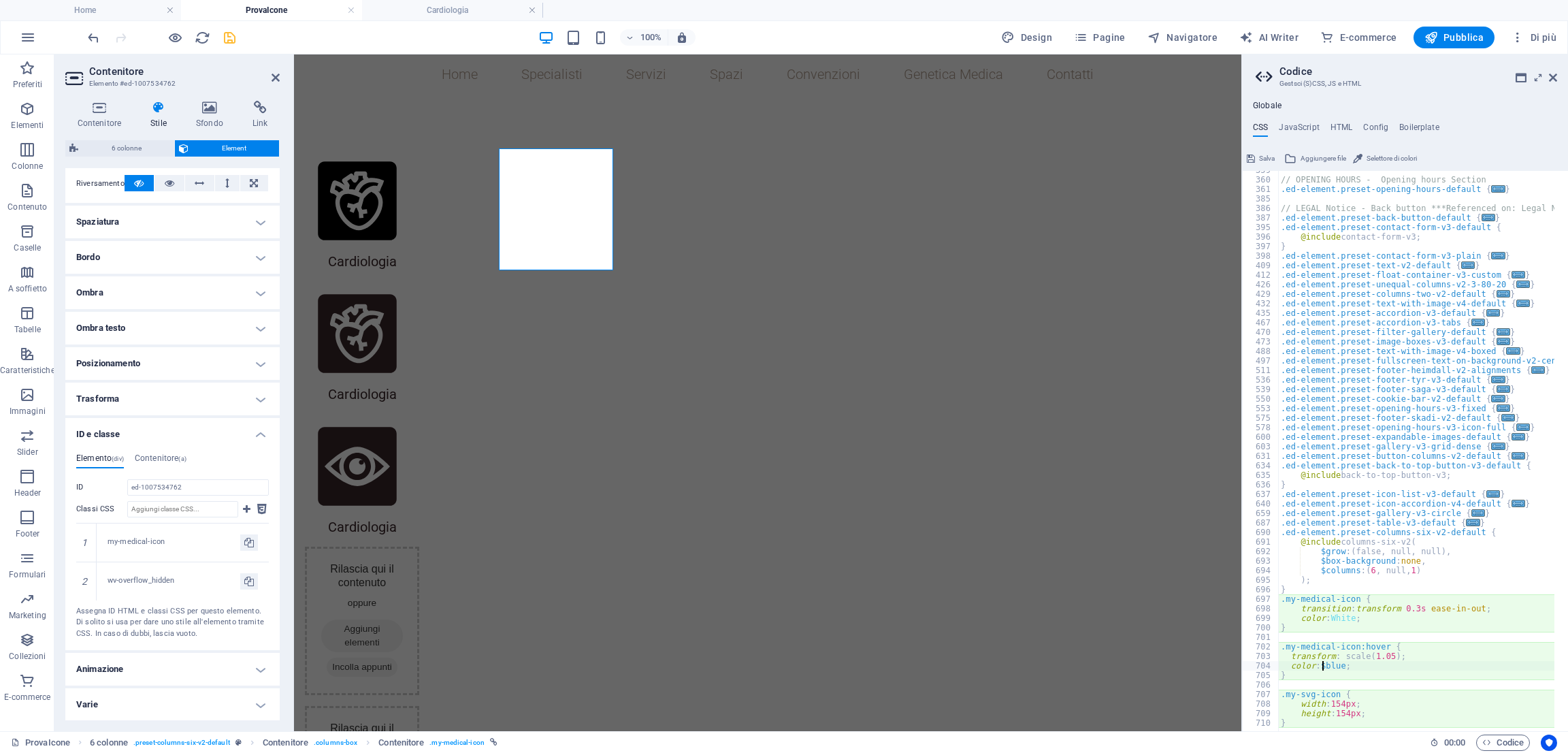
click at [1325, 664] on div "// OPENING HOURS - Opening hours Section .ed-element.preset-opening-hours-defau…" at bounding box center [1482, 449] width 409 height 567
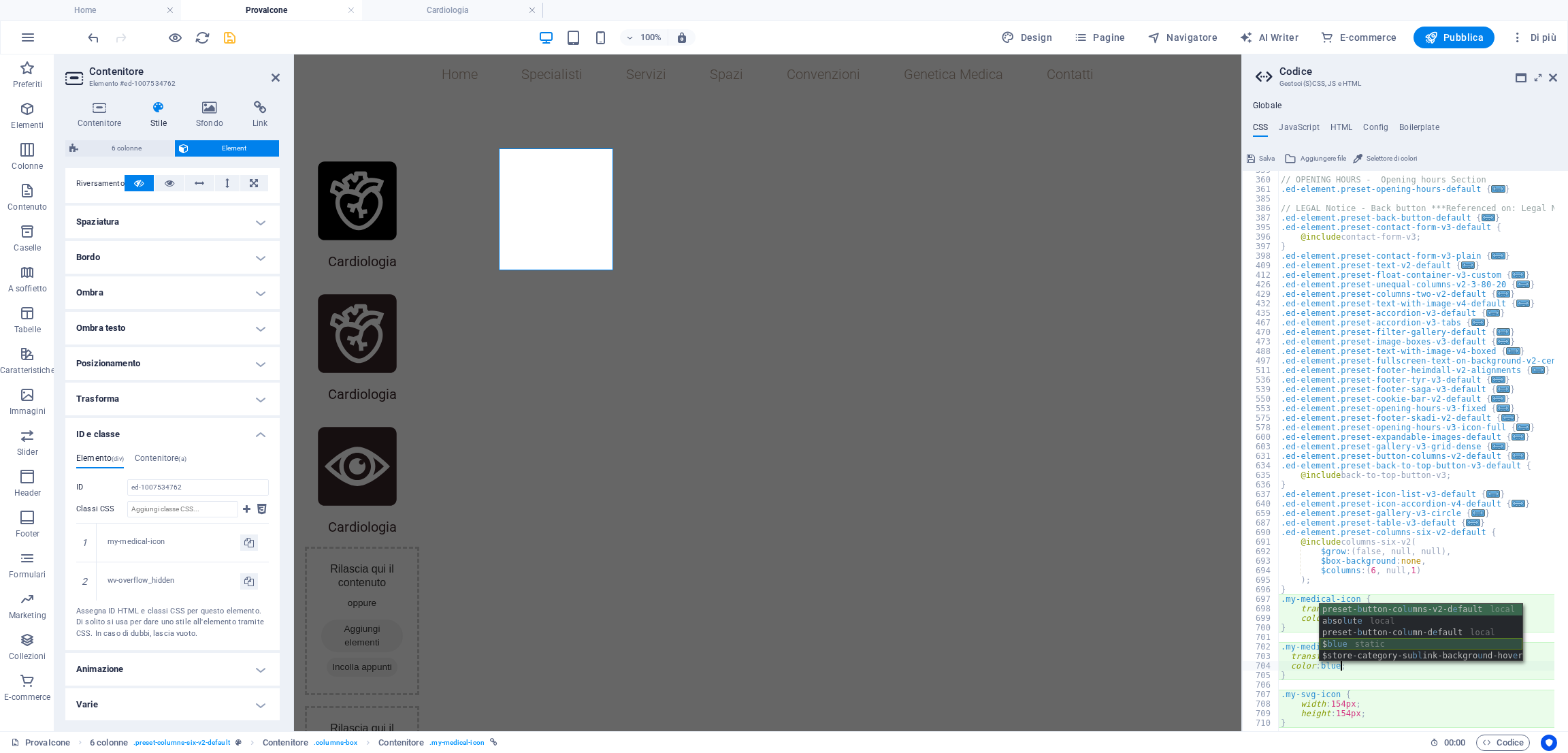
click at [1382, 640] on div "preset- b utton-co lu mns-v2-d e fault local a b so lu t e local preset- b utto…" at bounding box center [1421, 645] width 203 height 81
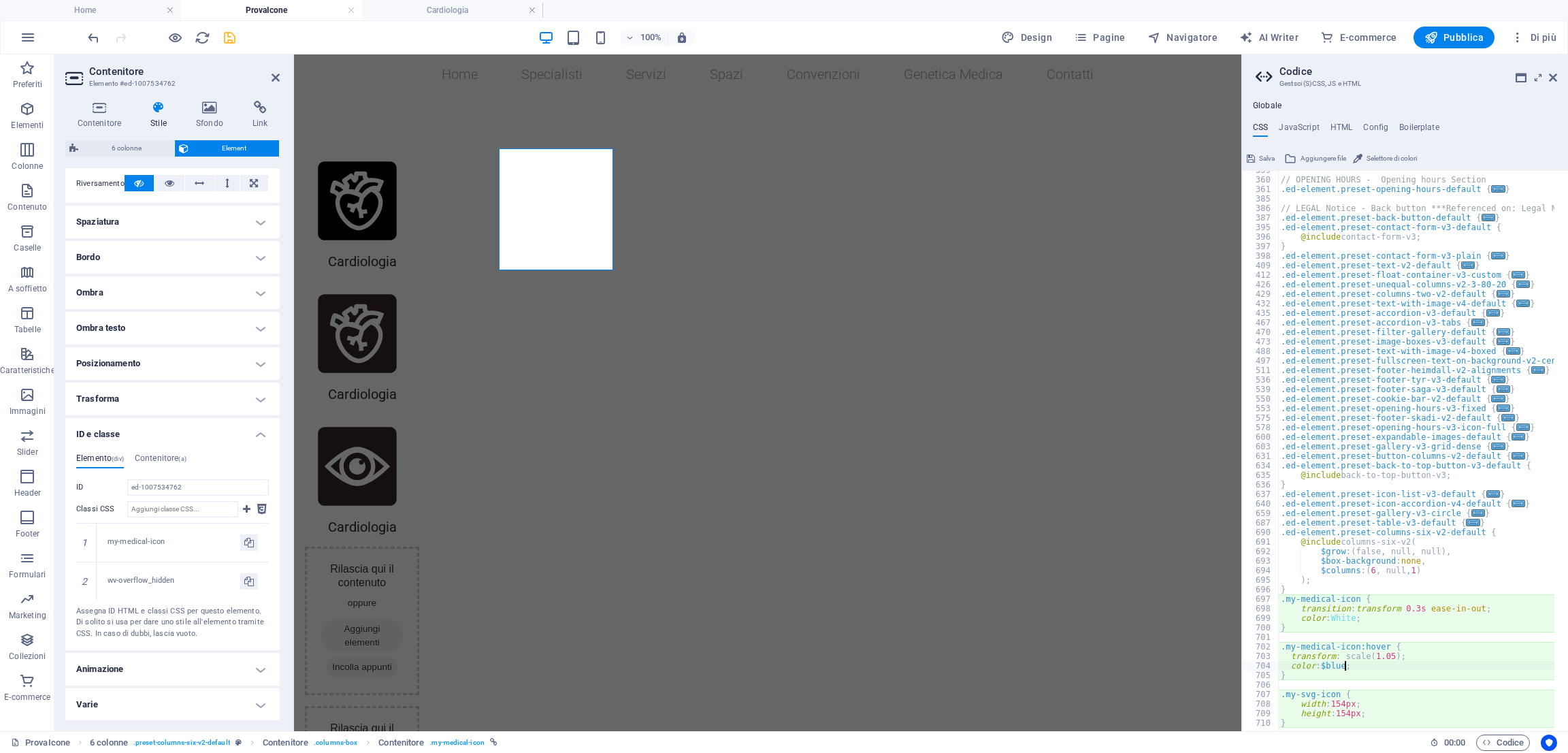
click at [1353, 619] on div "// OPENING HOURS - Opening hours Section .ed-element.preset-opening-hours-defau…" at bounding box center [1482, 449] width 409 height 567
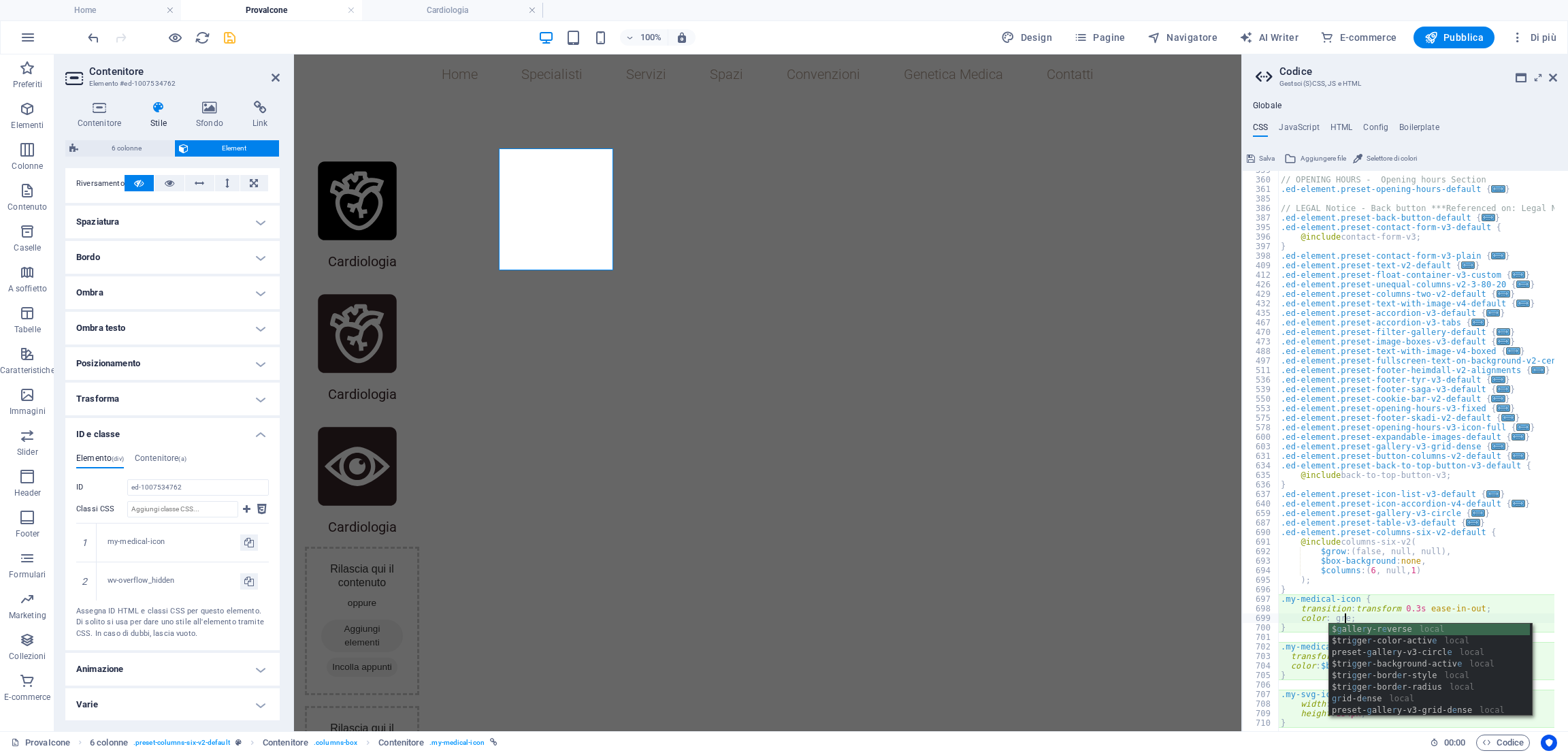
scroll to position [0, 5]
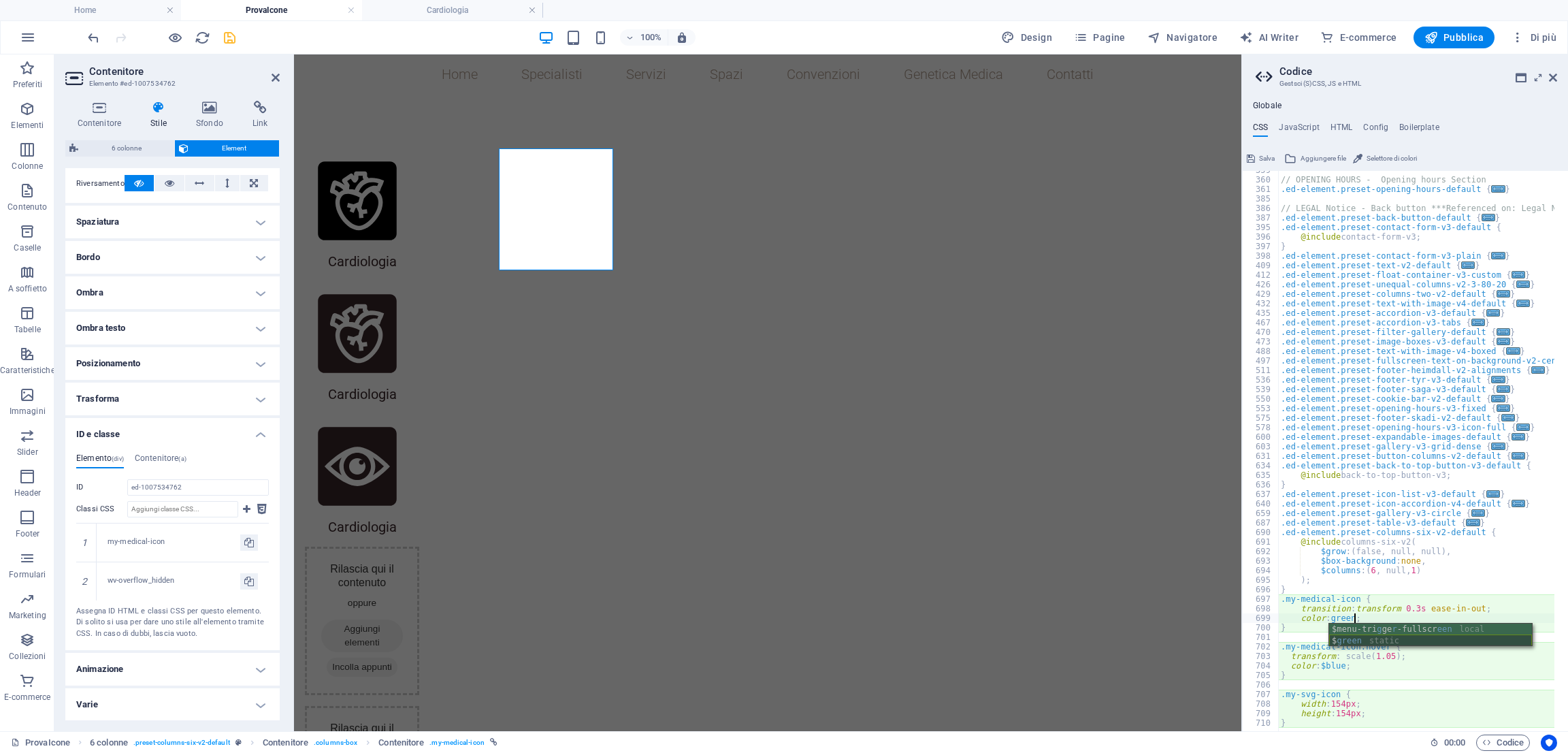
click at [1372, 640] on div "$menu-tri g ge r -fullscr een local $ green static" at bounding box center [1430, 647] width 203 height 46
type textarea "color: $green;"
click at [226, 44] on icon "save" at bounding box center [230, 38] width 16 height 16
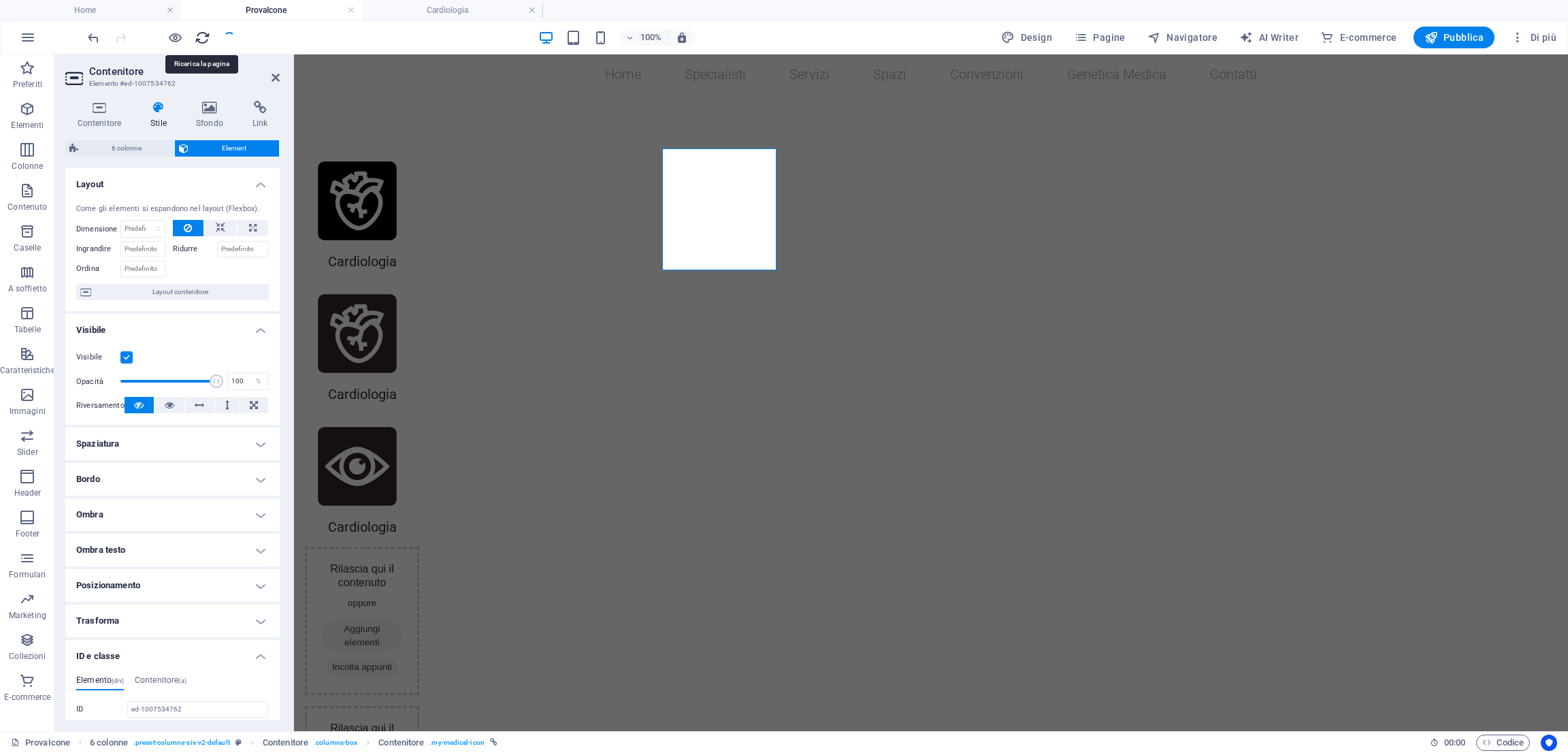
click at [199, 39] on icon "reload" at bounding box center [202, 38] width 16 height 16
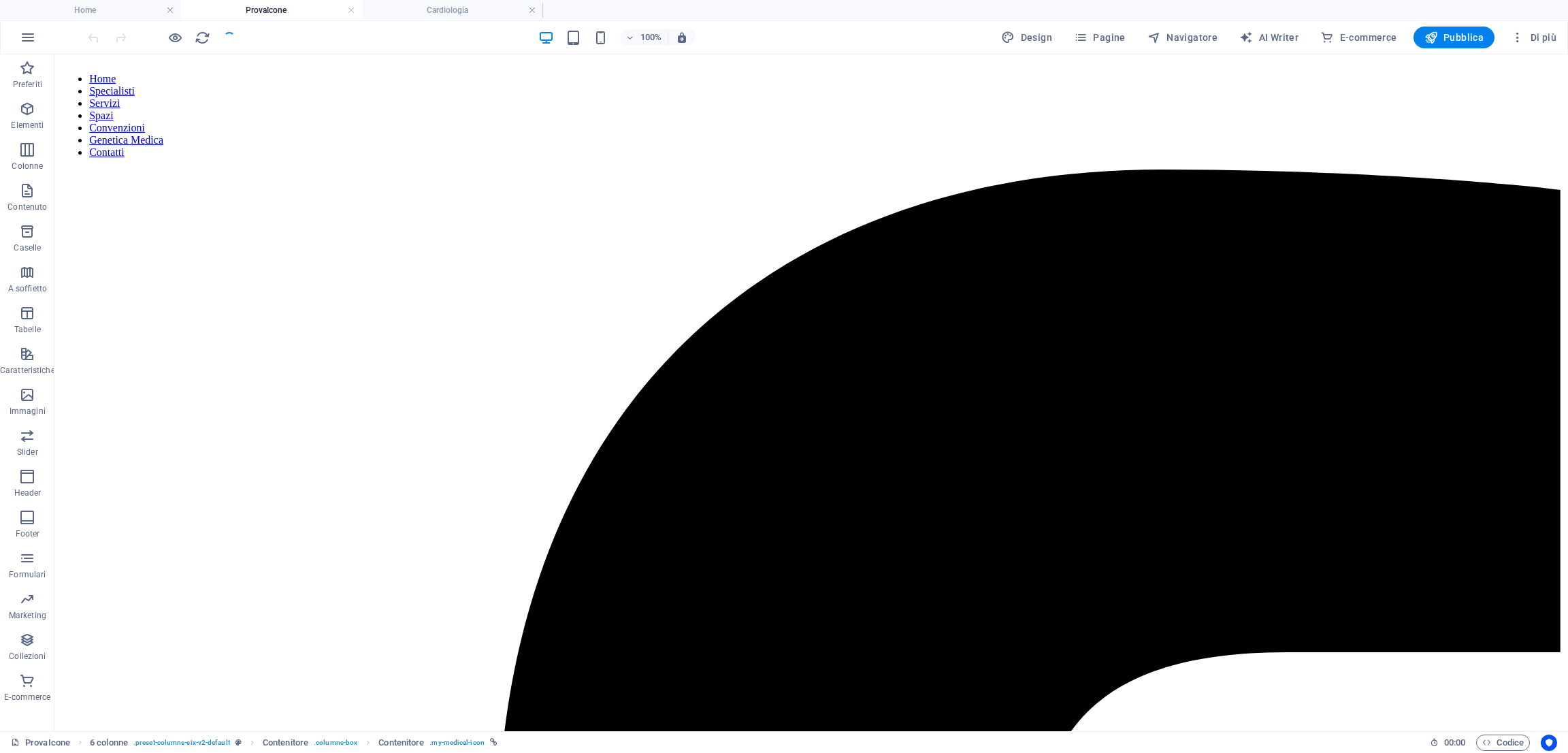
scroll to position [0, 0]
click at [181, 33] on icon "button" at bounding box center [176, 38] width 16 height 16
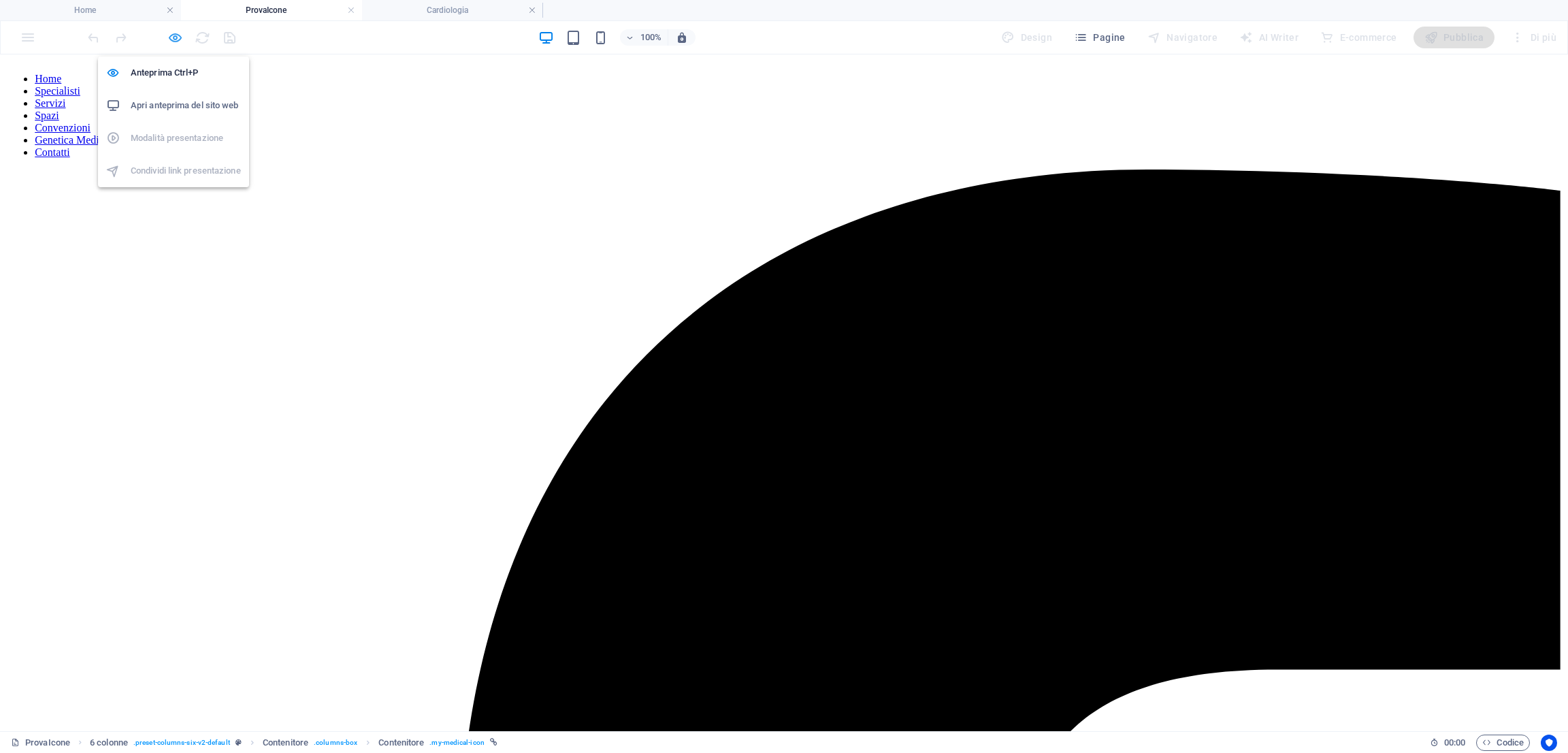
click at [170, 43] on icon "button" at bounding box center [176, 38] width 16 height 16
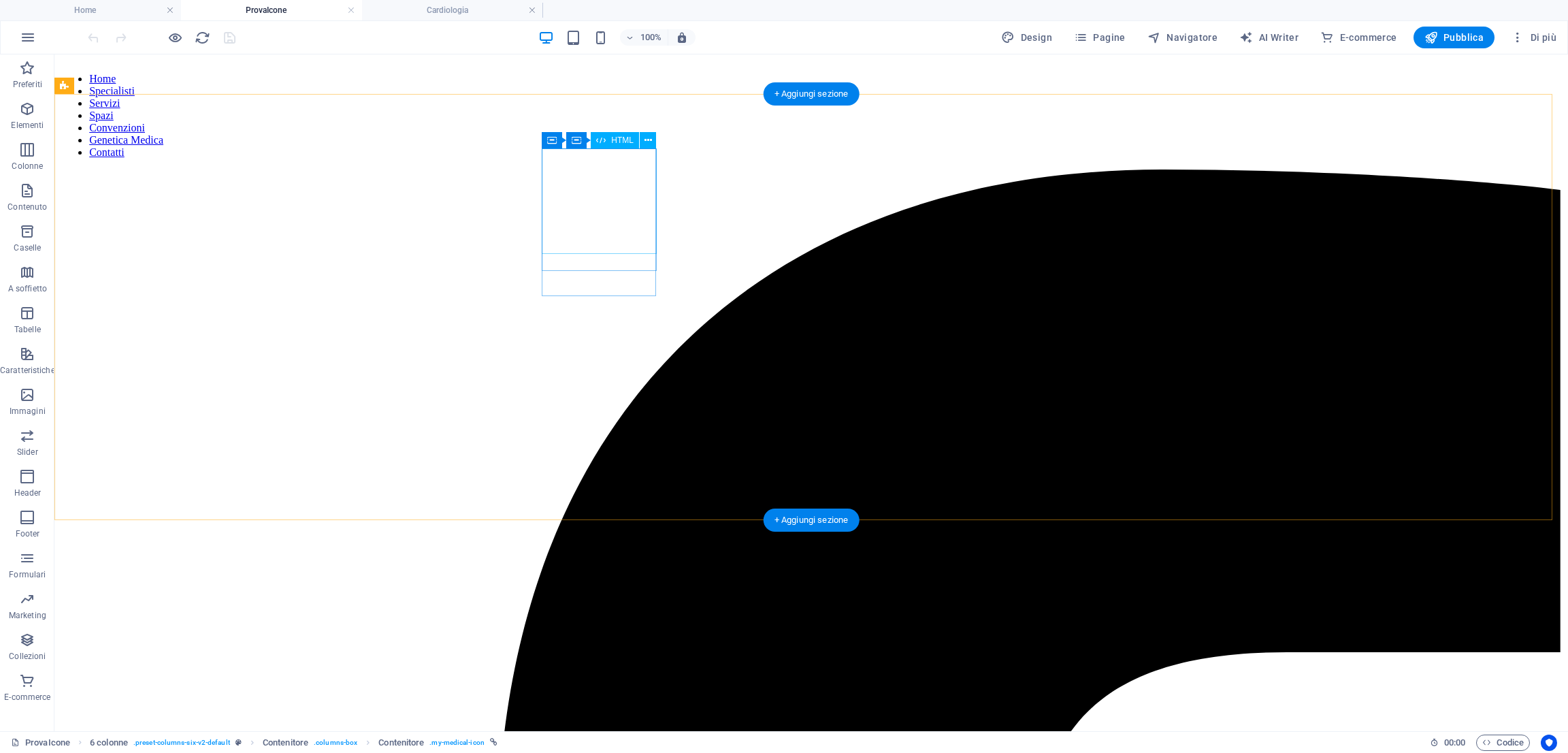
click at [573, 140] on icon at bounding box center [576, 140] width 9 height 17
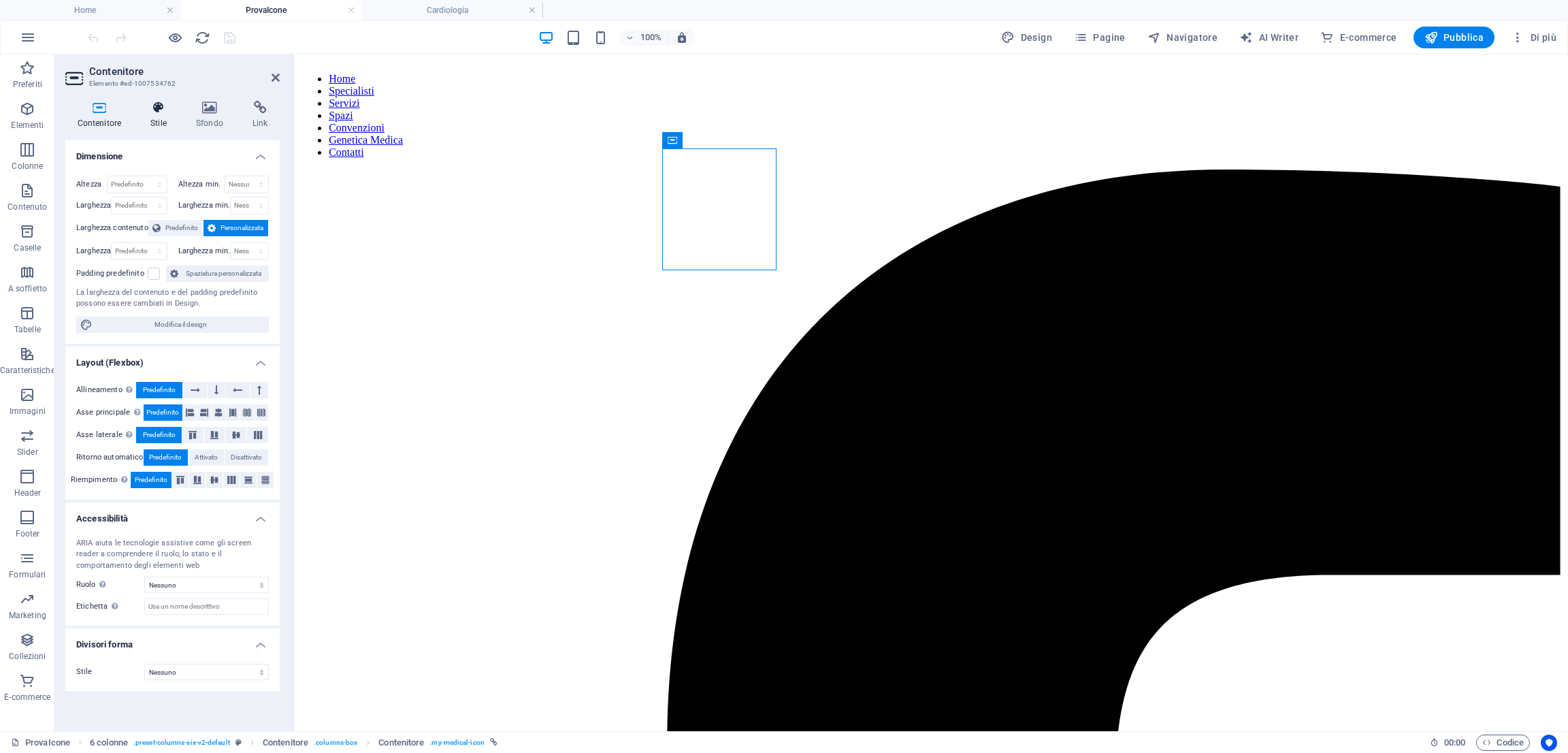
click at [170, 119] on h4 "Stile" at bounding box center [161, 115] width 46 height 29
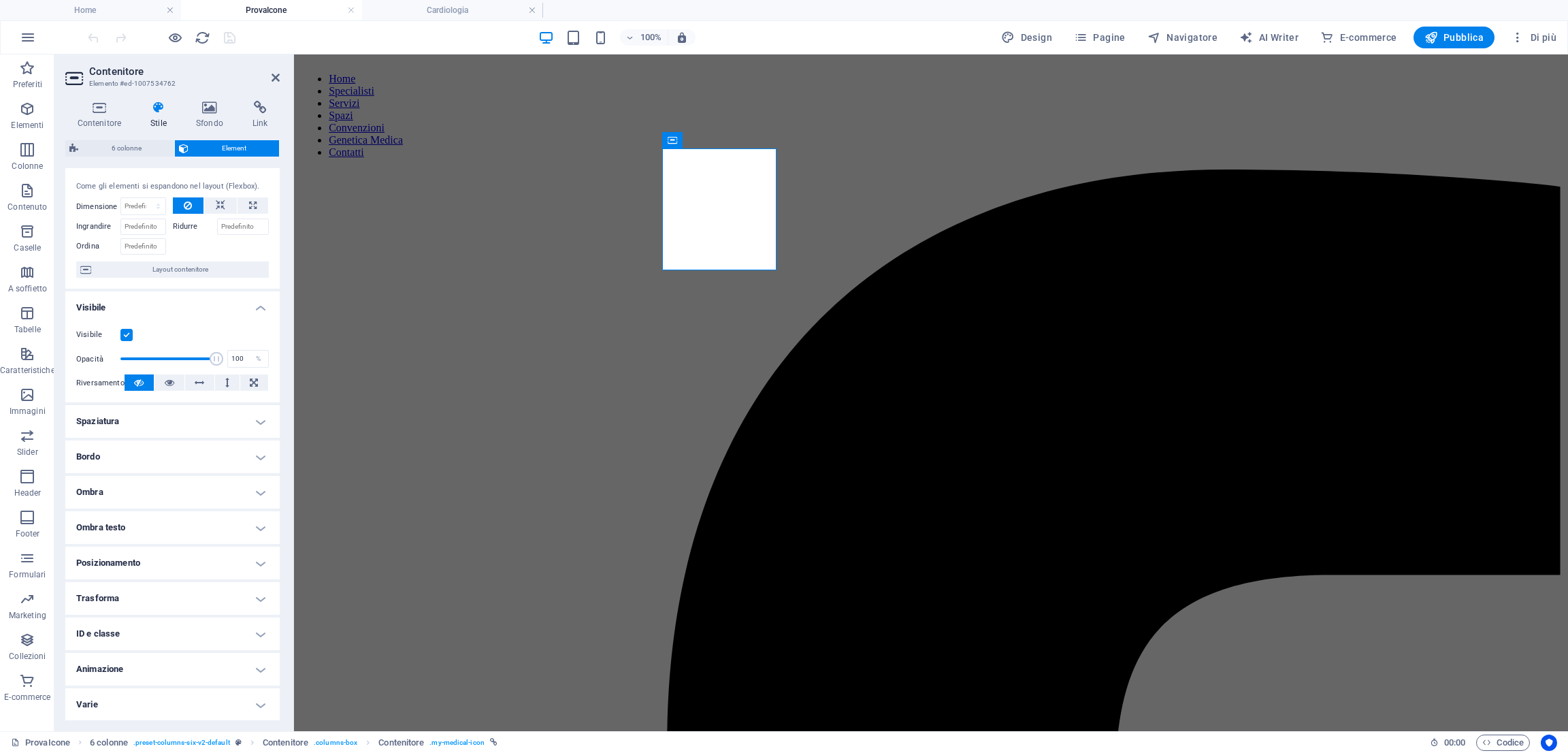
click at [184, 631] on h4 "ID e classe" at bounding box center [172, 634] width 215 height 33
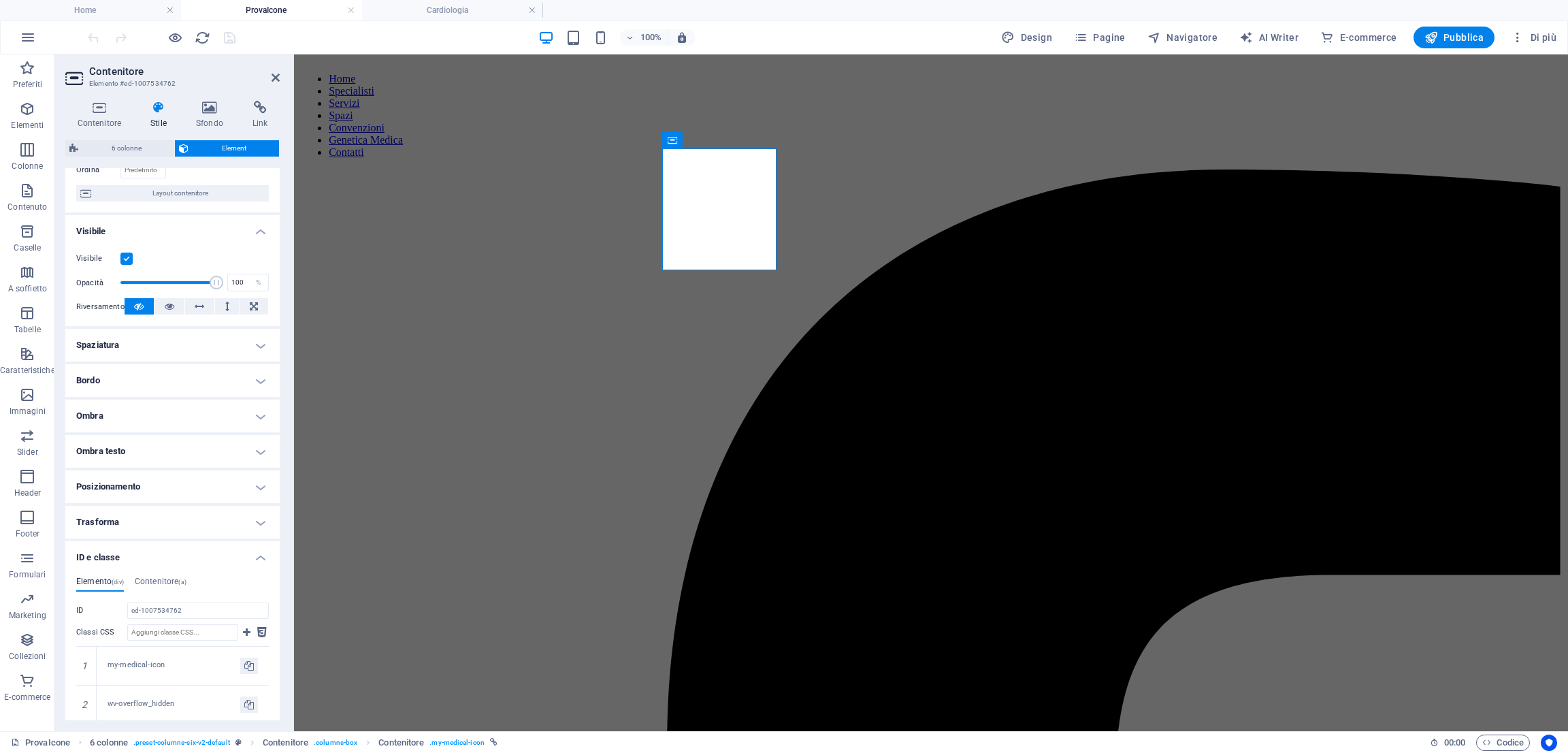
scroll to position [222, 0]
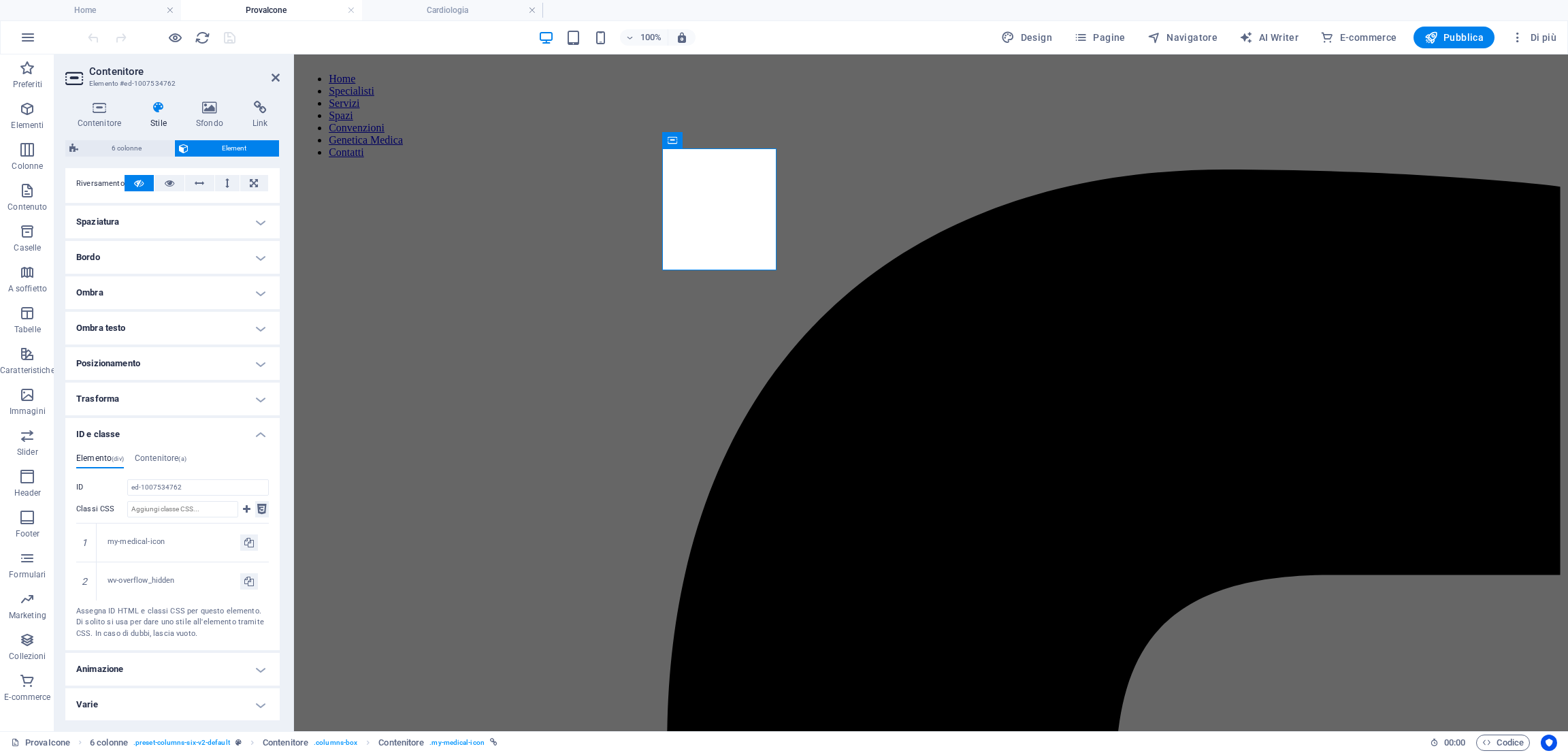
click at [263, 507] on icon at bounding box center [261, 509] width 9 height 17
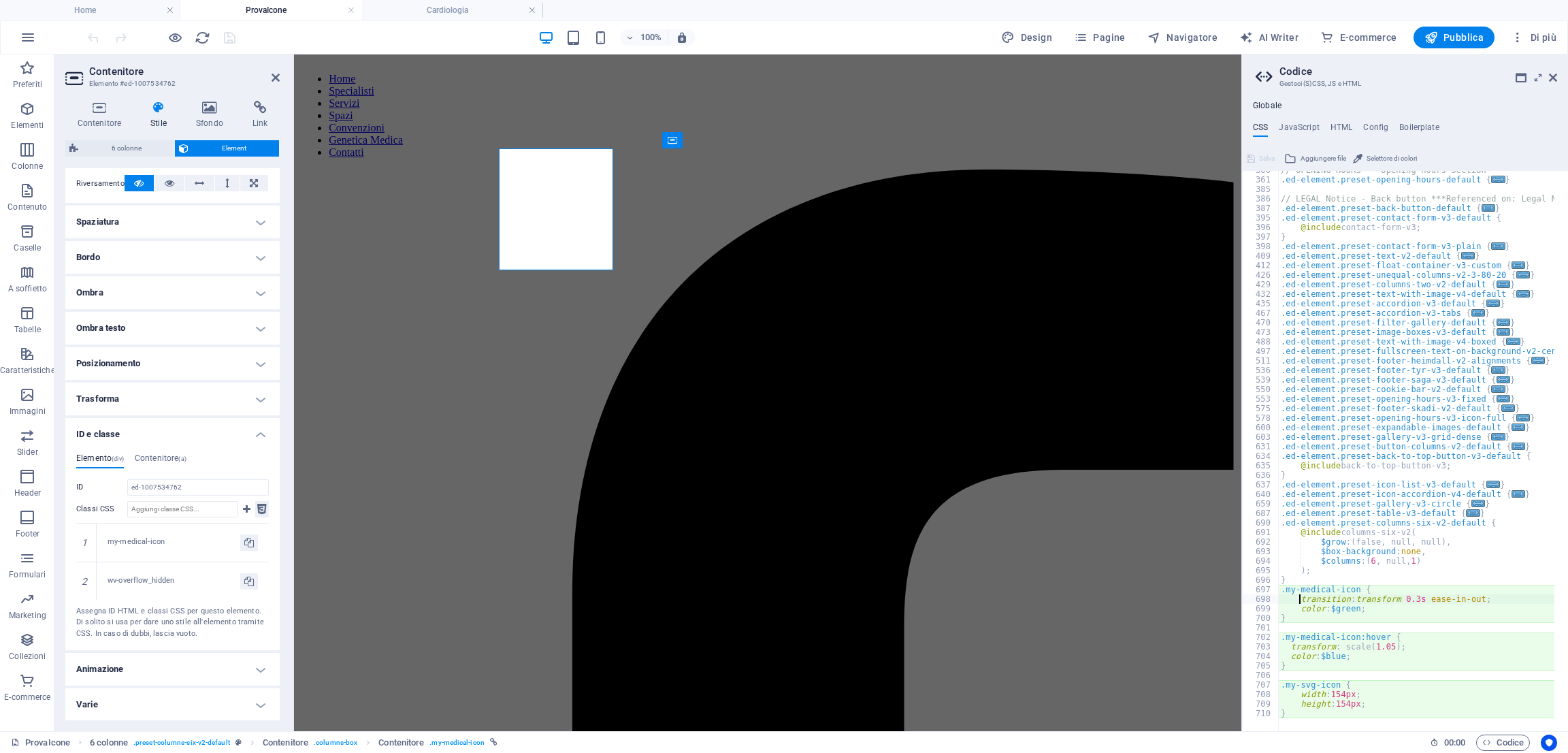
scroll to position [882, 0]
click at [536, 139] on icon at bounding box center [533, 140] width 9 height 17
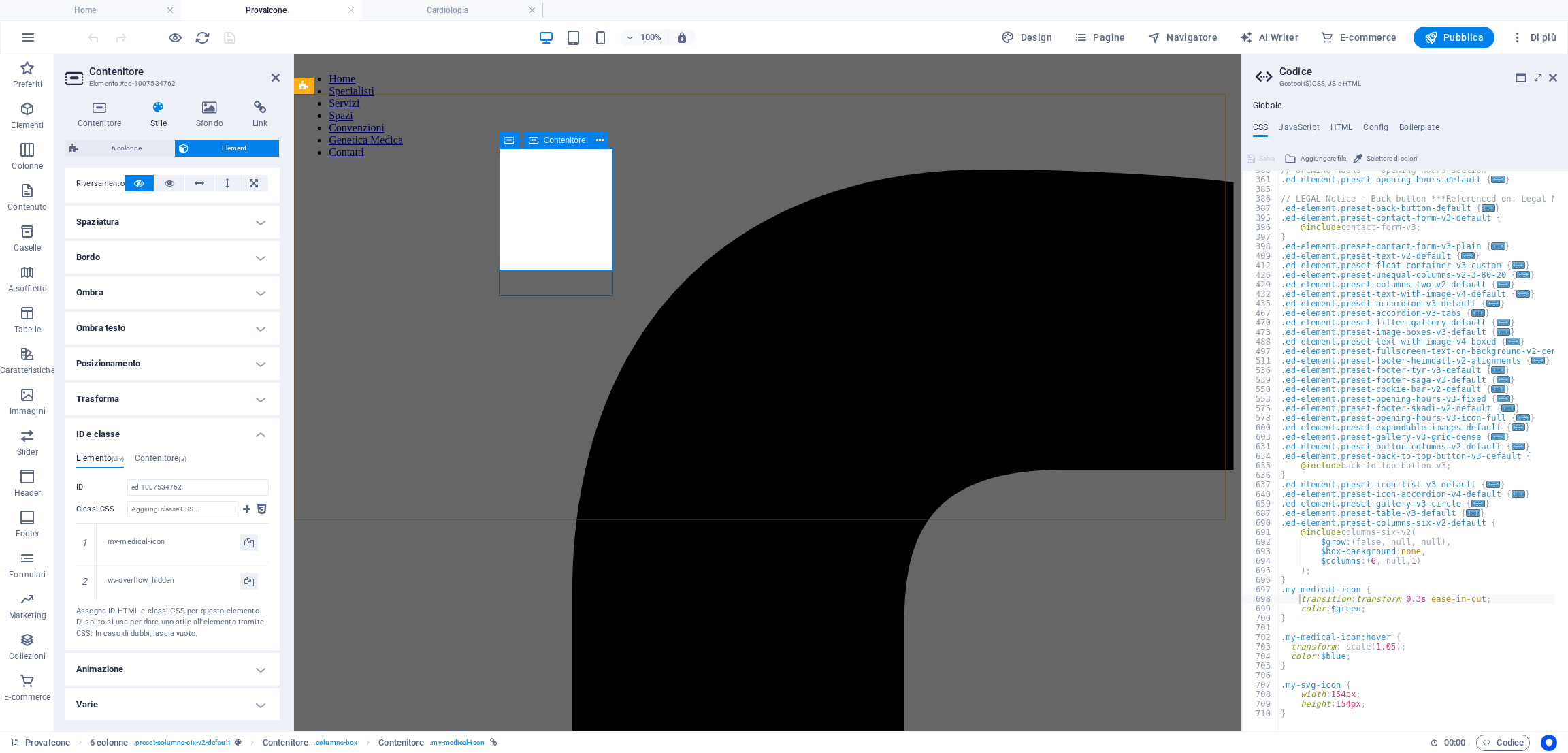
click at [536, 139] on icon at bounding box center [533, 140] width 9 height 17
click at [504, 139] on icon at bounding box center [508, 140] width 9 height 17
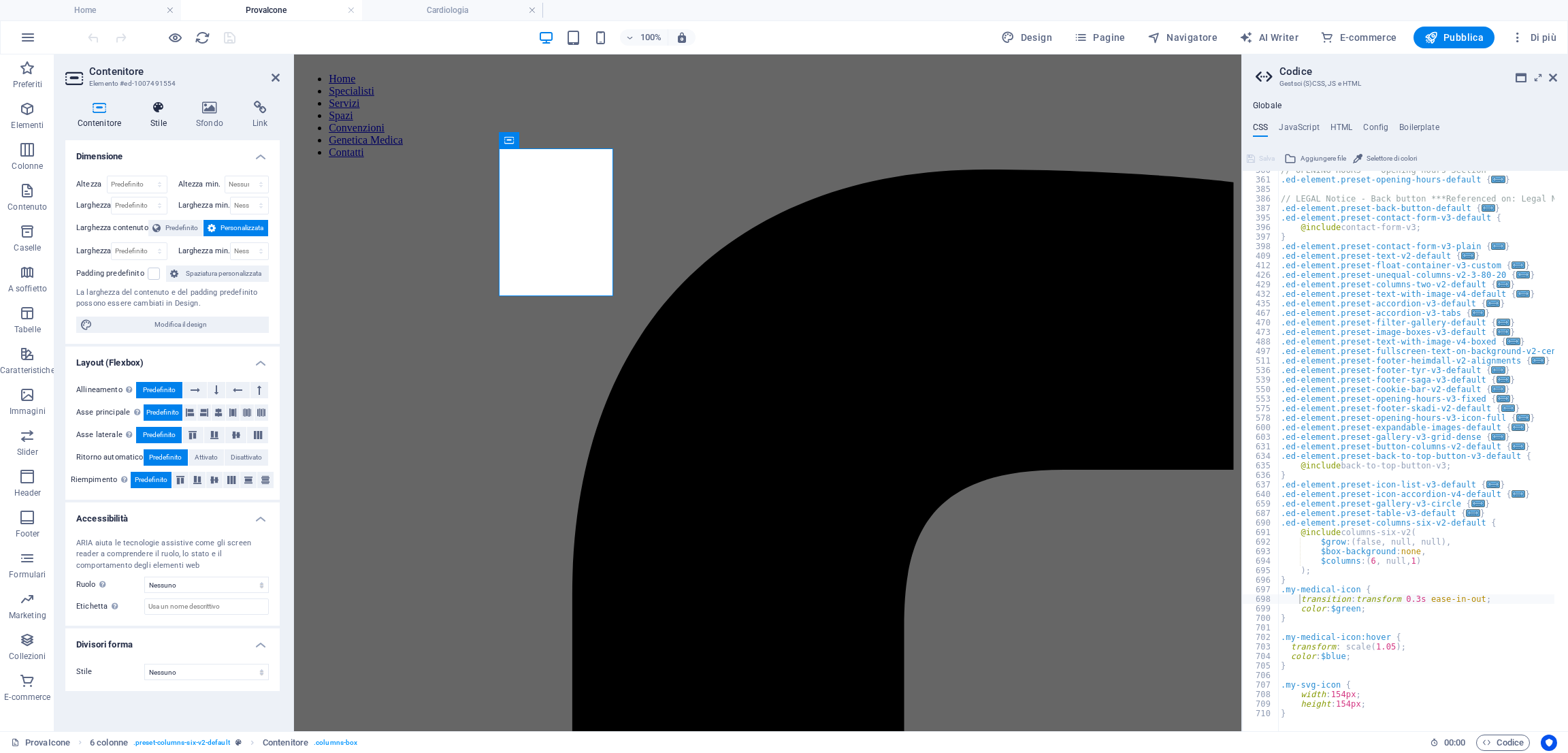
click at [146, 120] on h4 "Stile" at bounding box center [161, 115] width 46 height 29
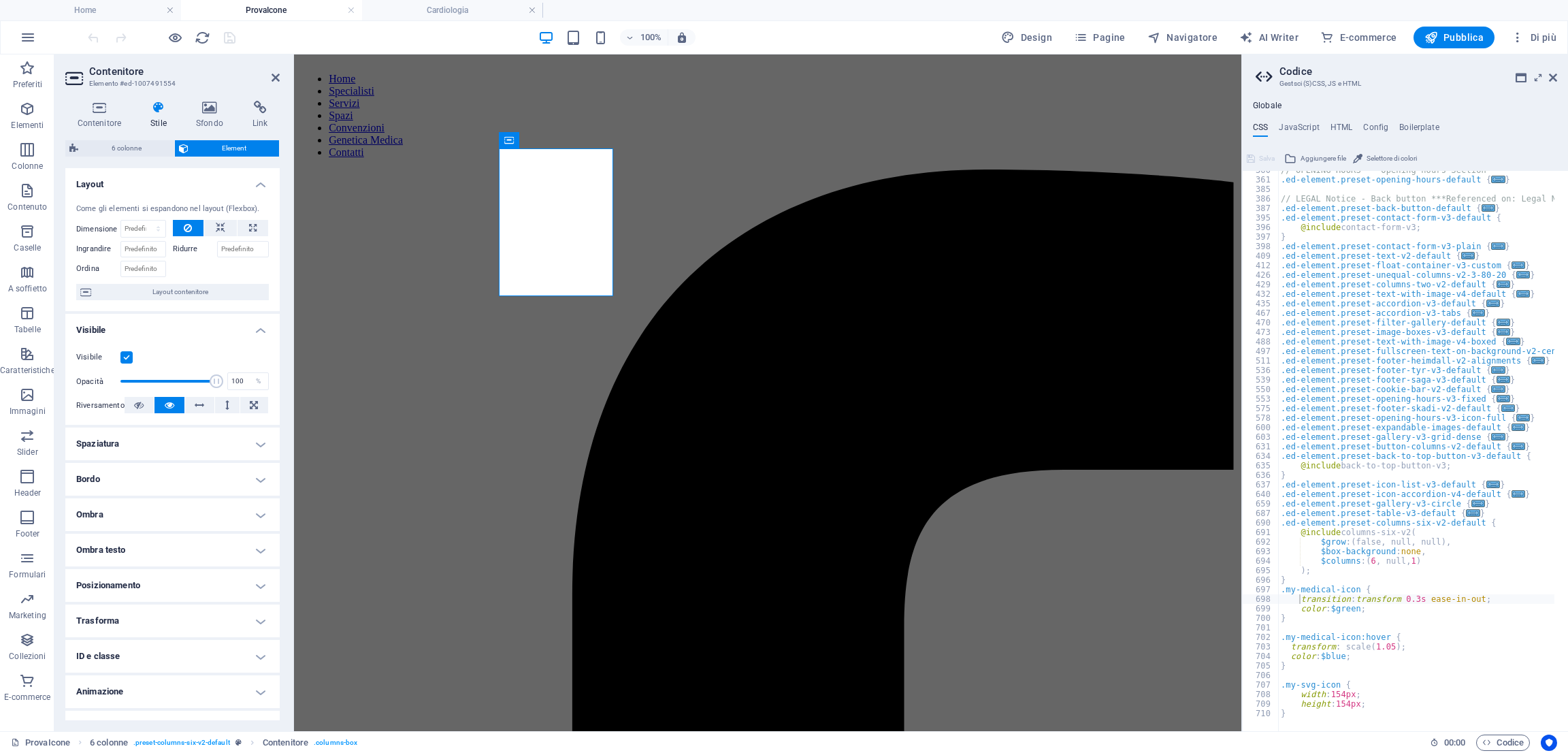
click at [121, 666] on h4 "ID e classe" at bounding box center [172, 656] width 215 height 33
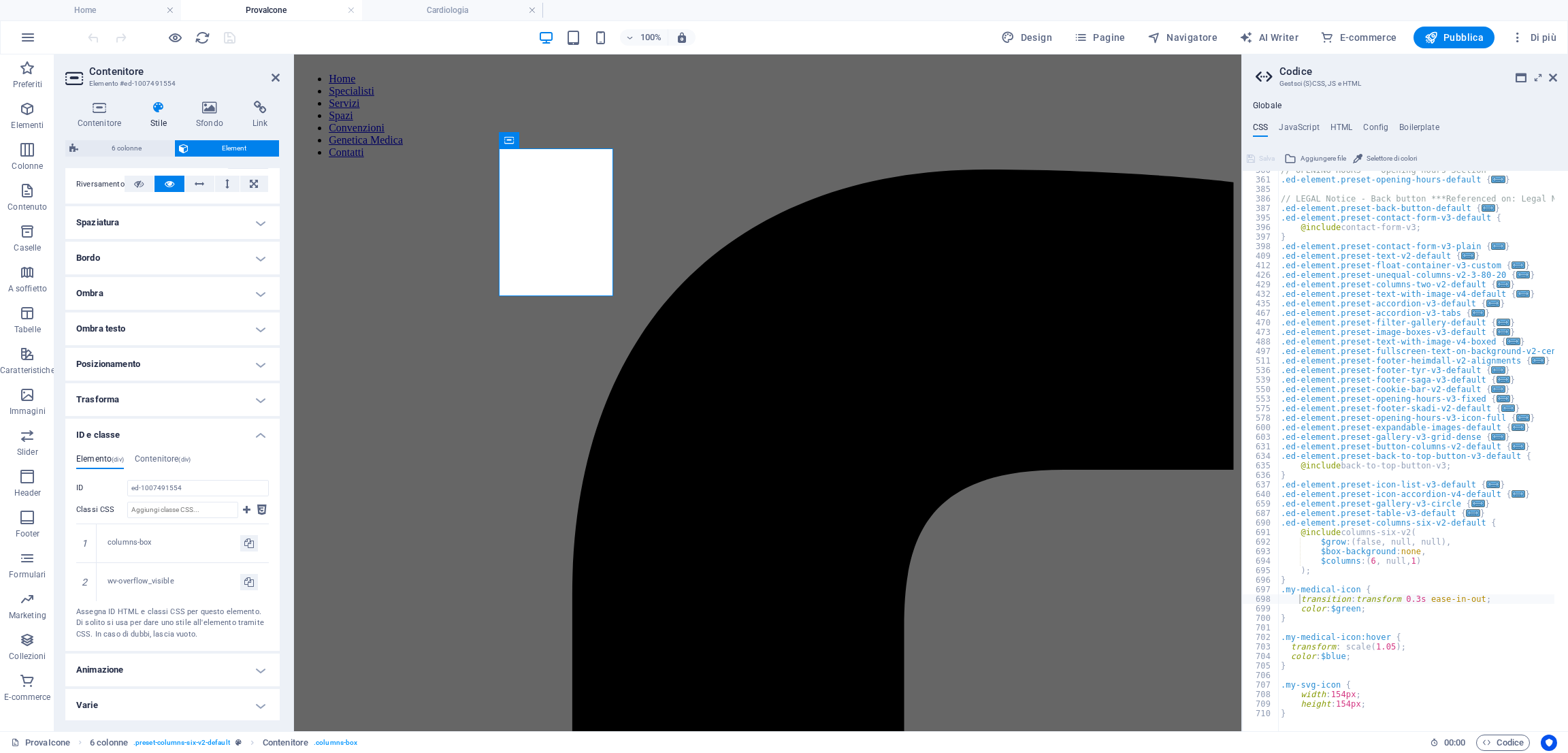
scroll to position [222, 0]
click at [530, 143] on icon at bounding box center [533, 140] width 9 height 17
click at [80, 583] on link at bounding box center [86, 581] width 12 height 12
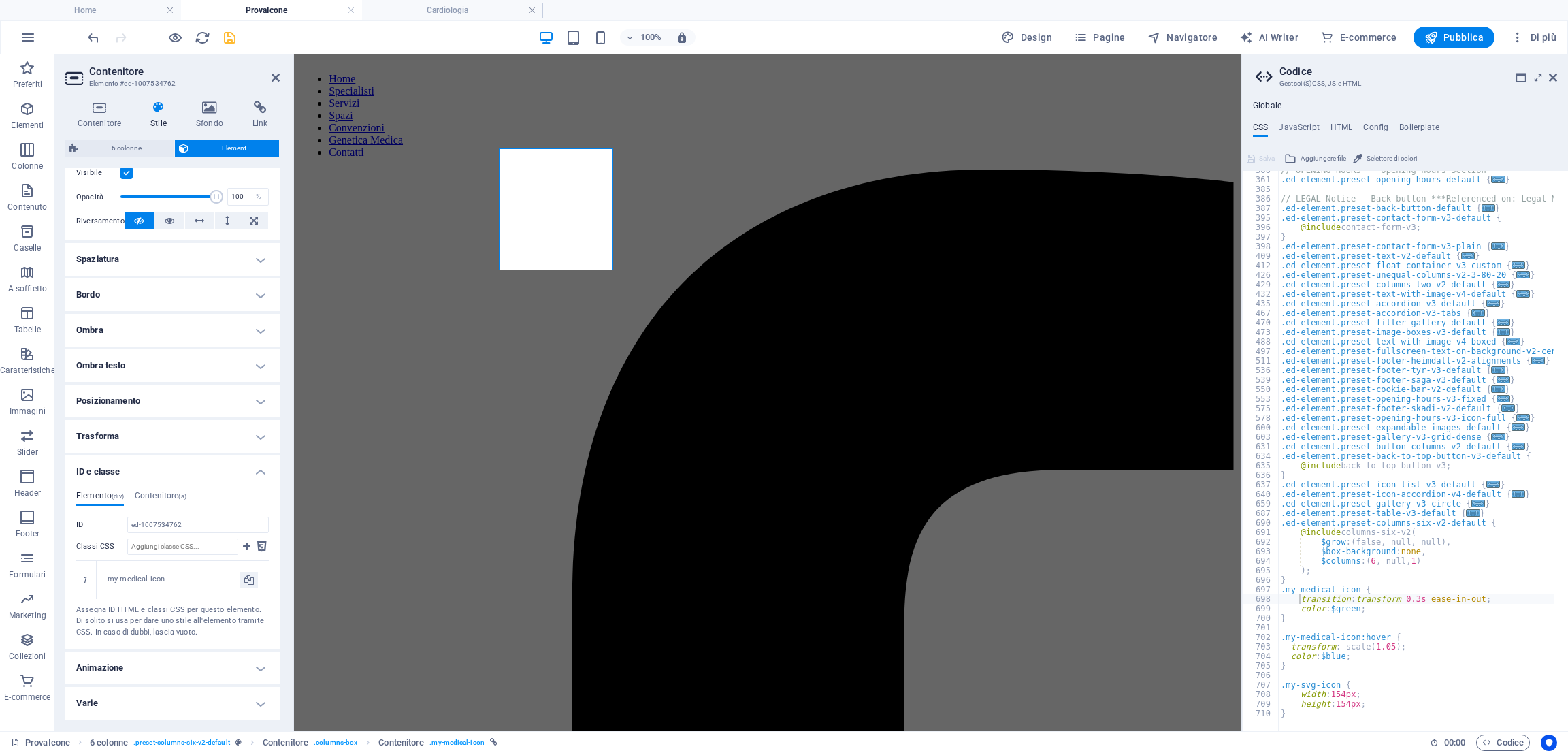
scroll to position [183, 0]
click at [88, 41] on icon "undo" at bounding box center [94, 38] width 16 height 16
type textarea "height: 154px;"
click at [1369, 668] on div "// OPENING HOURS - Opening hours Section .ed-element.preset-opening-hours-defau…" at bounding box center [1482, 449] width 409 height 567
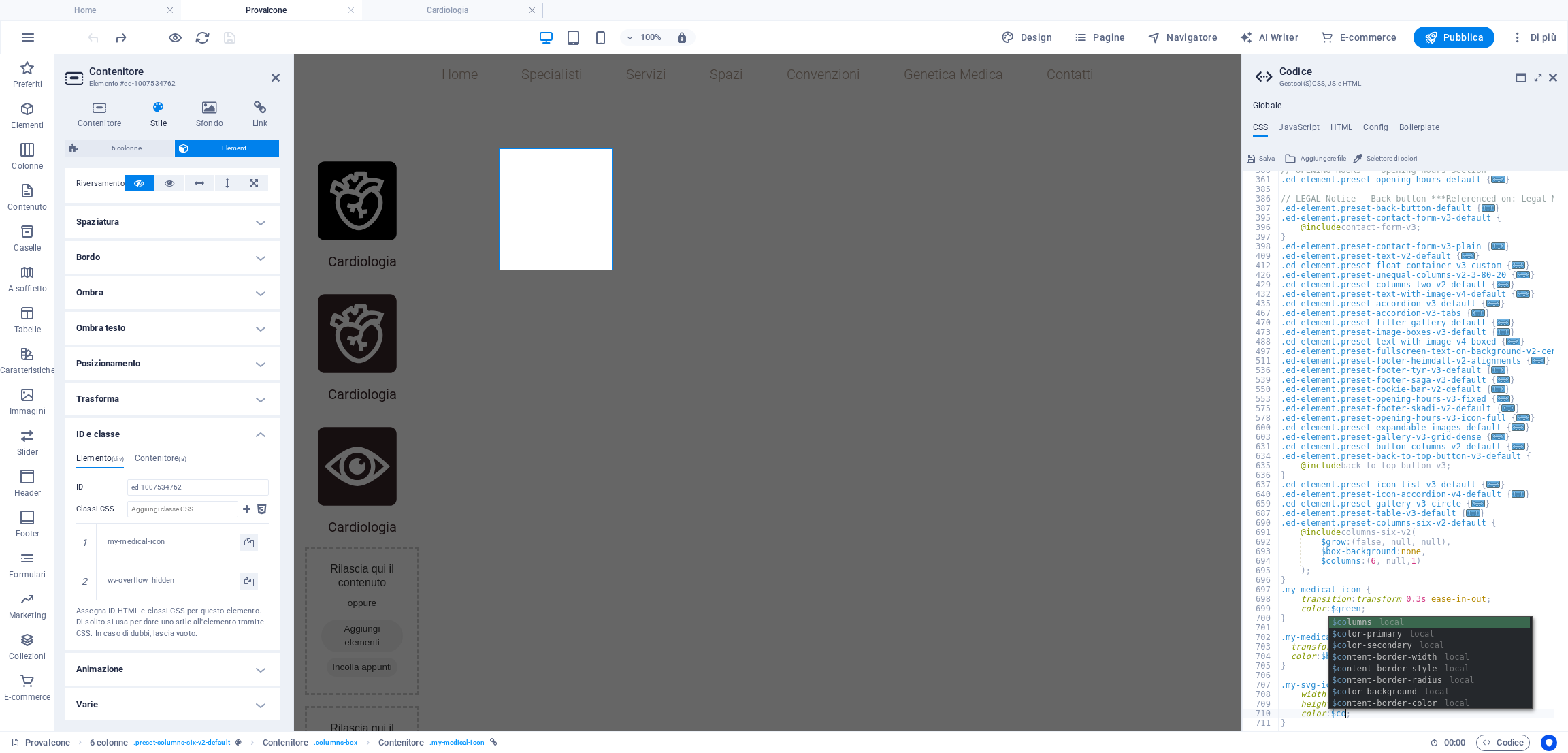
scroll to position [0, 5]
click at [1372, 634] on div "$color -primary local $color -secondary local $color -background local $color -…" at bounding box center [1429, 675] width 201 height 116
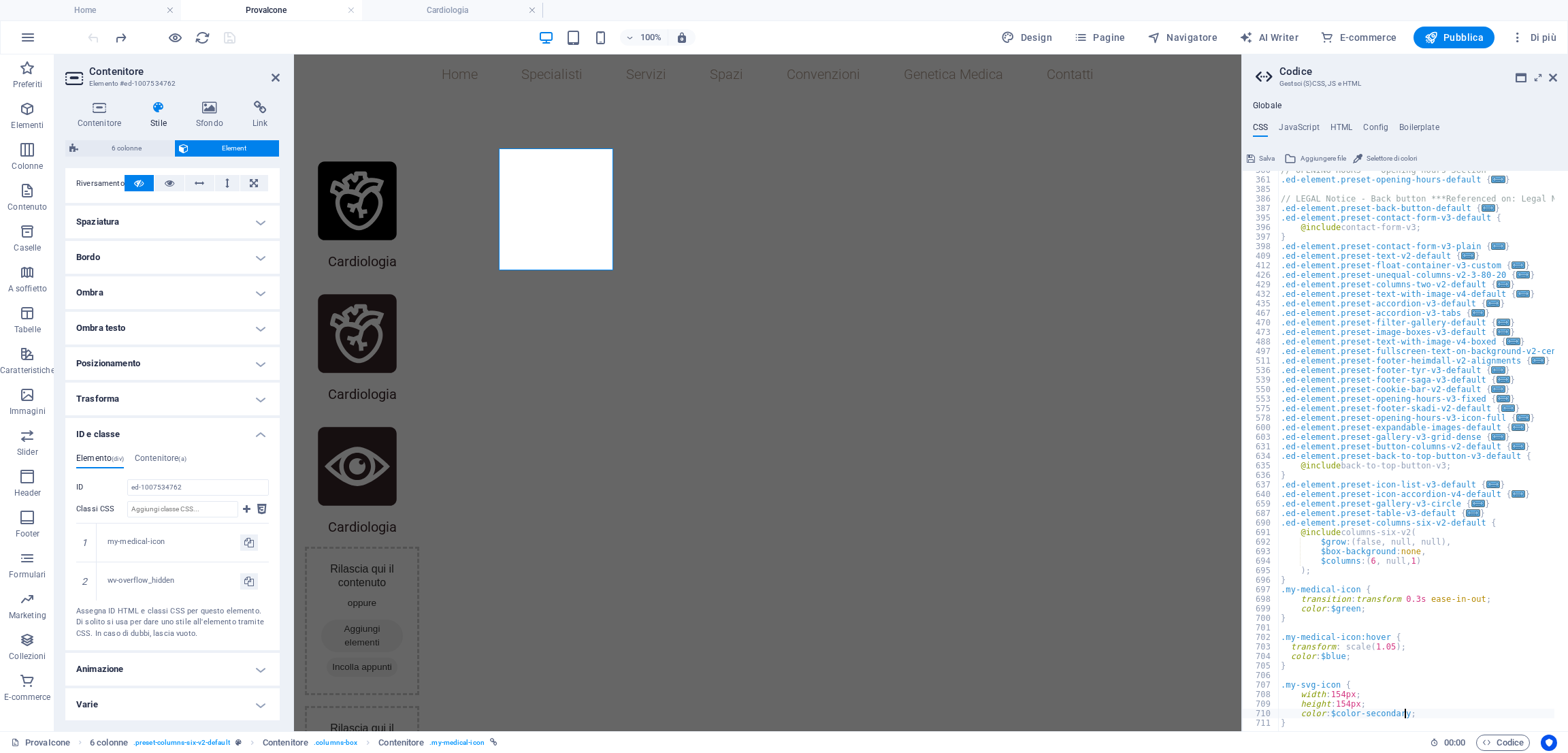
click at [1342, 655] on div "// OPENING HOURS - Opening hours Section .ed-element.preset-opening-hours-defau…" at bounding box center [1482, 449] width 409 height 567
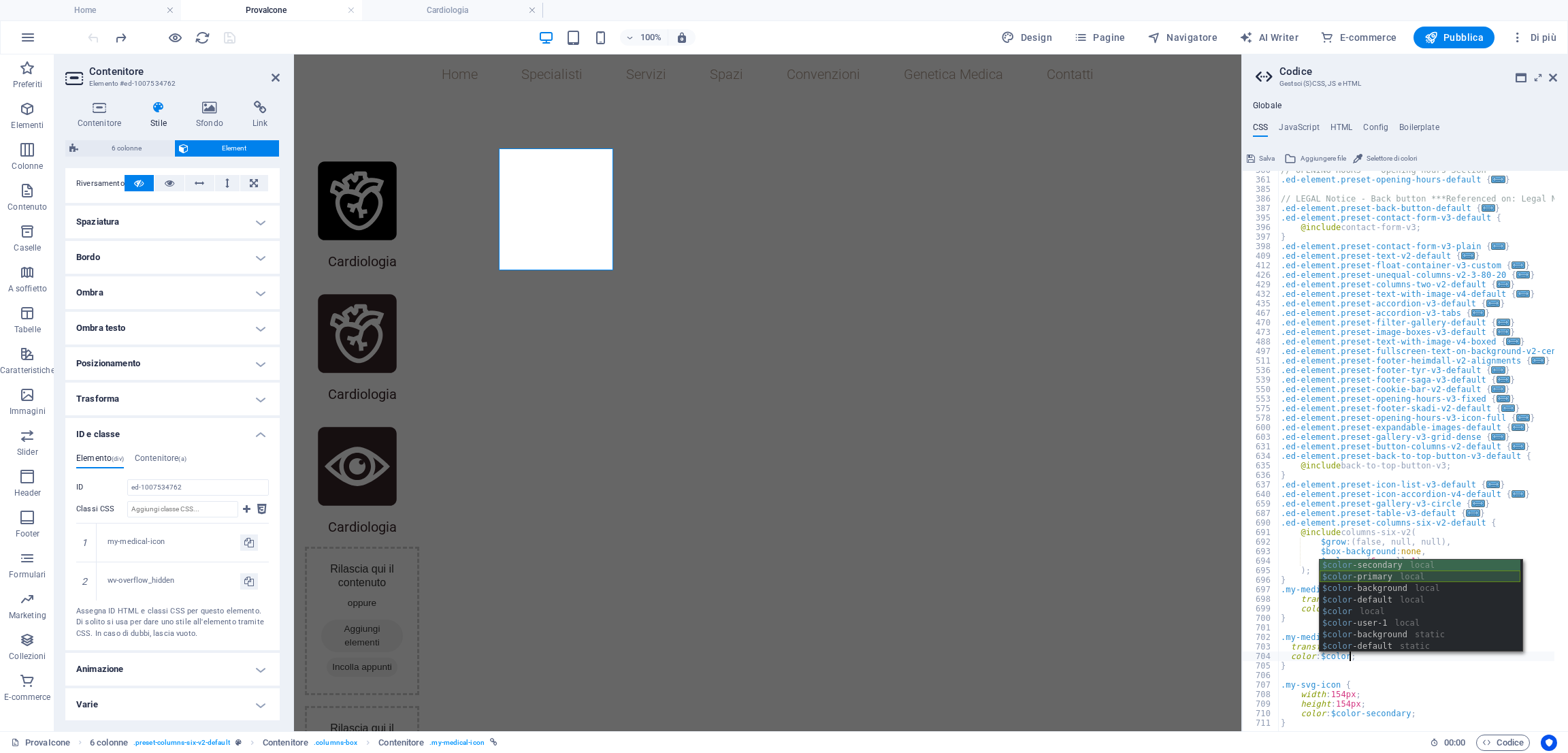
click at [1353, 575] on div "$color -secondary local $color -primary local $color -background local $color -…" at bounding box center [1420, 617] width 201 height 116
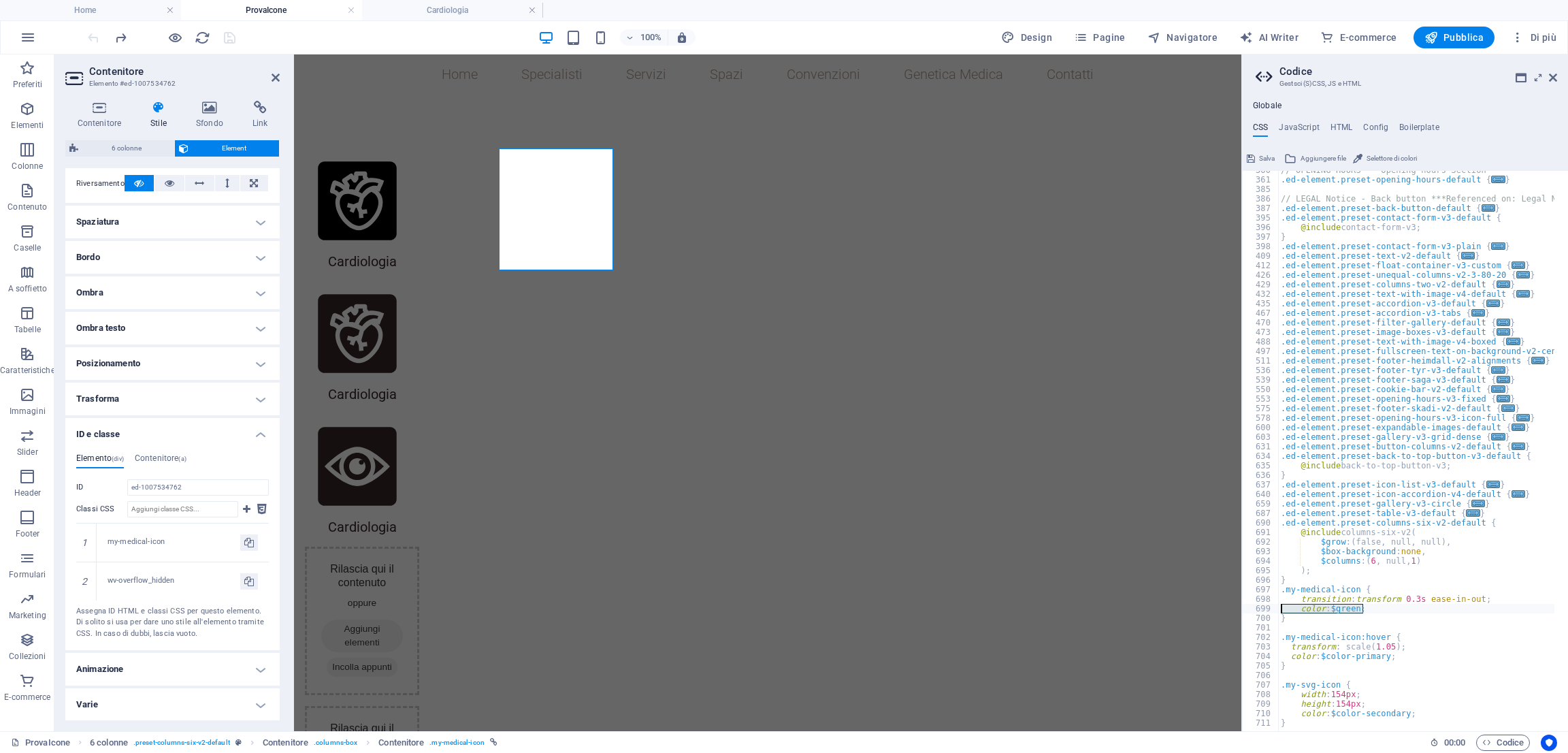
drag, startPoint x: 1369, startPoint y: 608, endPoint x: 1252, endPoint y: 606, distance: 117.0
click at [1252, 606] on div "color: $color-primary; 360 361 385 386 387 395 396 397 398 409 412 426 429 432 …" at bounding box center [1405, 450] width 326 height 560
type textarea "color: $green;"
type textarea "transition: transform 0.3s ease-in-out;"
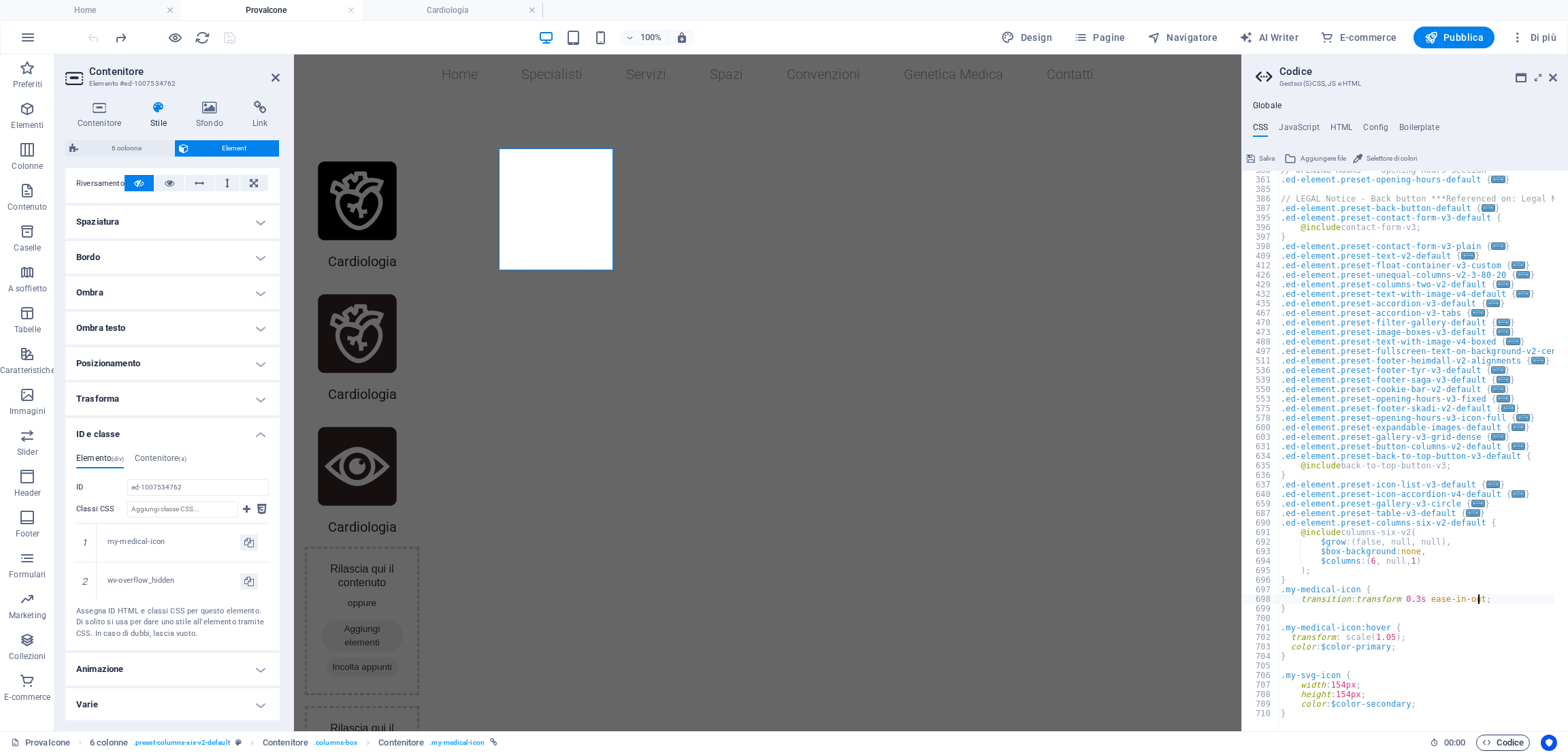
click at [1393, 668] on span "Codice" at bounding box center [1502, 743] width 41 height 17
click at [224, 38] on icon "save" at bounding box center [230, 38] width 16 height 16
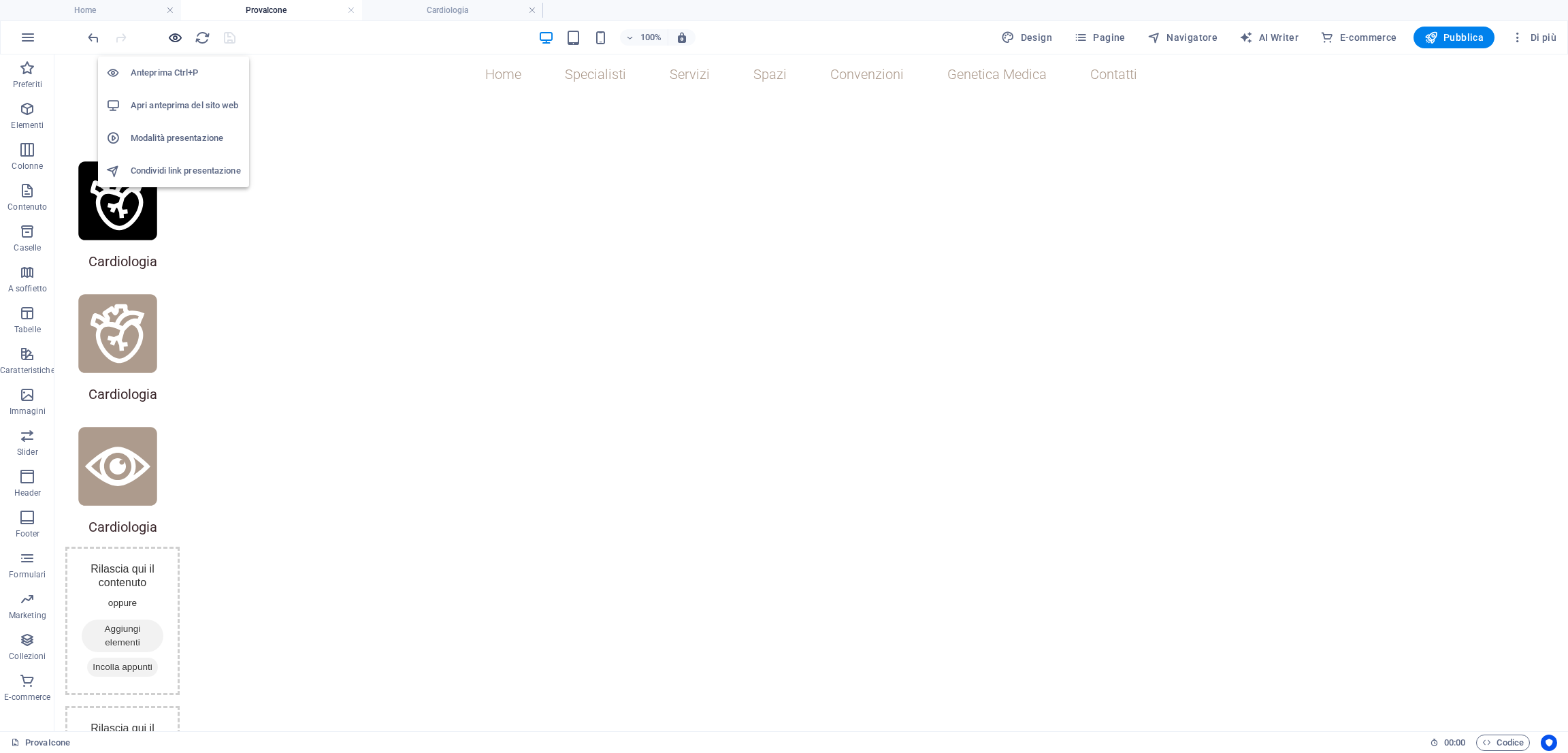
click at [173, 34] on icon "button" at bounding box center [176, 38] width 16 height 16
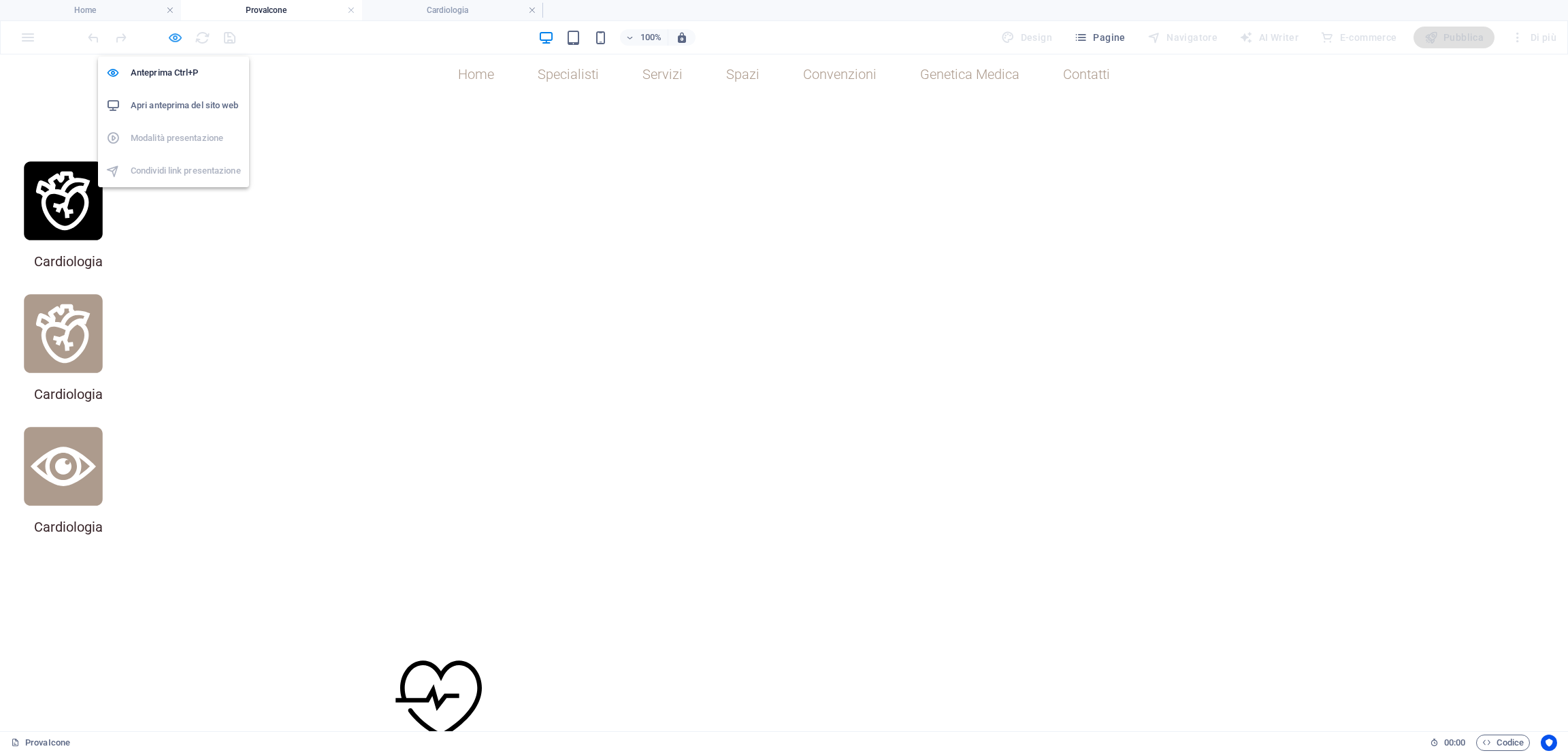
click at [173, 34] on icon "button" at bounding box center [176, 38] width 16 height 16
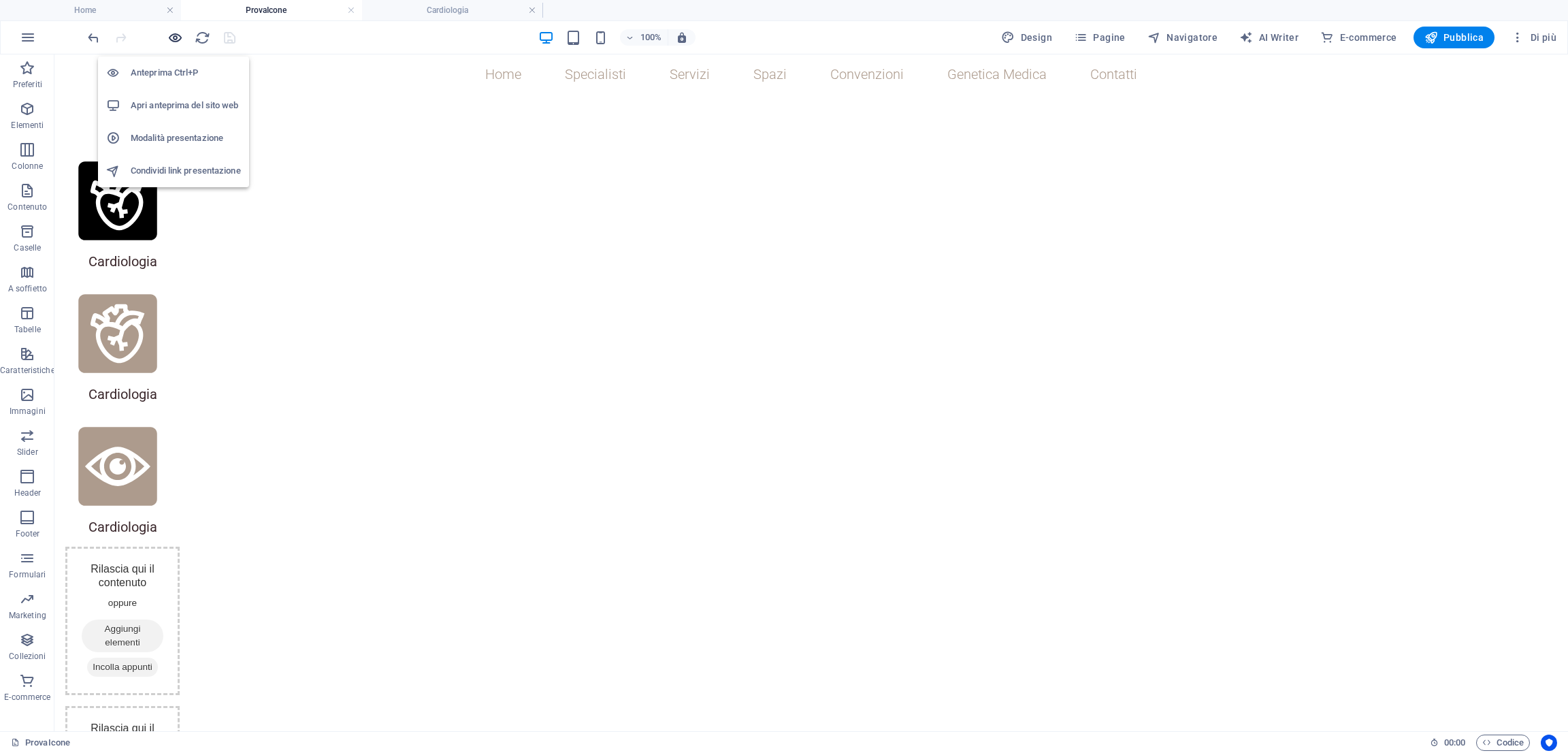
click at [178, 34] on icon "button" at bounding box center [176, 38] width 16 height 16
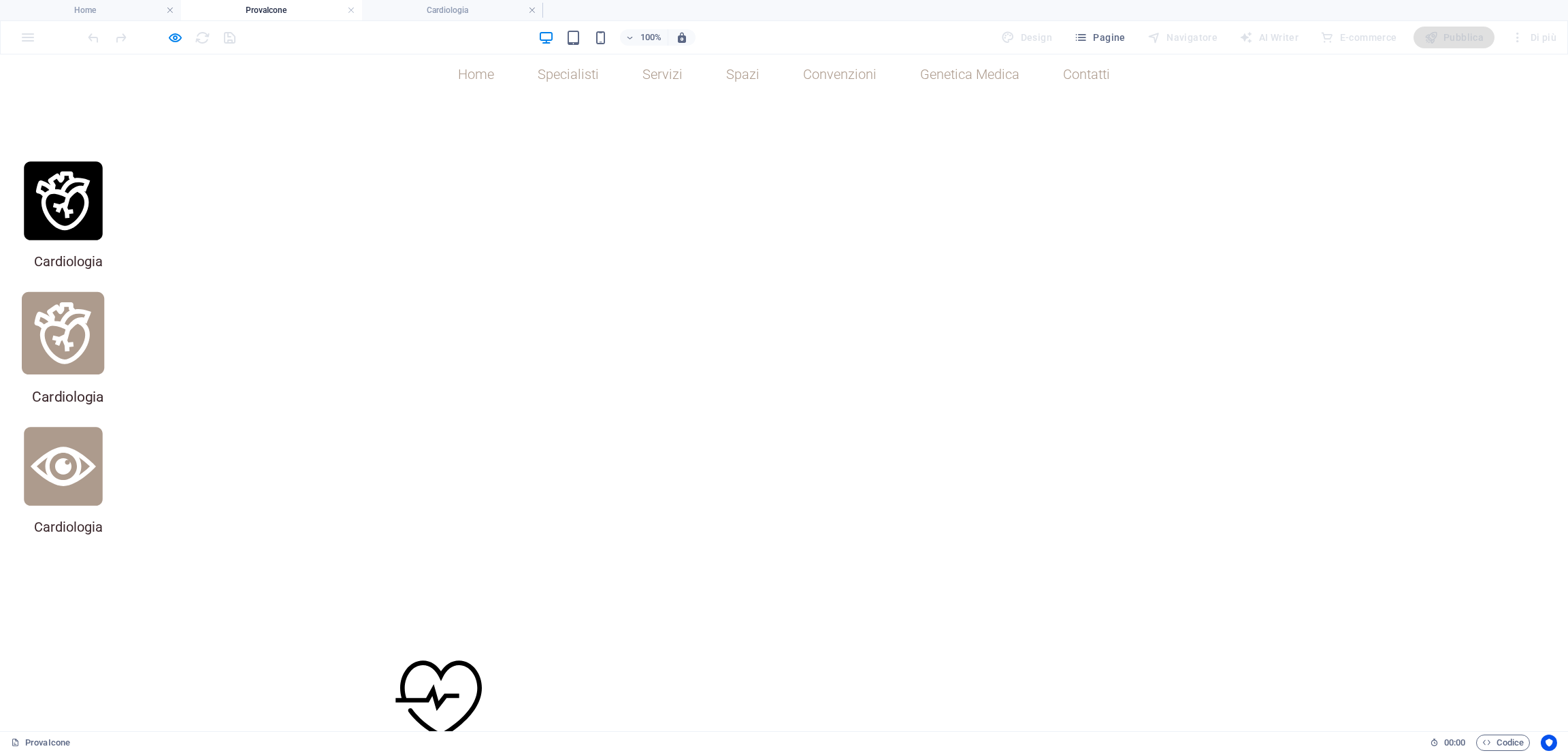
click at [104, 292] on icon at bounding box center [63, 333] width 82 height 82
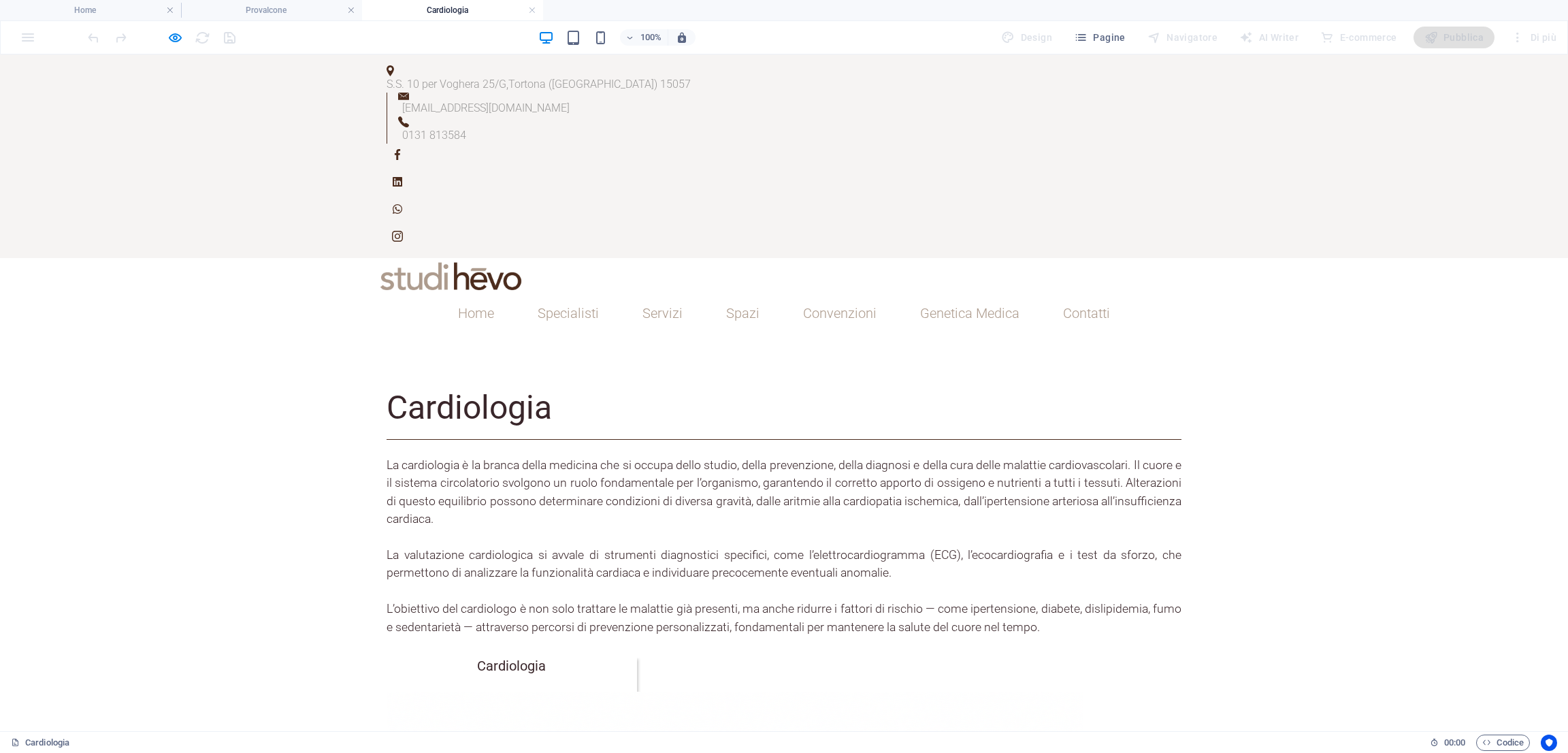
click at [542, 387] on h2 "Cardiologia" at bounding box center [784, 413] width 794 height 53
click at [268, 7] on h4 "ProvaIcone" at bounding box center [272, 10] width 181 height 15
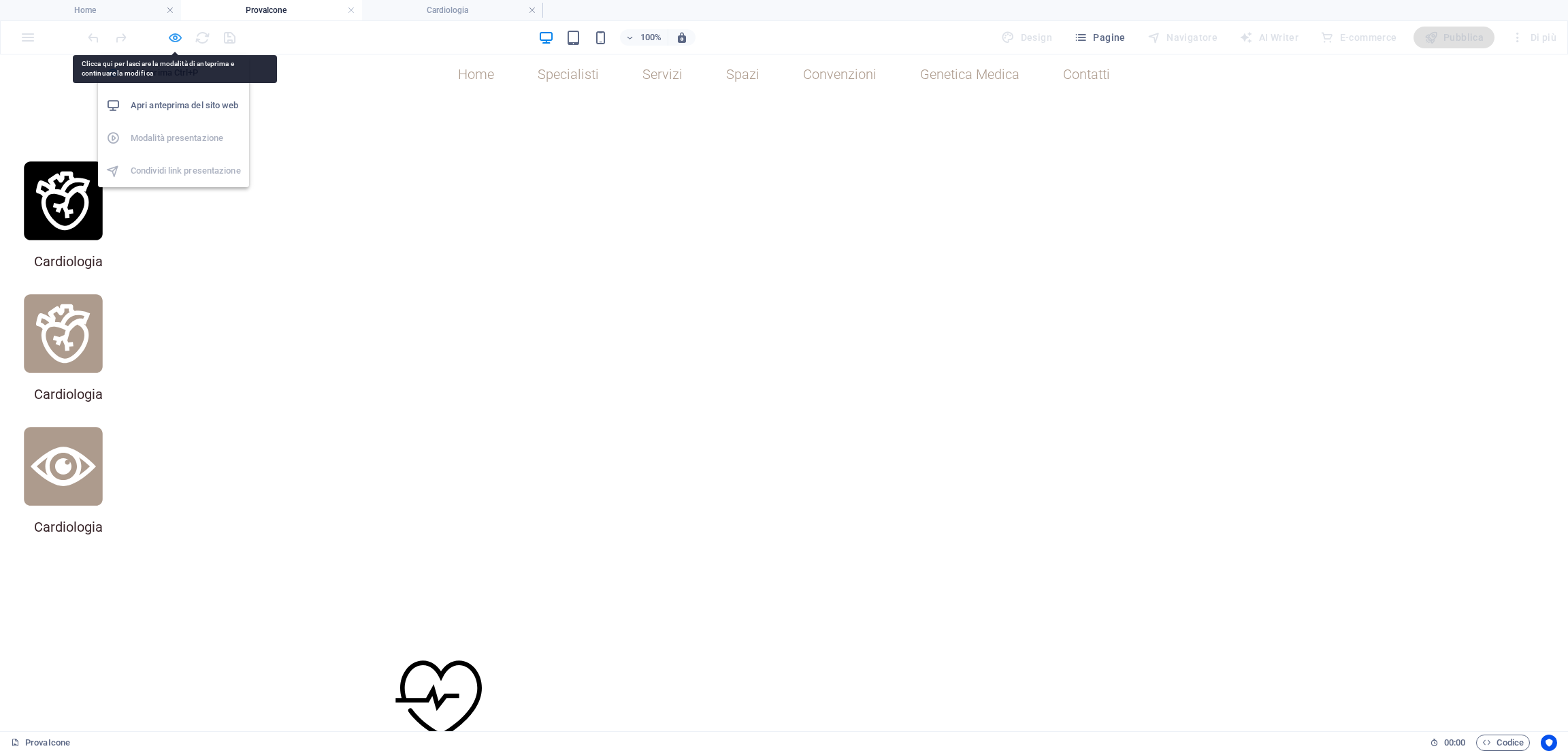
click at [173, 33] on icon "button" at bounding box center [176, 38] width 16 height 16
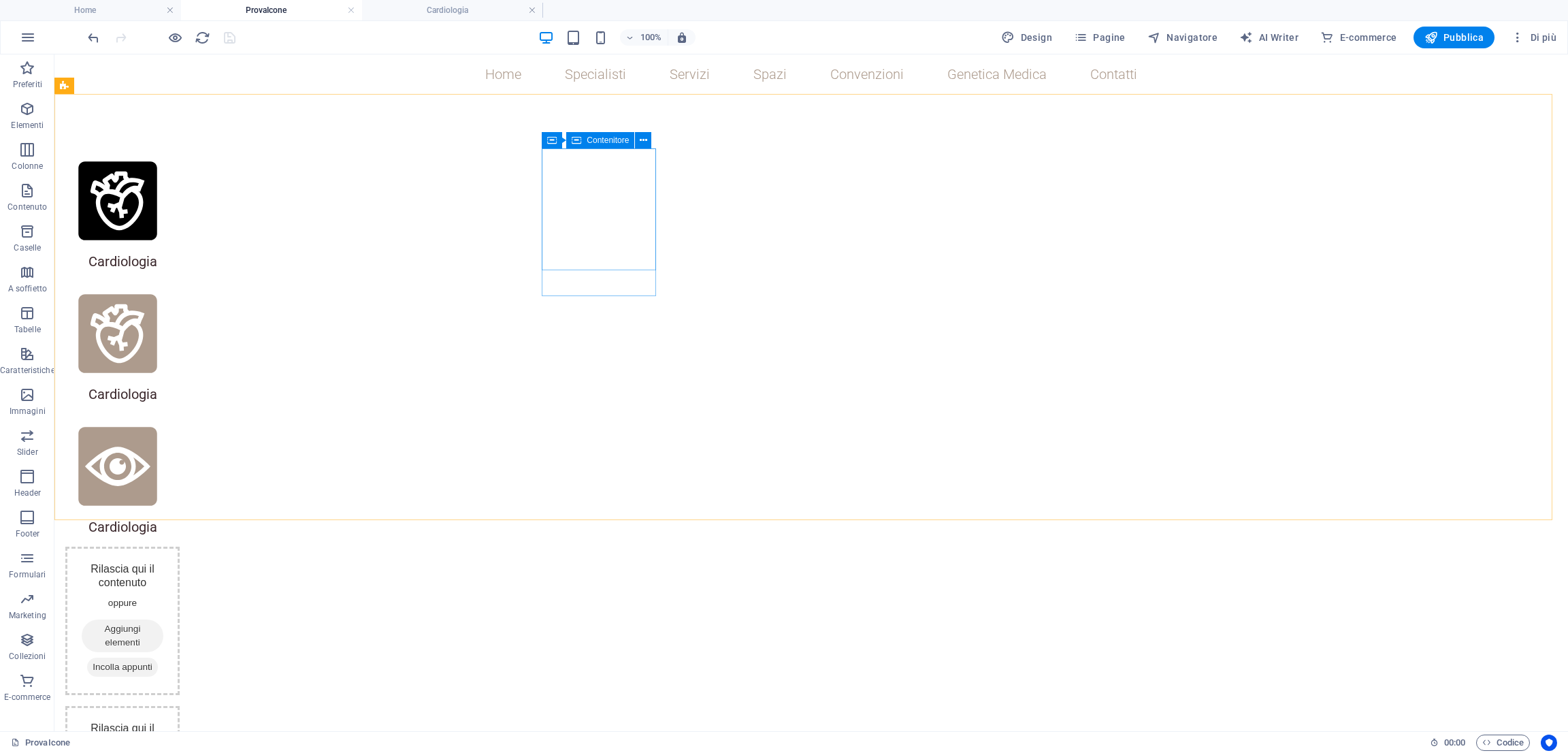
click at [583, 135] on div "Contenitore" at bounding box center [600, 140] width 68 height 17
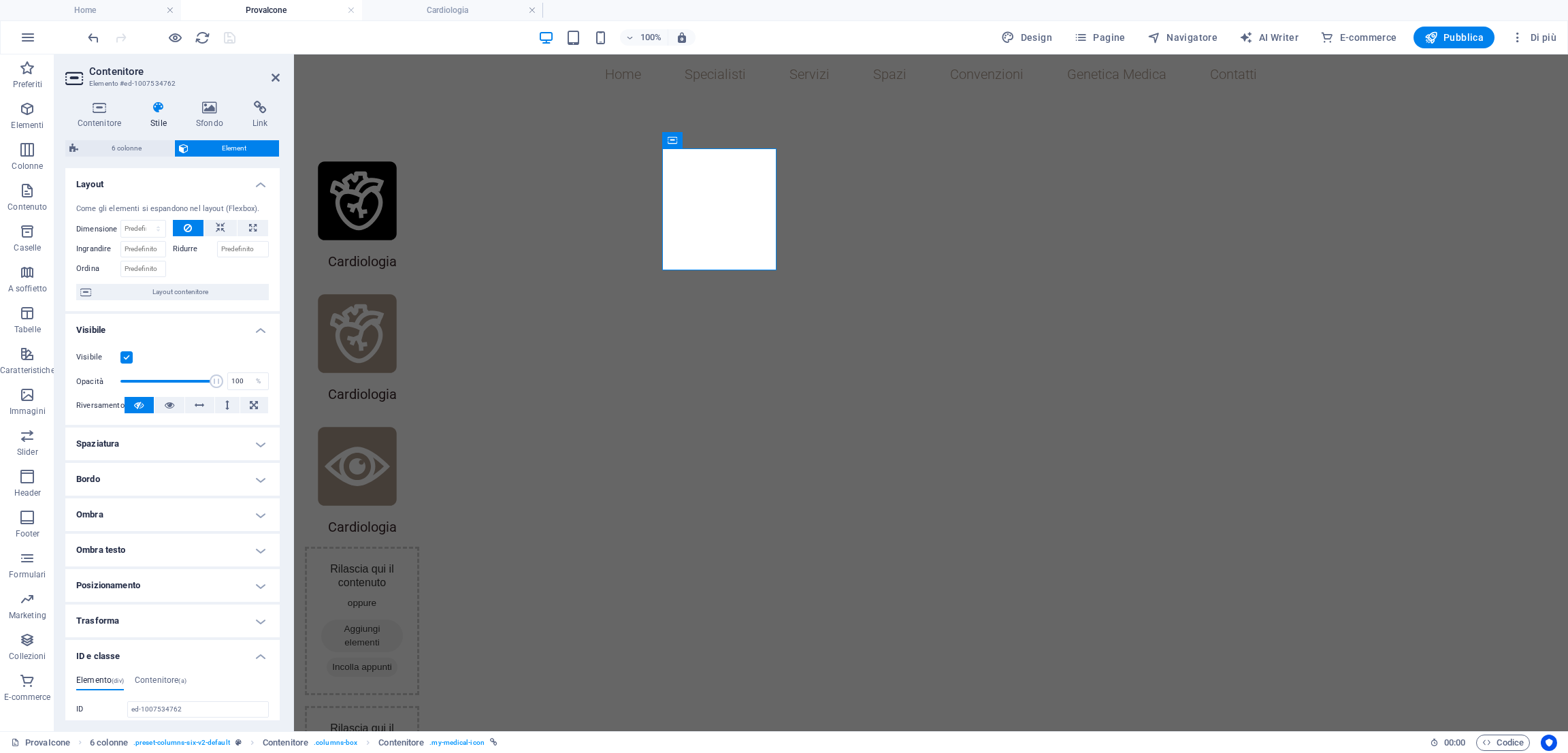
scroll to position [222, 0]
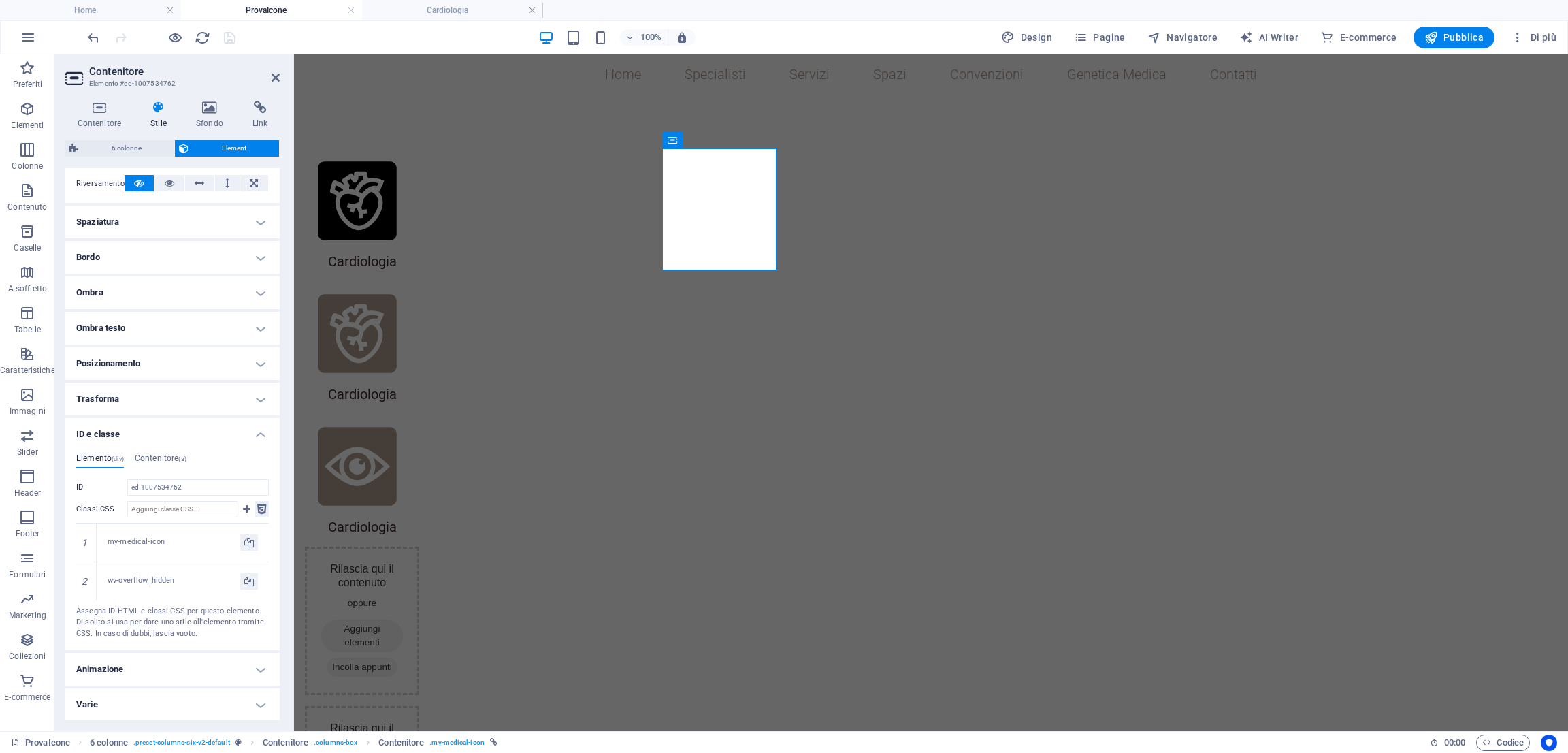
click at [261, 508] on icon at bounding box center [261, 509] width 9 height 17
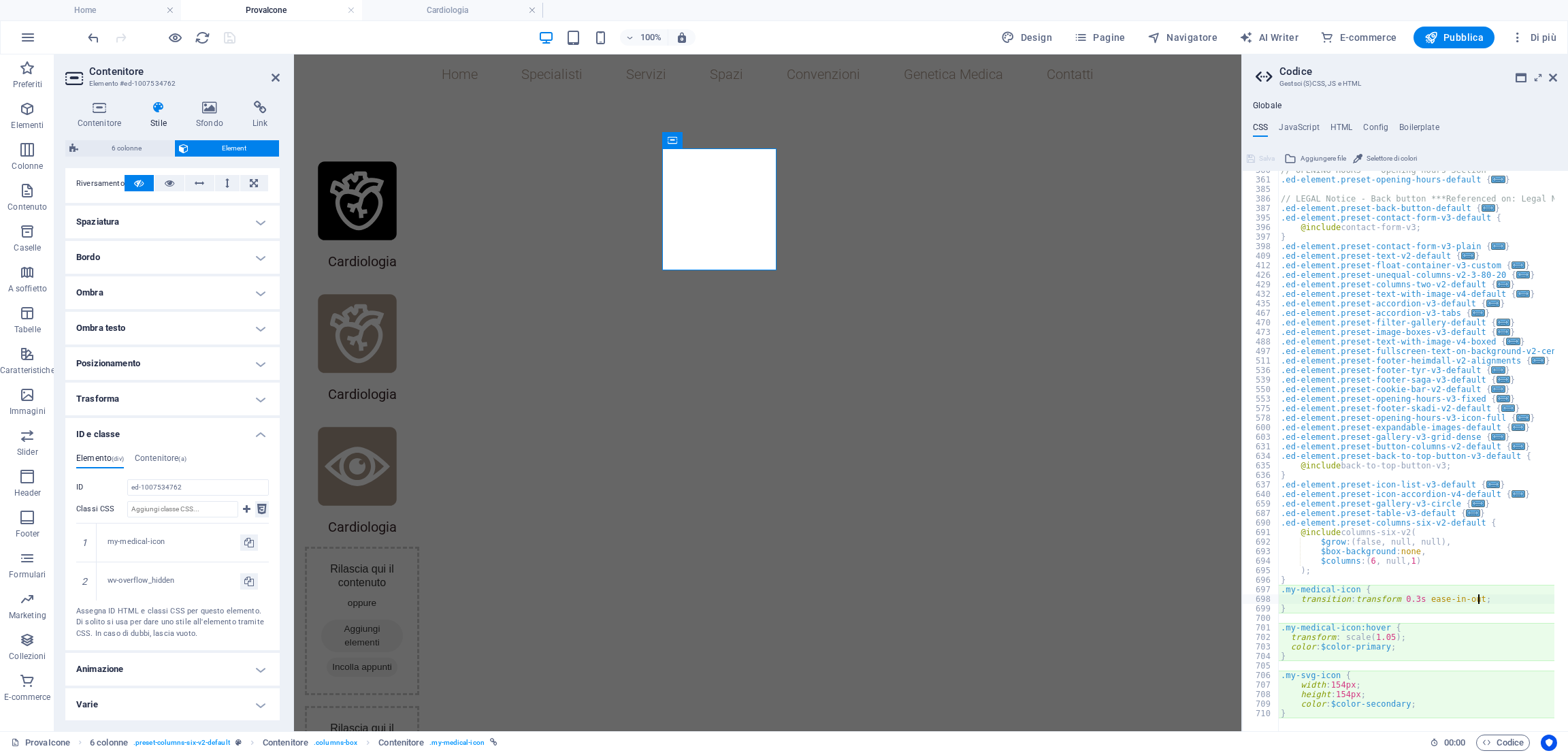
type textarea "transform: scale(1.05);"
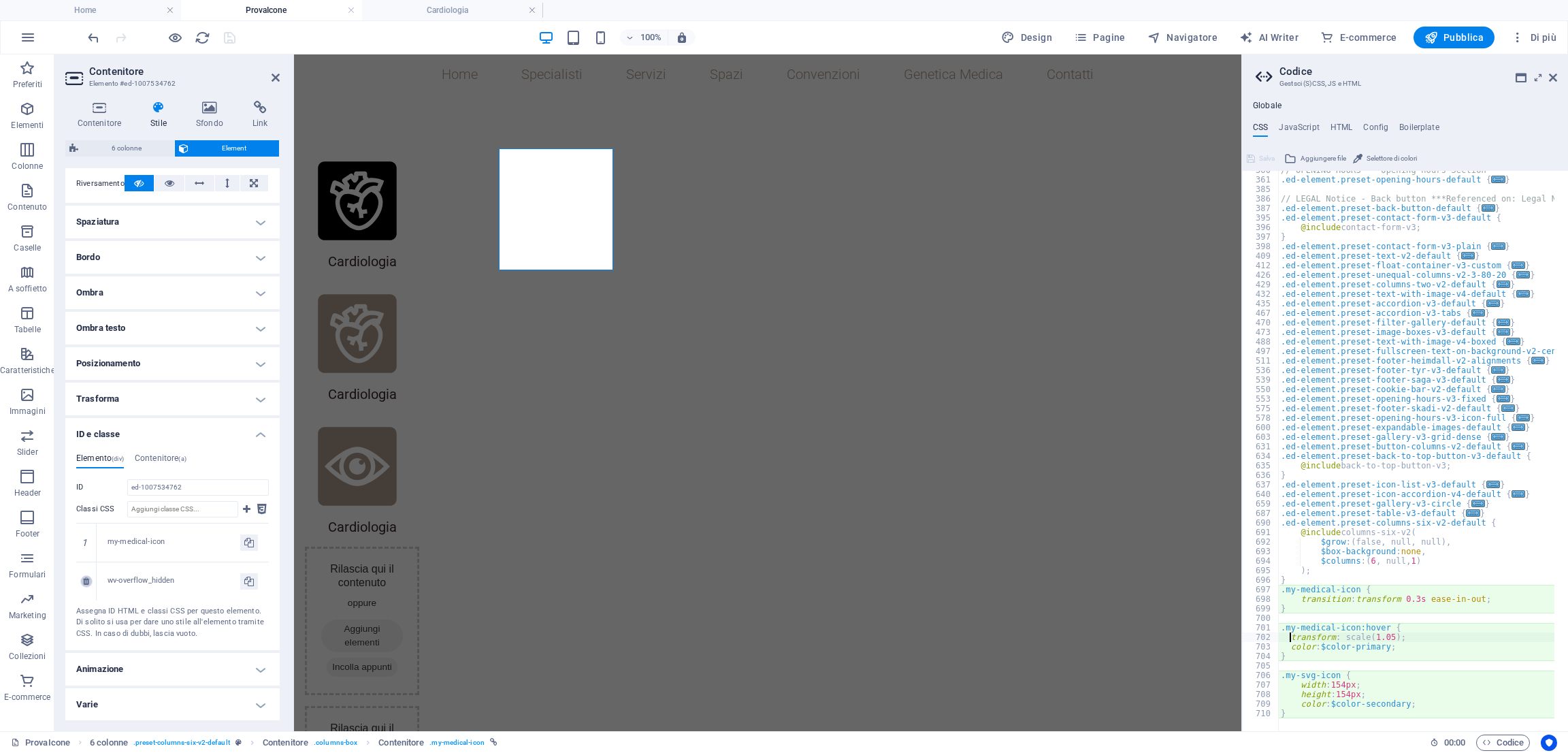
click at [88, 582] on icon at bounding box center [86, 581] width 6 height 8
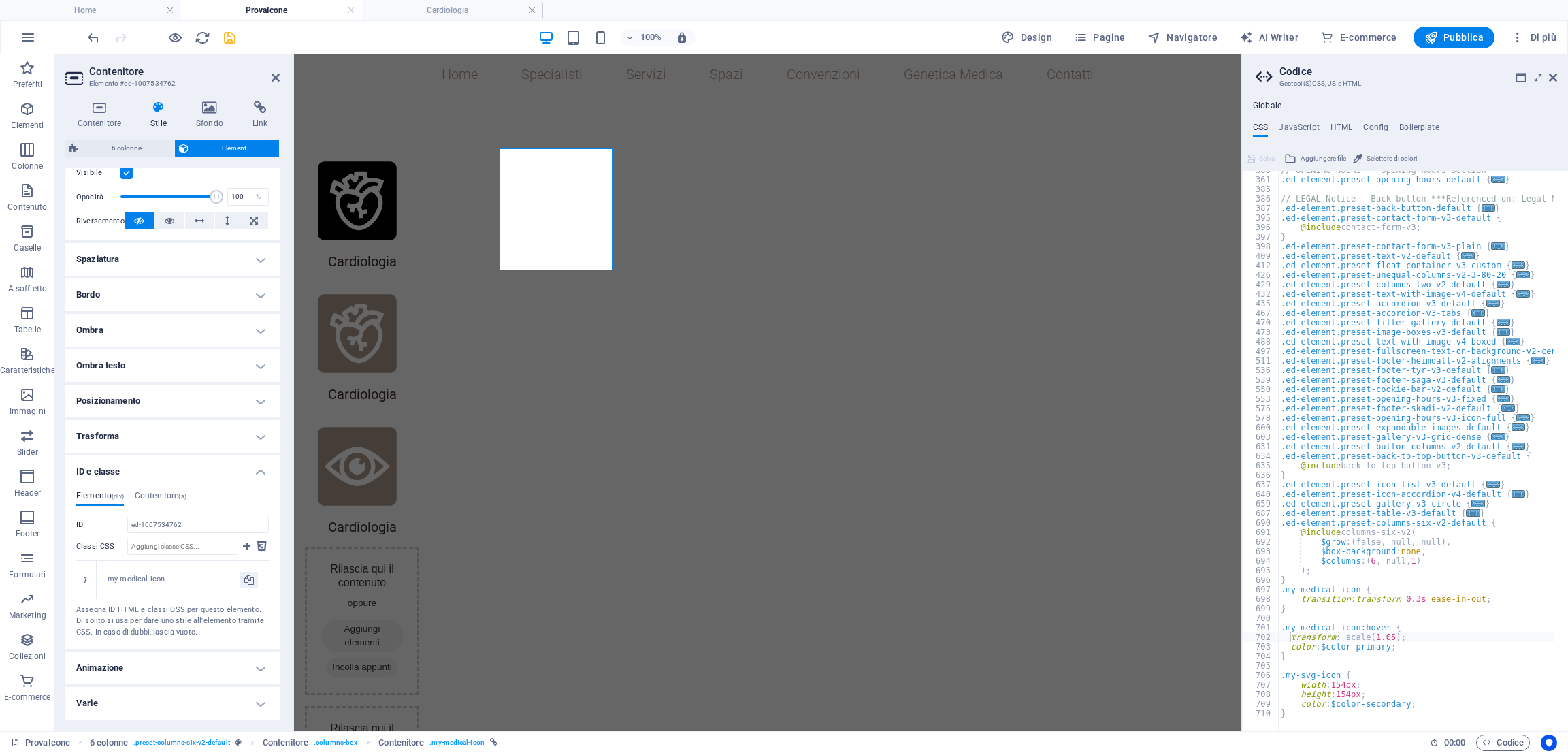
scroll to position [183, 0]
click at [230, 40] on icon "save" at bounding box center [230, 38] width 16 height 16
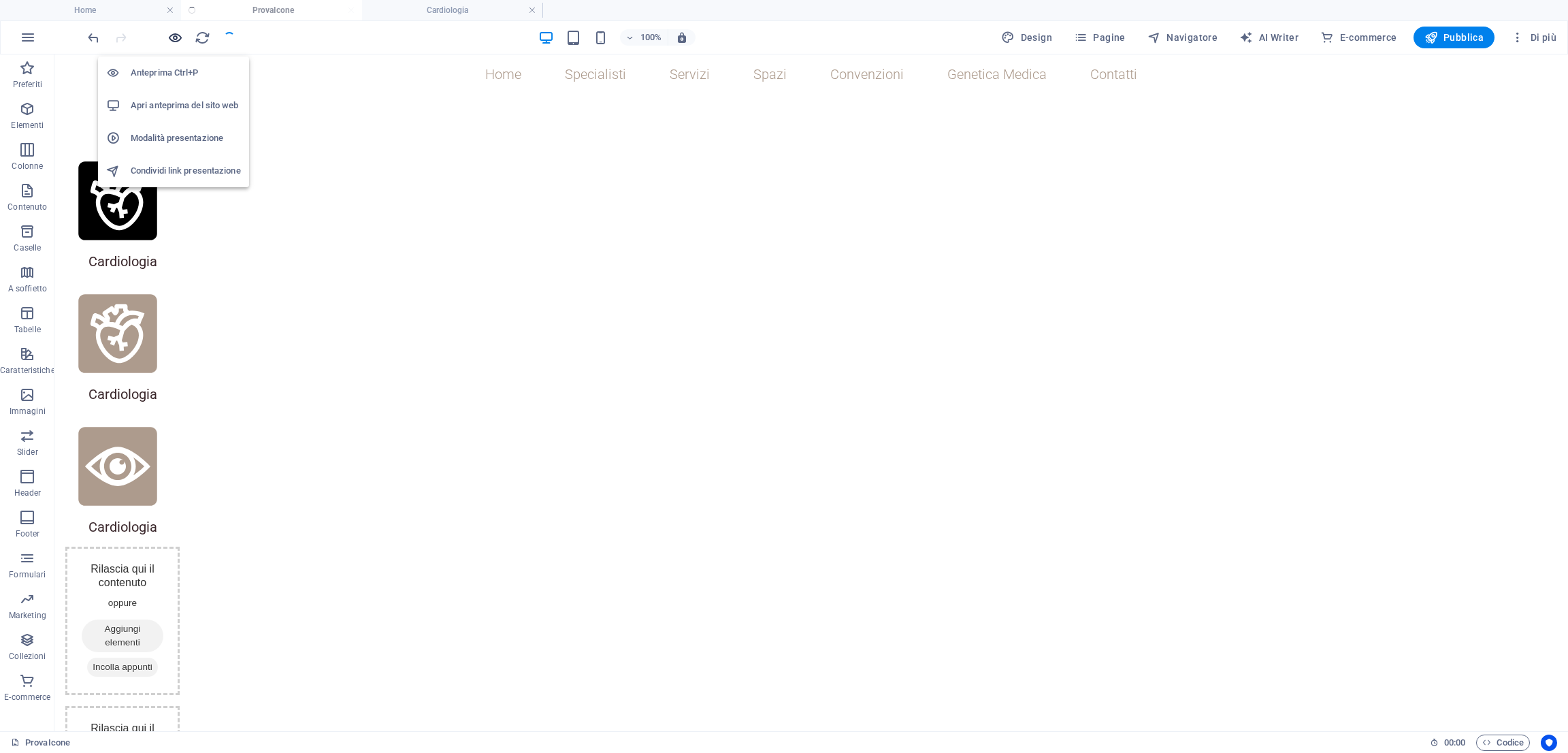
click at [178, 35] on icon "button" at bounding box center [176, 38] width 16 height 16
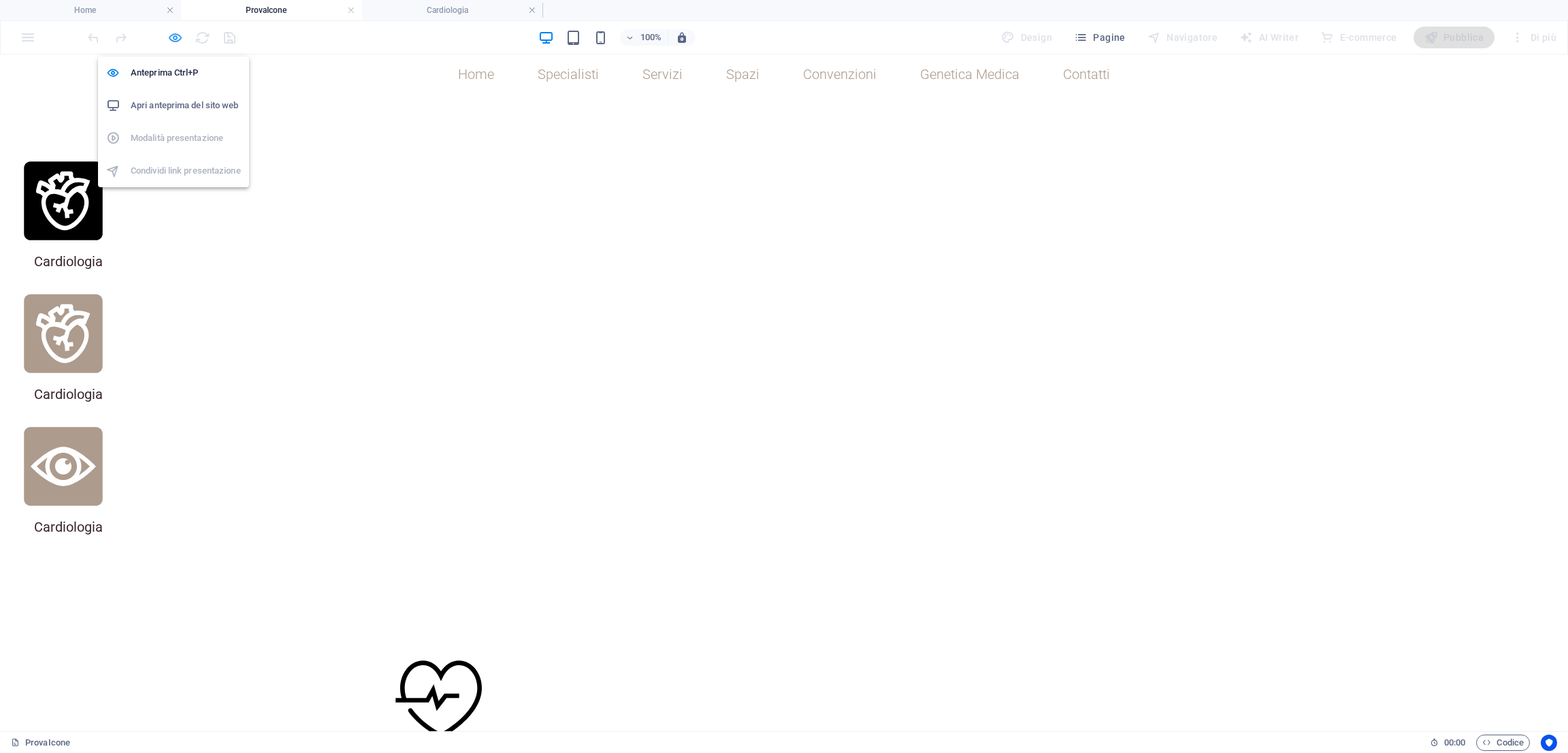
click at [179, 40] on icon "button" at bounding box center [176, 38] width 16 height 16
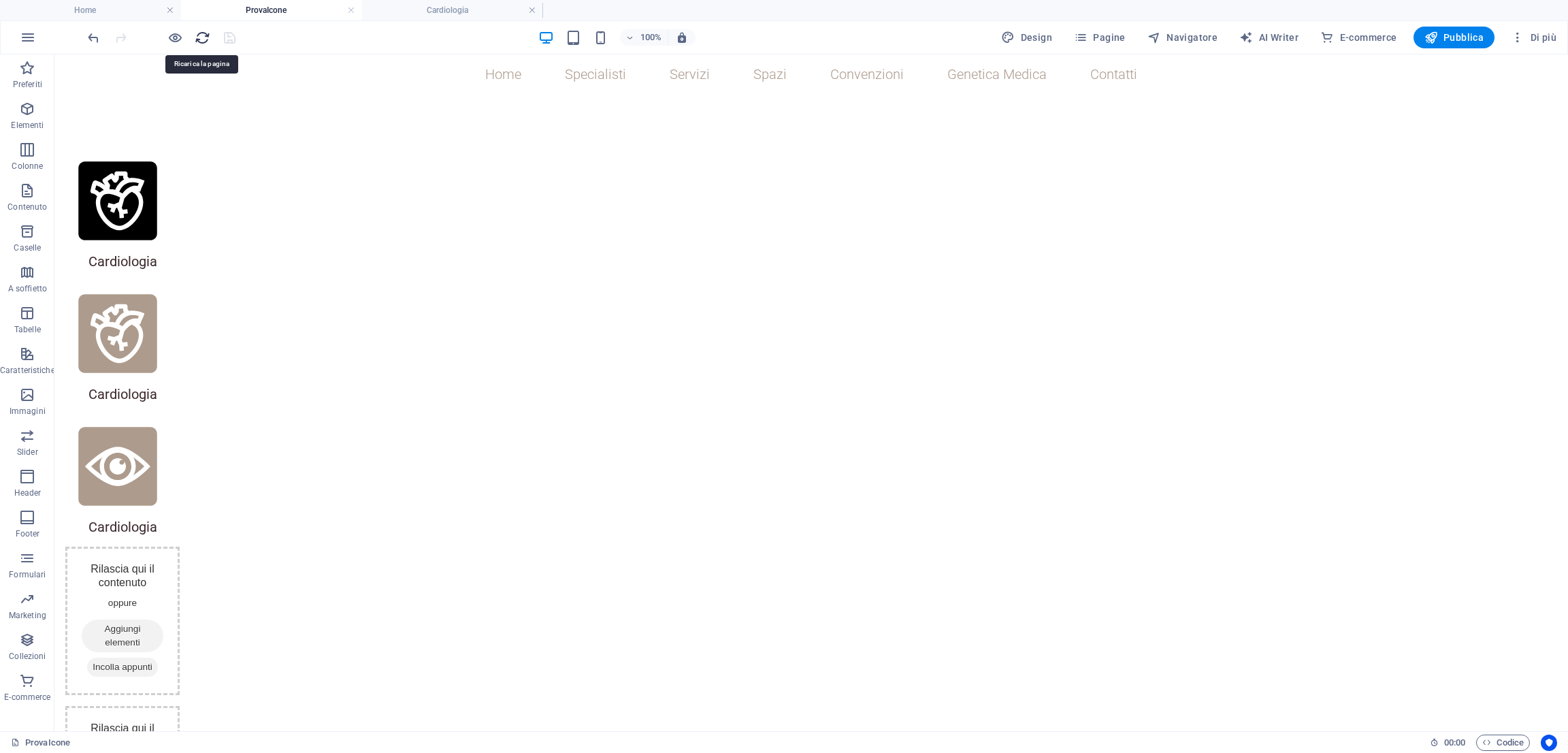
click at [202, 41] on icon "reload" at bounding box center [202, 38] width 16 height 16
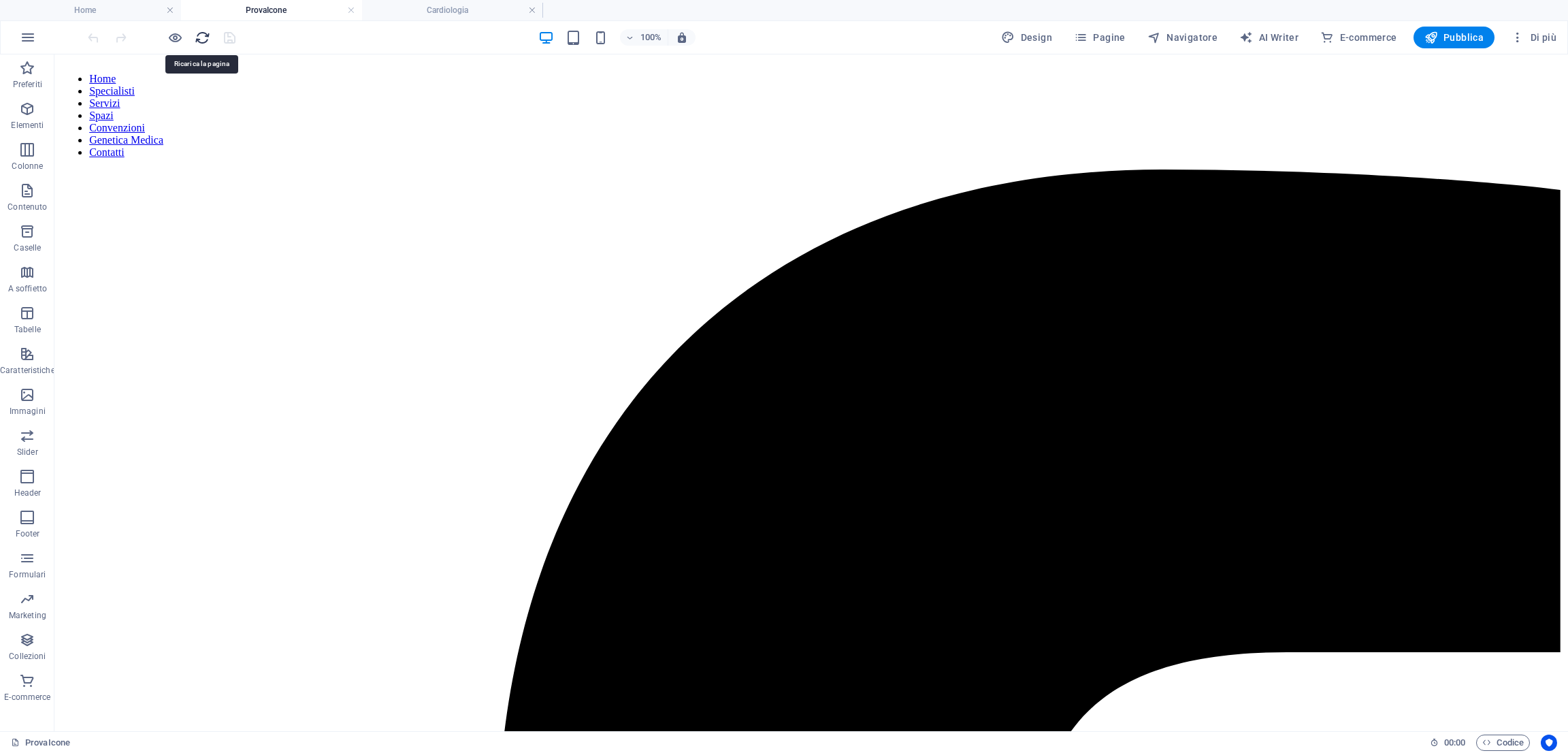
scroll to position [0, 0]
click at [174, 41] on icon "button" at bounding box center [176, 38] width 16 height 16
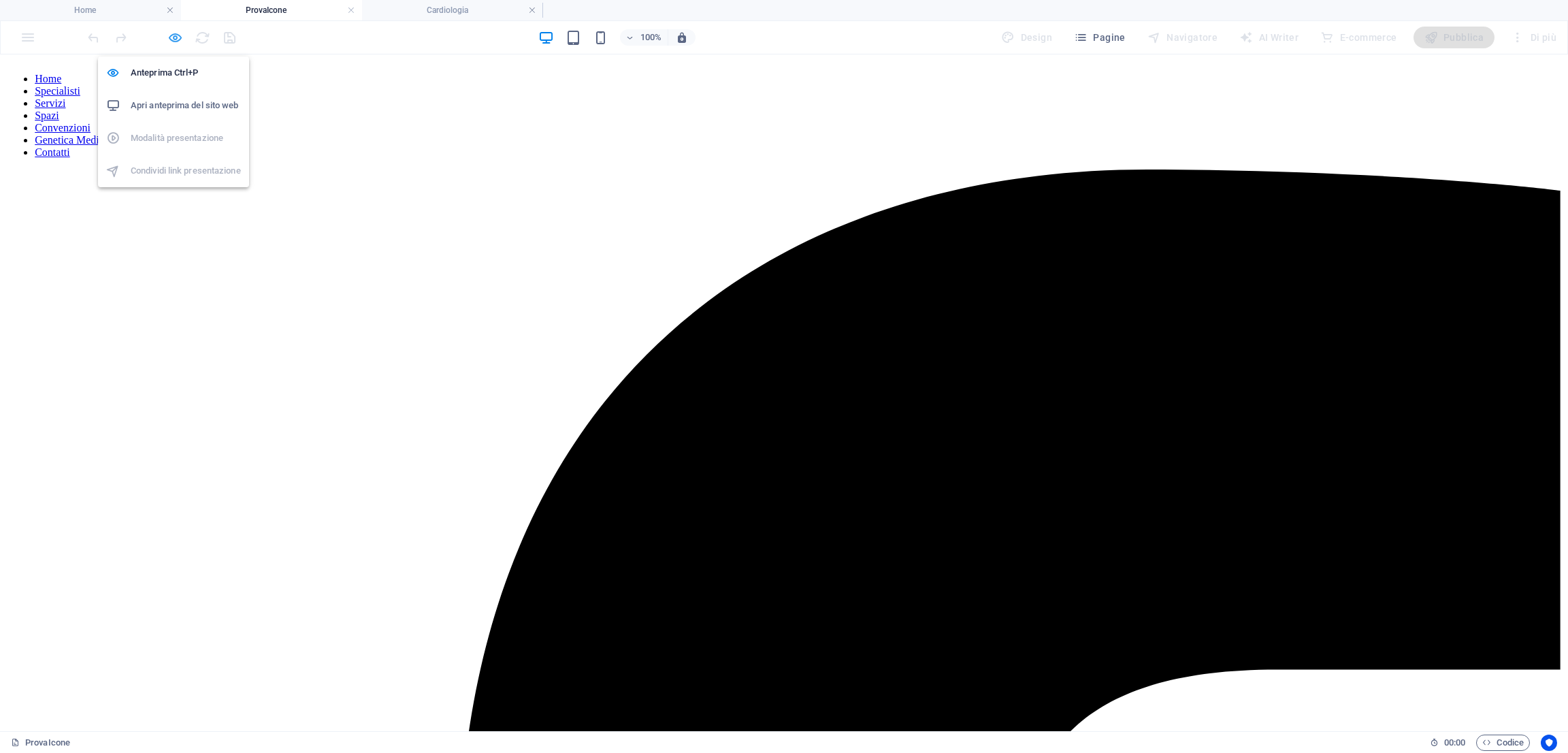
click at [179, 37] on icon "button" at bounding box center [176, 38] width 16 height 16
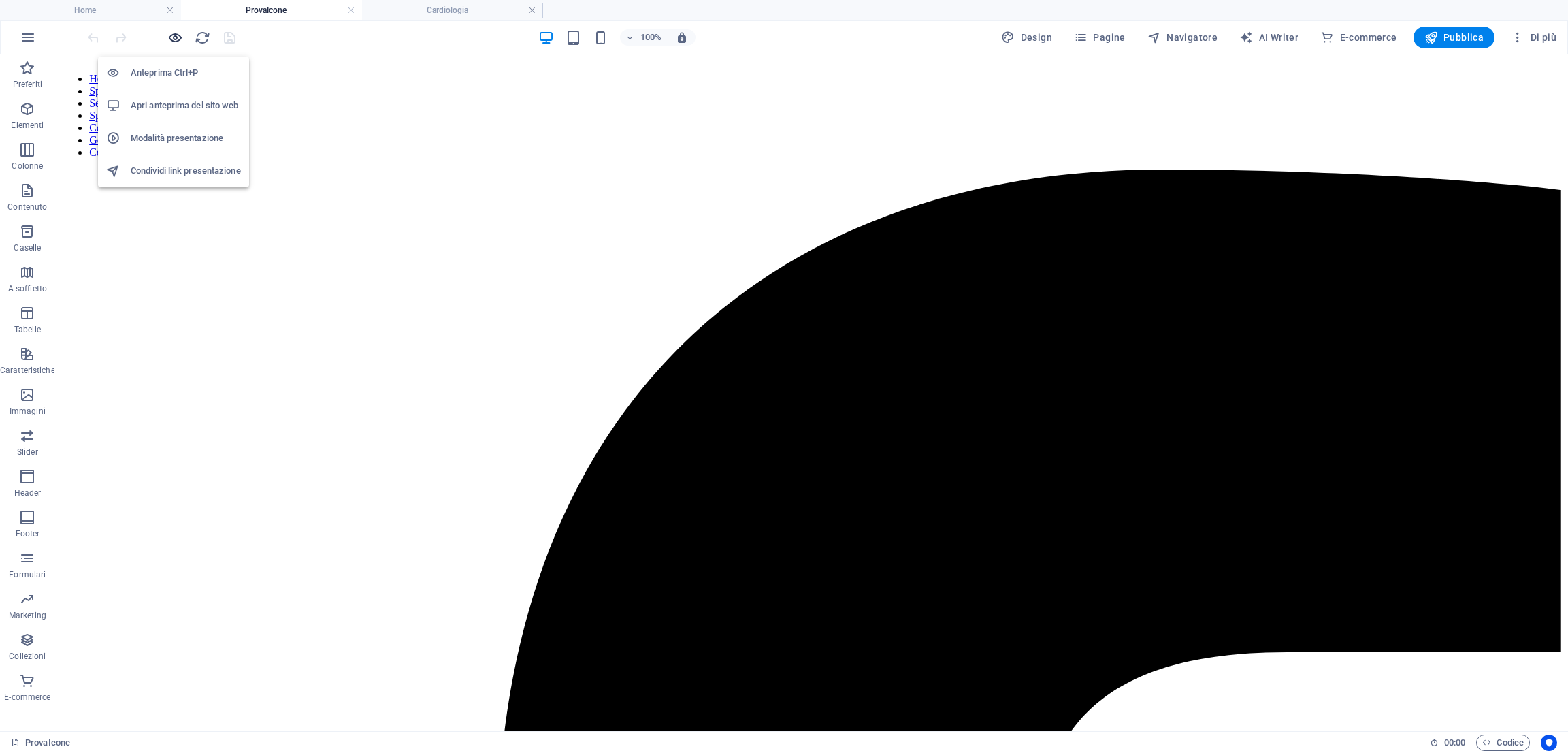
click at [174, 38] on icon "button" at bounding box center [176, 38] width 16 height 16
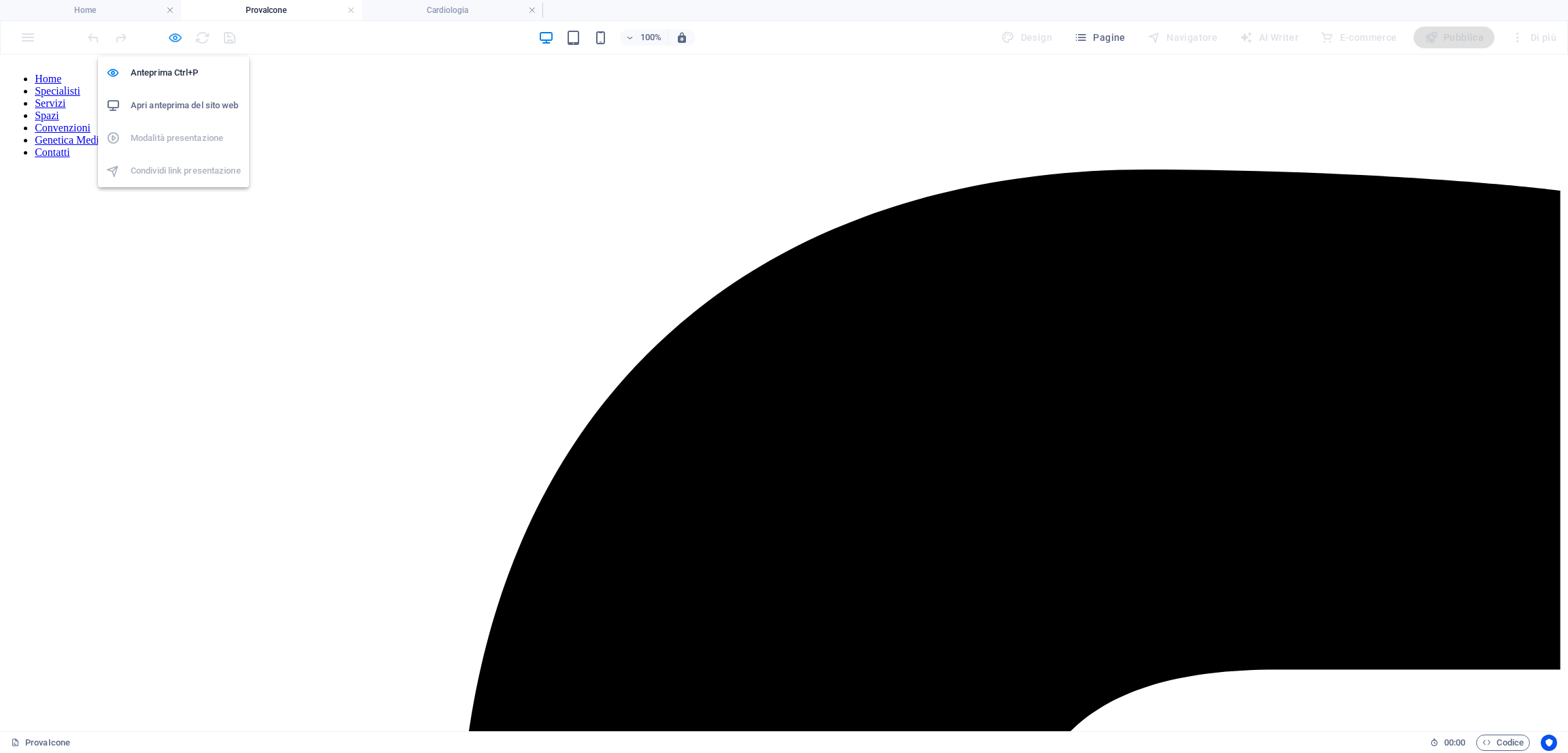
click at [174, 38] on icon "button" at bounding box center [176, 38] width 16 height 16
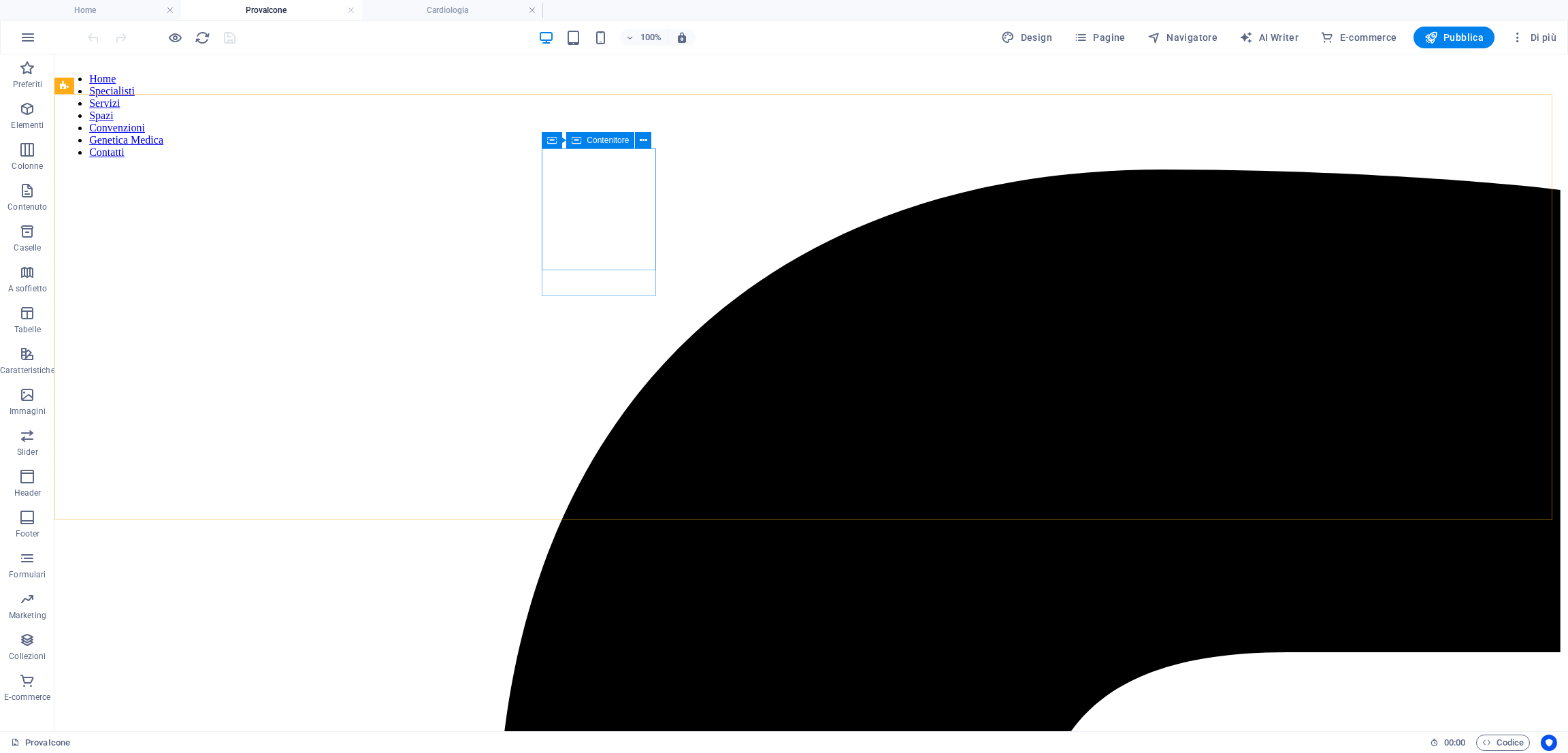
click at [583, 140] on div "Contenitore" at bounding box center [600, 140] width 68 height 17
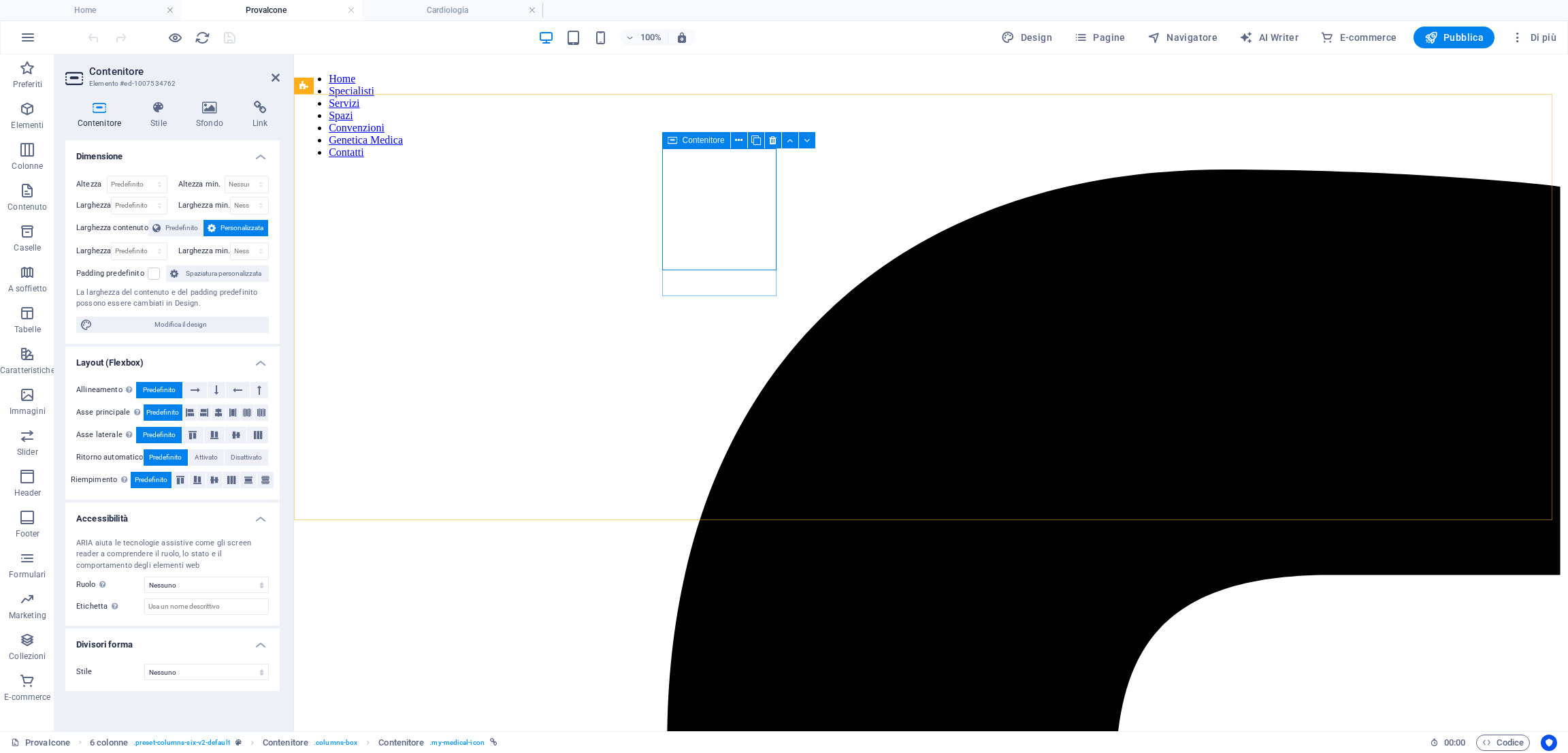
click at [690, 136] on span "Contenitore" at bounding box center [703, 139] width 42 height 8
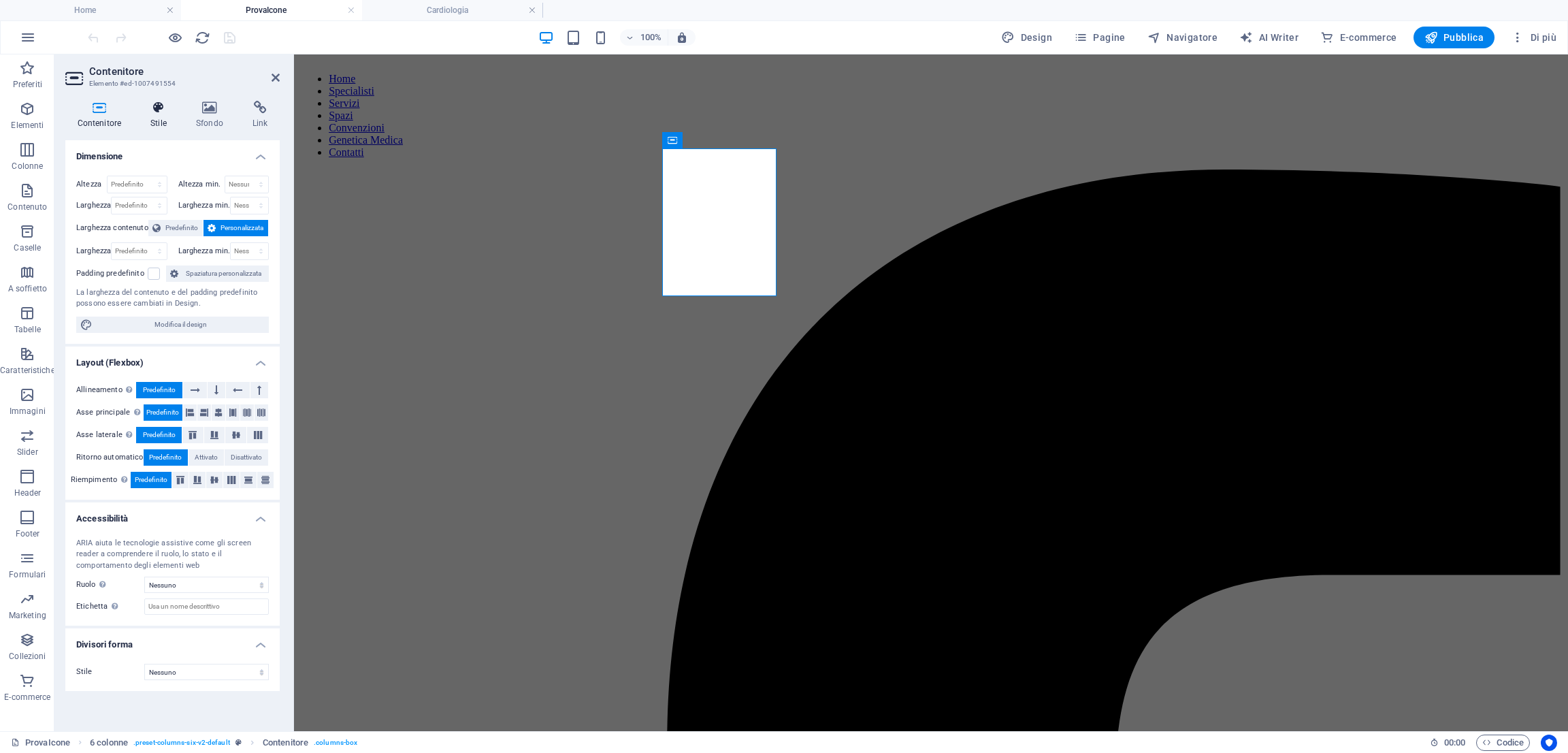
click at [159, 121] on h4 "Stile" at bounding box center [161, 115] width 46 height 29
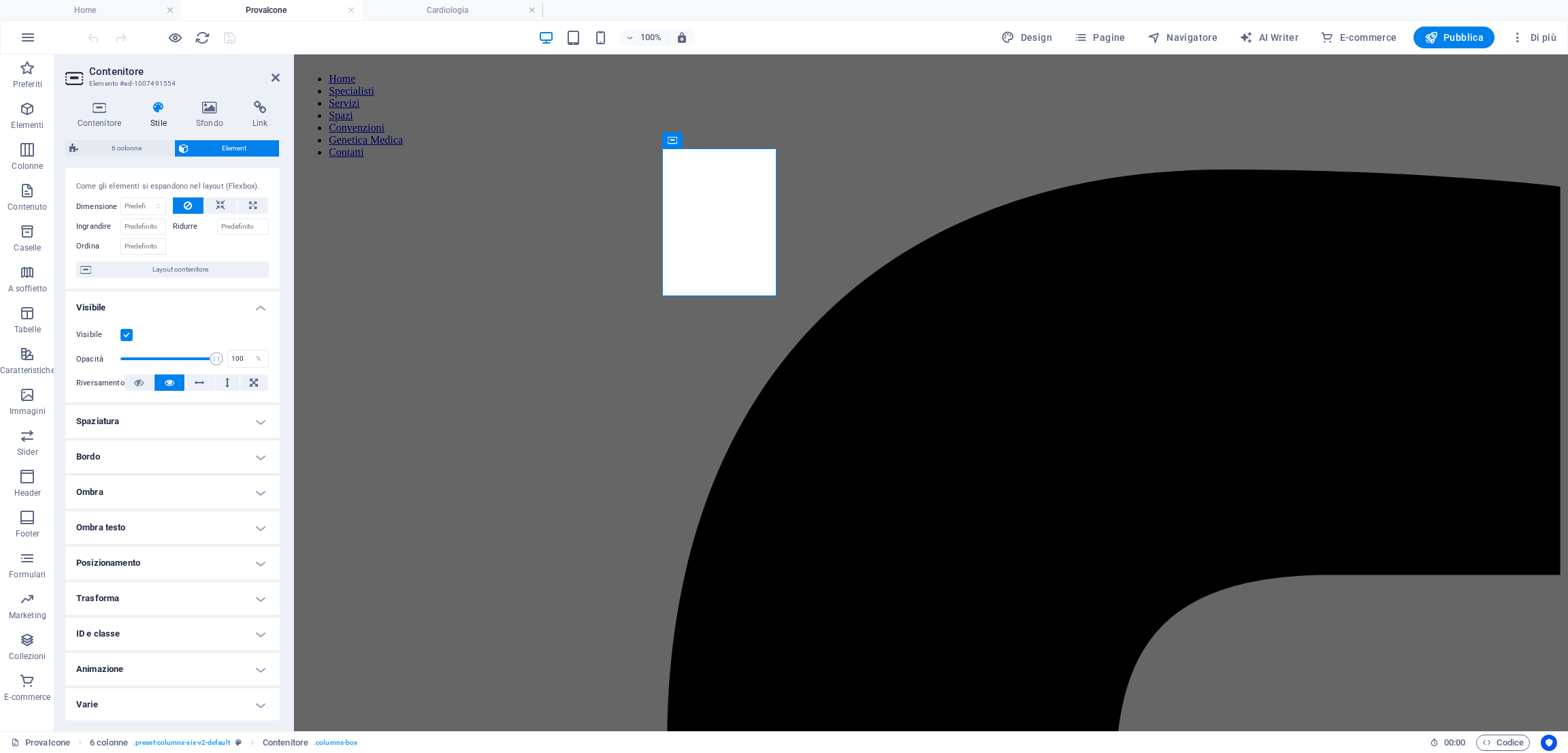
click at [194, 625] on h4 "ID e classe" at bounding box center [172, 634] width 215 height 33
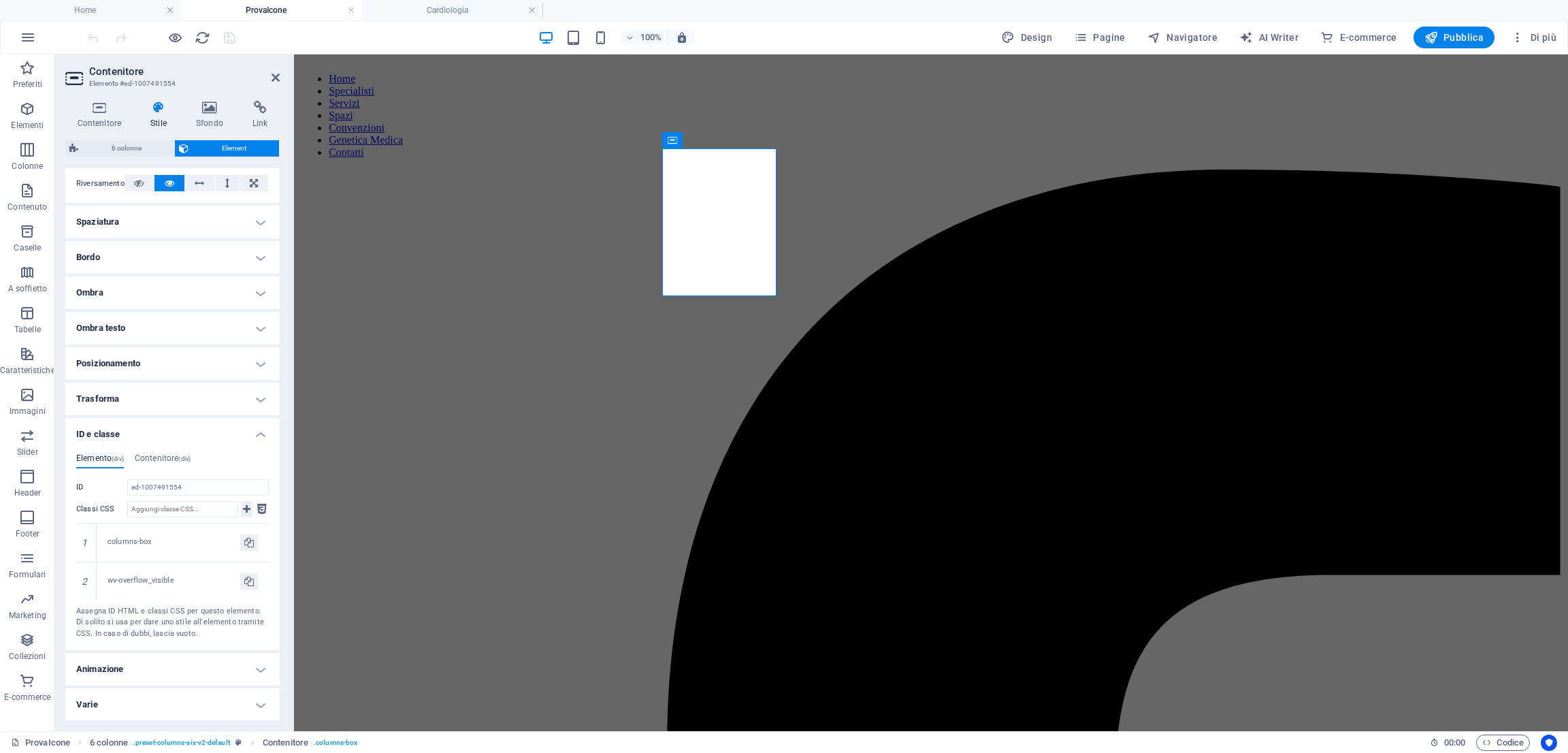
click at [243, 509] on icon at bounding box center [246, 509] width 7 height 17
type input "my-medical-icon"
click at [243, 511] on icon at bounding box center [246, 509] width 7 height 17
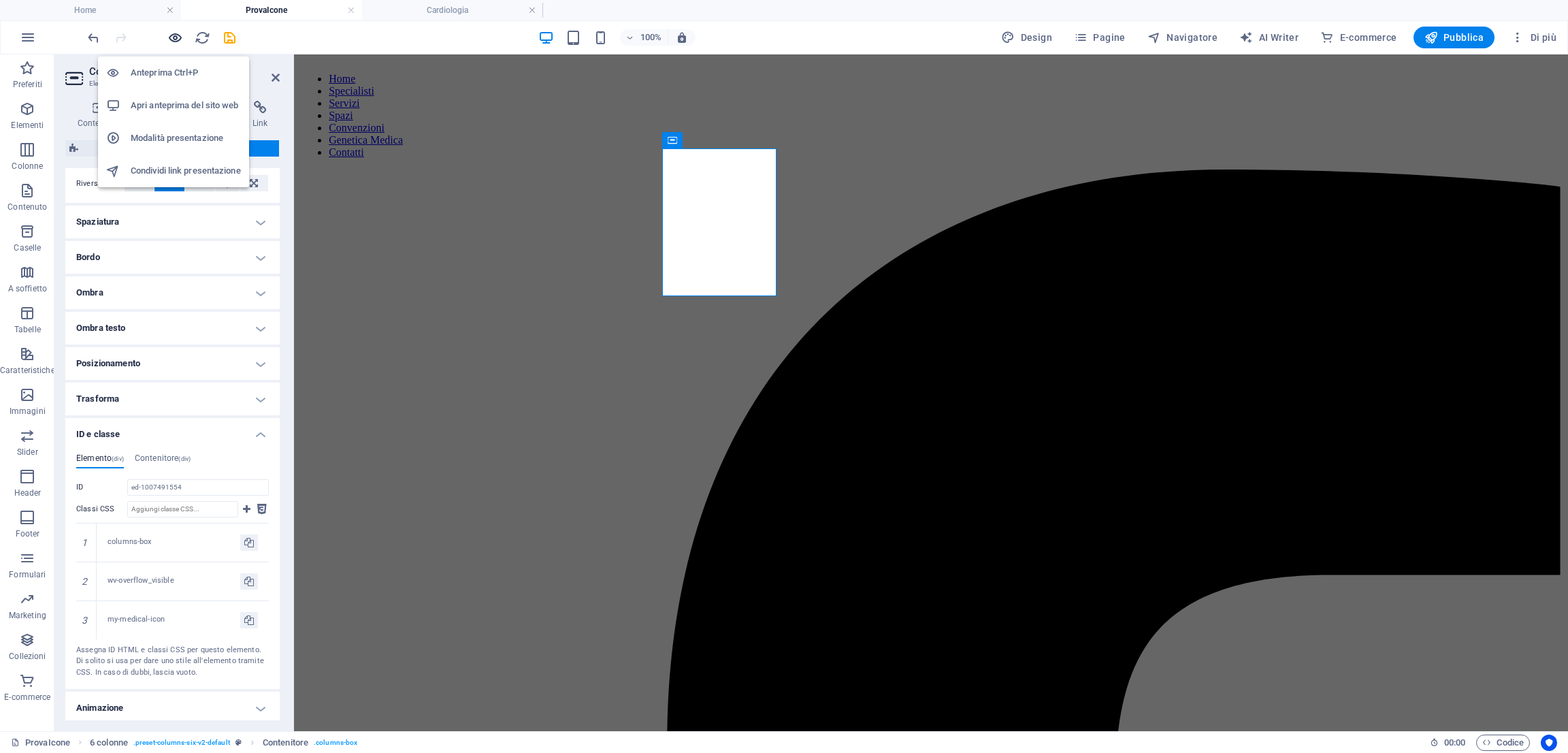
click at [174, 33] on icon "button" at bounding box center [176, 38] width 16 height 16
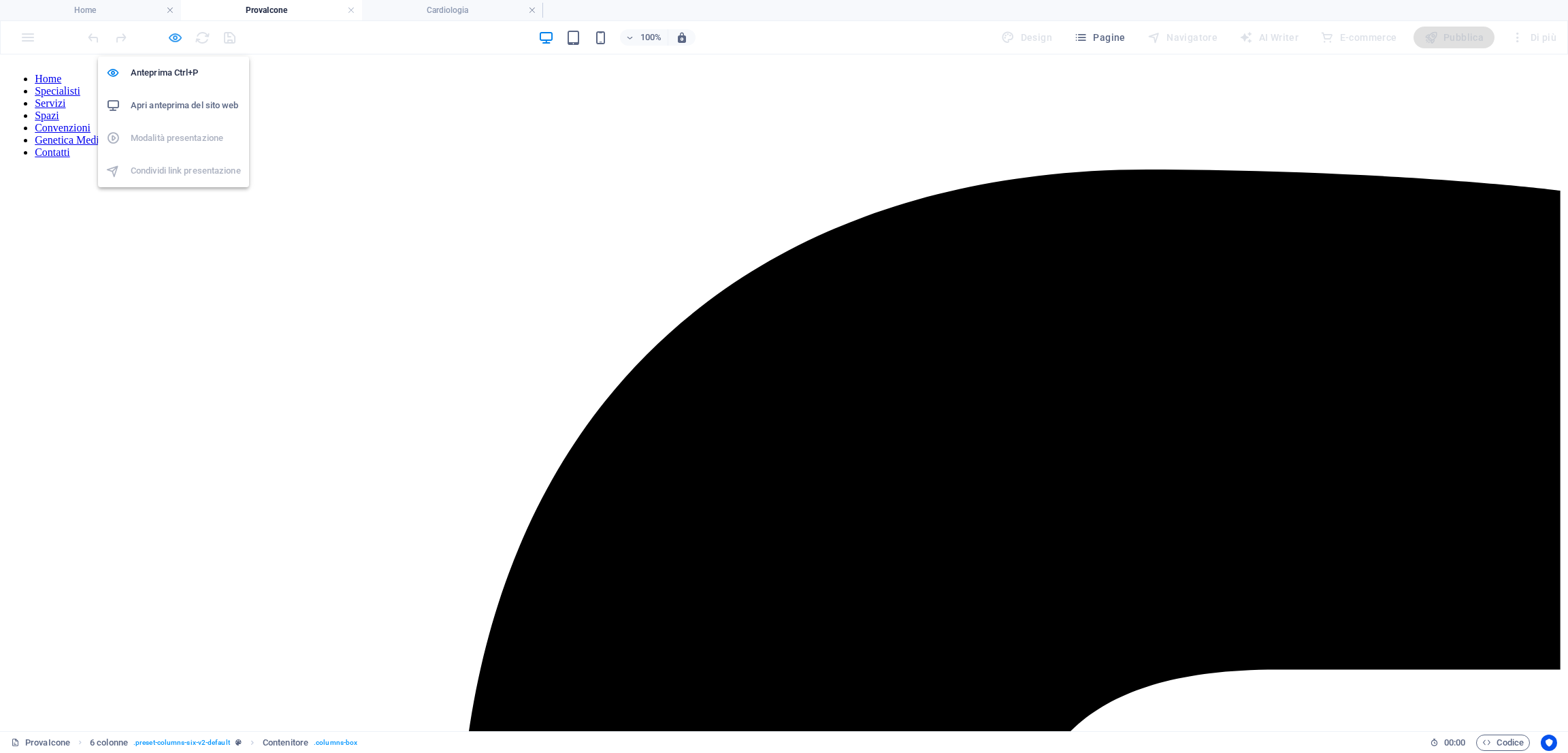
click at [174, 41] on icon "button" at bounding box center [176, 38] width 16 height 16
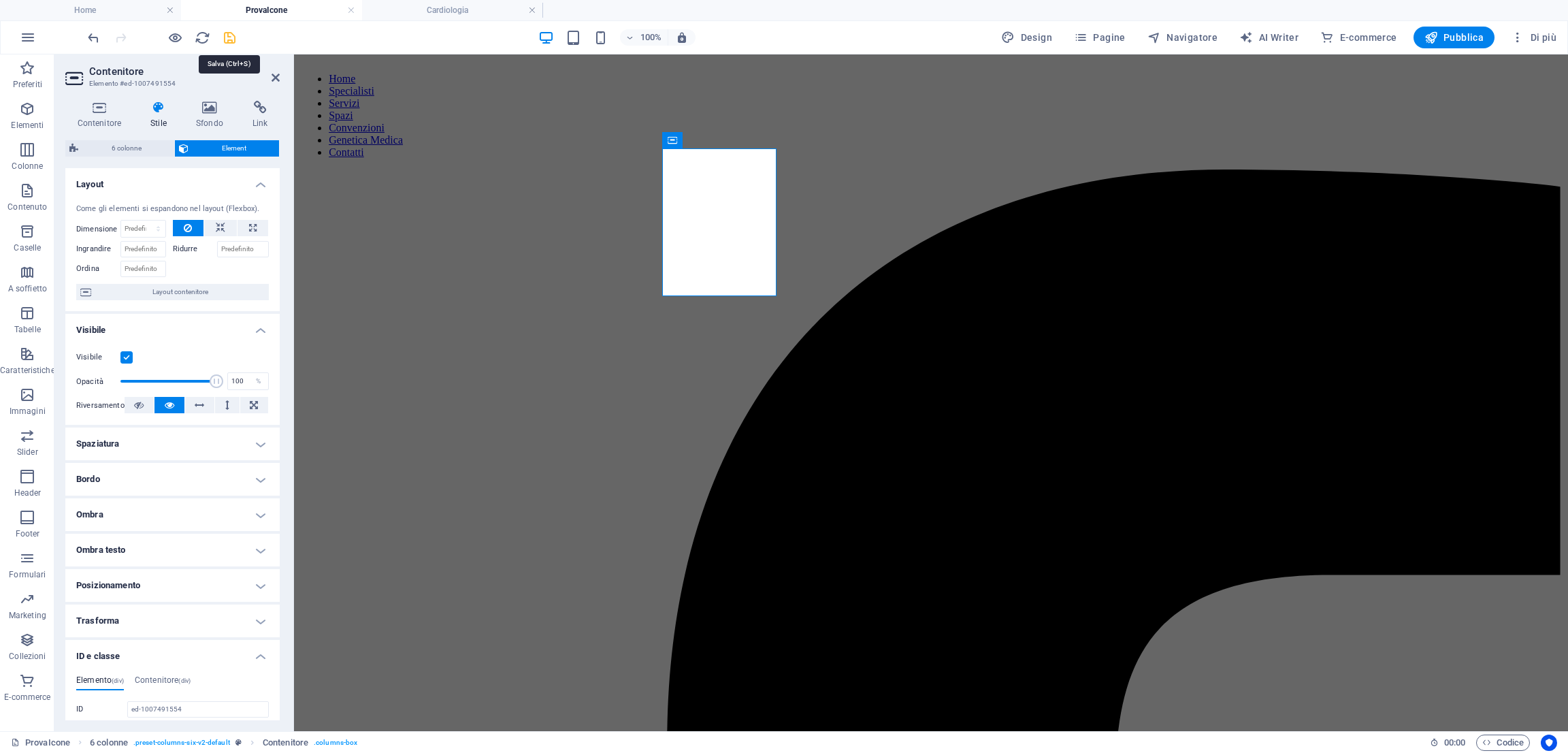
click at [234, 38] on icon "save" at bounding box center [230, 38] width 16 height 16
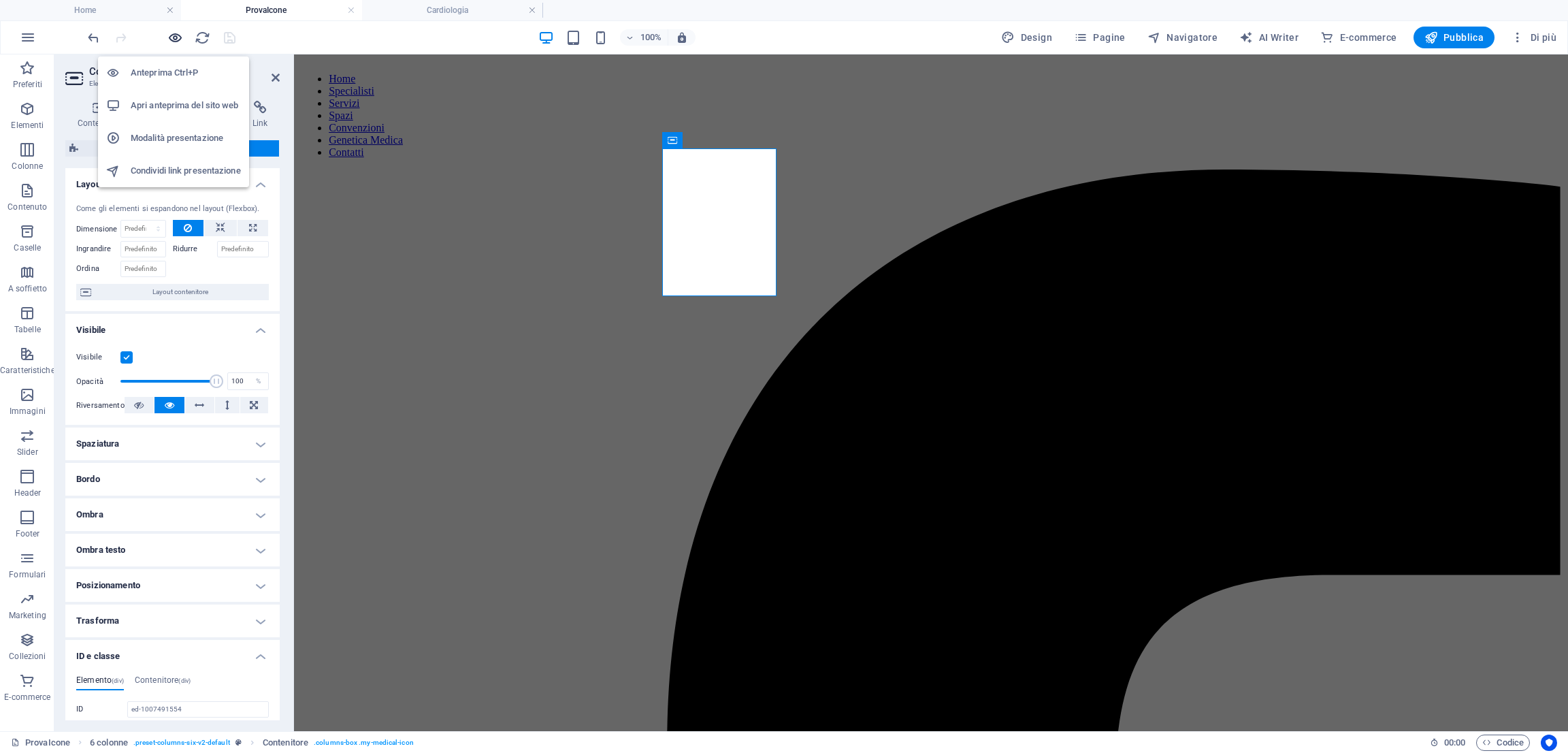
click at [181, 40] on icon "button" at bounding box center [176, 38] width 16 height 16
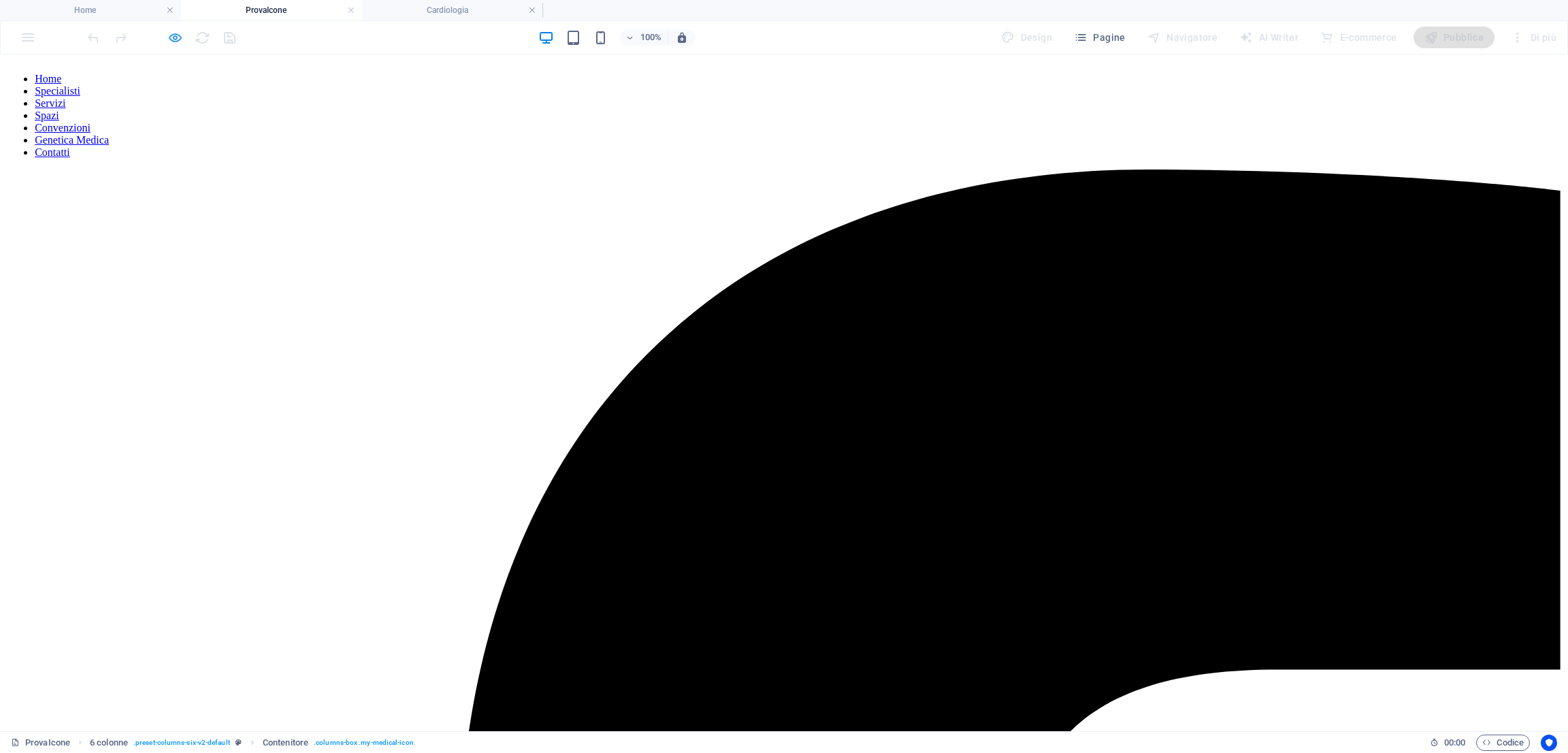
click at [174, 38] on icon "button" at bounding box center [176, 38] width 16 height 16
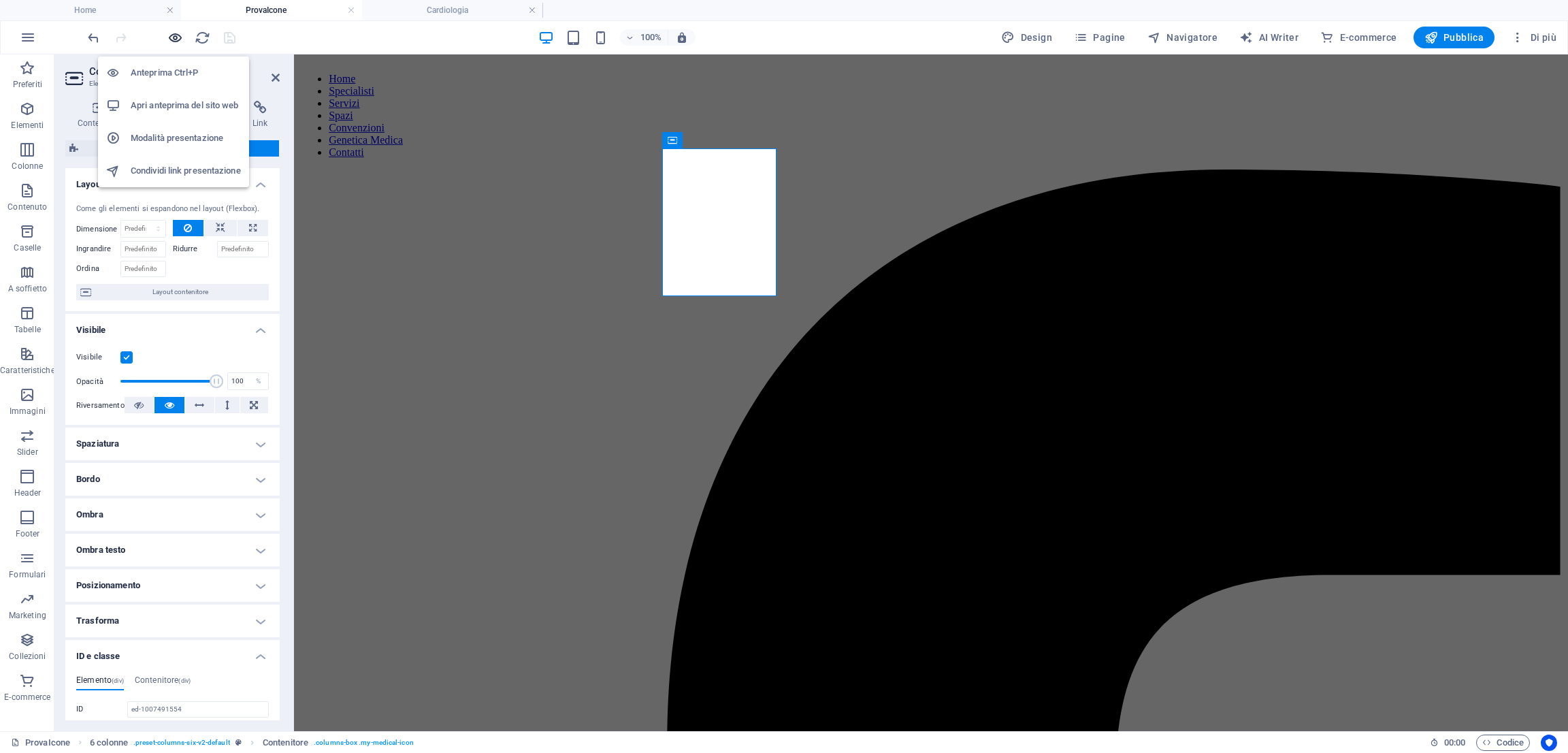
click at [174, 38] on icon "button" at bounding box center [176, 38] width 16 height 16
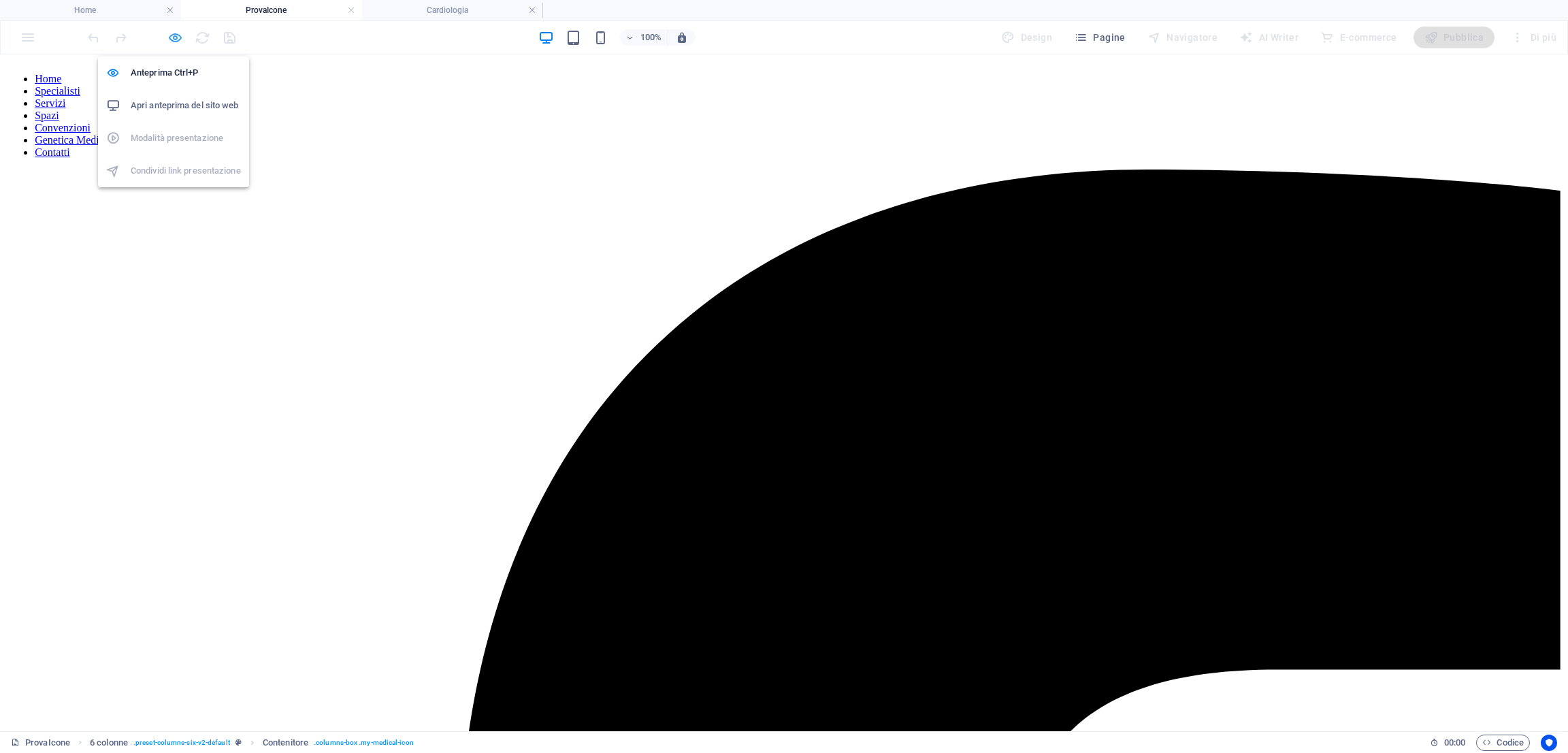
click at [174, 38] on icon "button" at bounding box center [176, 38] width 16 height 16
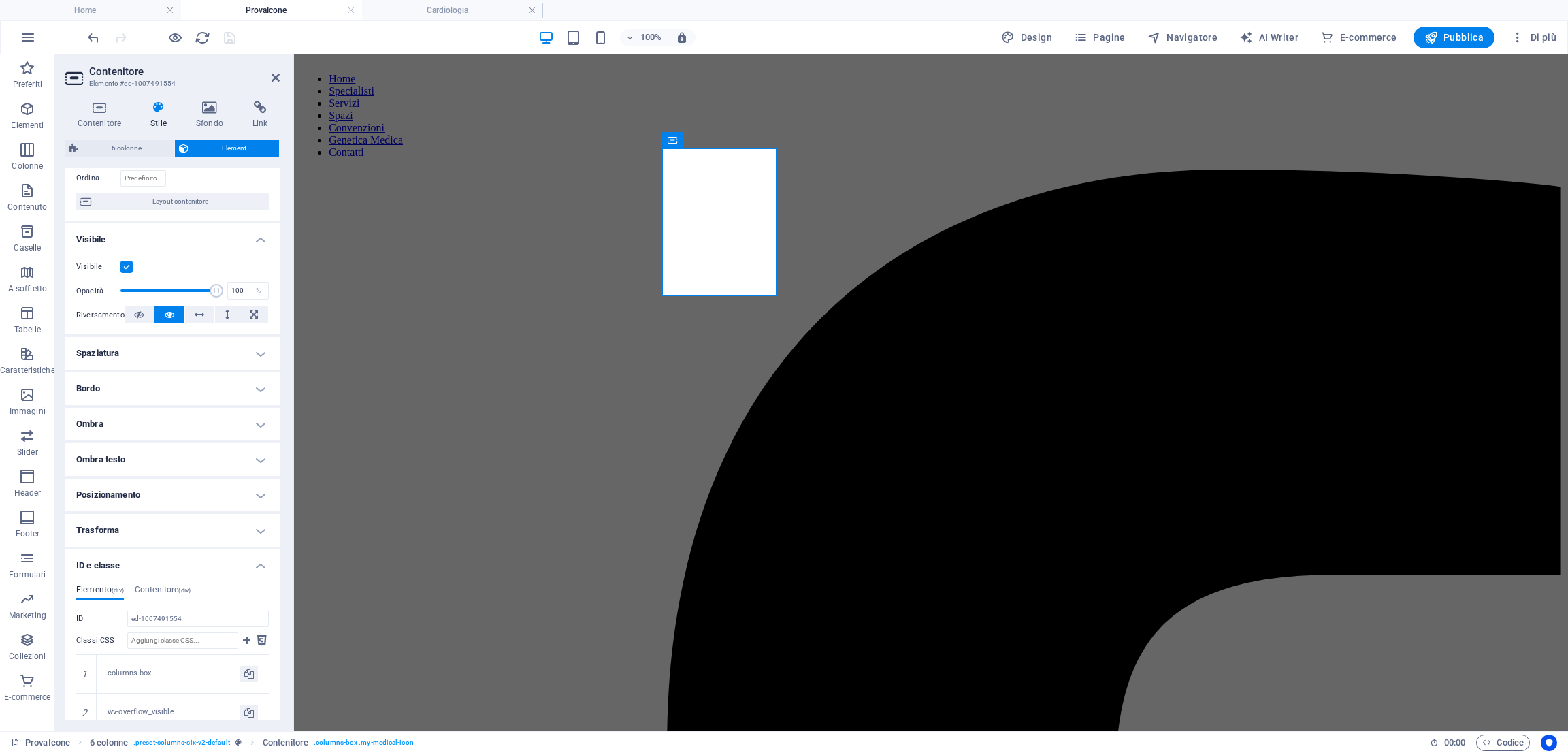
scroll to position [260, 0]
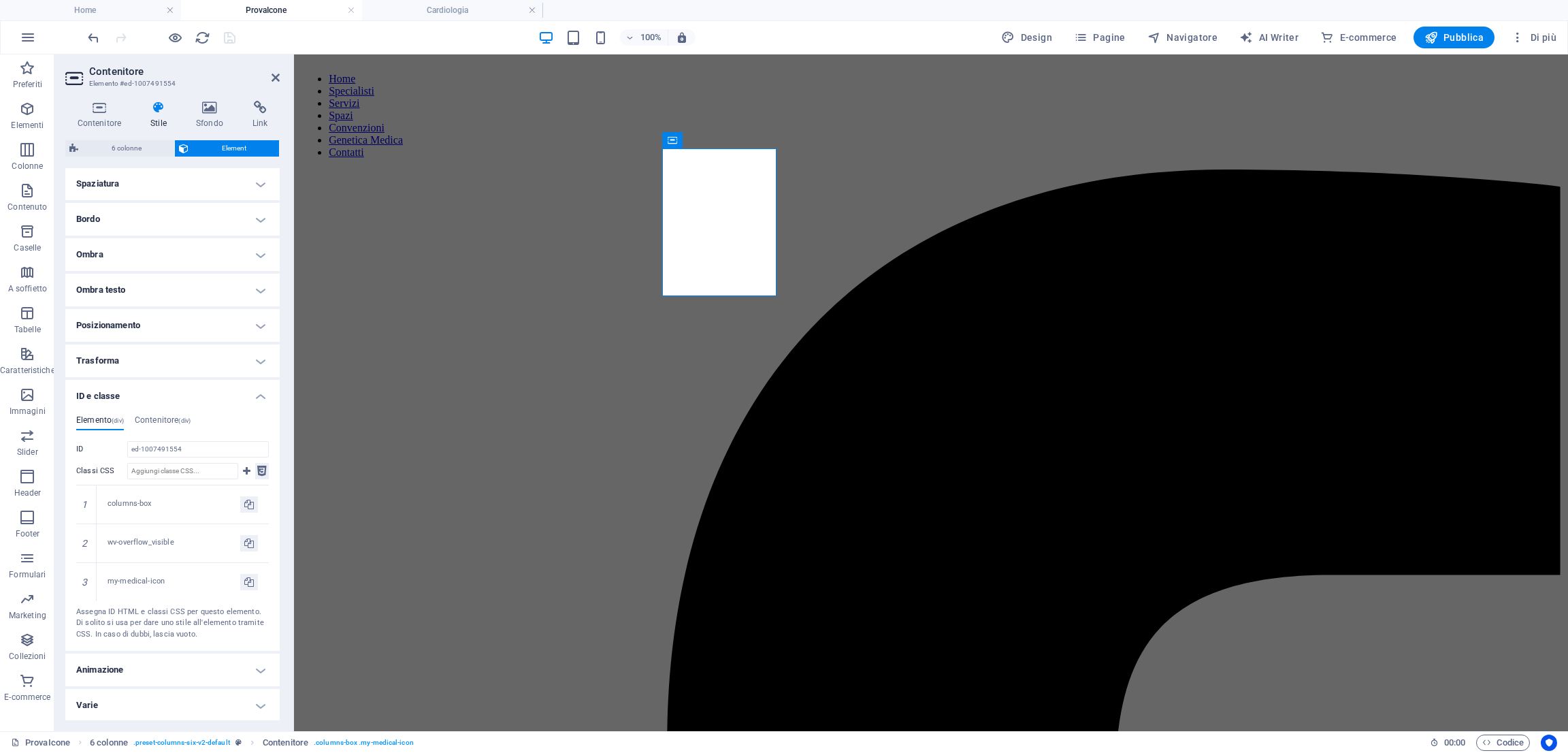
click at [257, 472] on icon at bounding box center [261, 471] width 9 height 17
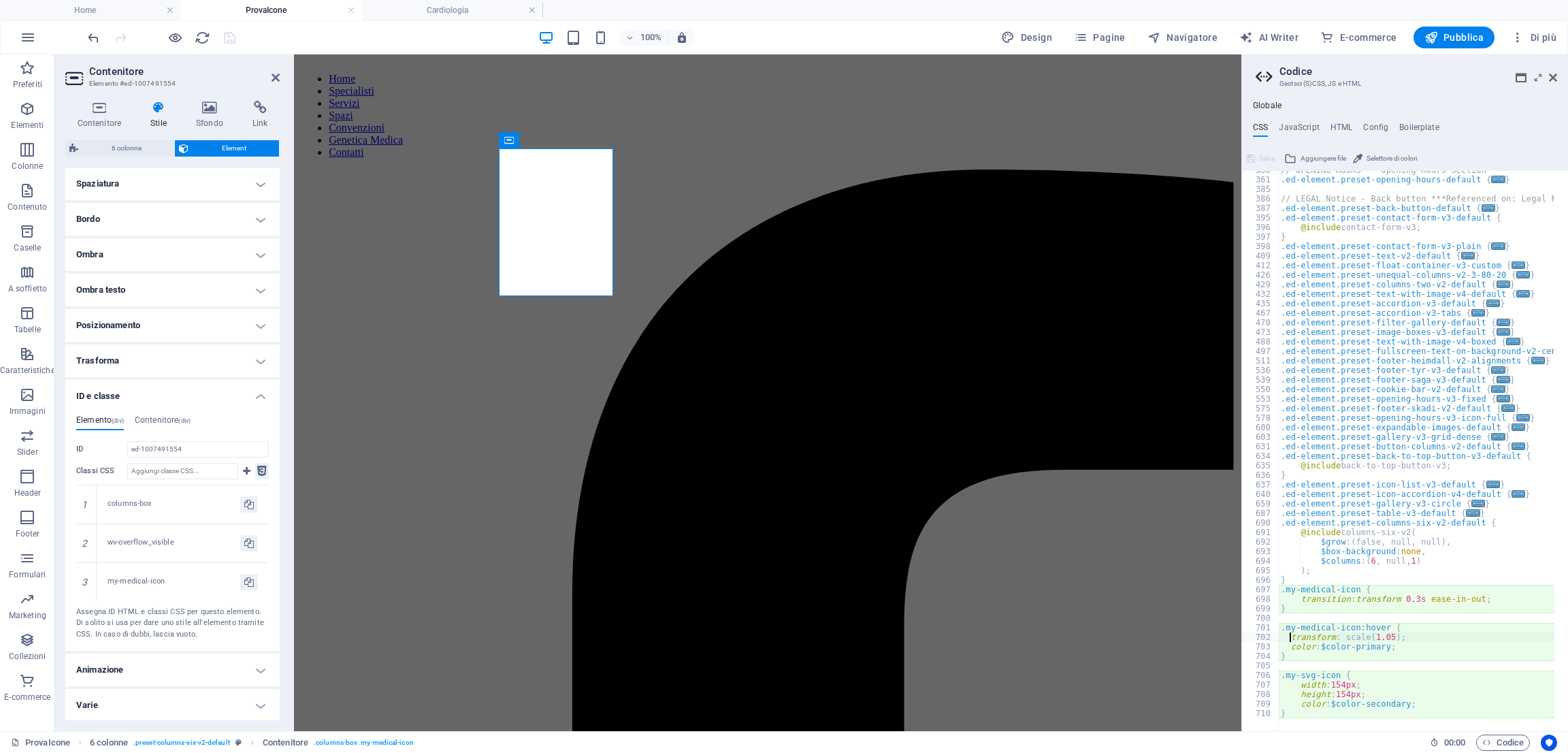
scroll to position [882, 0]
drag, startPoint x: 1390, startPoint y: 646, endPoint x: 1288, endPoint y: 642, distance: 102.1
click at [1288, 642] on div "// OPENING HOURS - Opening hours Section .ed-element.preset-opening-hours-defau…" at bounding box center [1482, 449] width 409 height 567
drag, startPoint x: 1404, startPoint y: 705, endPoint x: 1361, endPoint y: 706, distance: 43.0
click at [1361, 706] on div "// OPENING HOURS - Opening hours Section .ed-element.preset-opening-hours-defau…" at bounding box center [1482, 449] width 409 height 567
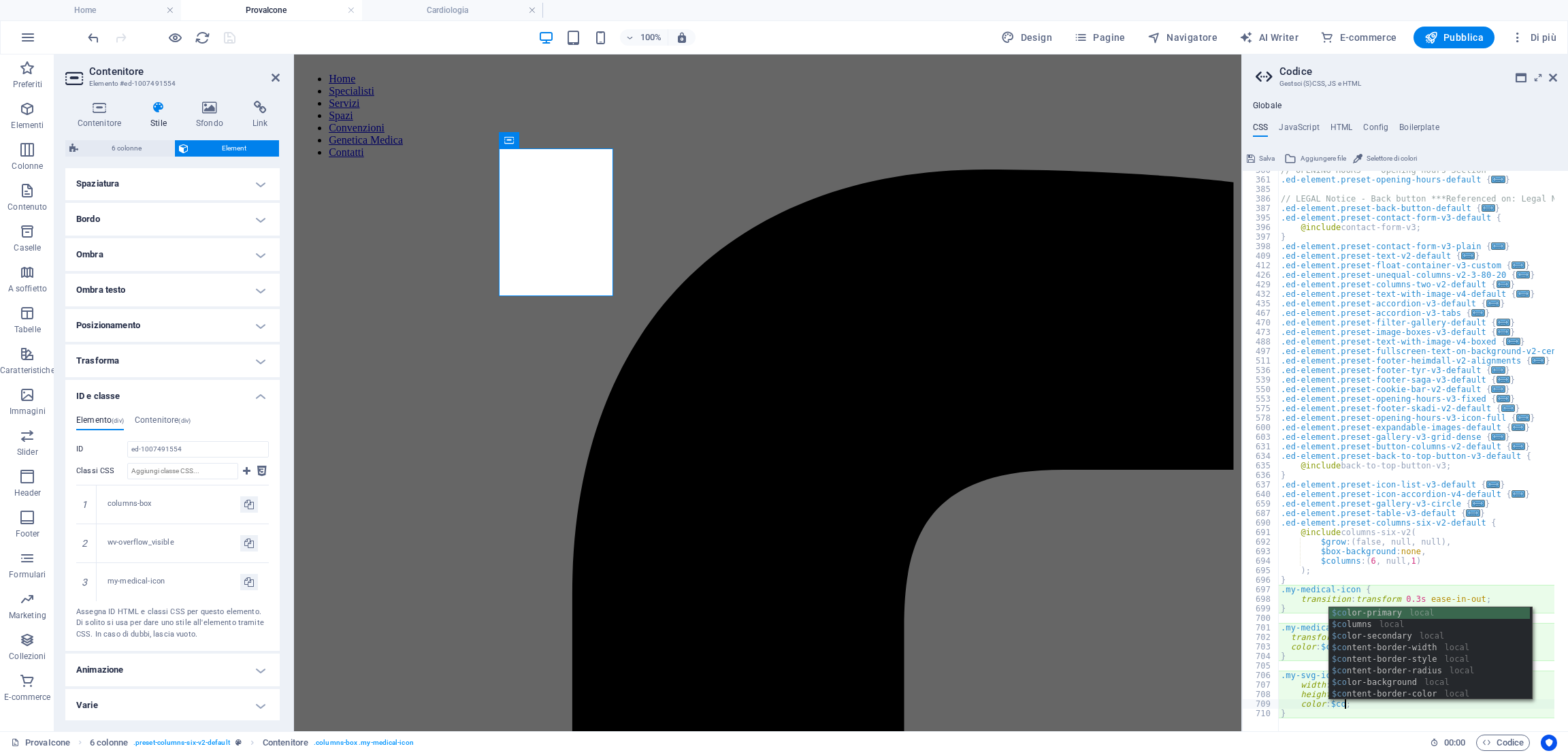
scroll to position [0, 5]
click at [1374, 680] on div "$color -primary local $color -secondary local $color -background local $color -…" at bounding box center [1429, 665] width 201 height 116
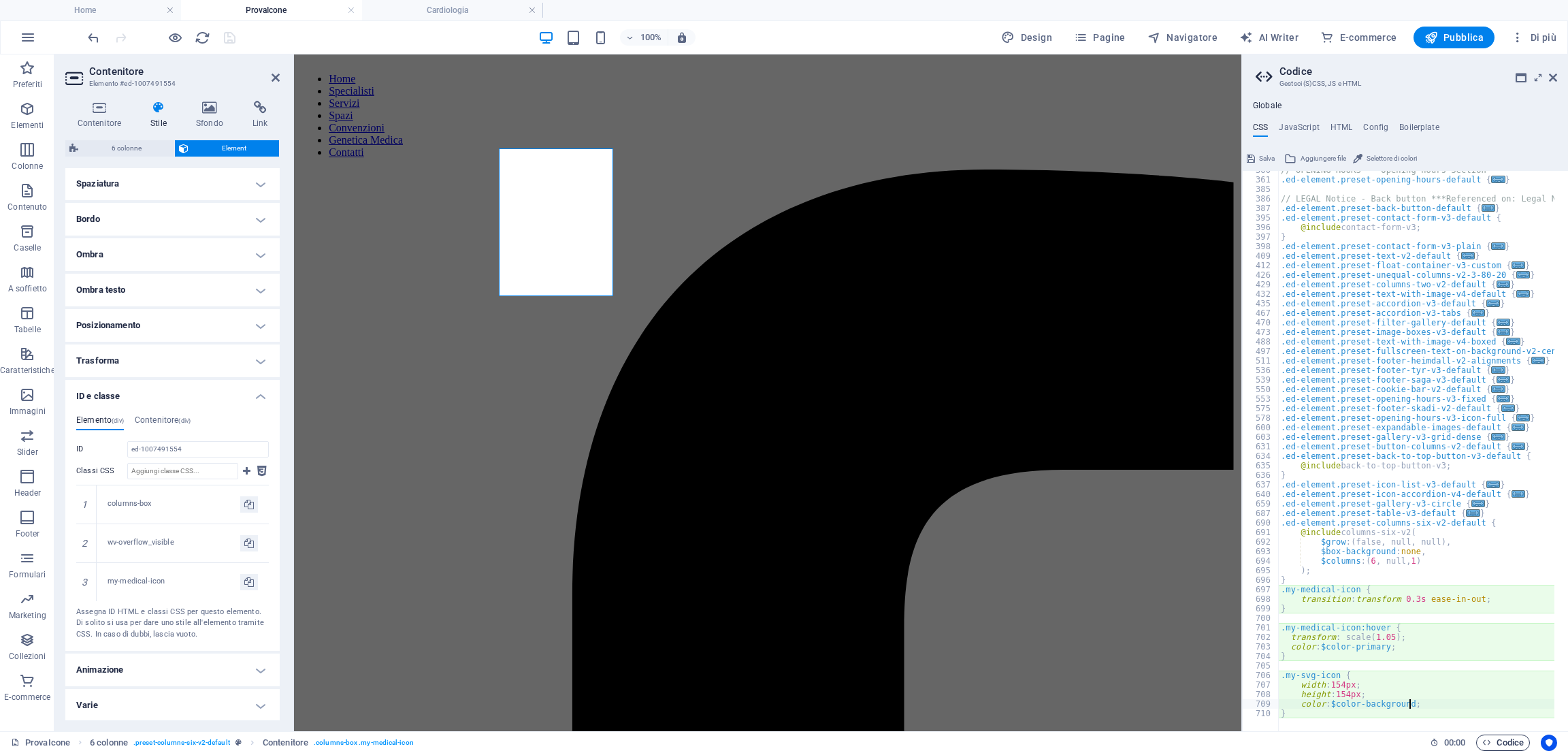
type textarea "color: $color-background;"
click at [1496, 745] on span "Codice" at bounding box center [1502, 743] width 41 height 17
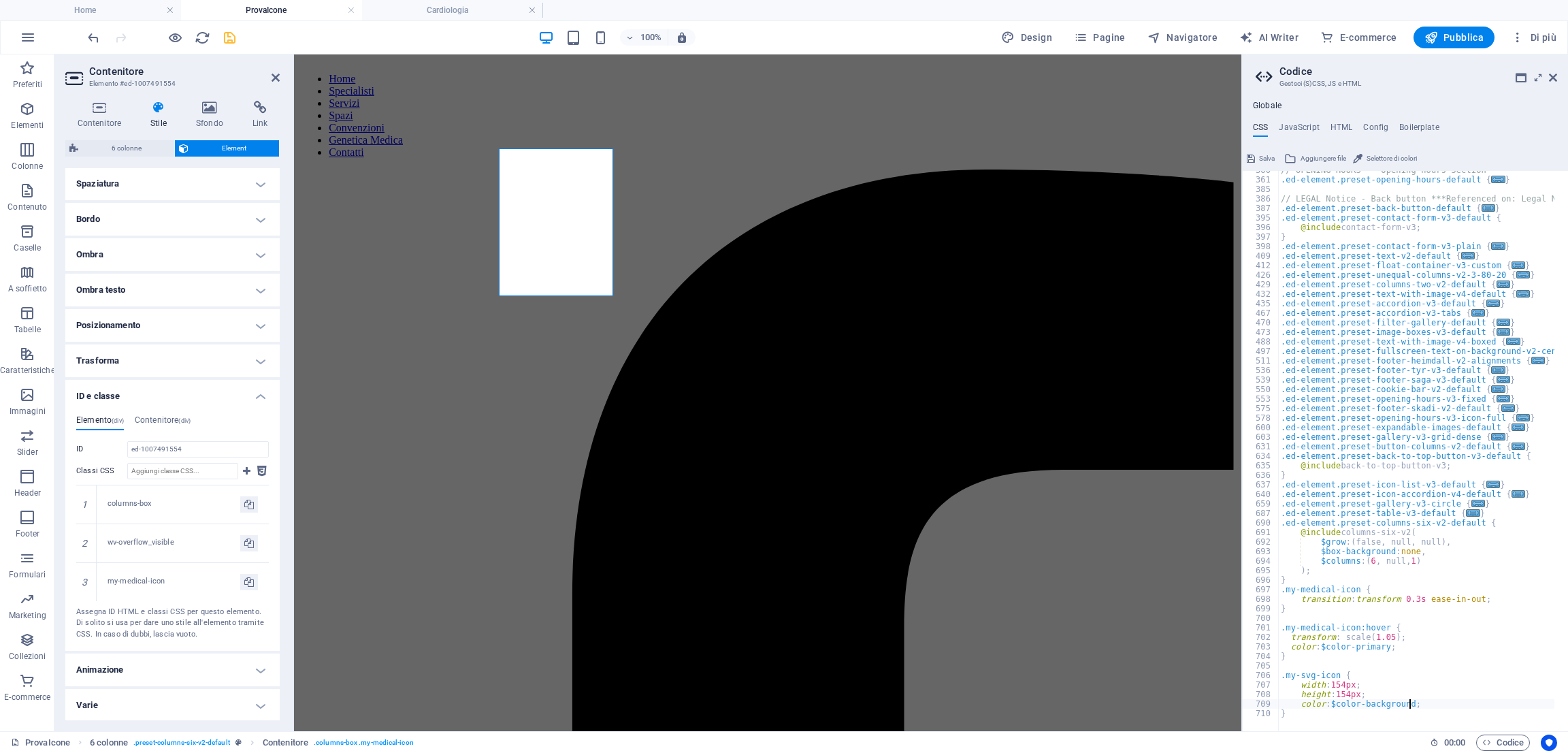
click at [230, 41] on icon "save" at bounding box center [230, 38] width 16 height 16
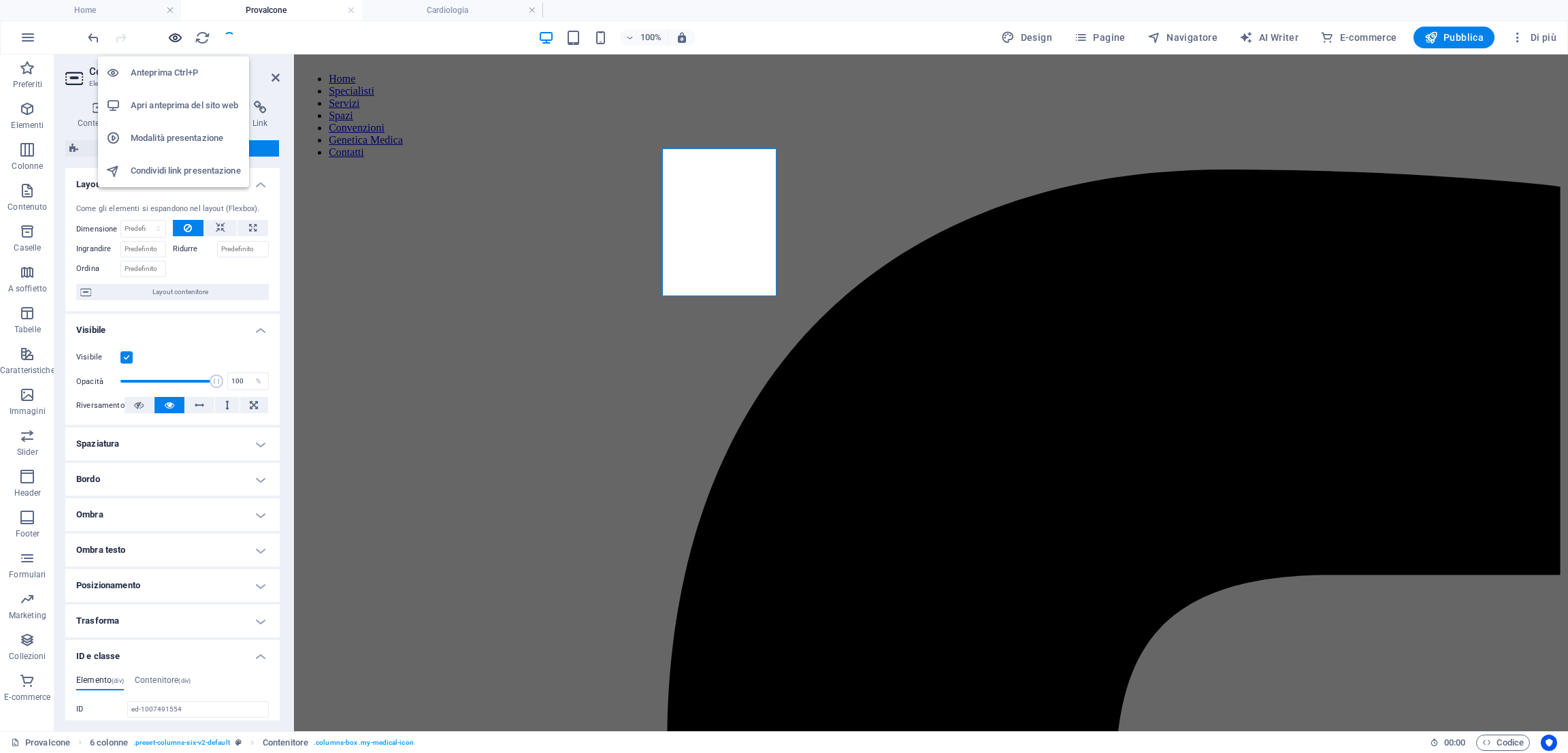
click at [178, 39] on icon "button" at bounding box center [176, 38] width 16 height 16
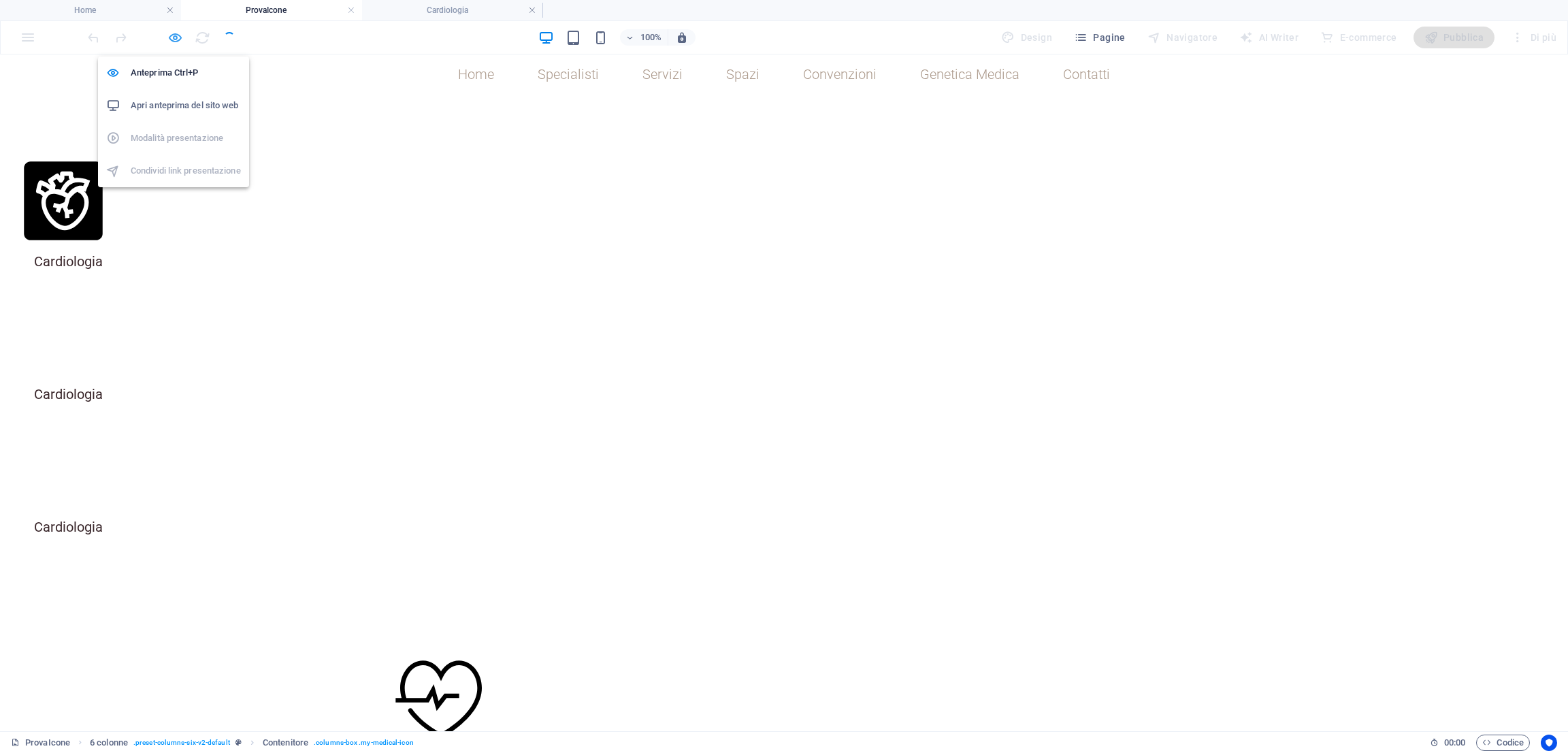
click at [178, 30] on icon "button" at bounding box center [176, 38] width 16 height 16
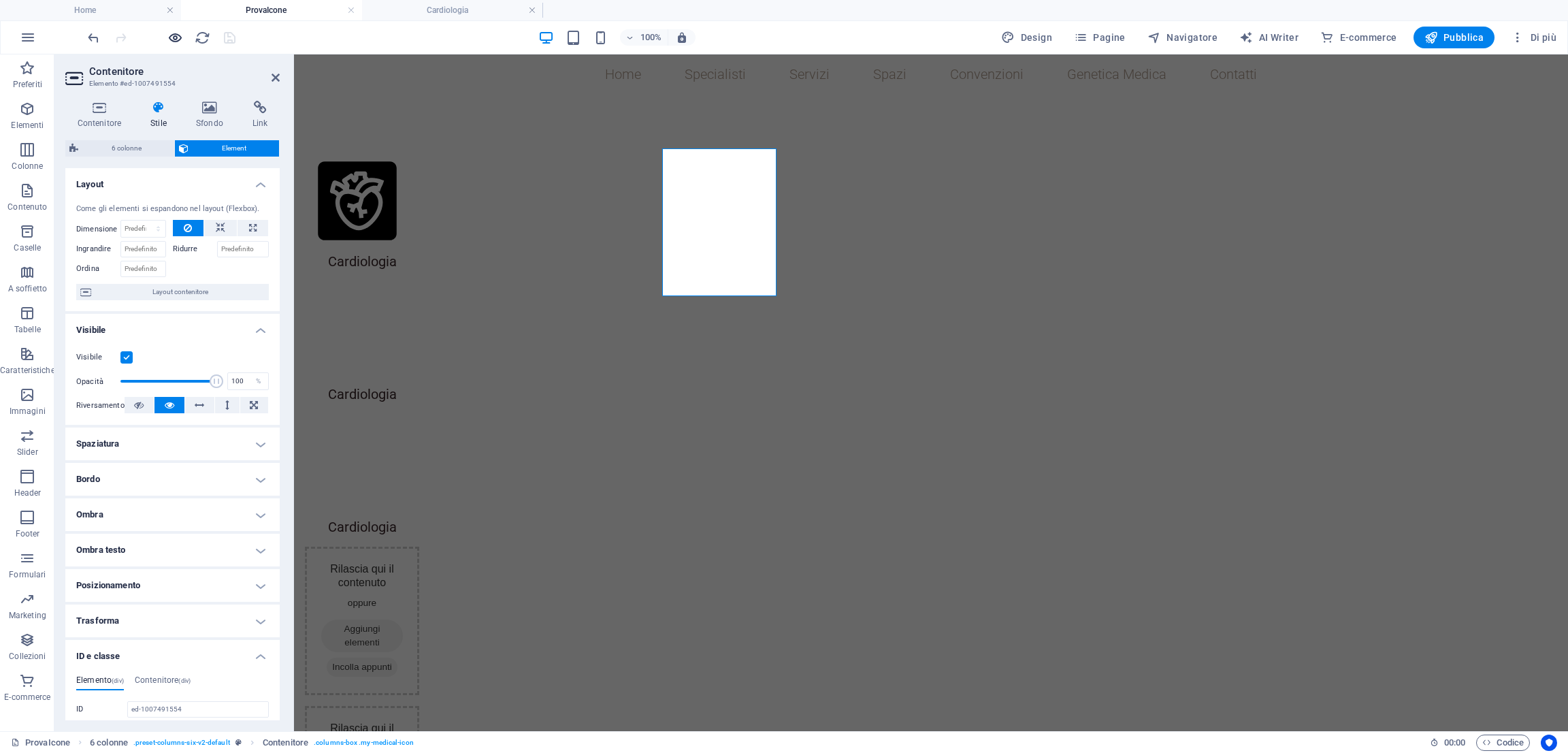
click at [176, 40] on icon "button" at bounding box center [176, 38] width 16 height 16
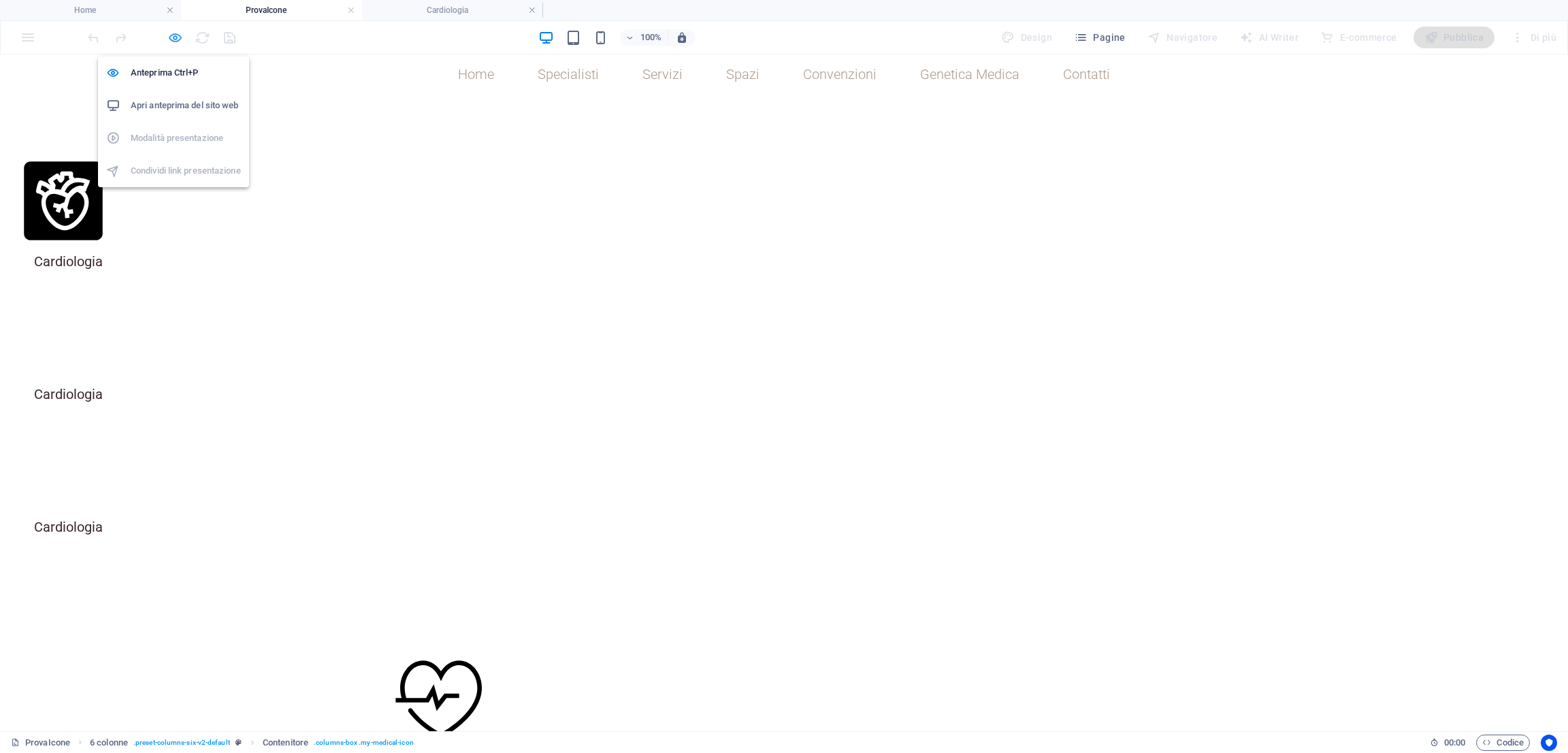
click at [176, 34] on icon "button" at bounding box center [176, 38] width 16 height 16
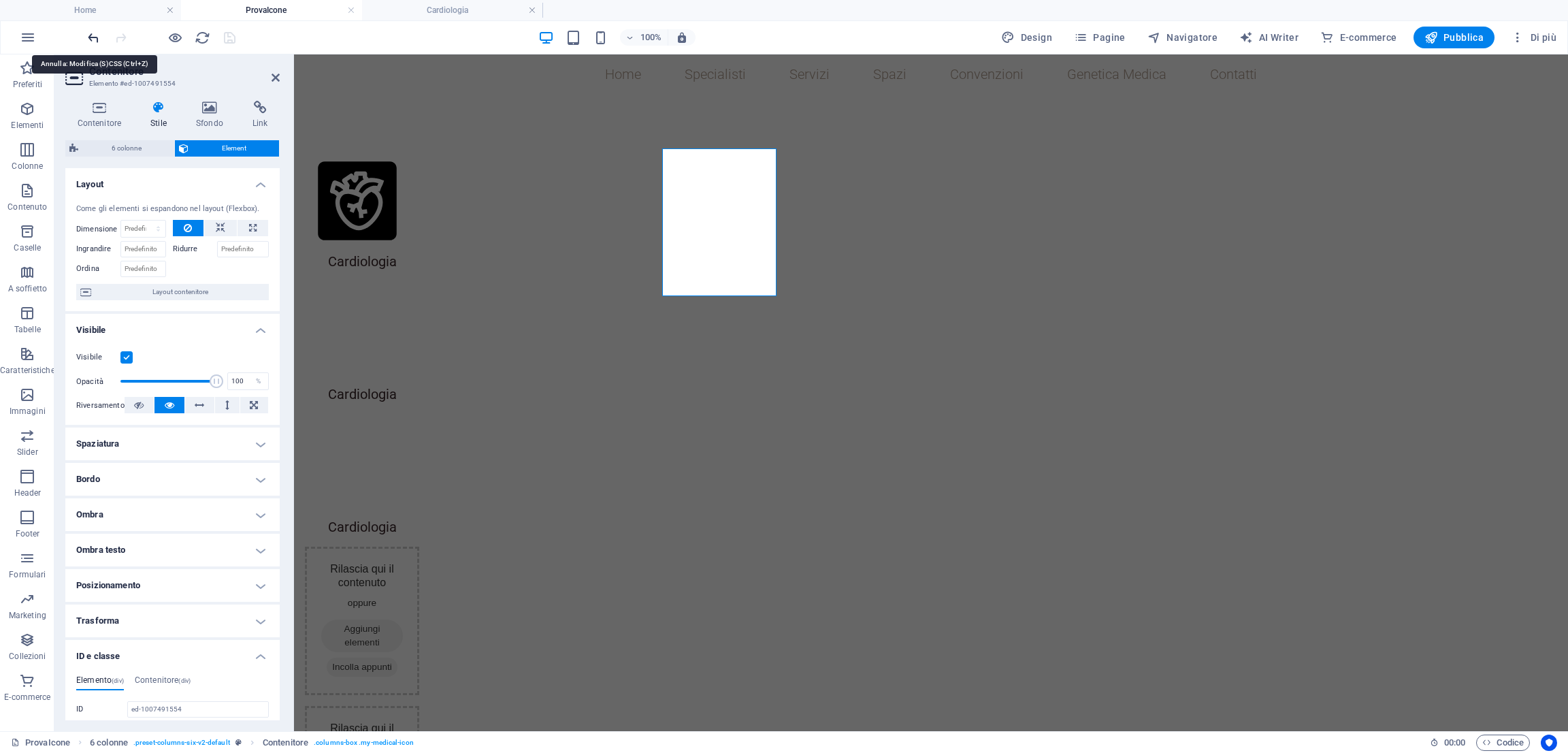
click at [88, 33] on icon "undo" at bounding box center [94, 38] width 16 height 16
click at [223, 43] on icon "save" at bounding box center [230, 38] width 16 height 16
